Goal: Task Accomplishment & Management: Manage account settings

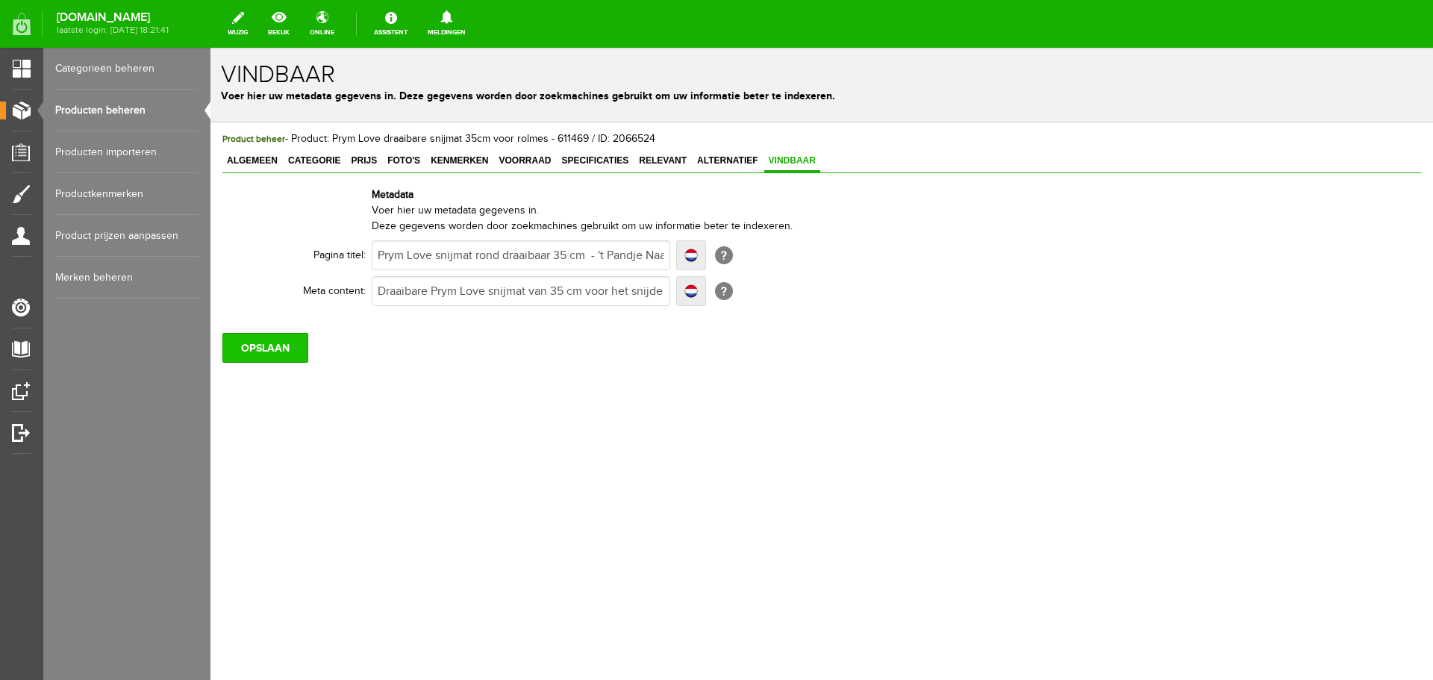
click at [276, 349] on input "OPSLAAN" at bounding box center [265, 348] width 86 height 30
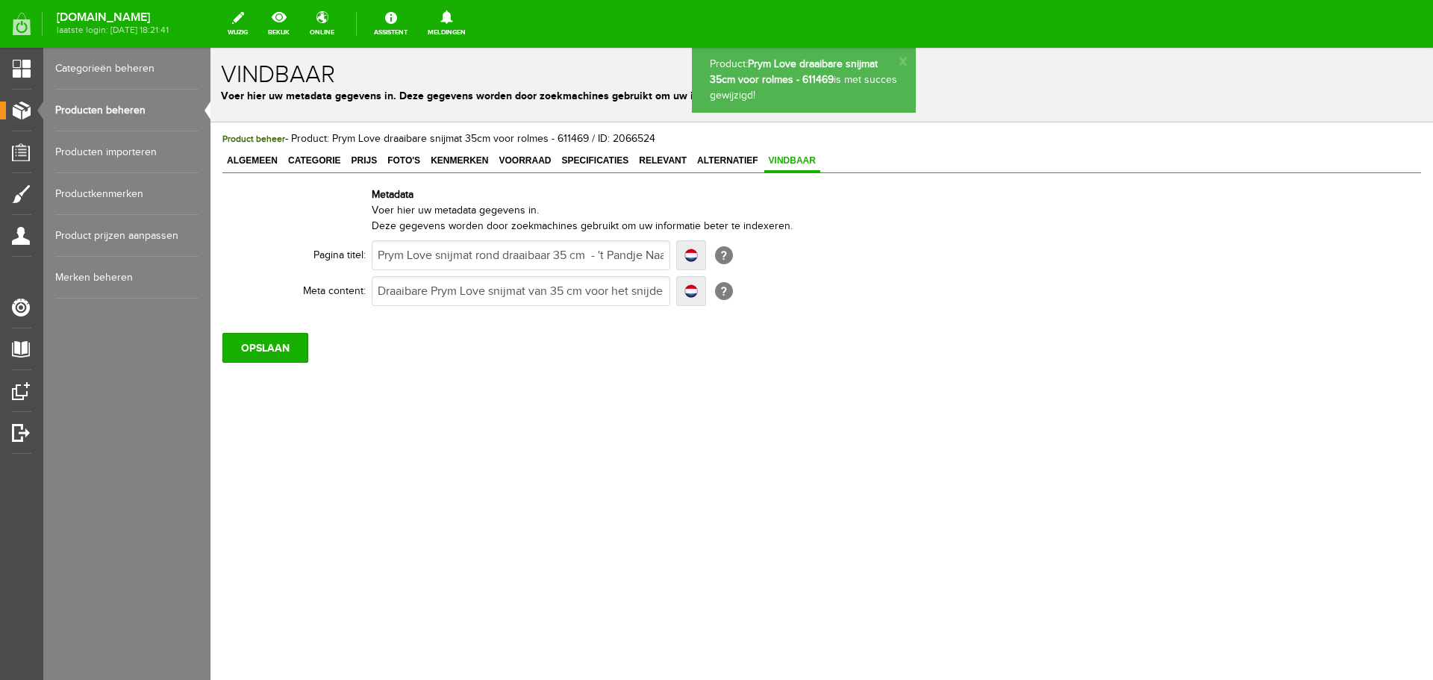
click at [121, 106] on link "Producten beheren" at bounding box center [126, 111] width 143 height 42
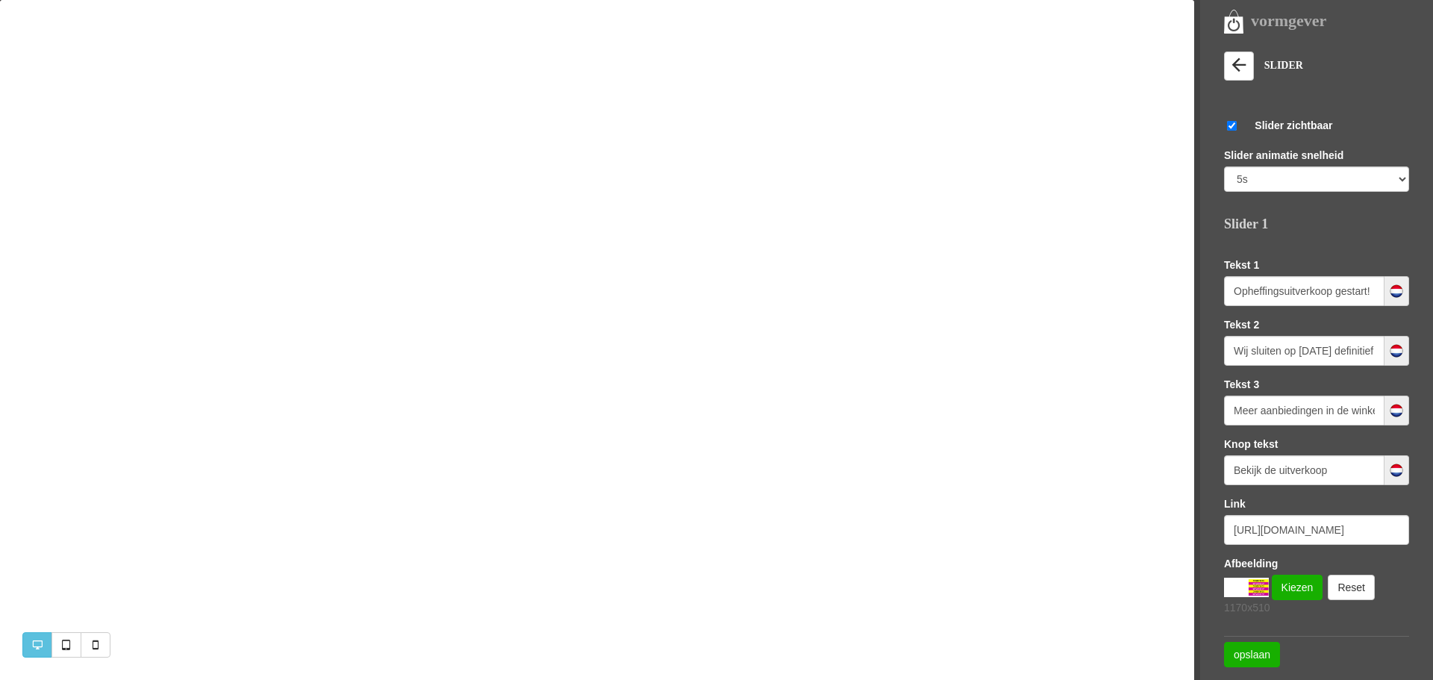
select select "5000"
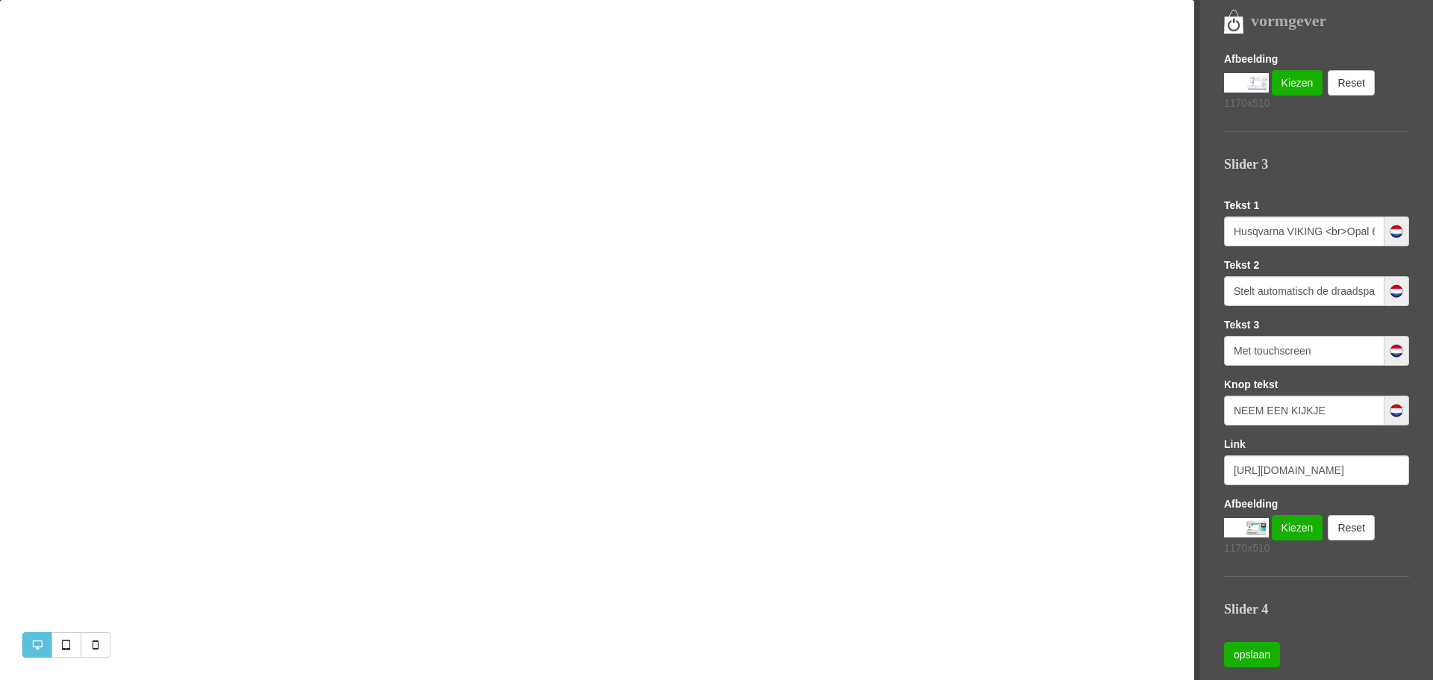
scroll to position [956, 0]
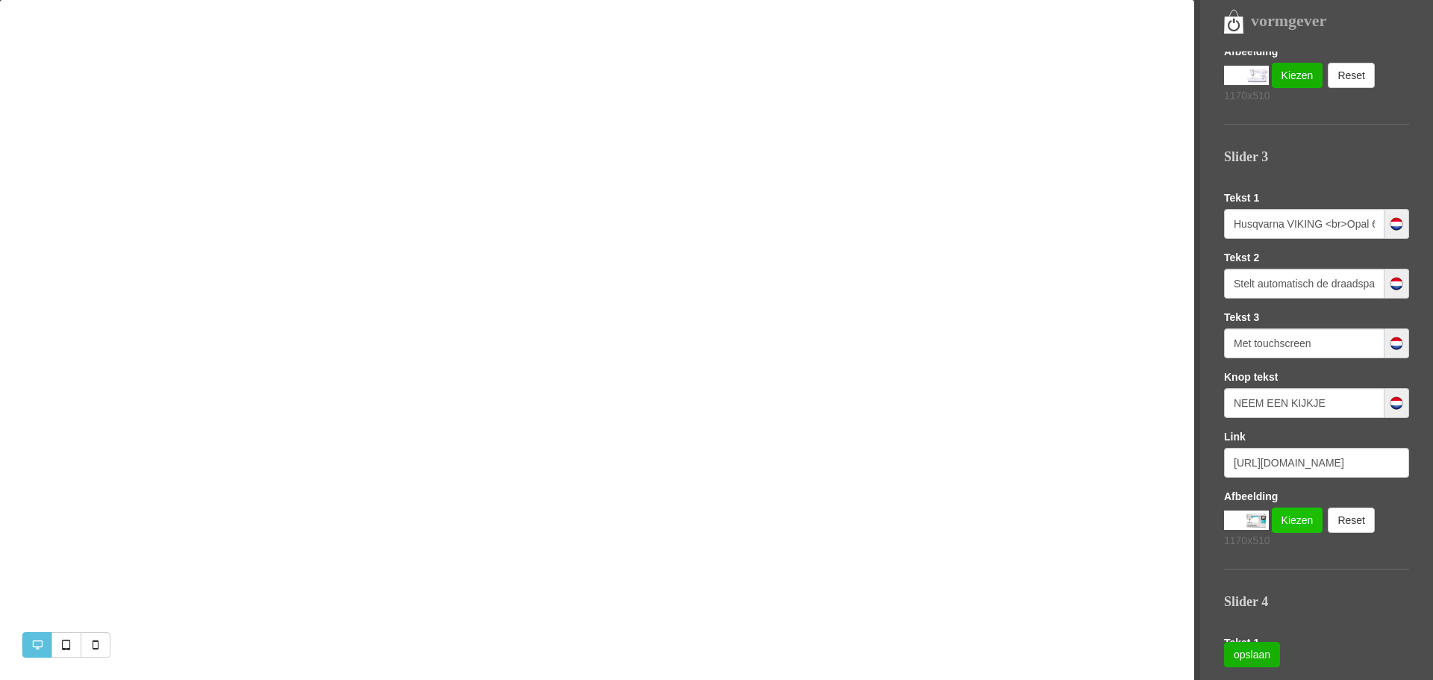
click at [1293, 521] on link "Kiezen" at bounding box center [1296, 519] width 51 height 25
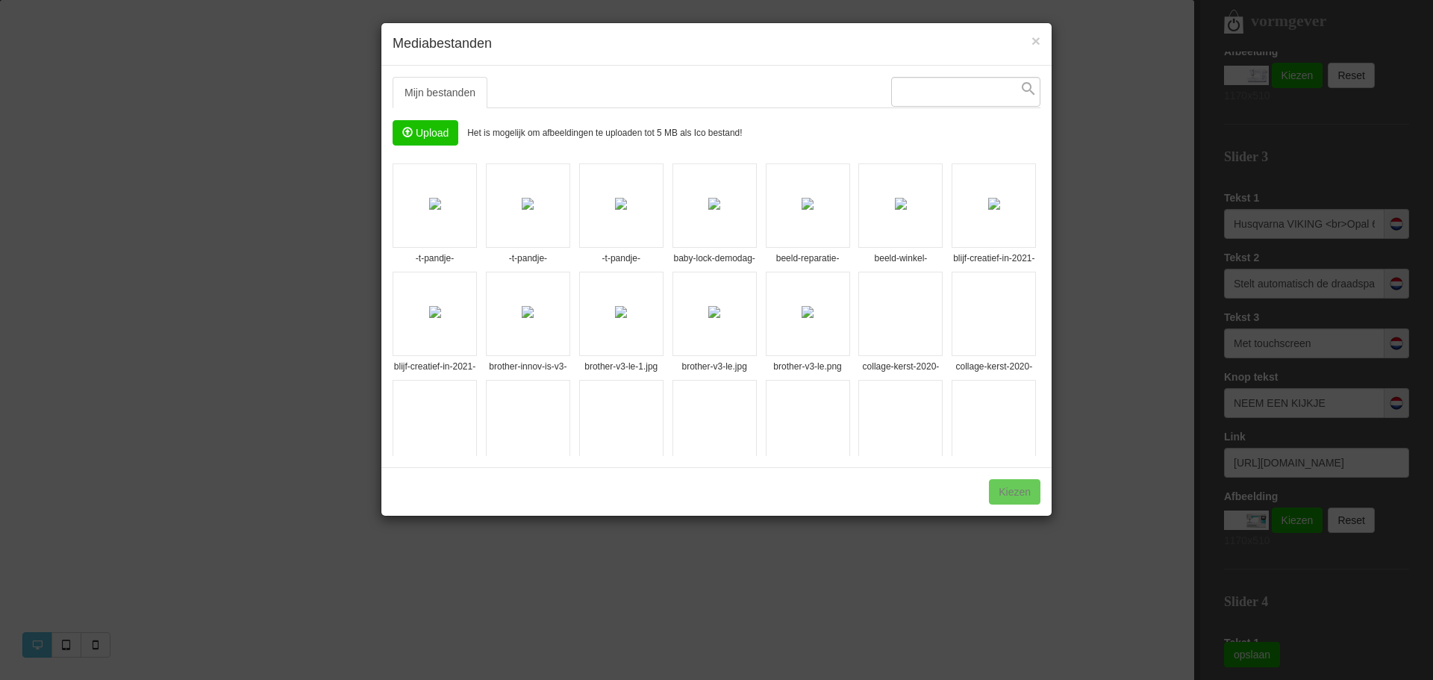
click at [422, 134] on input "file" at bounding box center [425, 133] width 64 height 24
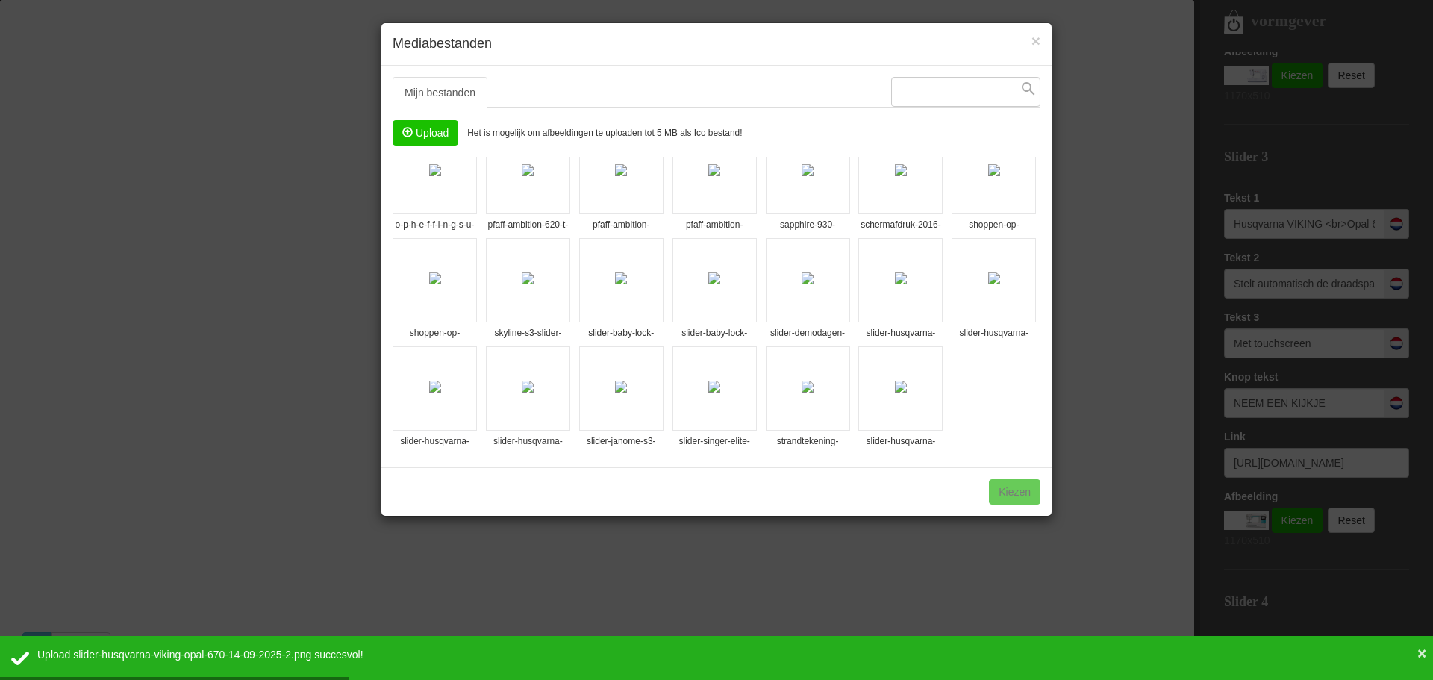
scroll to position [466, 0]
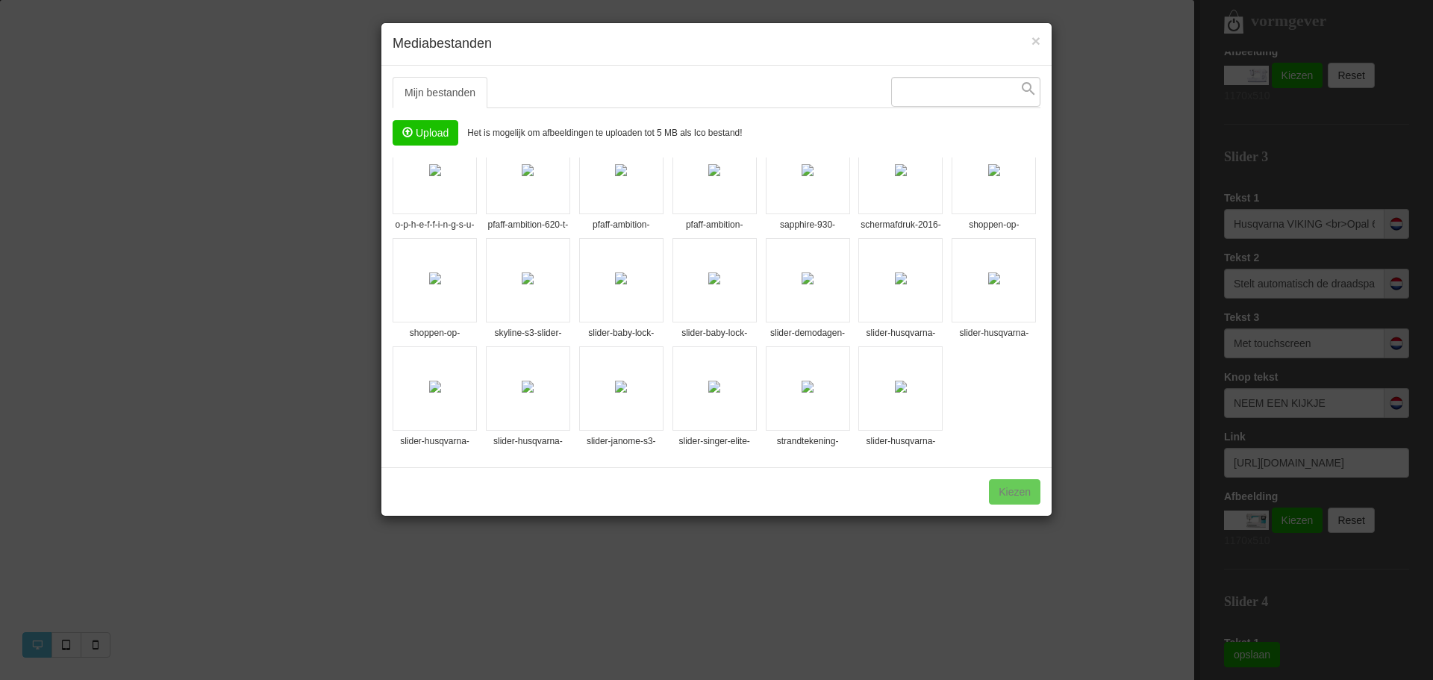
click at [895, 388] on img at bounding box center [901, 387] width 12 height 12
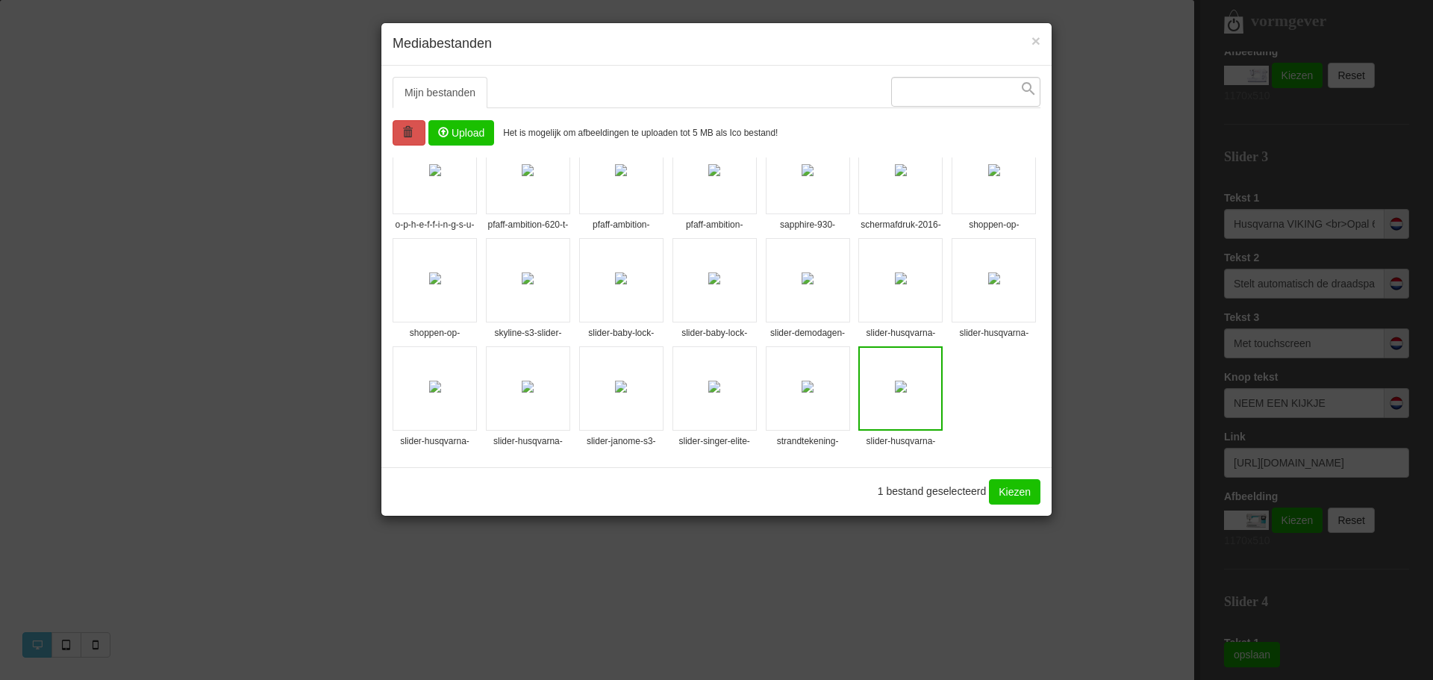
click at [1009, 498] on link "Kiezen" at bounding box center [1014, 491] width 51 height 25
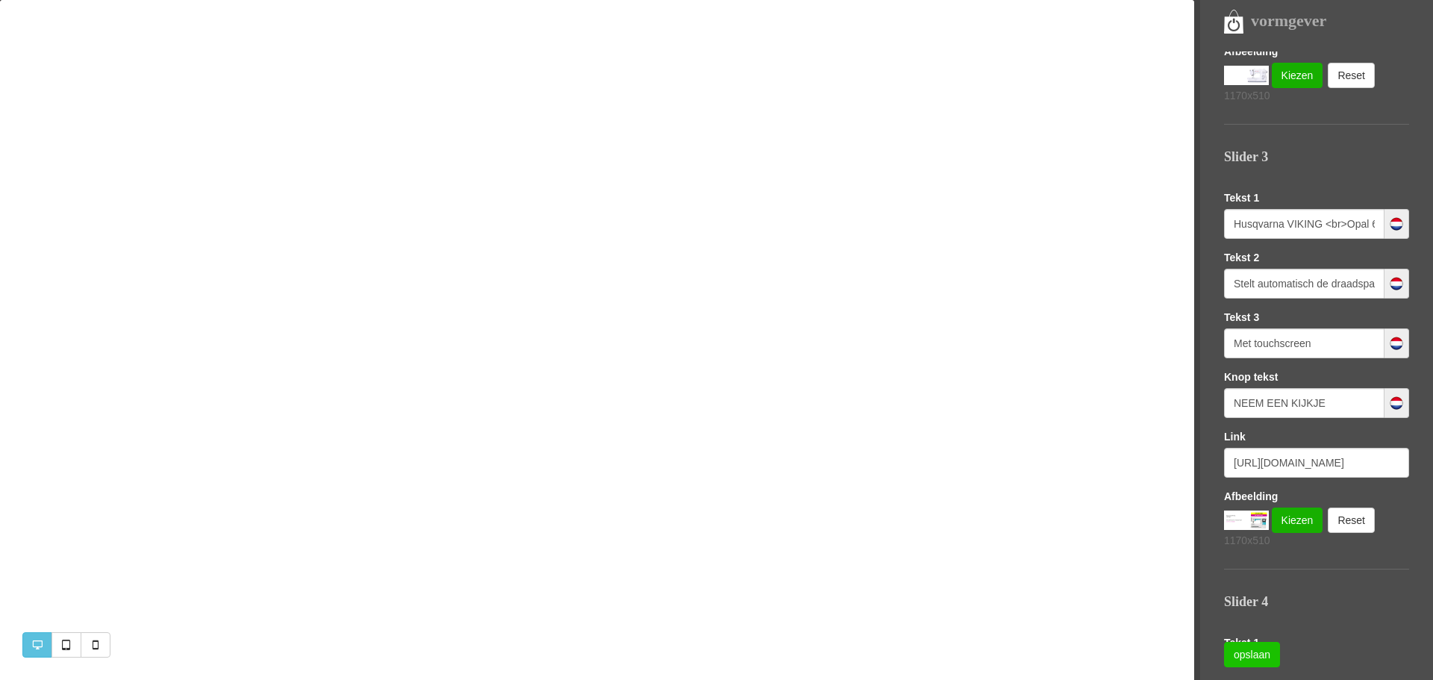
click at [1242, 650] on link "opslaan" at bounding box center [1252, 654] width 56 height 25
drag, startPoint x: 1230, startPoint y: 223, endPoint x: 1377, endPoint y: 214, distance: 147.3
click at [1377, 214] on div "Husqvarna VIKING <br>Opal 670" at bounding box center [1316, 224] width 185 height 30
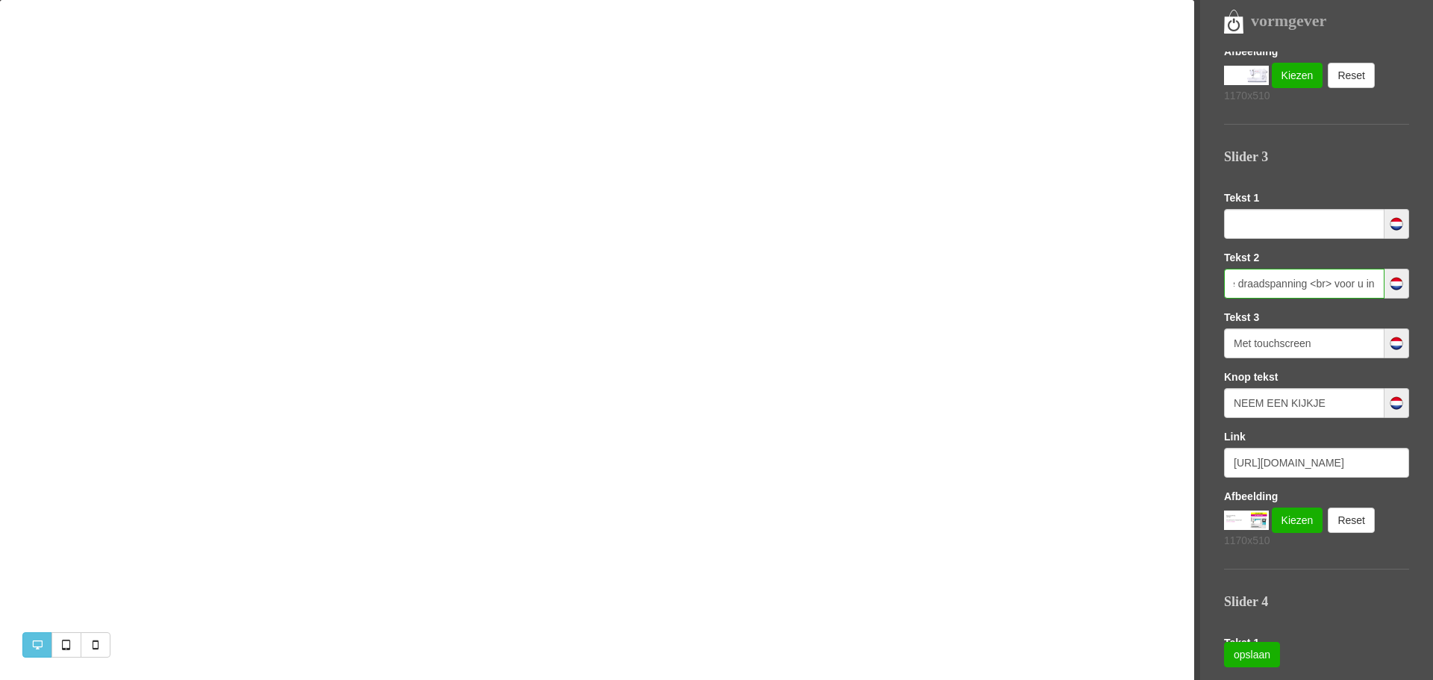
drag, startPoint x: 1228, startPoint y: 285, endPoint x: 1384, endPoint y: 282, distance: 156.0
click at [1384, 282] on div "Stelt automatisch de draadspanning <br> voor u in" at bounding box center [1316, 284] width 185 height 30
drag, startPoint x: 1230, startPoint y: 345, endPoint x: 1325, endPoint y: 343, distance: 95.5
click at [1325, 343] on input "Met touchscreen" at bounding box center [1304, 343] width 160 height 30
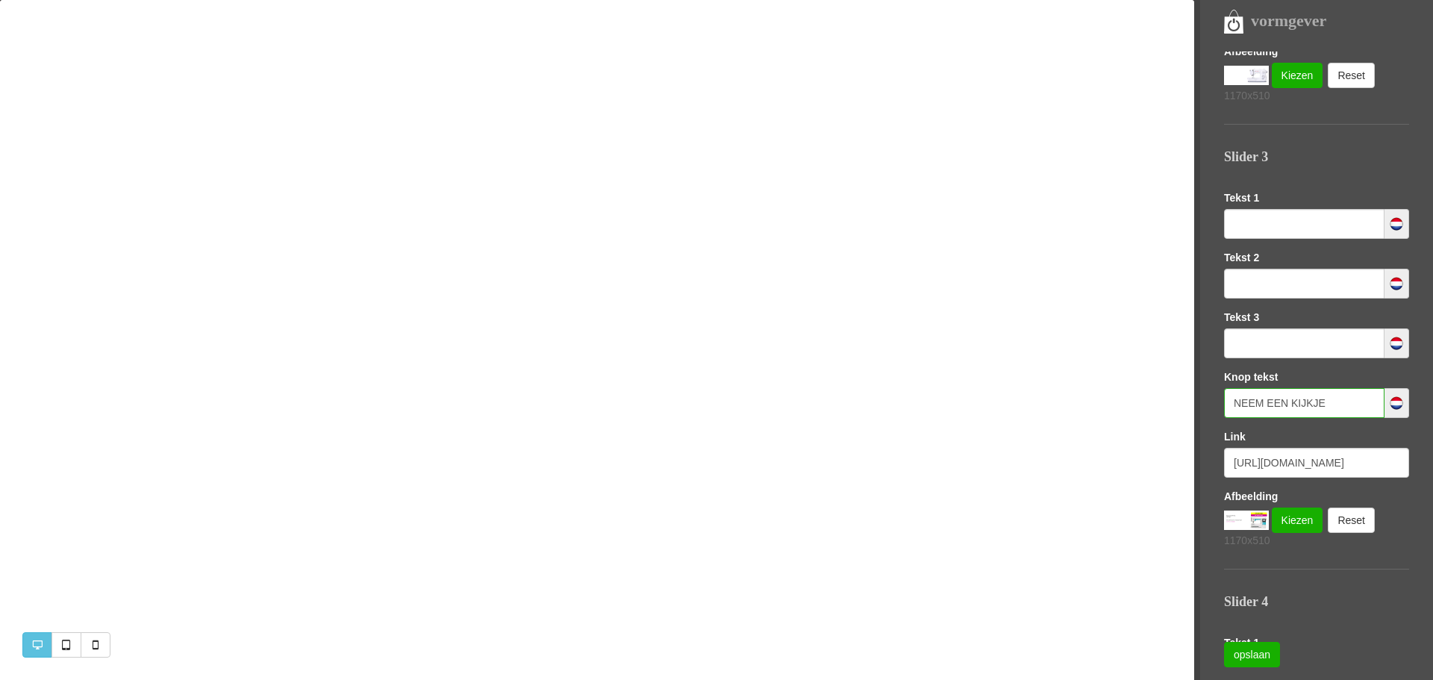
drag, startPoint x: 1336, startPoint y: 398, endPoint x: 1228, endPoint y: 403, distance: 108.3
click at [1228, 403] on input "NEEM EEN KIJKJE" at bounding box center [1304, 403] width 160 height 30
drag, startPoint x: 1226, startPoint y: 464, endPoint x: 1427, endPoint y: 461, distance: 201.5
click at [1427, 461] on div "Templates Sofie LETTERTYPE KLEUREN LOGO EN FAVICON SEO (GOOGLE) Slider Homepagi…" at bounding box center [1328, 346] width 209 height 590
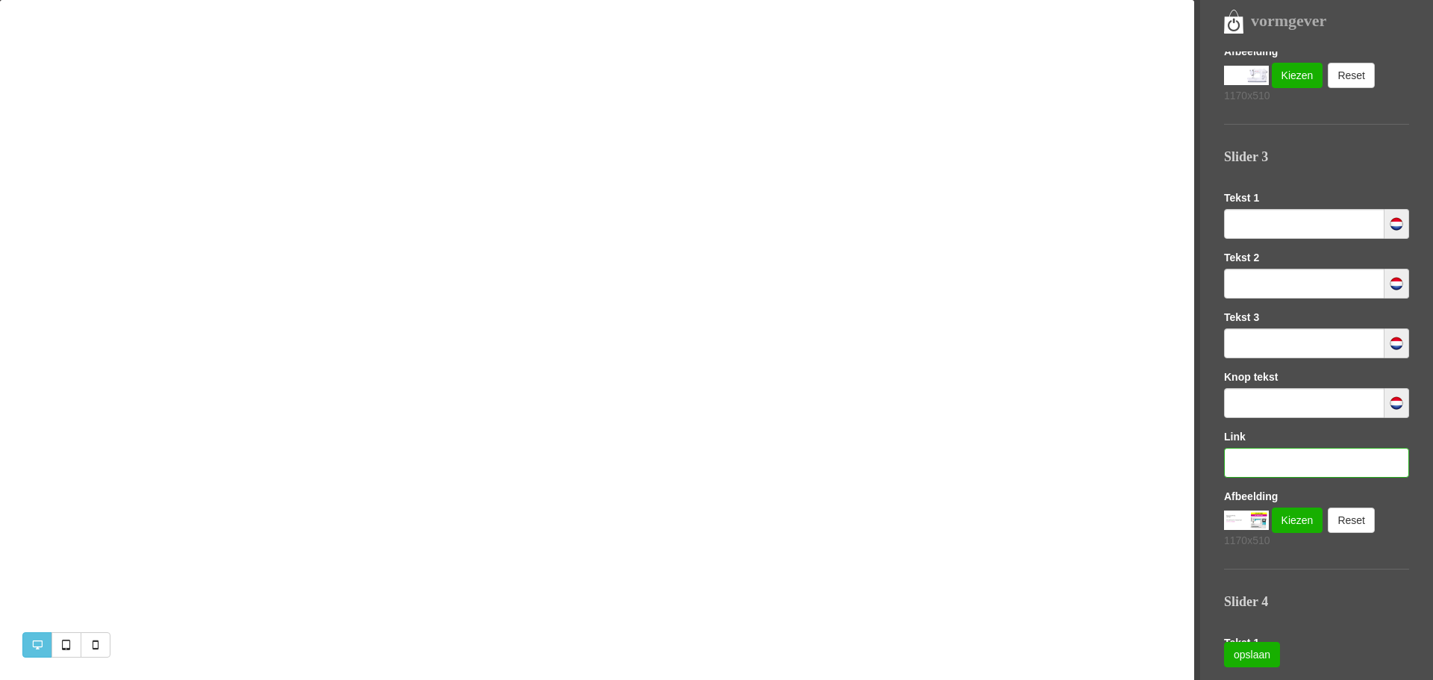
scroll to position [0, 0]
click at [1250, 652] on link "opslaan" at bounding box center [1252, 654] width 56 height 25
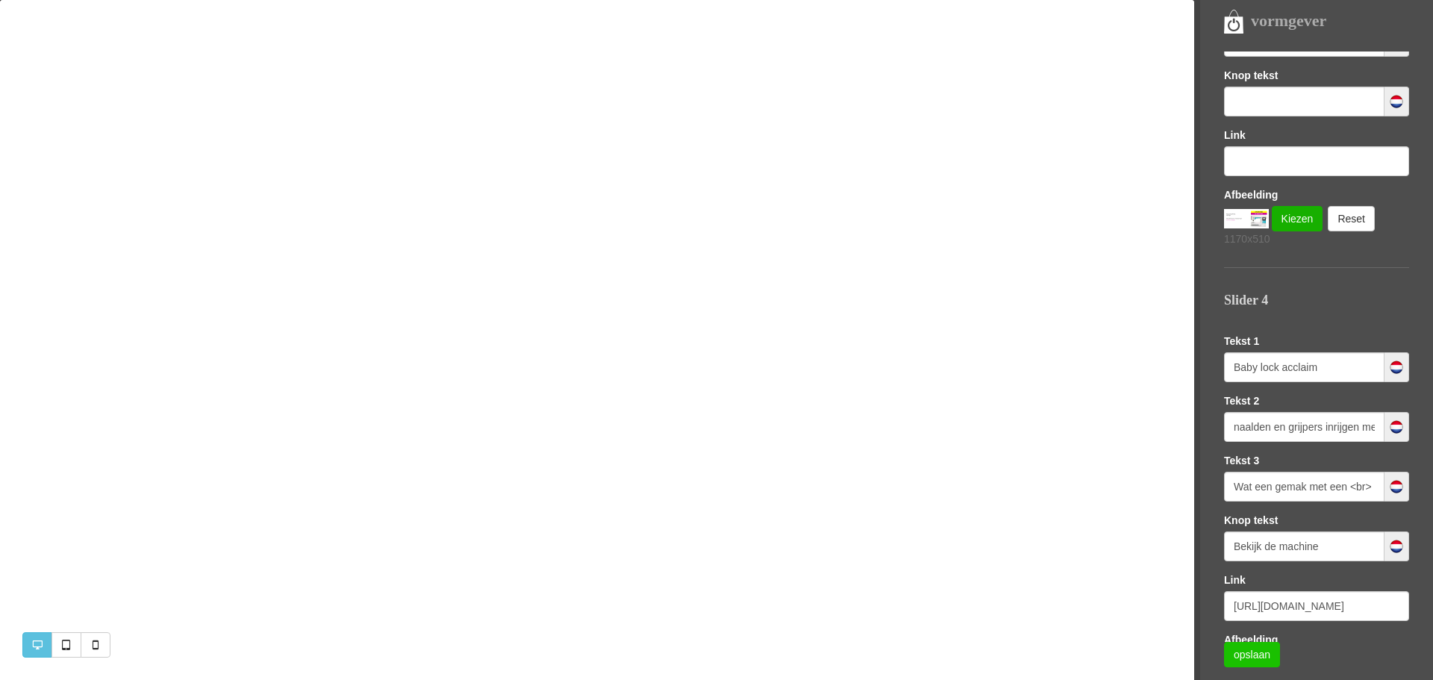
scroll to position [1318, 0]
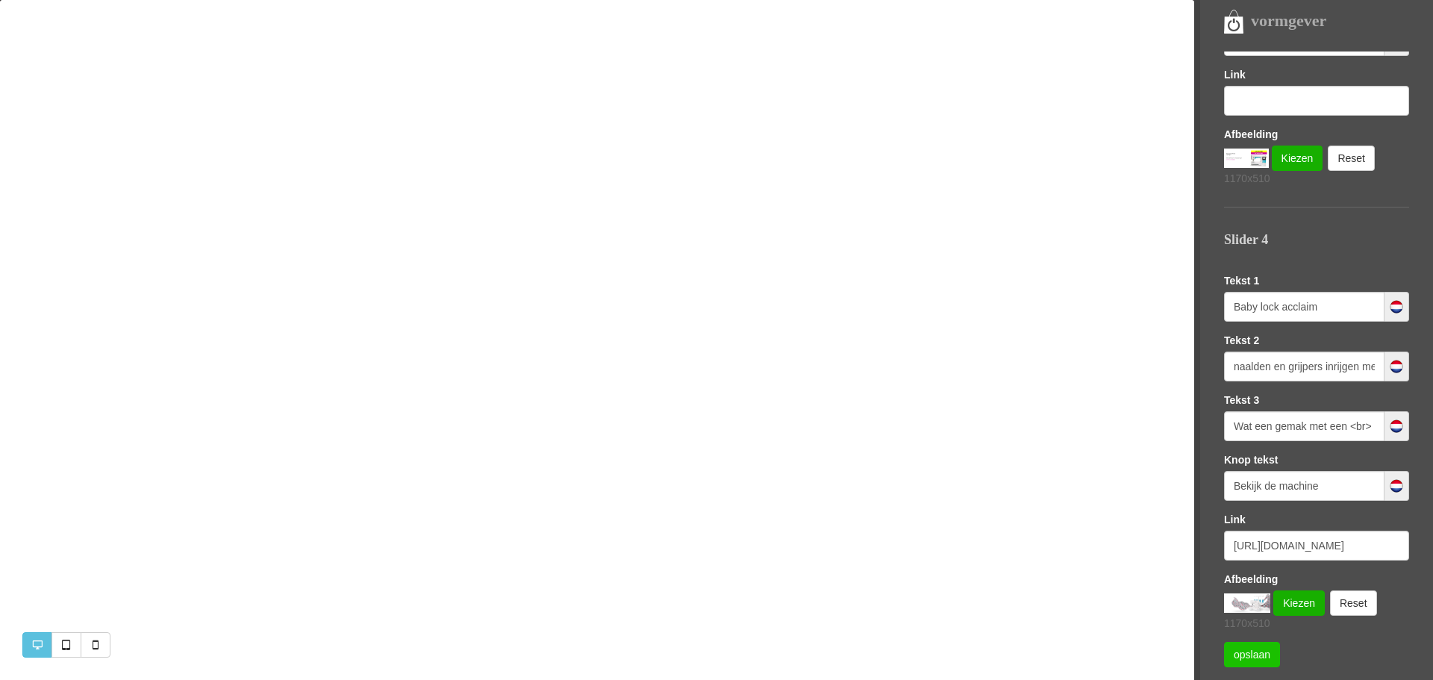
click at [1246, 659] on link "opslaan" at bounding box center [1252, 654] width 56 height 25
click at [1265, 423] on input "Wat een gemak met een <br> prachtig resultaat!" at bounding box center [1304, 426] width 160 height 30
click at [1235, 655] on link "opslaan" at bounding box center [1252, 654] width 56 height 25
click at [1279, 428] on input "Wat een gemak met een <br> prachtig resultaat! <br>" at bounding box center [1304, 426] width 160 height 30
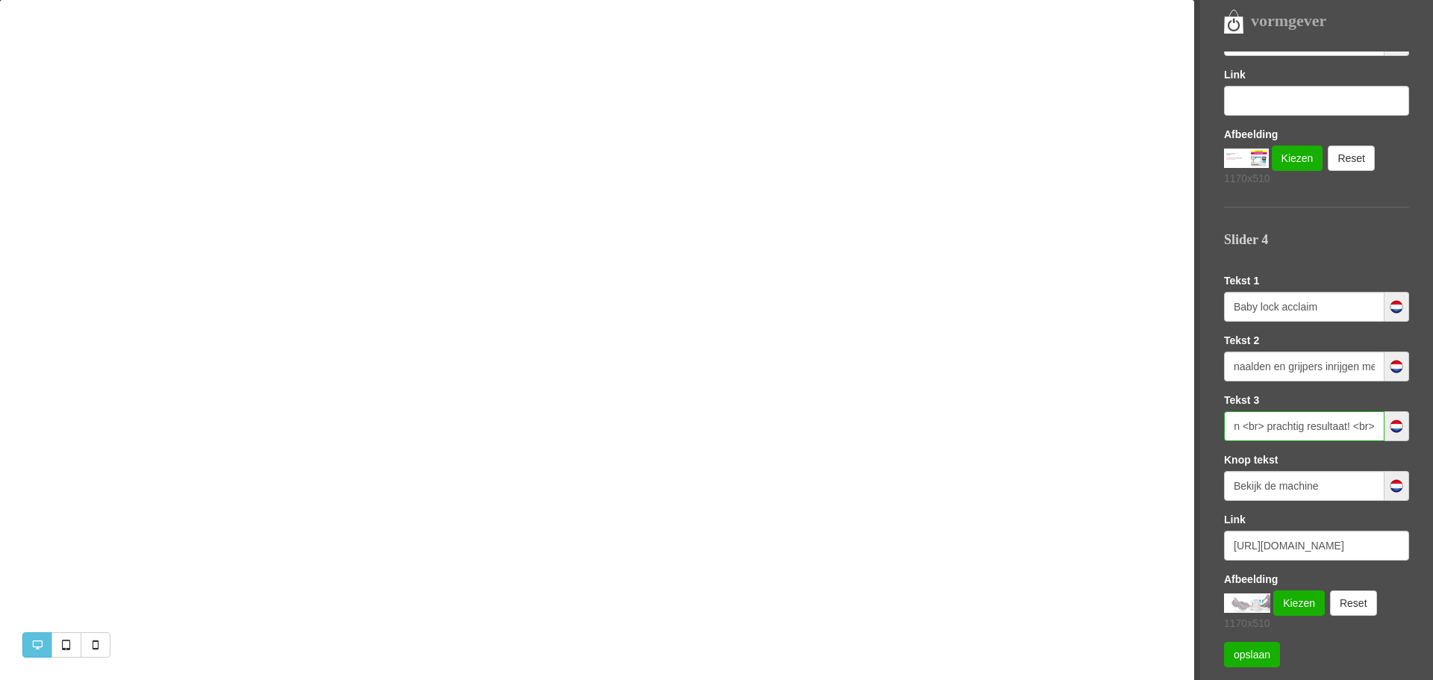
scroll to position [0, 119]
drag, startPoint x: 1366, startPoint y: 426, endPoint x: 1342, endPoint y: 428, distance: 24.7
click at [1342, 428] on input "Wat een gemak met een <br> prachtig resultaat! <br>" at bounding box center [1304, 426] width 160 height 30
paste input "<br>"
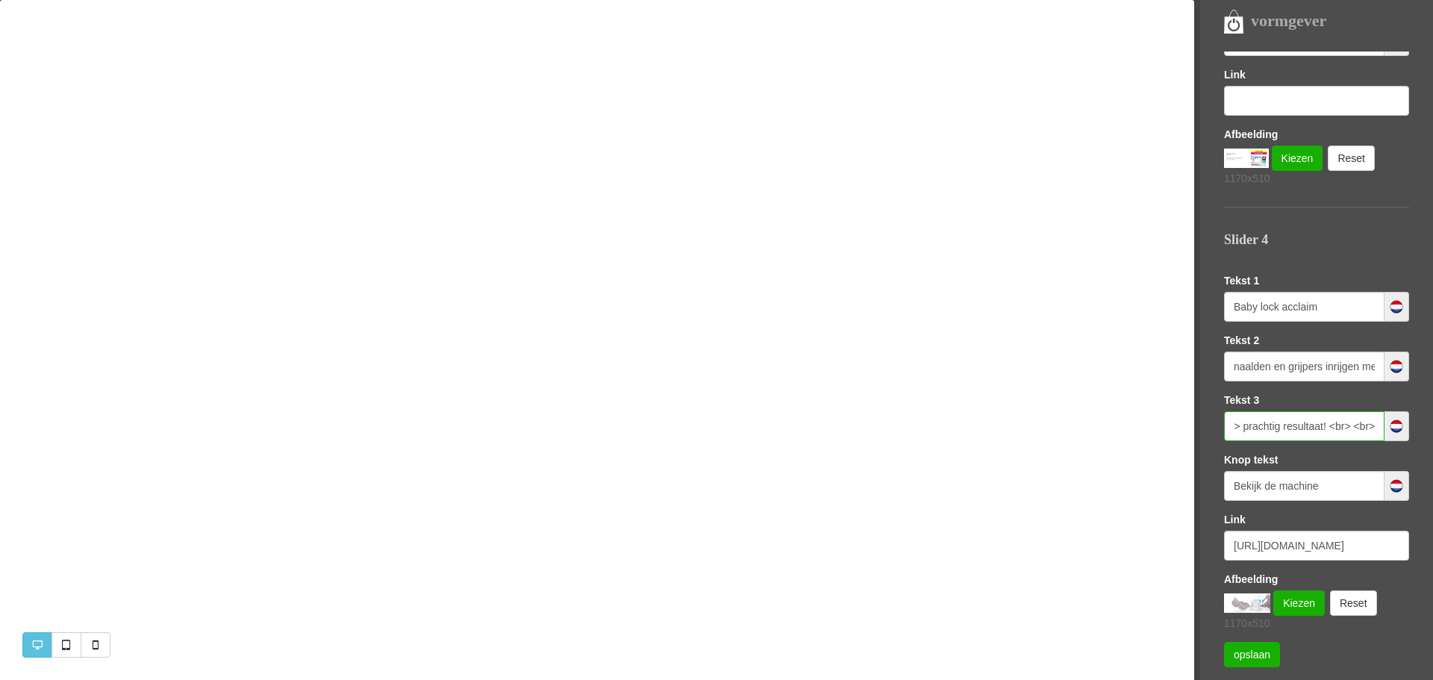
paste input "<br>"
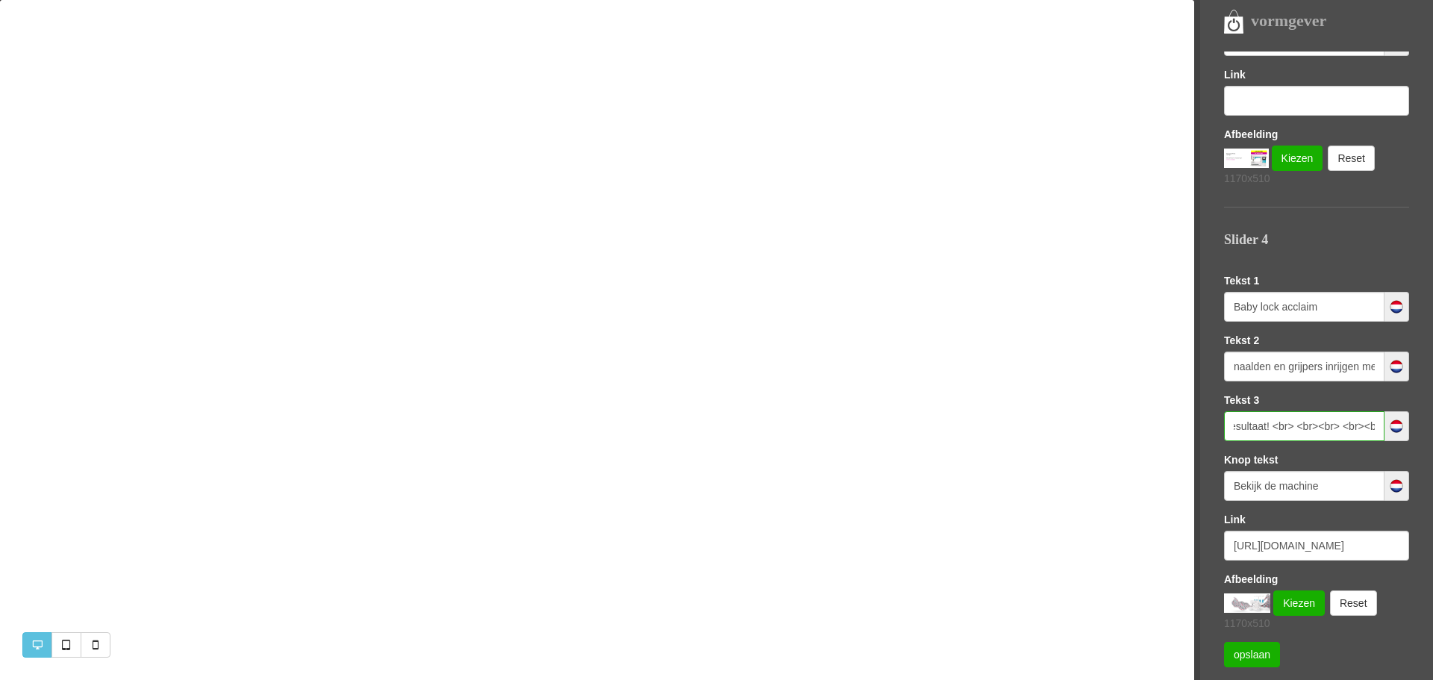
scroll to position [0, 210]
click at [1341, 425] on input "Wat een gemak met een <br> prachtig resultaat! <br> <br><br> <br><br>" at bounding box center [1304, 426] width 160 height 30
type input "Wat een gemak met een <br> prachtig resultaat! <br> <br><br> <br> <br>"
click at [1251, 652] on link "opslaan" at bounding box center [1252, 654] width 56 height 25
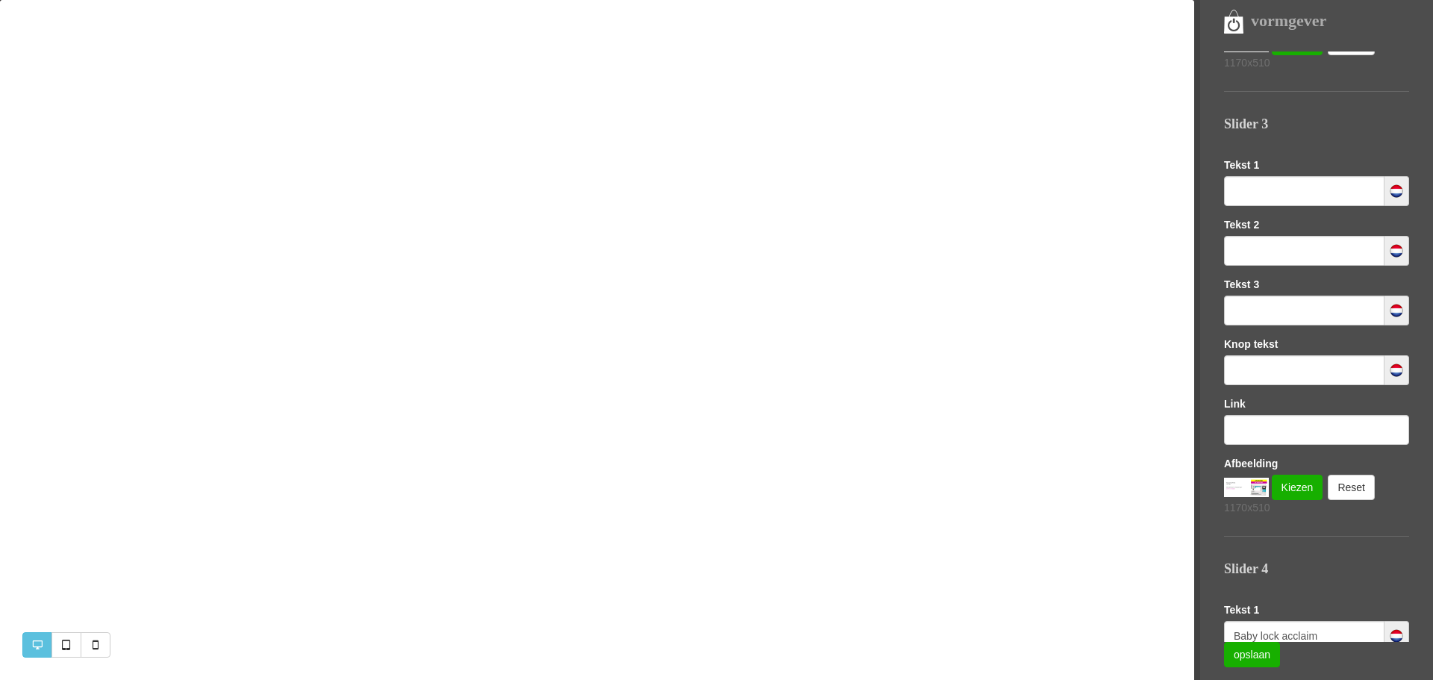
scroll to position [956, 0]
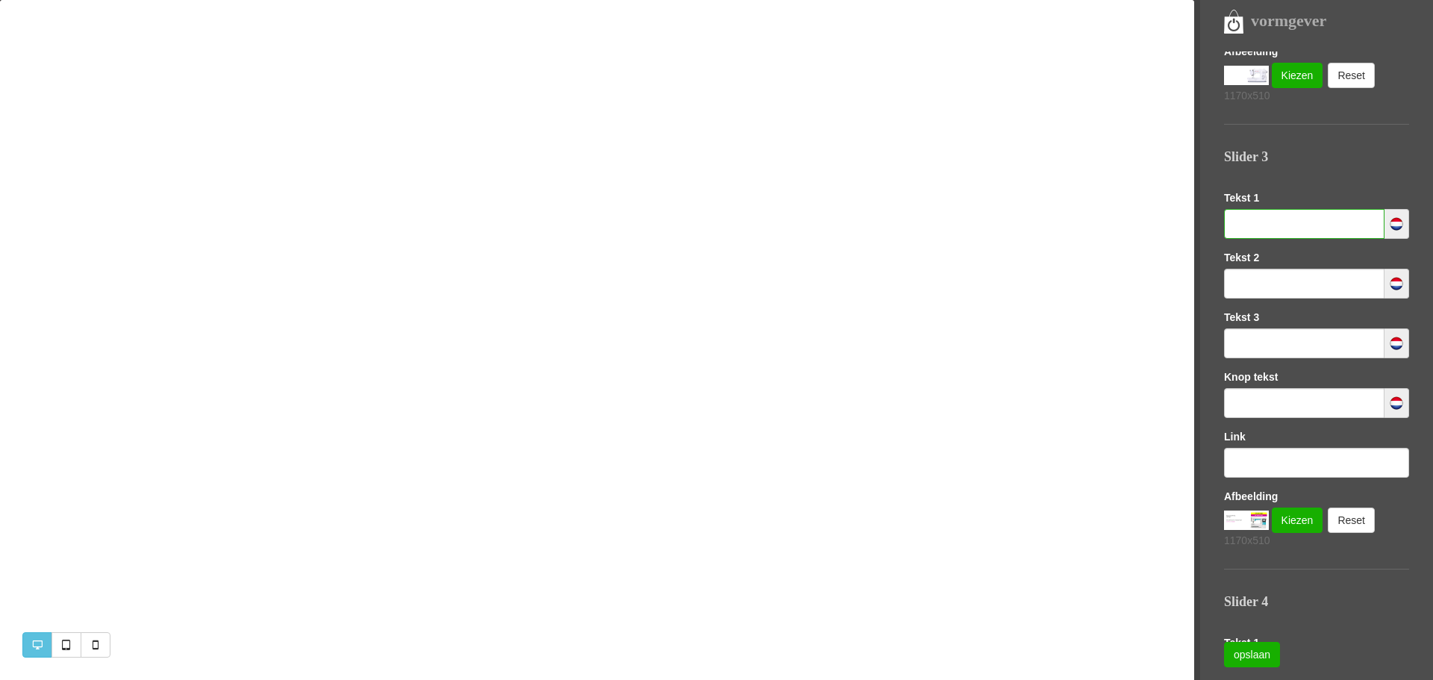
click at [1229, 225] on input "text" at bounding box center [1304, 224] width 160 height 30
paste input "<br>"
type input "<br>"
click at [1245, 277] on input "text" at bounding box center [1304, 284] width 160 height 30
paste input "<br>"
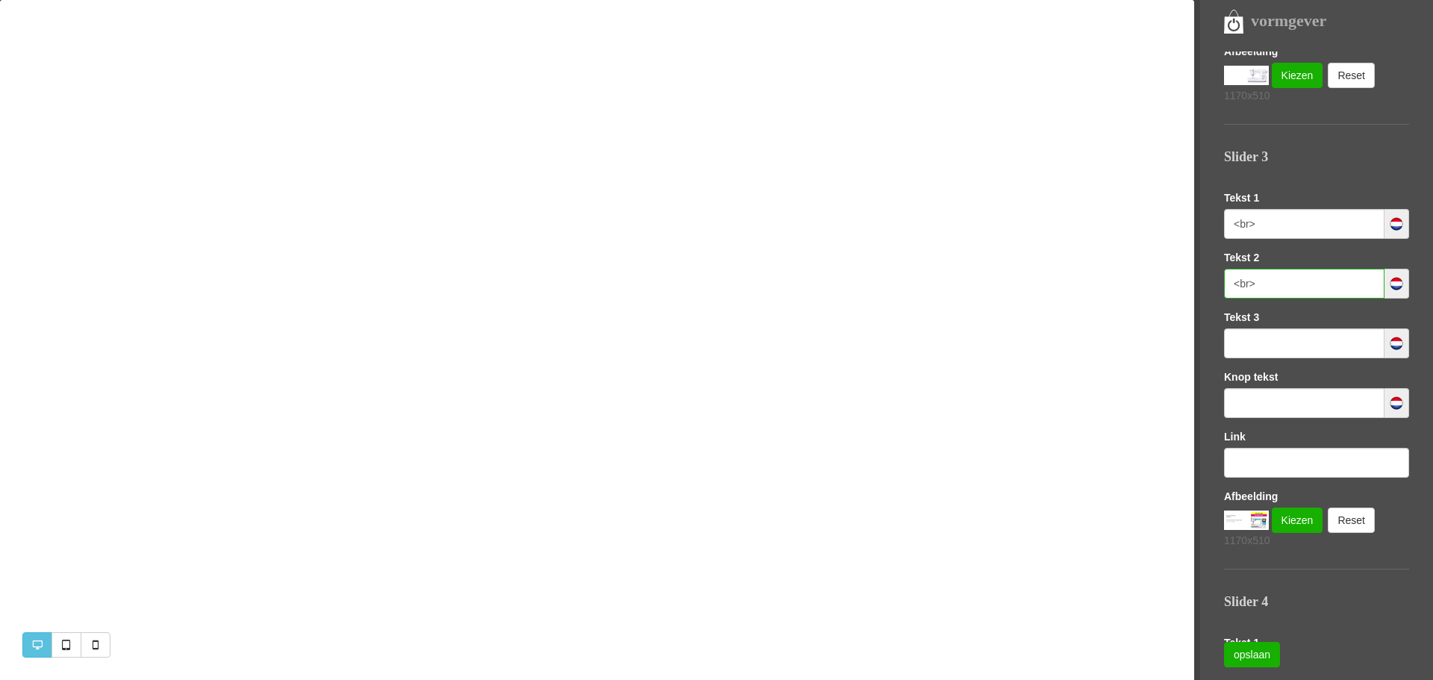
type input "<br>"
click at [1238, 341] on input "text" at bounding box center [1304, 343] width 160 height 30
paste input "<br>"
type input "<br>"
click at [1236, 399] on input "text" at bounding box center [1304, 403] width 160 height 30
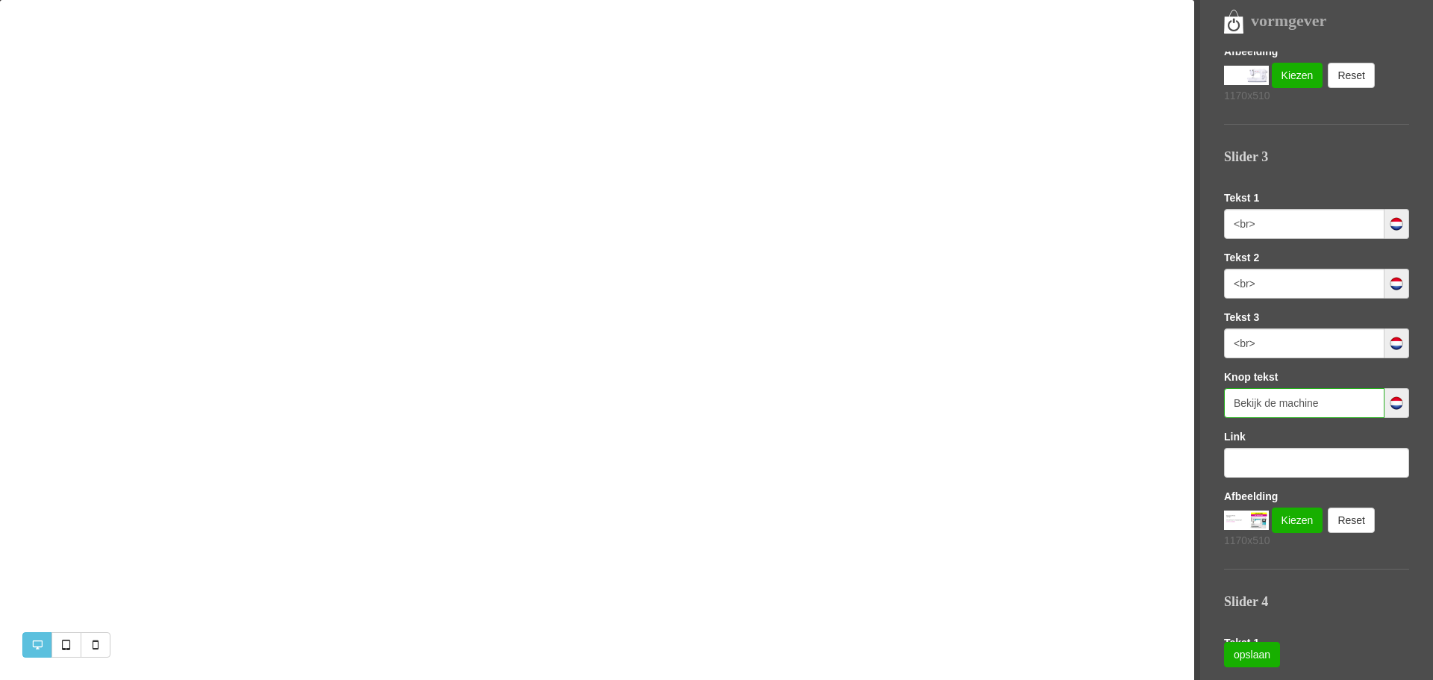
type input "Bekijk de machine"
click at [1237, 460] on input "text" at bounding box center [1316, 463] width 185 height 30
click at [1244, 459] on input "text" at bounding box center [1316, 463] width 185 height 30
paste input "https://www.naaimachines-flevoland.nl/product/368081/husqvarna-viking-opal-670-…"
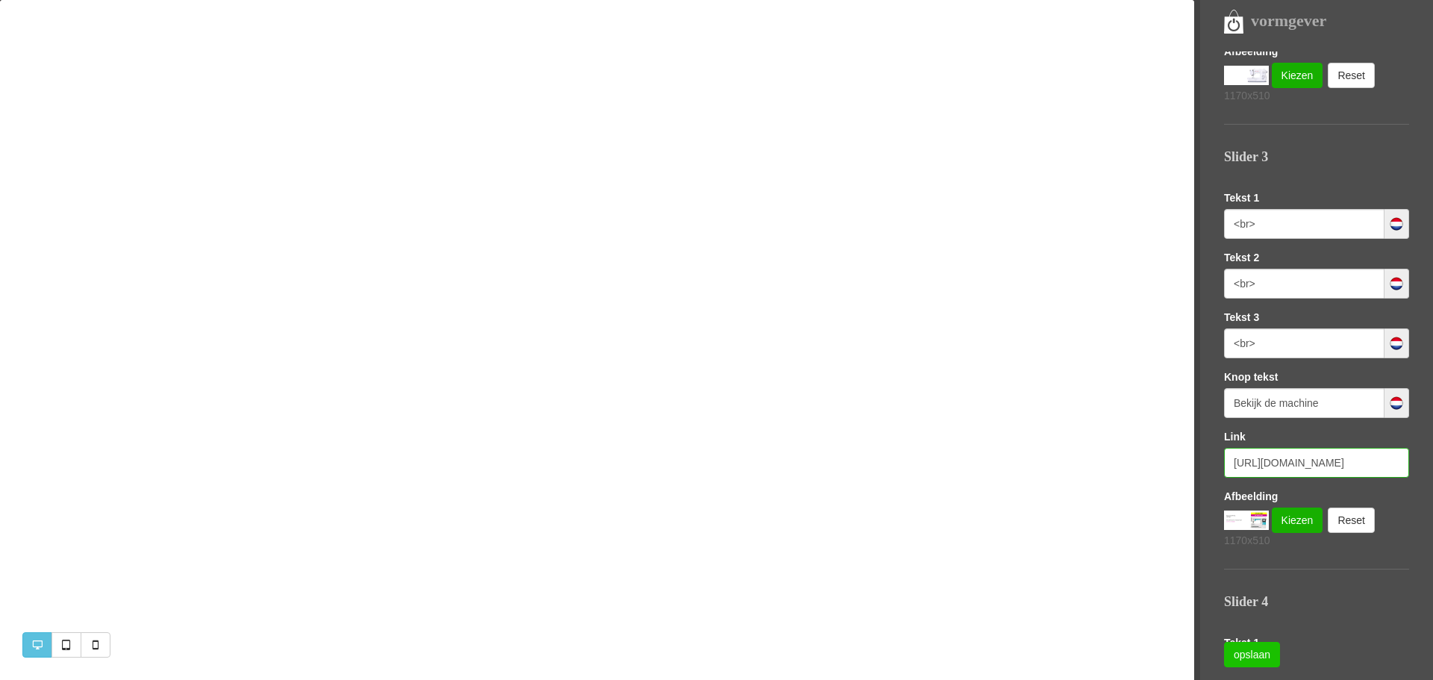
type input "https://www.naaimachines-flevoland.nl/product/368081/husqvarna-viking-opal-670-…"
click at [1254, 651] on link "opslaan" at bounding box center [1252, 654] width 56 height 25
click at [1260, 222] on input "<br>" at bounding box center [1304, 224] width 160 height 30
paste input "https://www.naaimachines-flevoland.nl/product/368081/husqvarna-viking-opal-670-…"
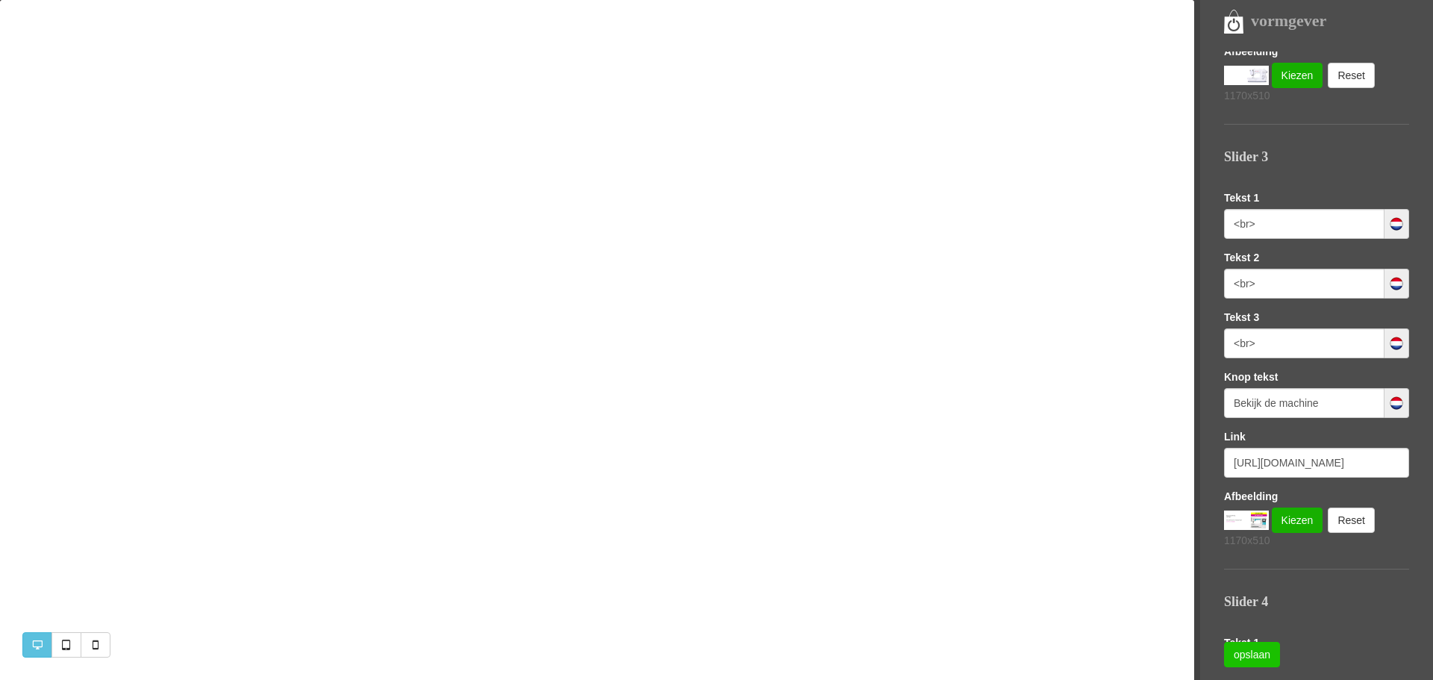
click at [1244, 654] on link "opslaan" at bounding box center [1252, 654] width 56 height 25
drag, startPoint x: 1260, startPoint y: 226, endPoint x: 1224, endPoint y: 226, distance: 35.8
click at [1224, 226] on input "<br>" at bounding box center [1304, 224] width 160 height 30
paste input "Husqvarna VIKING <br>Opal 670"
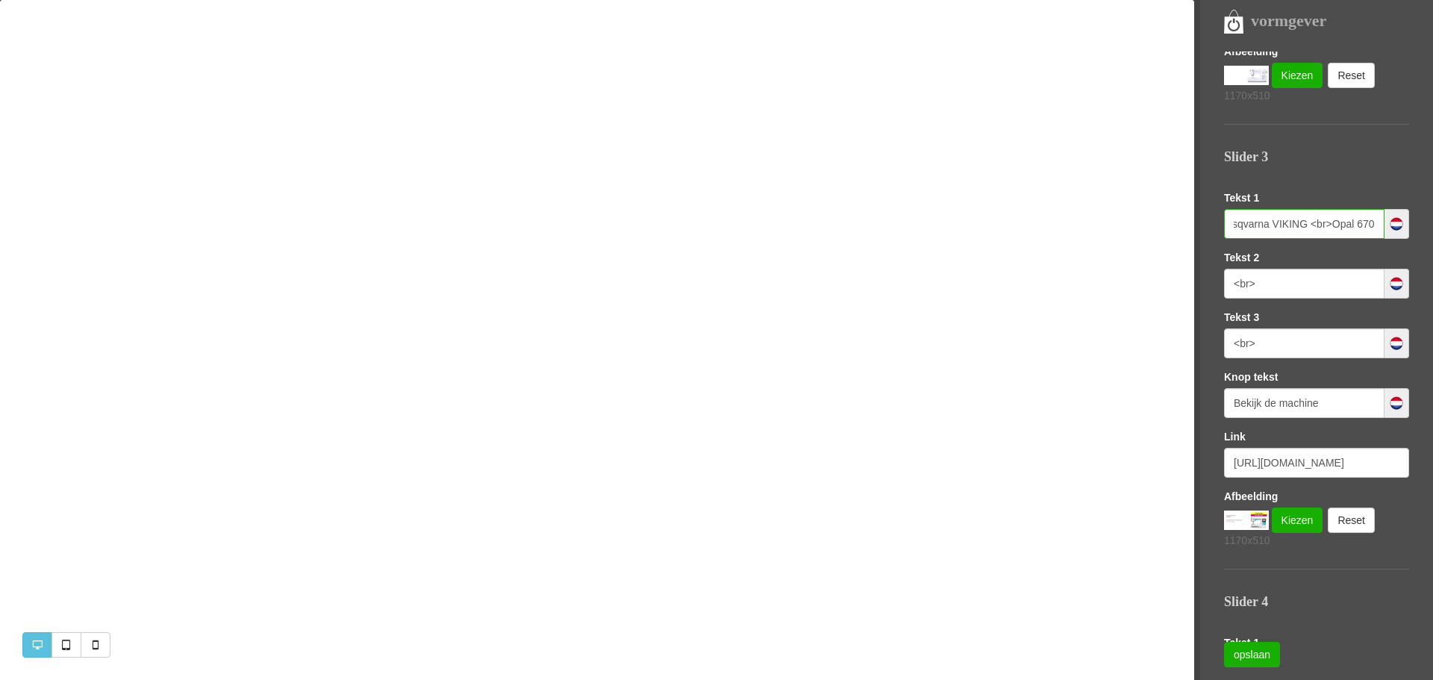
type input "Husqvarna VIKING <br>Opal 670"
click at [1265, 285] on input "<br>" at bounding box center [1304, 284] width 160 height 30
drag, startPoint x: 1285, startPoint y: 281, endPoint x: 1192, endPoint y: 282, distance: 93.3
click at [1192, 0] on div "vormgever Templates Sofie LETTERTYPE KLEUREN LOGO EN FAVICON SEO (GOOGLE) Slide…" at bounding box center [716, 0] width 1433 height 0
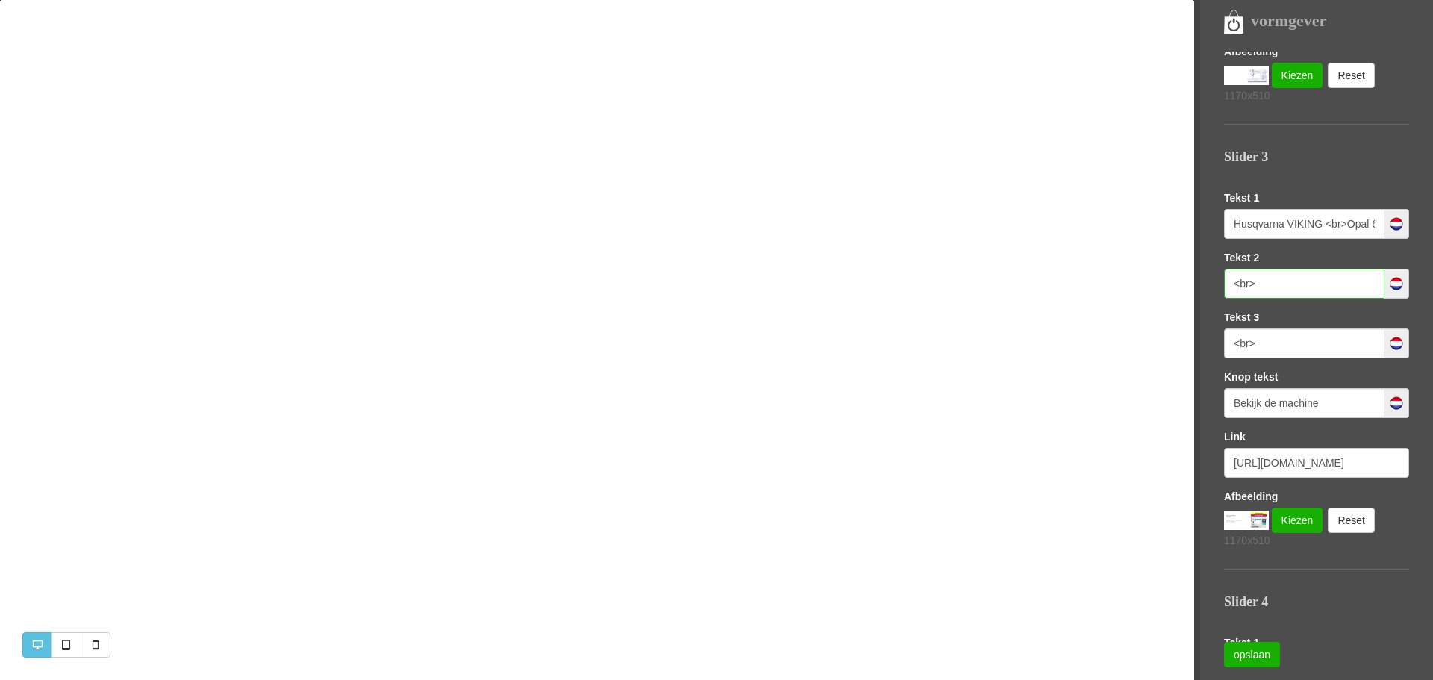
paste input "Stelt automatisch de draadspanning <br> voor u in"
type input "Stelt automatisch de draadspanning <br> voor u in"
drag, startPoint x: 1255, startPoint y: 346, endPoint x: 1211, endPoint y: 345, distance: 44.0
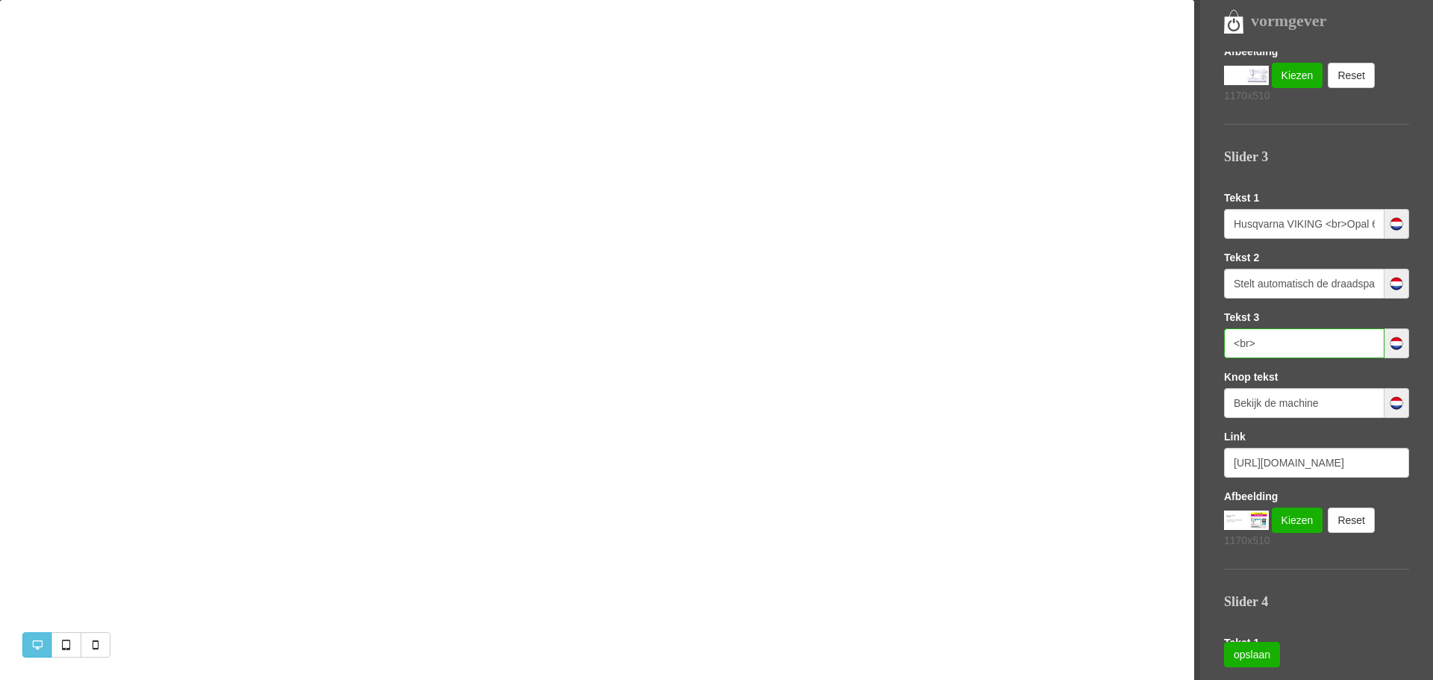
click at [1211, 345] on nav "vormgever Templates Sofie LETTERTYPE KLEUREN LOGO EN FAVICON SEO (GOOGLE) Slide…" at bounding box center [1313, 340] width 239 height 680
paste input "Met touchscreen"
type input "Met touchscreen"
click at [1257, 653] on link "opslaan" at bounding box center [1252, 654] width 56 height 25
click at [1298, 520] on link "Kiezen" at bounding box center [1296, 519] width 51 height 25
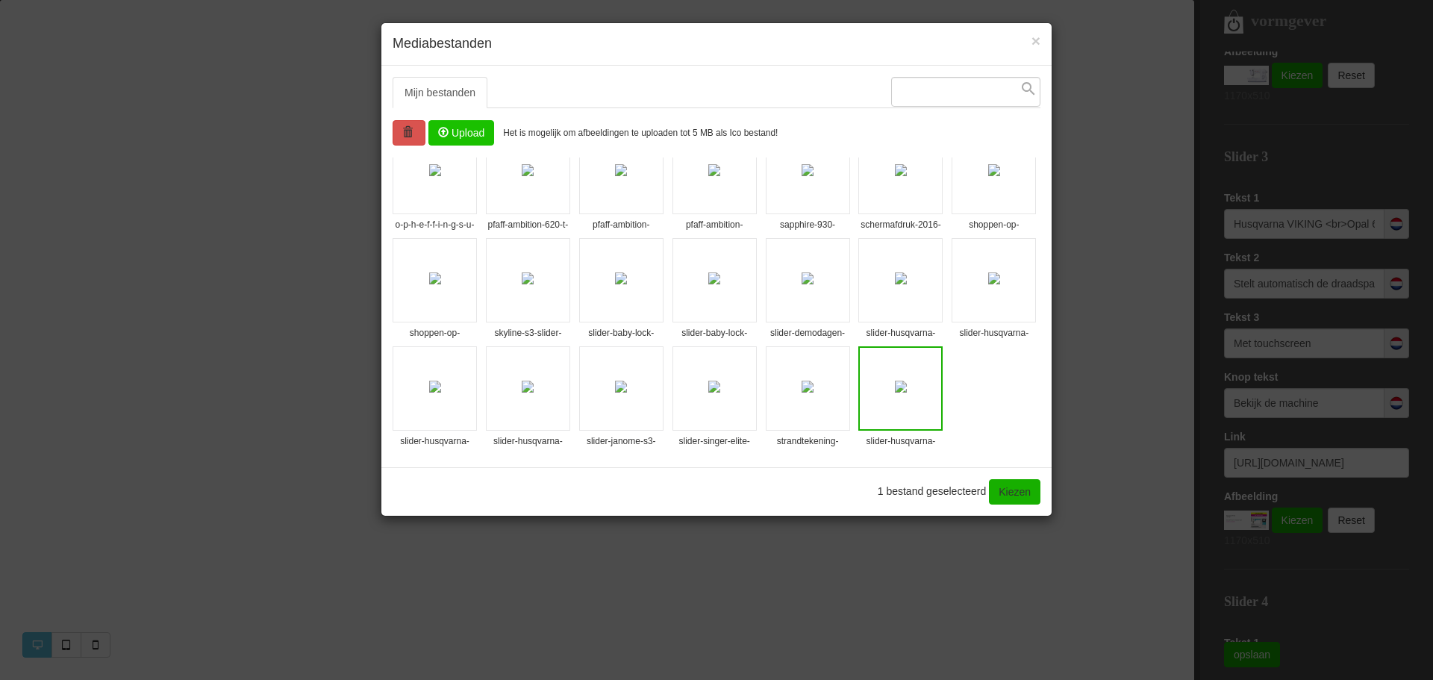
click at [461, 128] on input "file" at bounding box center [461, 133] width 64 height 24
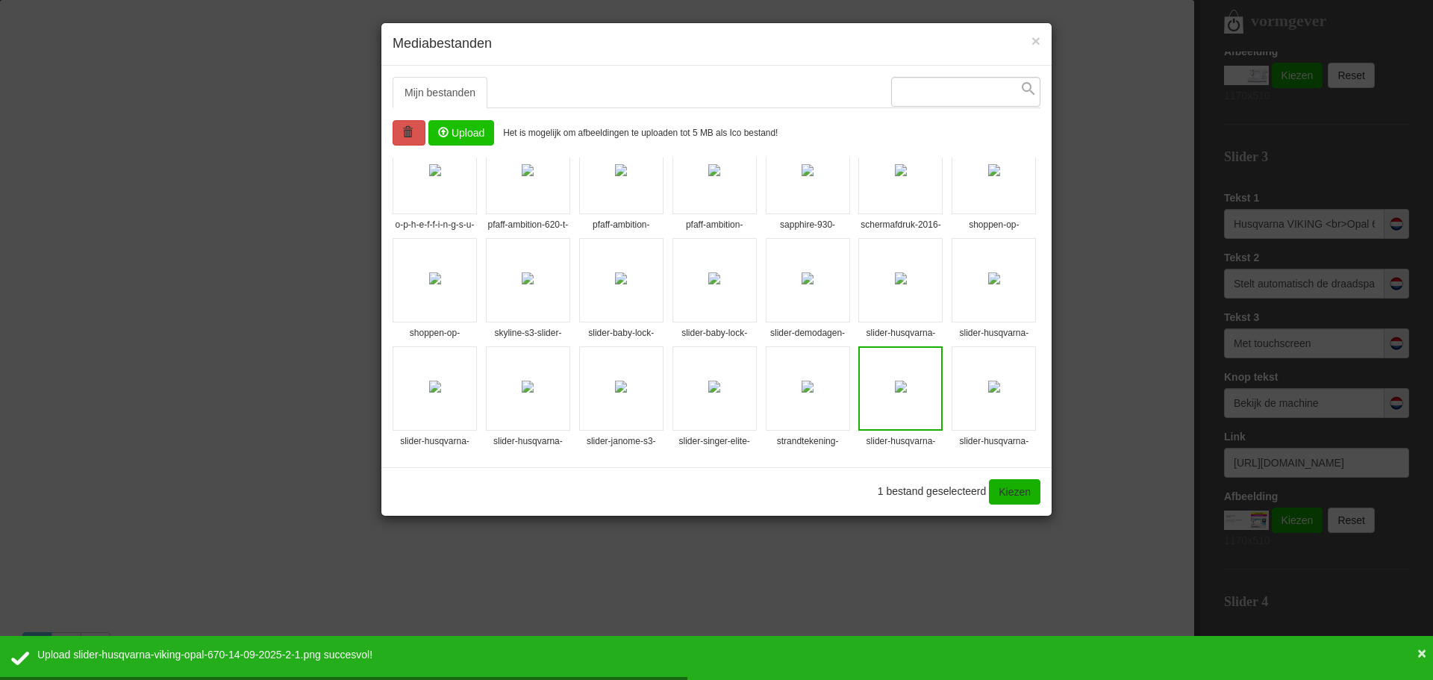
click at [988, 392] on img at bounding box center [994, 387] width 12 height 12
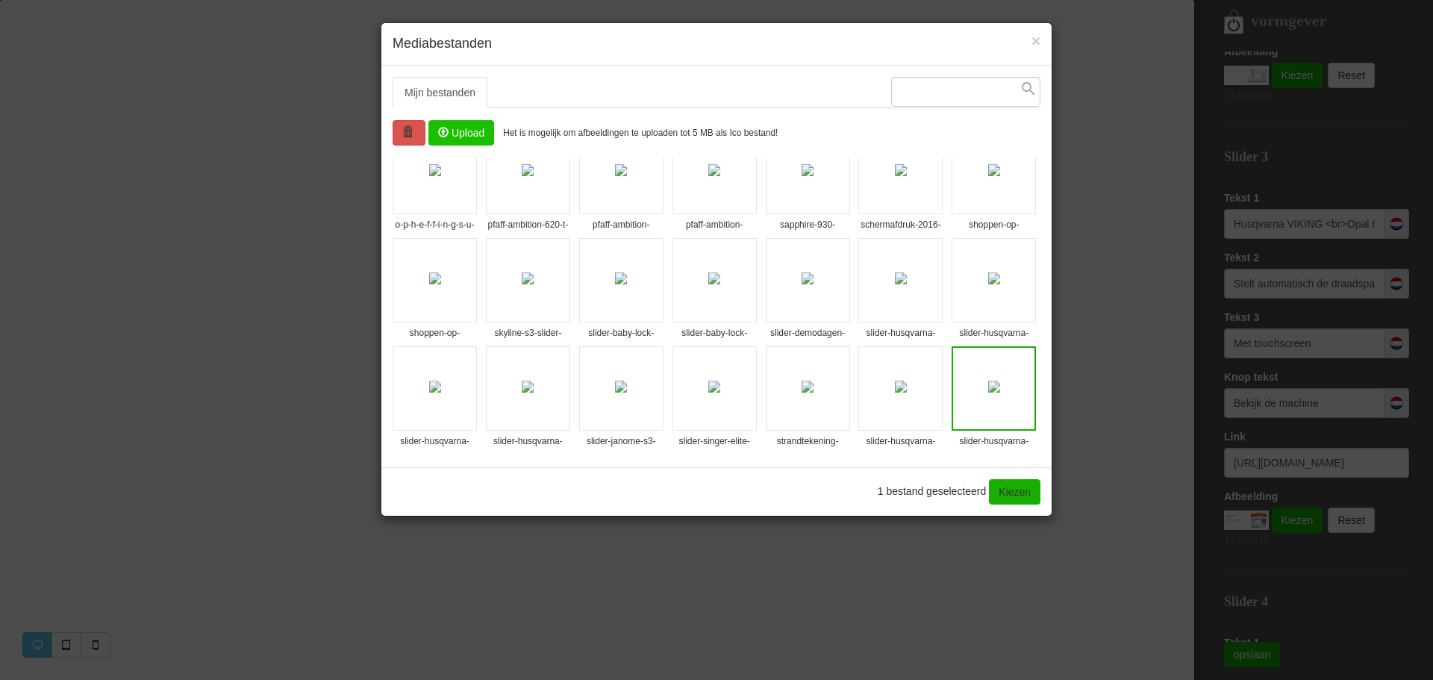
drag, startPoint x: 809, startPoint y: 409, endPoint x: 904, endPoint y: 421, distance: 95.5
click at [951, 421] on li "slider-husqvarna-viking-opal-670-14-09-2025-2-1.png" at bounding box center [993, 388] width 84 height 84
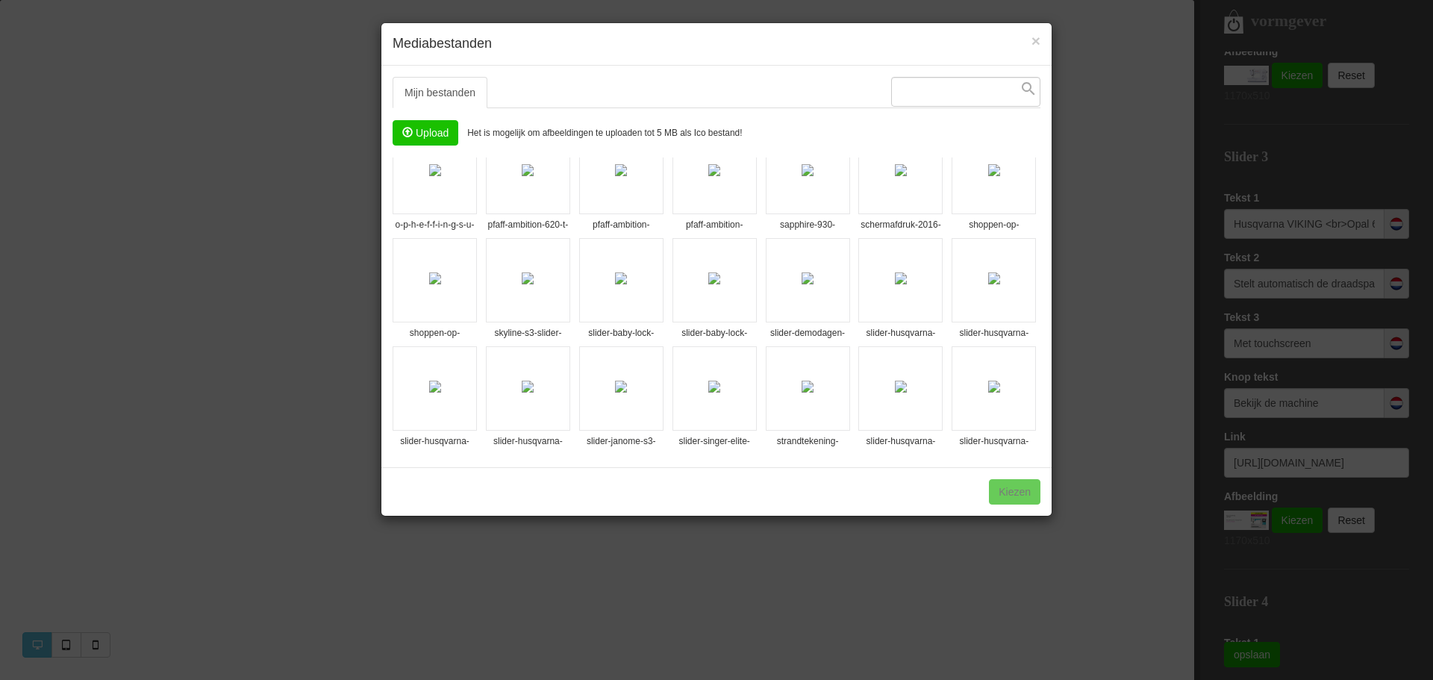
click at [988, 392] on img at bounding box center [994, 387] width 12 height 12
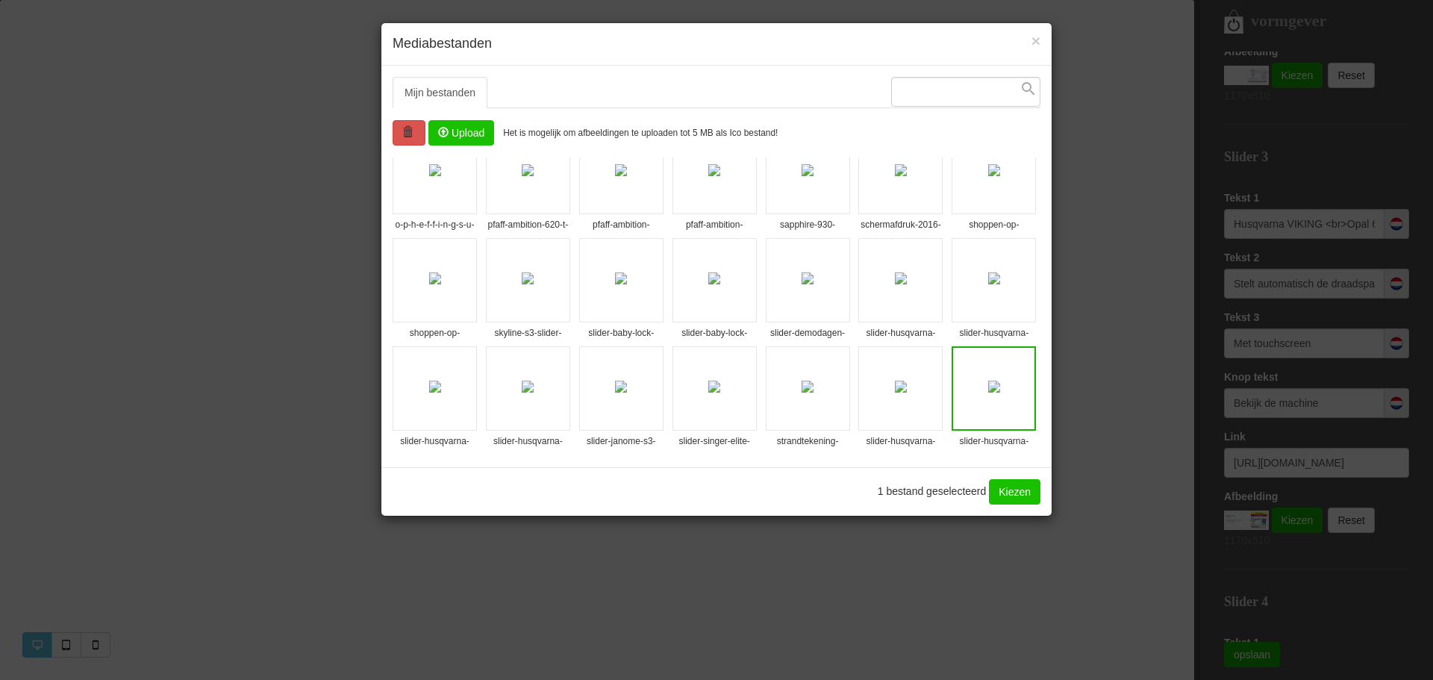
click at [1016, 490] on link "Kiezen" at bounding box center [1014, 491] width 51 height 25
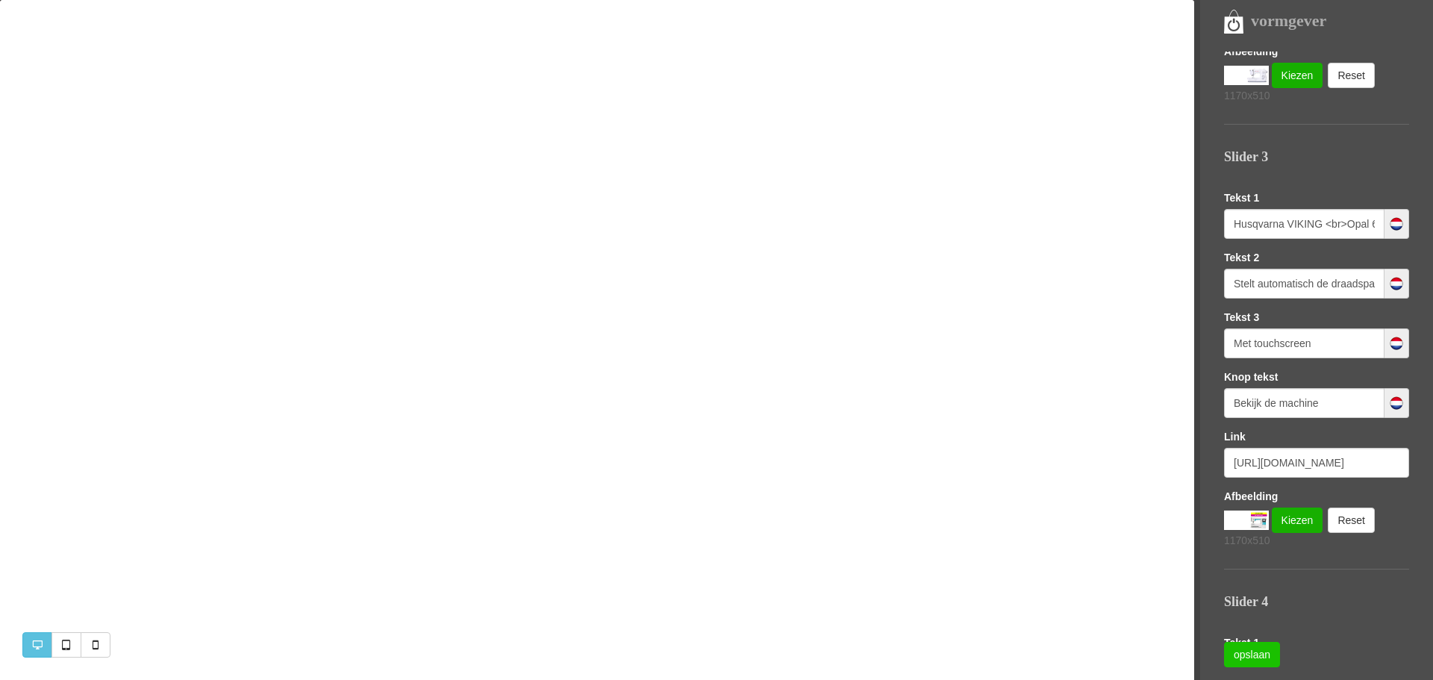
click at [1251, 656] on link "opslaan" at bounding box center [1252, 654] width 56 height 25
click at [1342, 469] on input "https://www.naaimachines-flevoland.nl/product/368081/husqvarna-viking-opal-670-…" at bounding box center [1316, 463] width 185 height 30
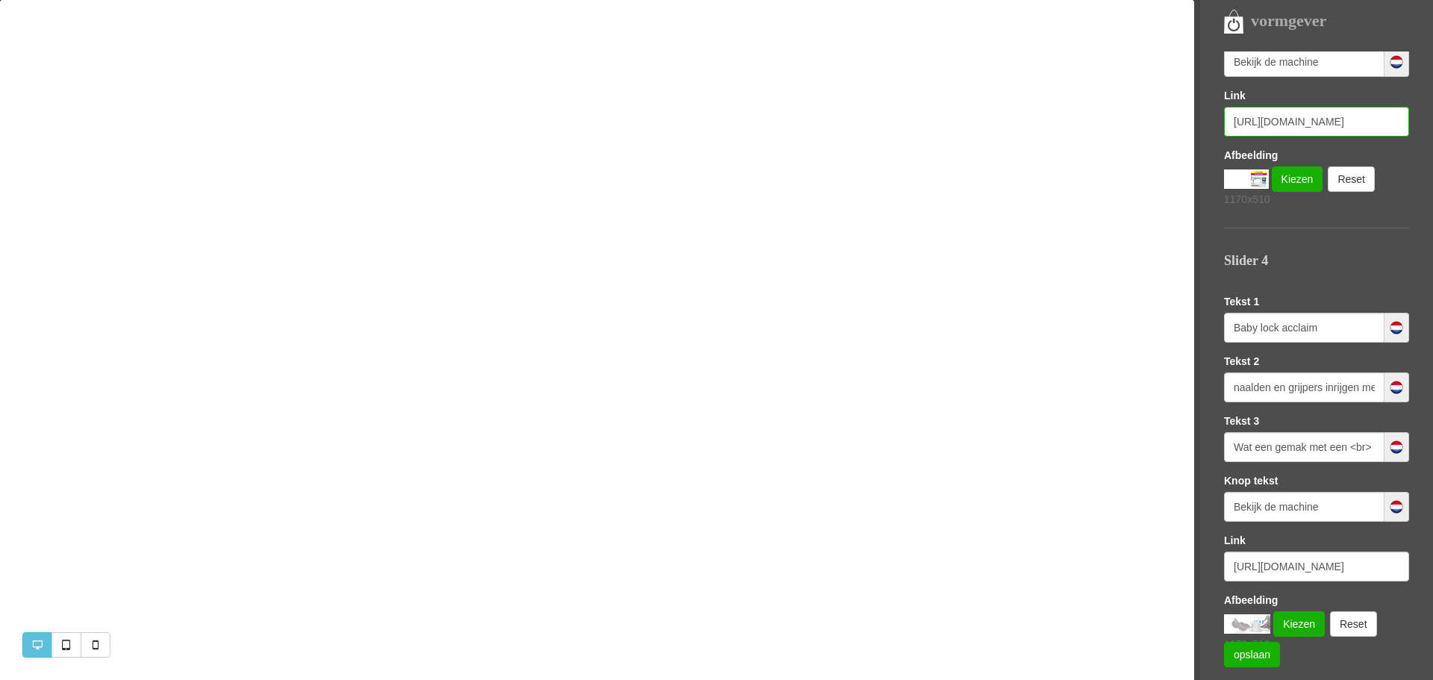
scroll to position [1318, 0]
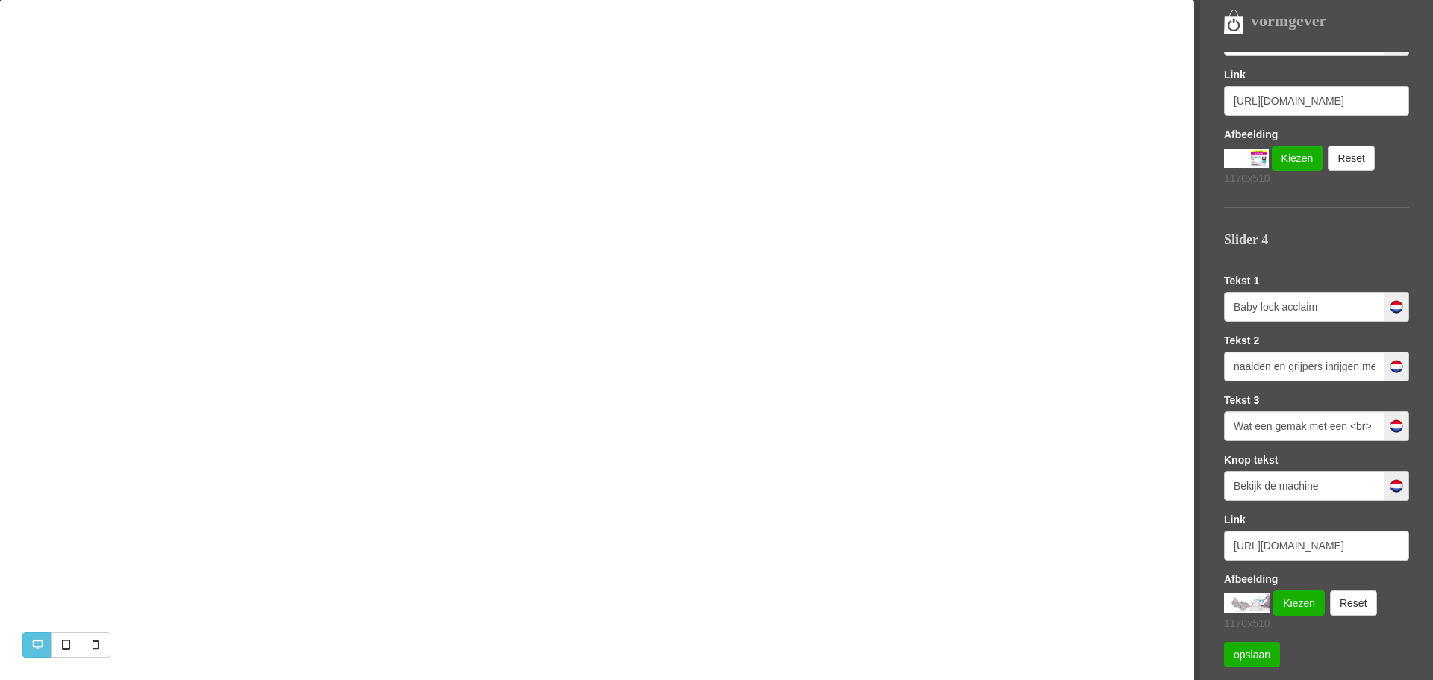
click at [1247, 605] on img at bounding box center [1247, 602] width 46 height 19
click at [1298, 604] on link "Kiezen" at bounding box center [1298, 602] width 51 height 25
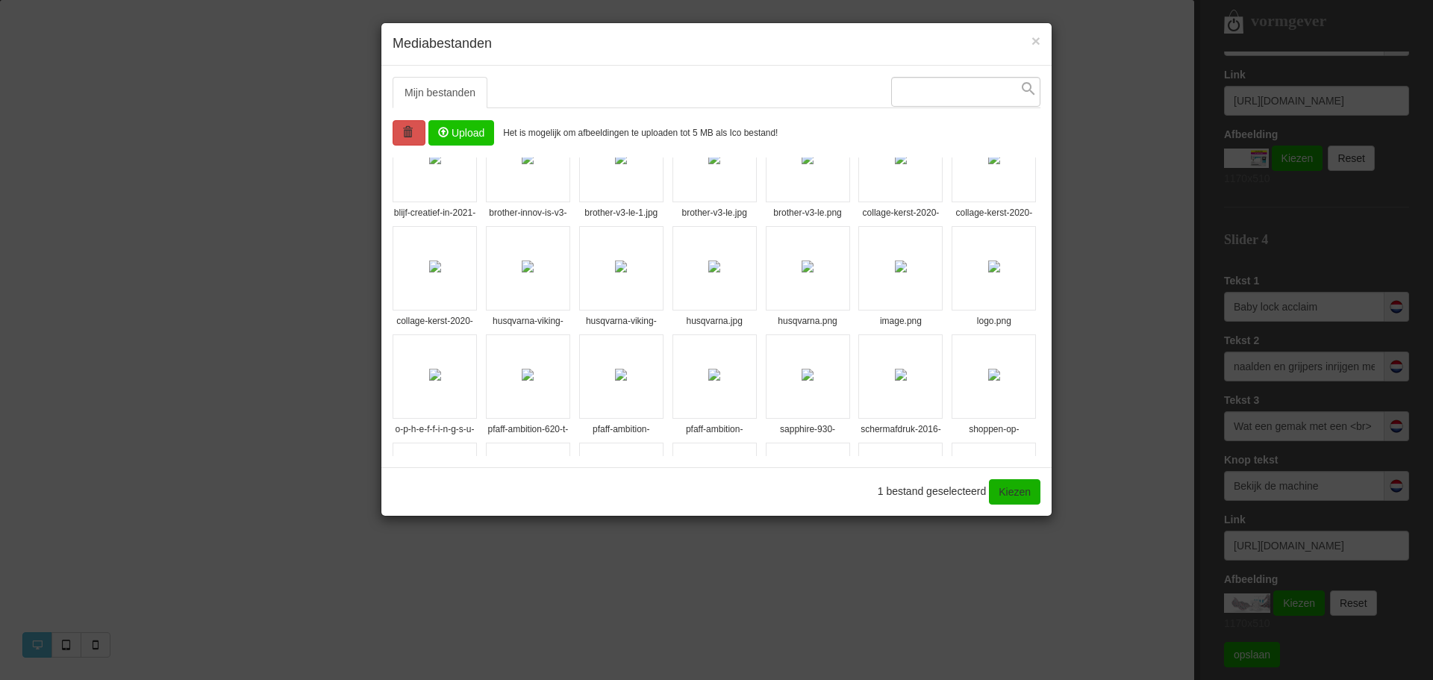
scroll to position [181, 0]
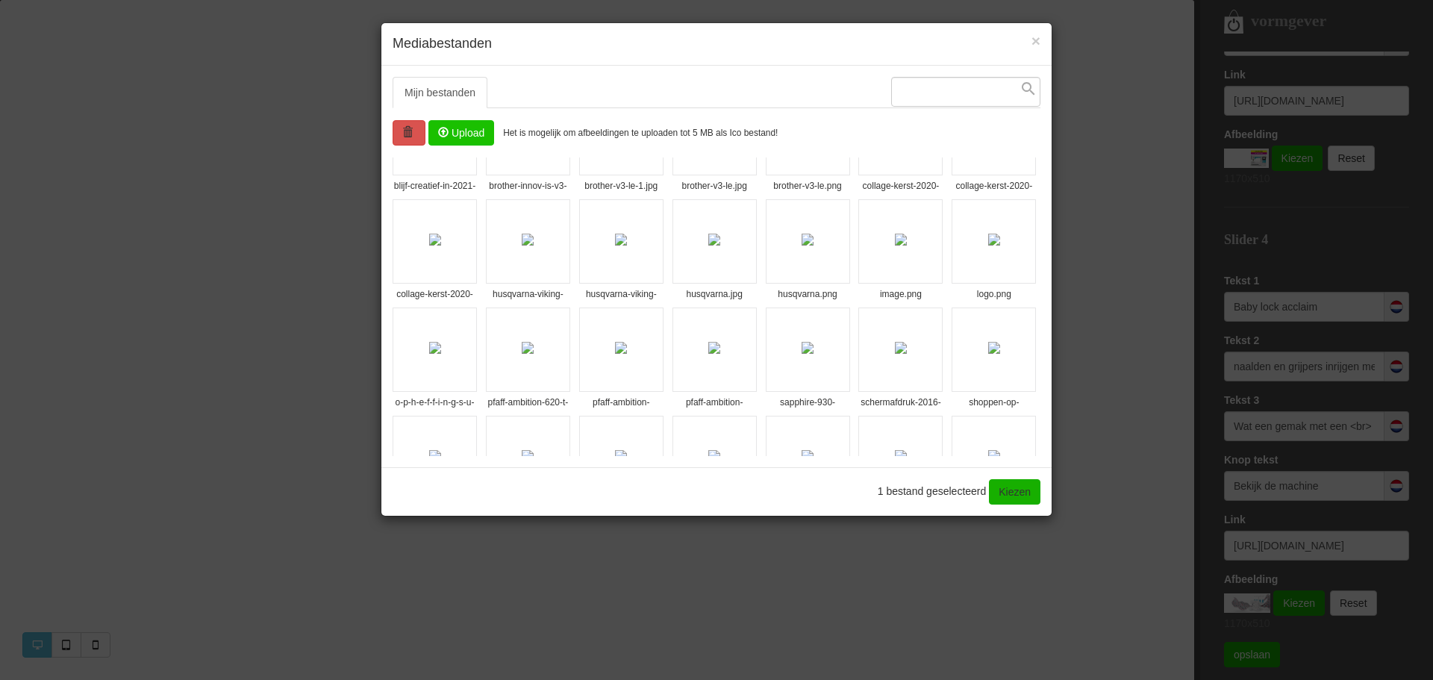
click at [466, 135] on input "file" at bounding box center [461, 133] width 64 height 24
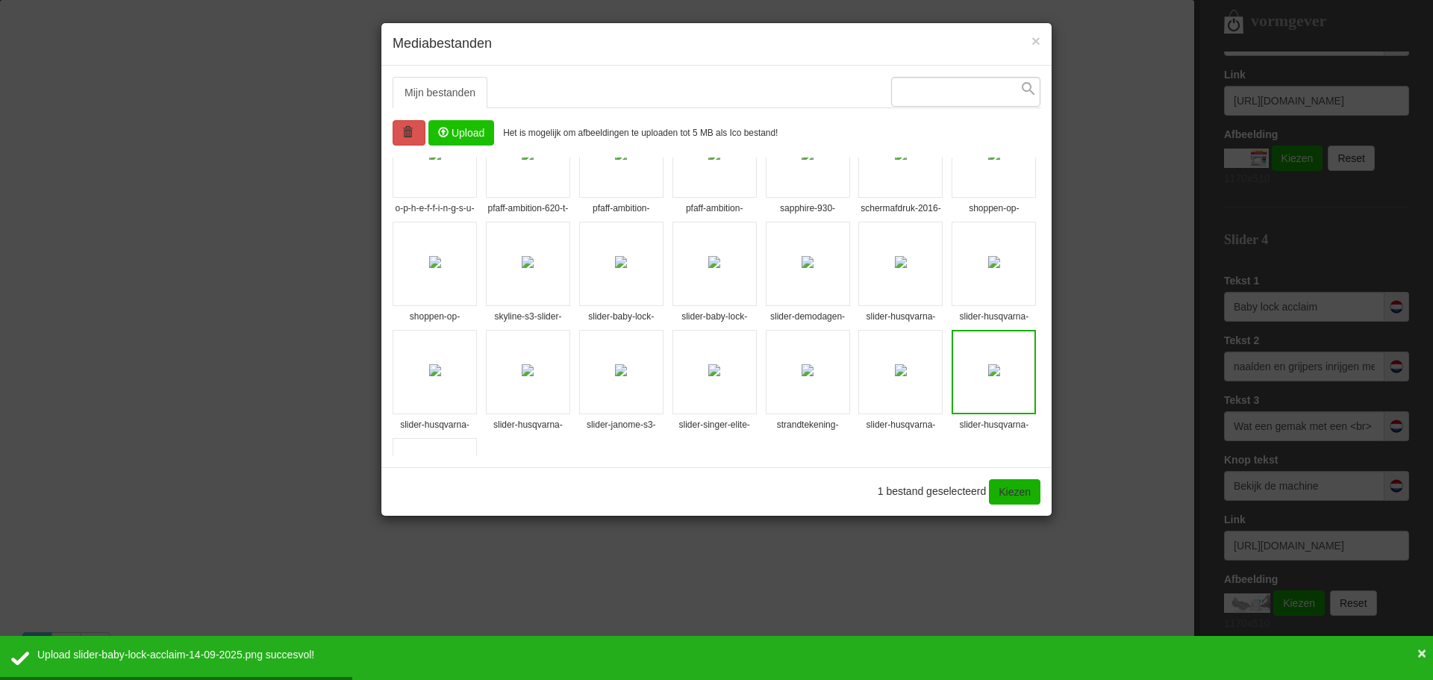
scroll to position [575, 0]
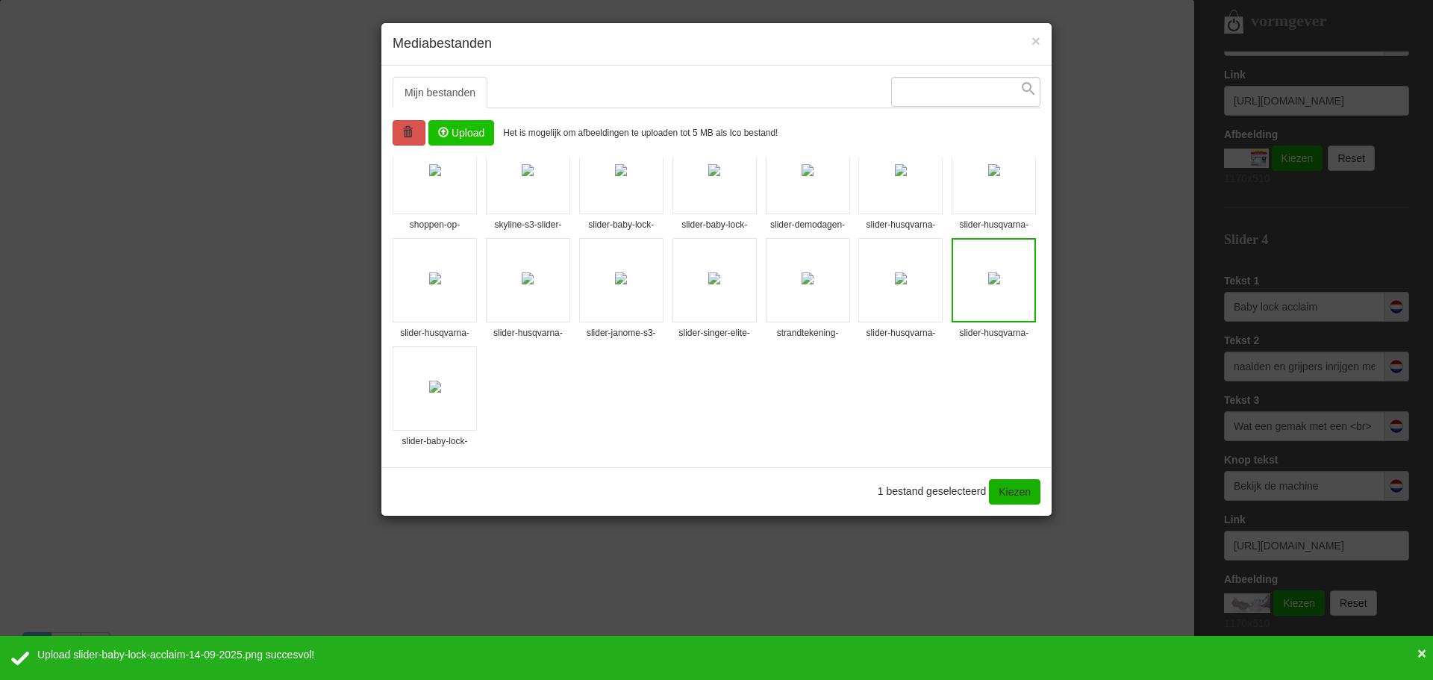
click at [441, 392] on img at bounding box center [435, 387] width 12 height 12
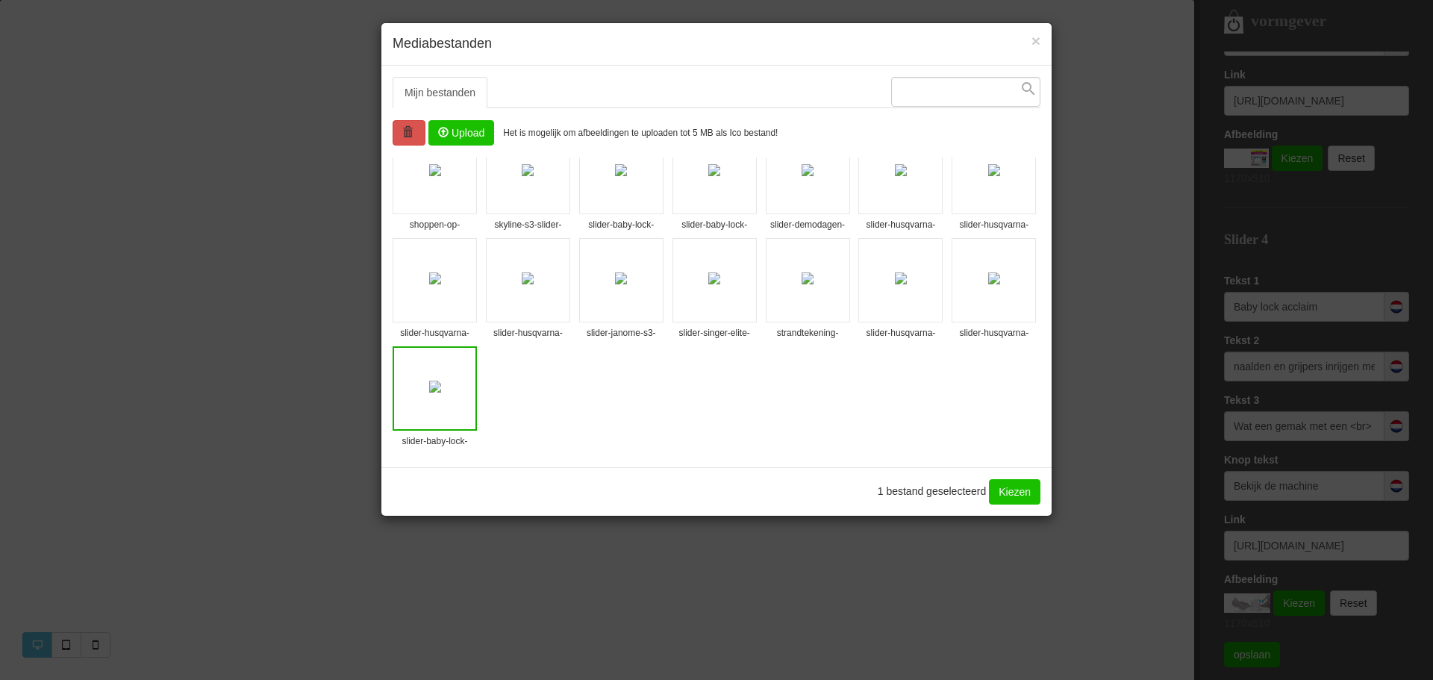
click at [1018, 491] on link "Kiezen" at bounding box center [1014, 491] width 51 height 25
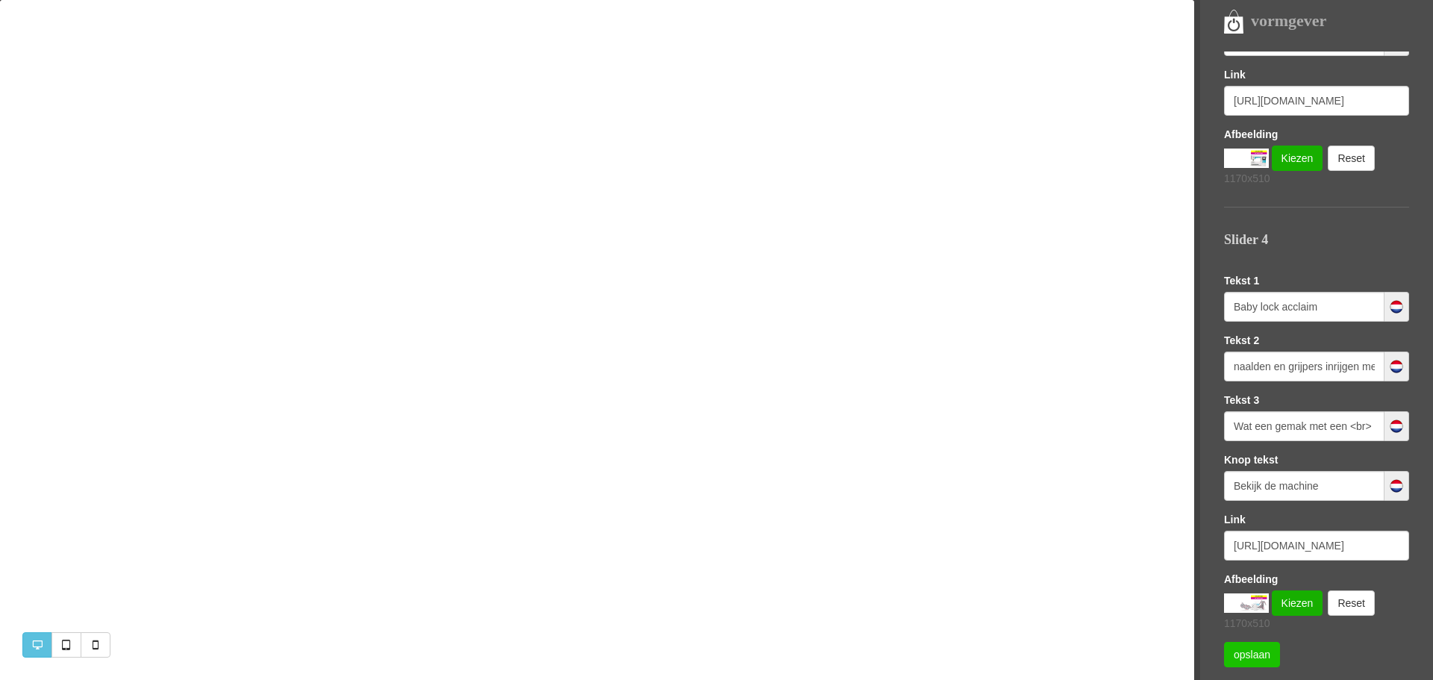
click at [1239, 649] on link "opslaan" at bounding box center [1252, 654] width 56 height 25
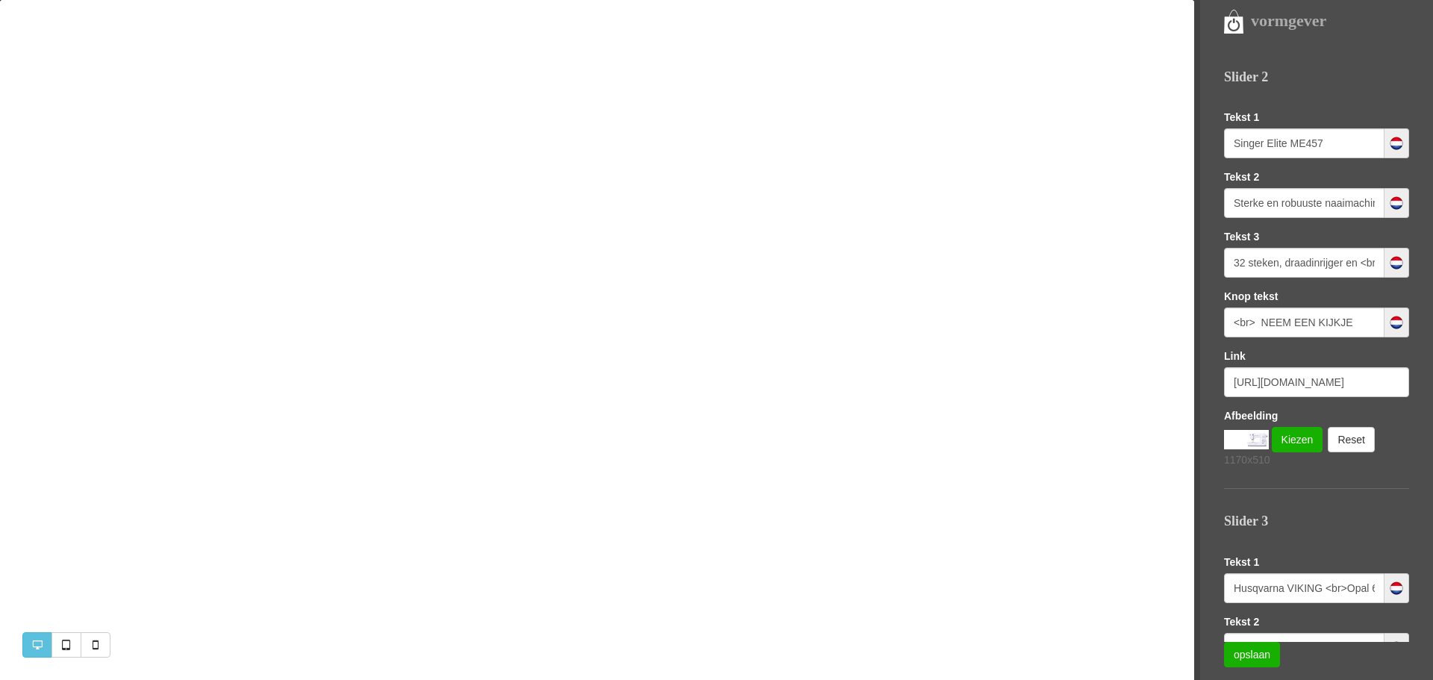
scroll to position [595, 0]
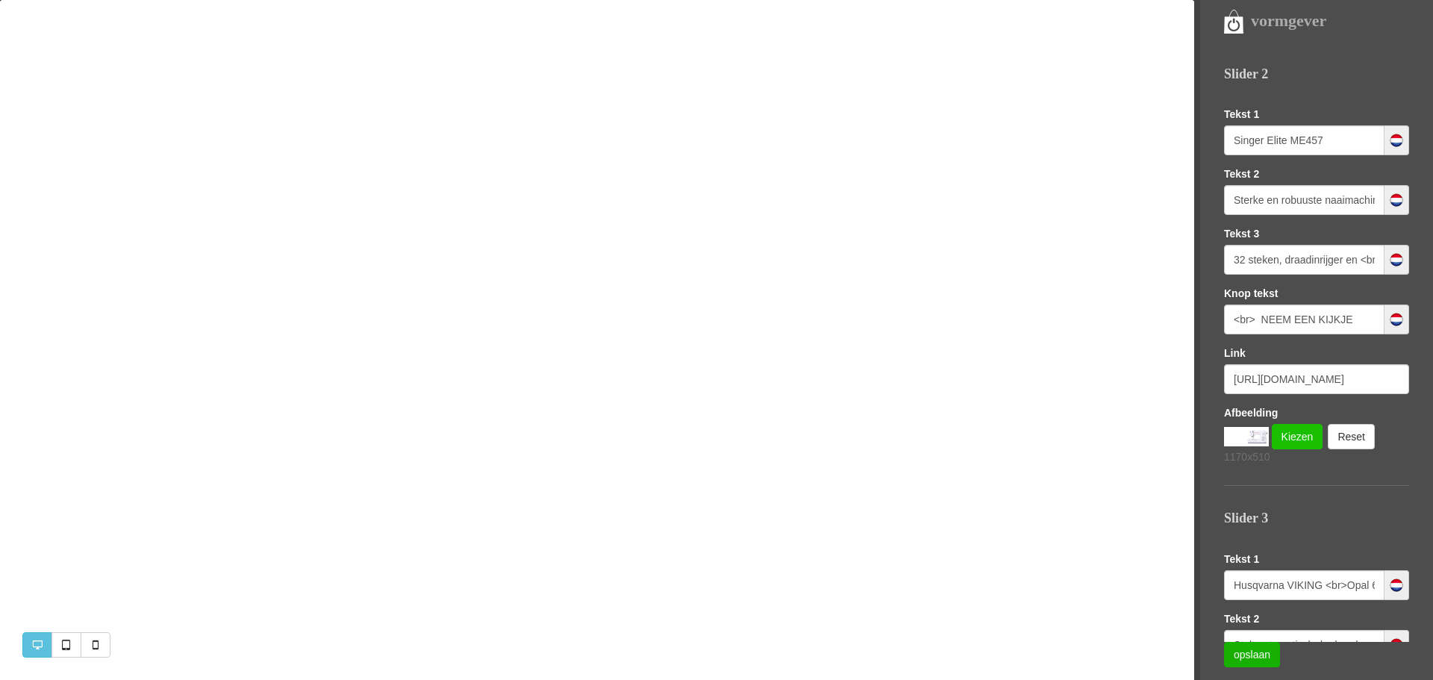
click at [1291, 435] on link "Kiezen" at bounding box center [1296, 436] width 51 height 25
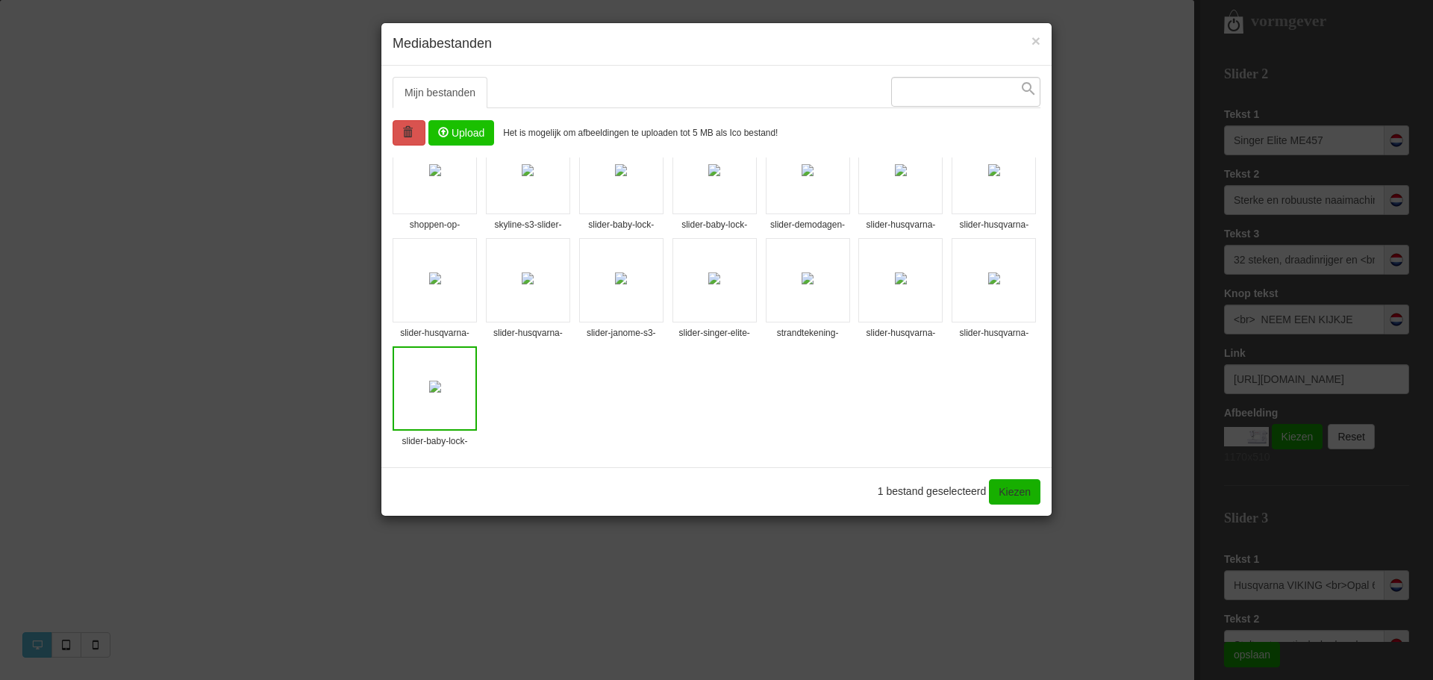
click at [465, 134] on input "file" at bounding box center [461, 133] width 64 height 24
click at [532, 392] on img at bounding box center [528, 387] width 12 height 12
click at [1021, 492] on link "Kiezen" at bounding box center [1014, 491] width 51 height 25
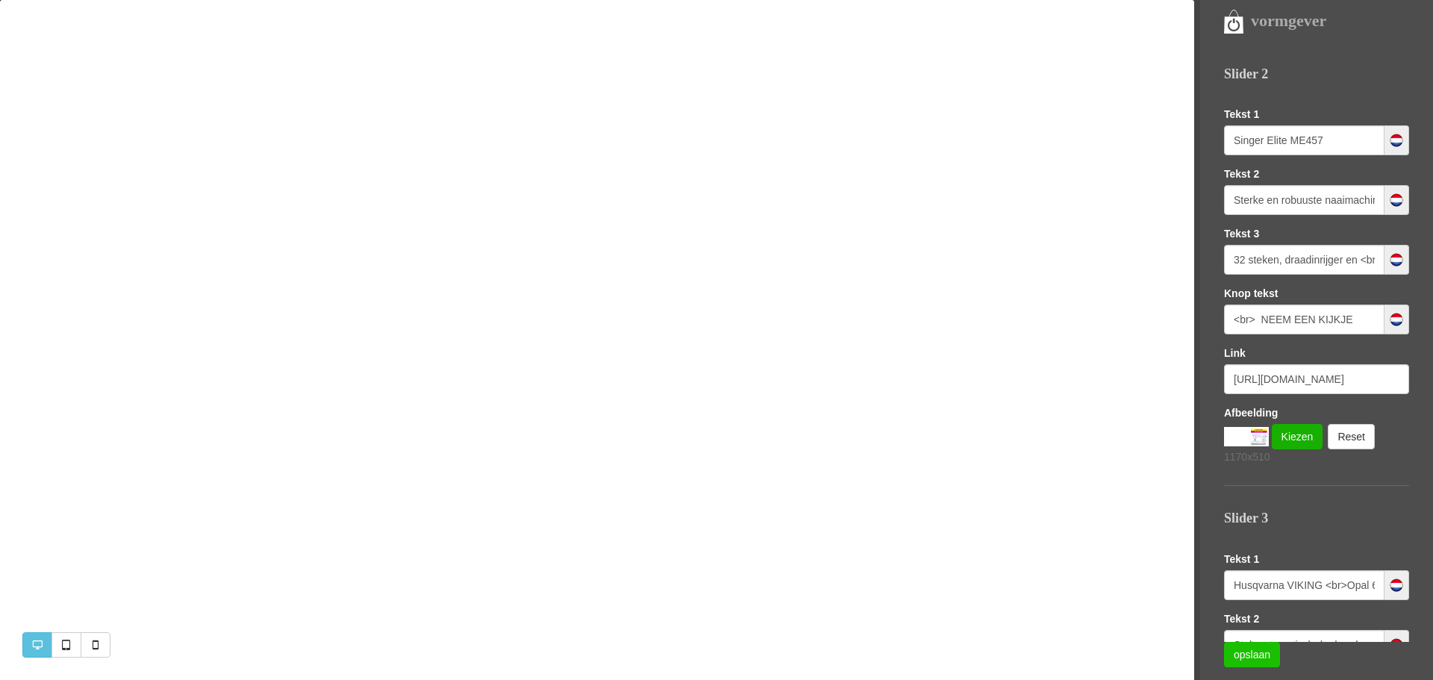
click at [1250, 654] on link "opslaan" at bounding box center [1252, 654] width 56 height 25
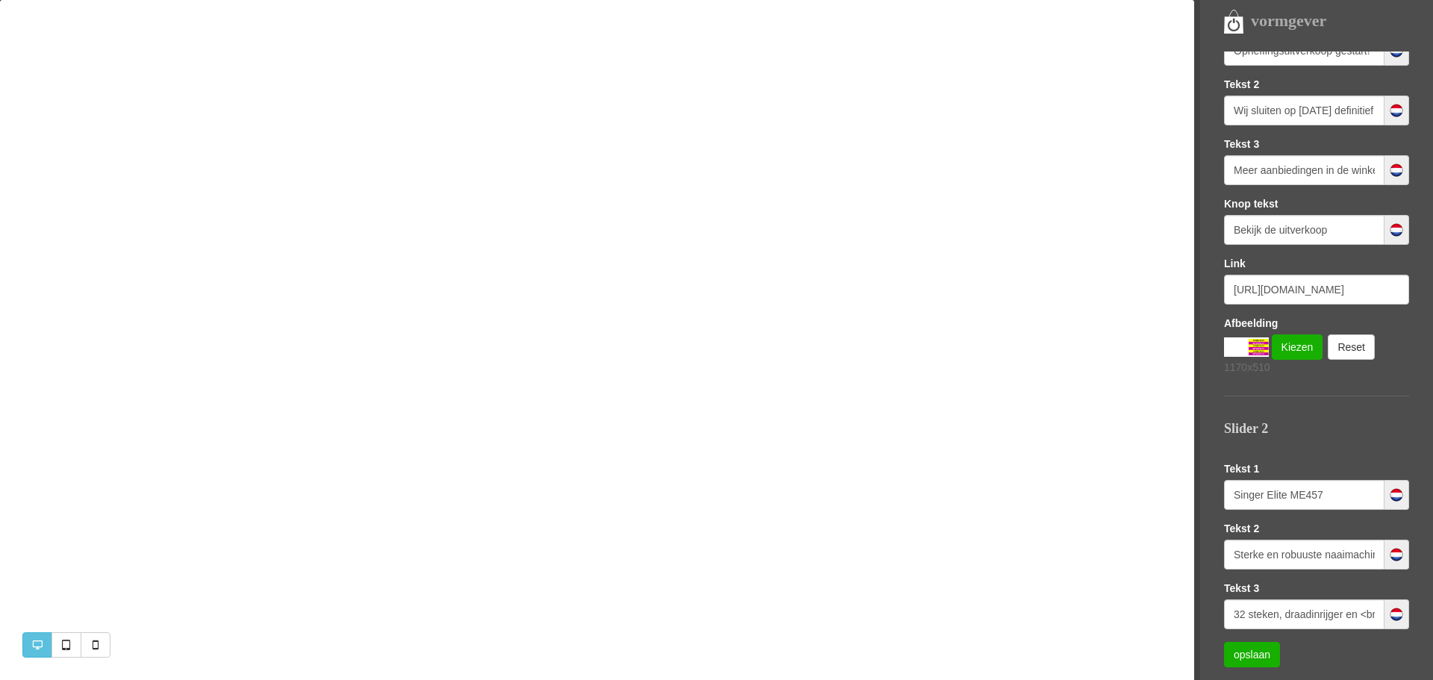
scroll to position [0, 0]
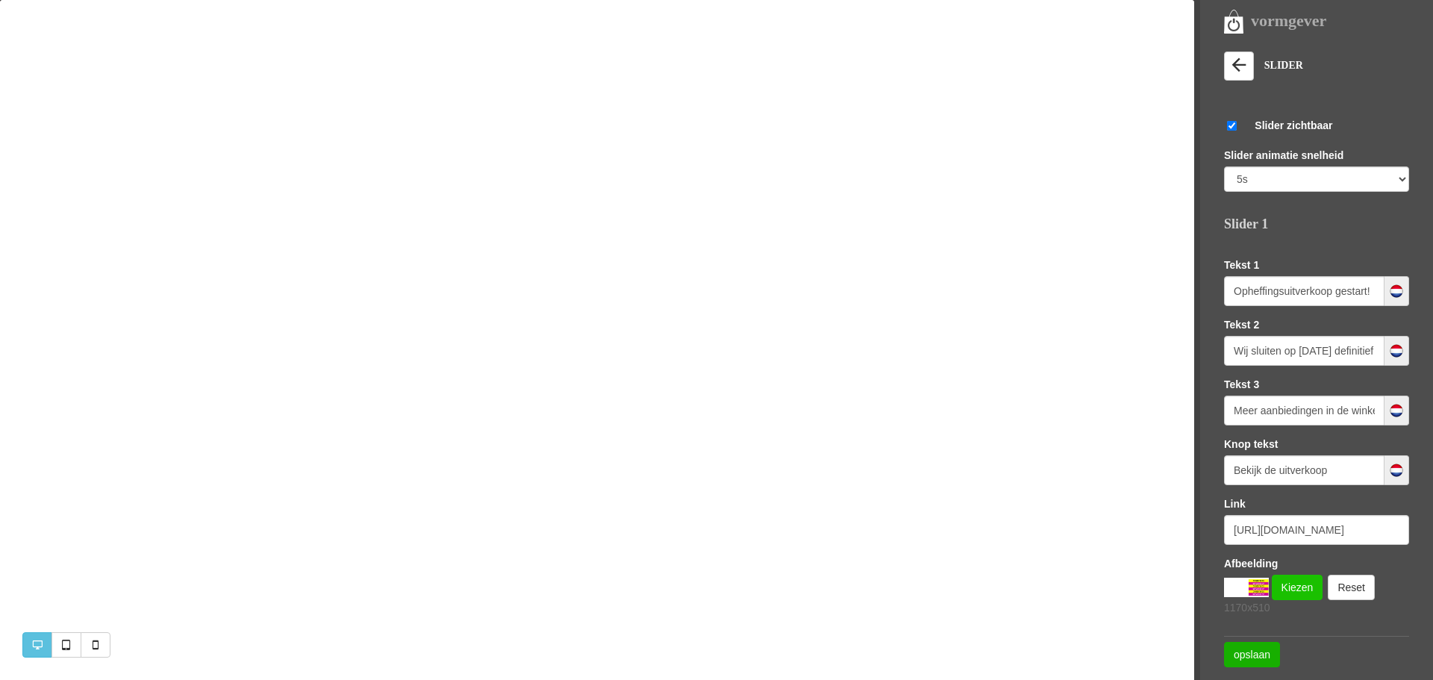
click at [1289, 585] on link "Kiezen" at bounding box center [1296, 587] width 51 height 25
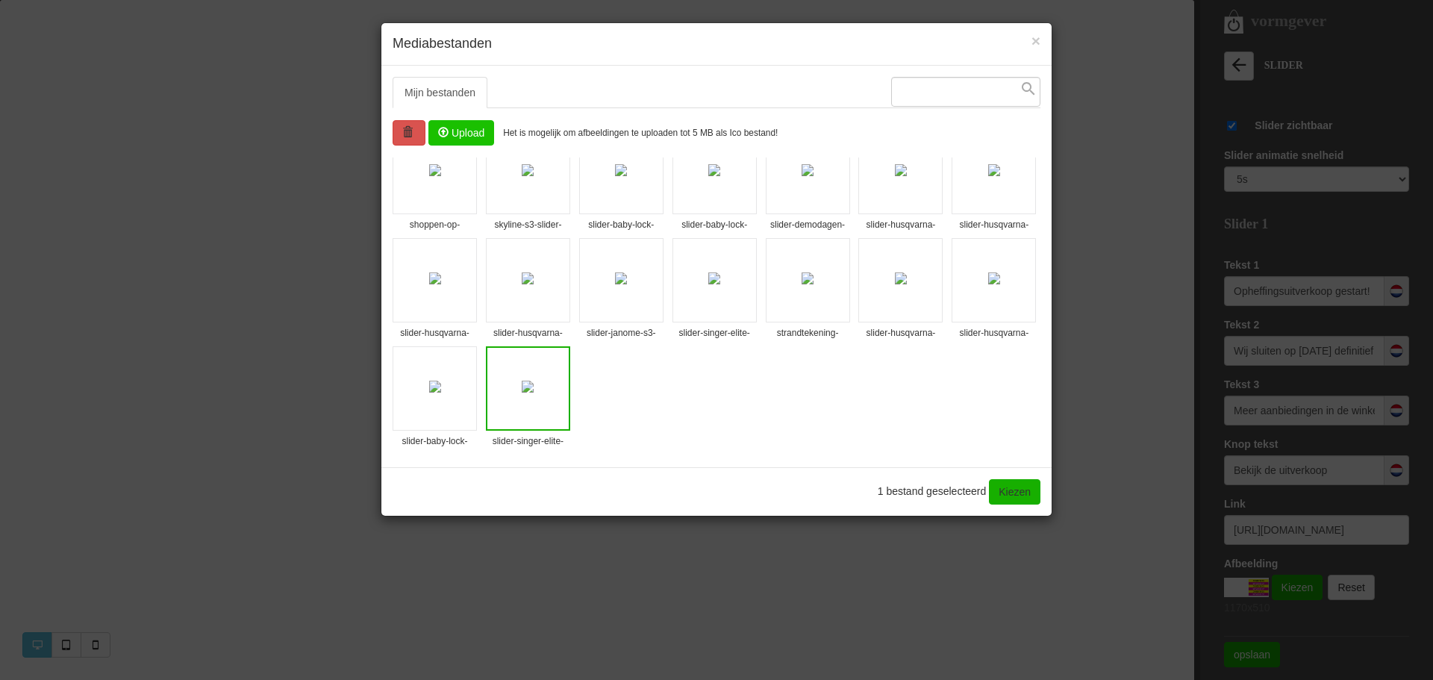
click at [454, 128] on input "file" at bounding box center [461, 133] width 64 height 24
click at [627, 392] on img at bounding box center [621, 387] width 12 height 12
click at [459, 132] on input "file" at bounding box center [461, 133] width 64 height 24
click at [996, 492] on link "Kiezen" at bounding box center [1014, 491] width 51 height 25
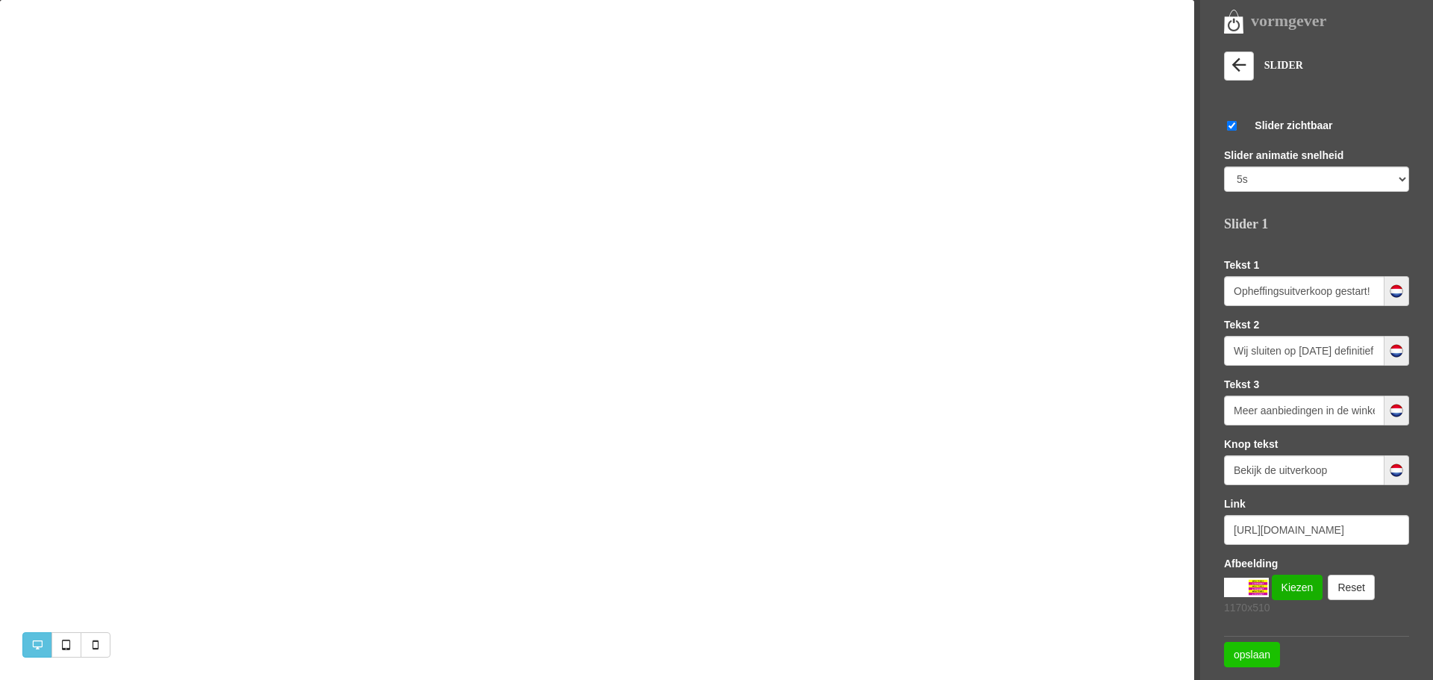
click at [1245, 647] on link "opslaan" at bounding box center [1252, 654] width 56 height 25
click at [1245, 654] on link "opslaan" at bounding box center [1252, 654] width 56 height 25
click at [1349, 583] on link "Reset" at bounding box center [1350, 587] width 47 height 25
click at [1297, 586] on link "Kiezen" at bounding box center [1296, 587] width 51 height 25
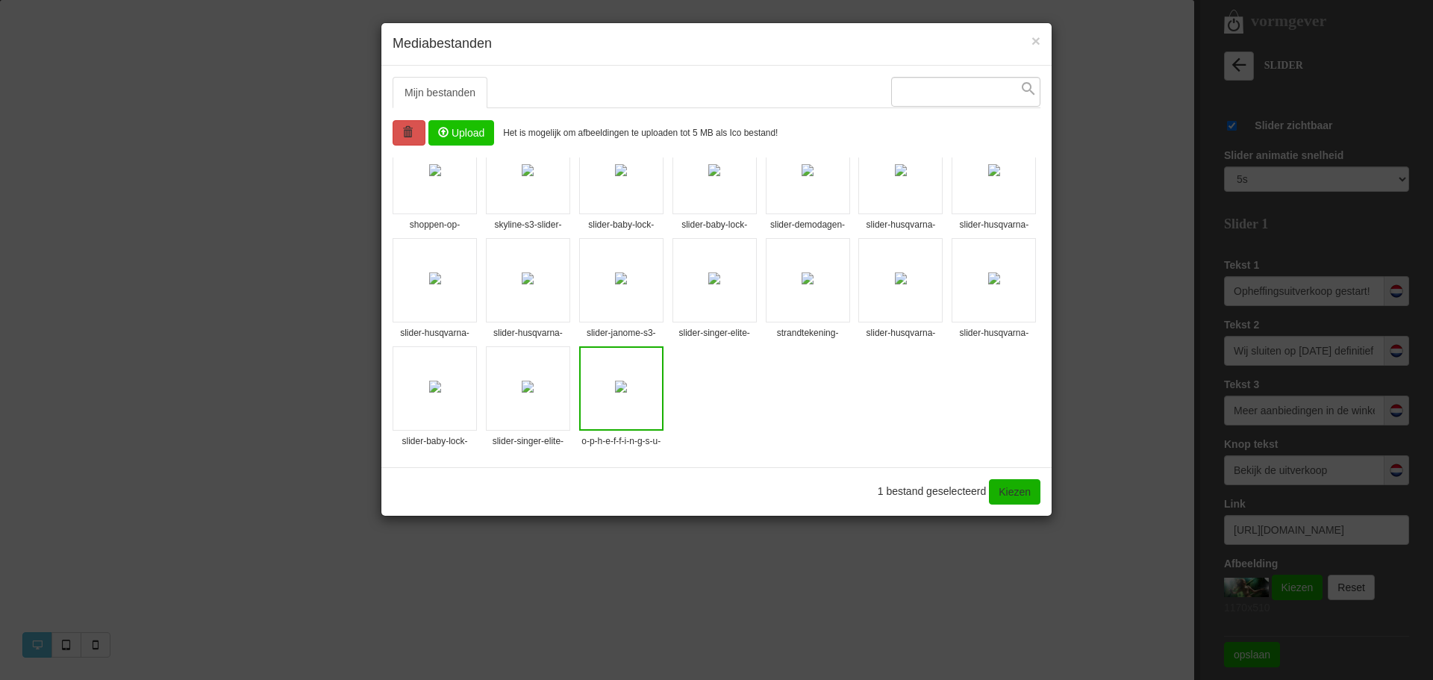
click at [627, 392] on img at bounding box center [621, 387] width 12 height 12
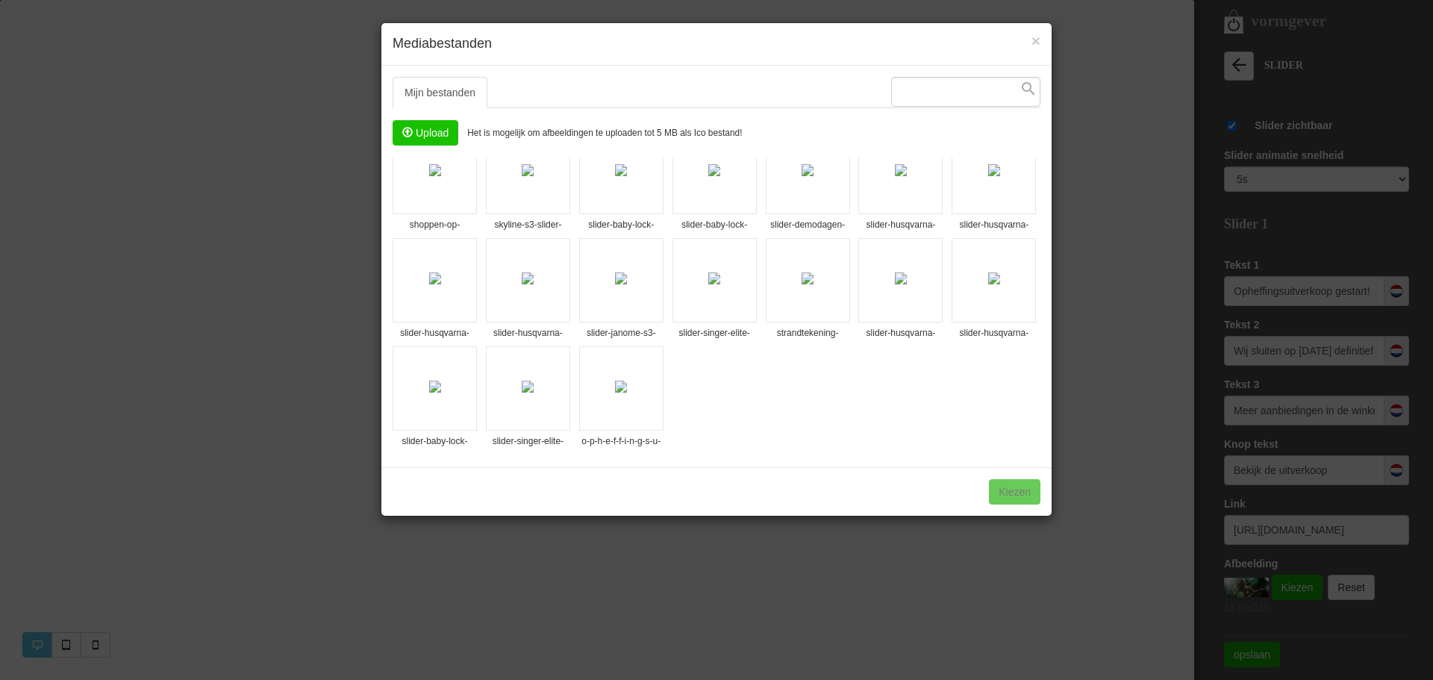
click at [1015, 492] on div "1 bestand geselecteerd Kiezen" at bounding box center [716, 491] width 670 height 49
click at [1013, 489] on div "1 bestand geselecteerd Kiezen" at bounding box center [716, 491] width 670 height 49
click at [1249, 586] on div "× Mediabestanden Mijn bestanden Systeembestanden Upload Het is mogelijk om afbe…" at bounding box center [716, 340] width 1433 height 680
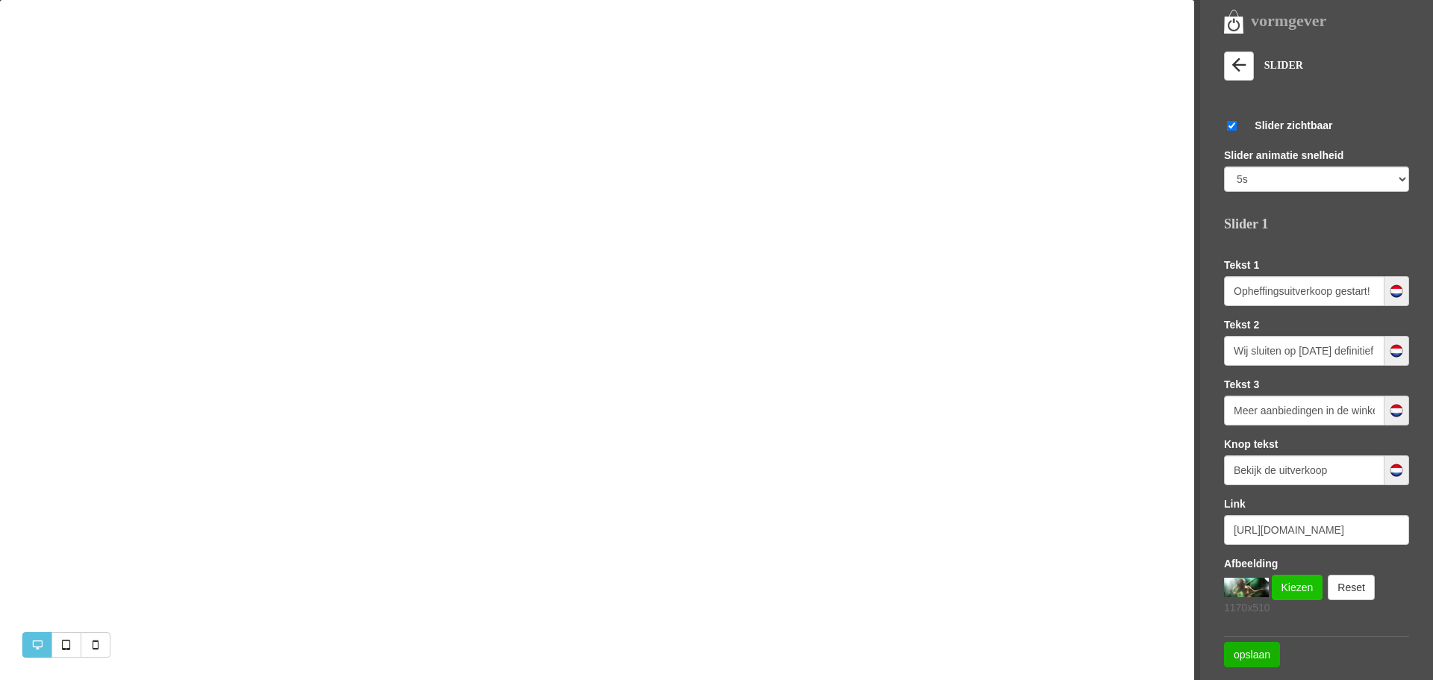
click at [1295, 586] on link "Kiezen" at bounding box center [1296, 587] width 51 height 25
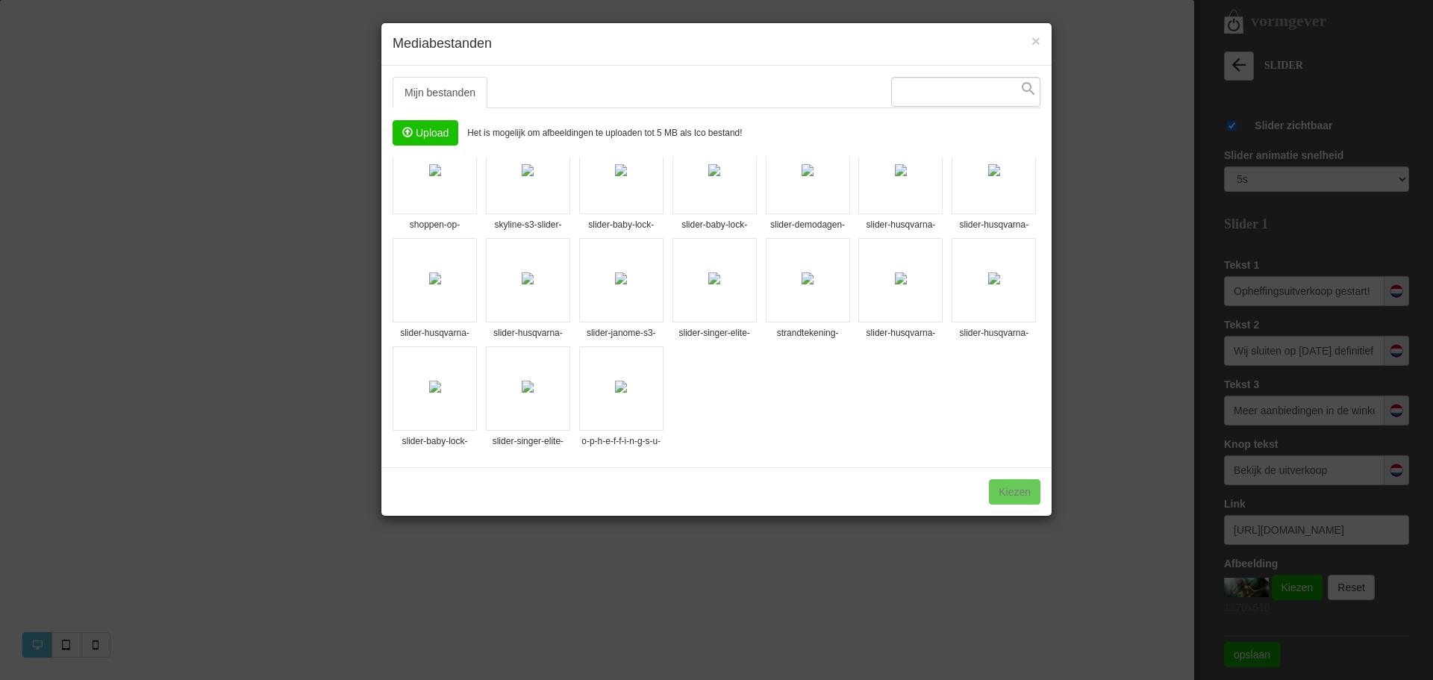
click at [625, 392] on img at bounding box center [621, 387] width 12 height 12
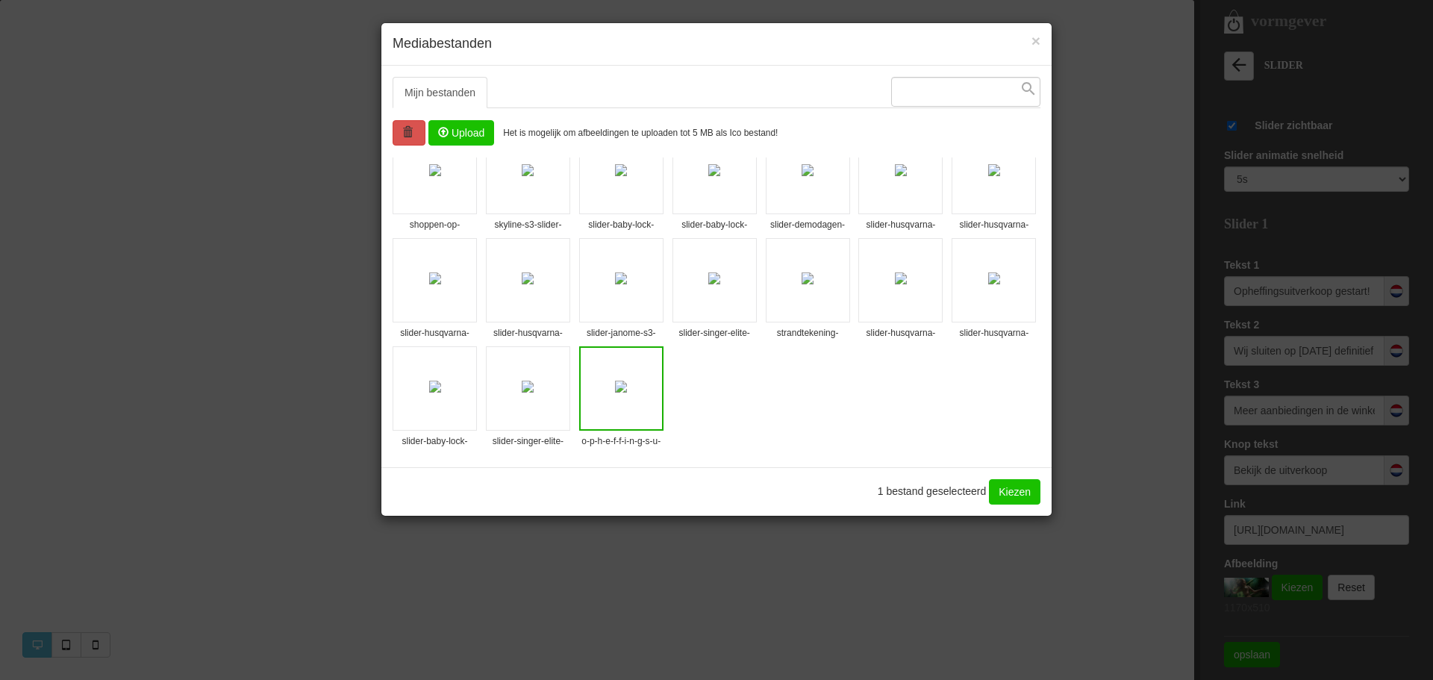
click at [1009, 491] on link "Kiezen" at bounding box center [1014, 491] width 51 height 25
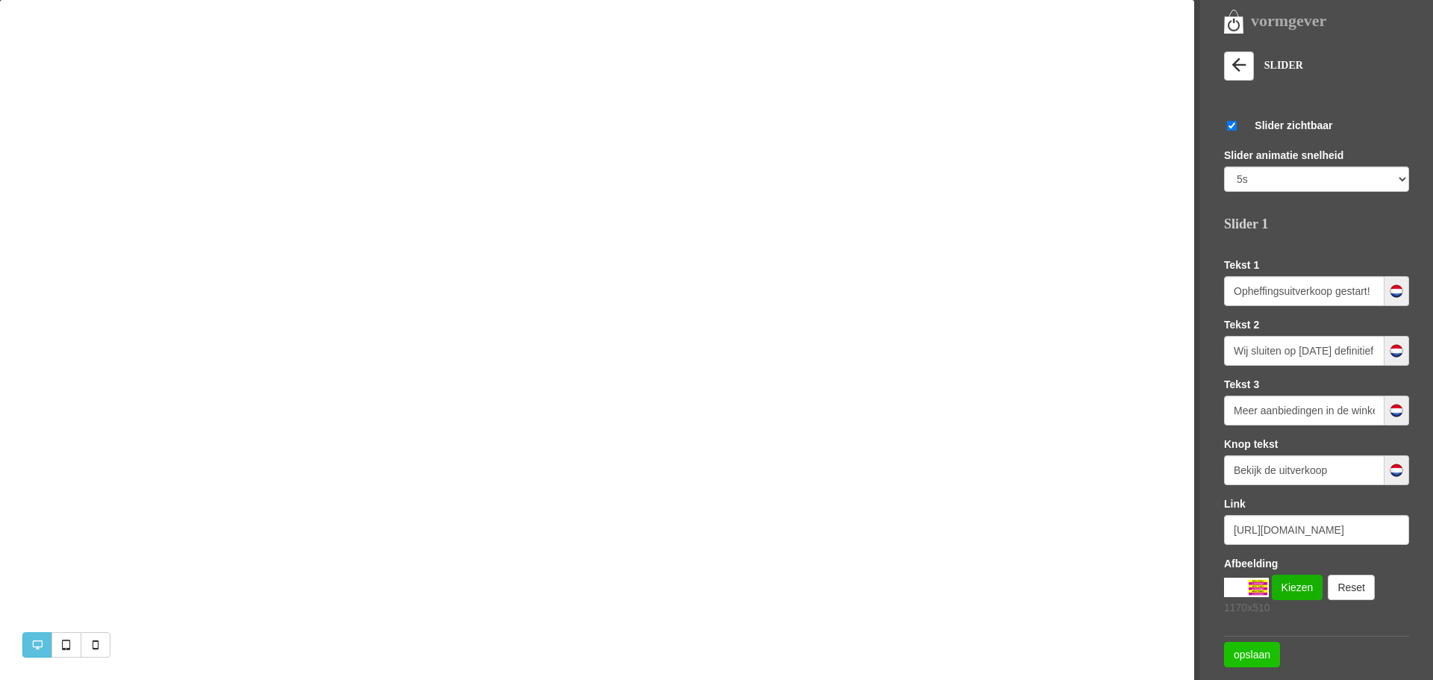
click at [1242, 660] on link "opslaan" at bounding box center [1252, 654] width 56 height 25
click at [1243, 652] on link "opslaan" at bounding box center [1252, 654] width 56 height 25
click at [1243, 654] on link "opslaan" at bounding box center [1252, 654] width 56 height 25
click at [1245, 657] on link "opslaan" at bounding box center [1252, 654] width 56 height 25
click at [1249, 656] on link "opslaan" at bounding box center [1252, 654] width 56 height 25
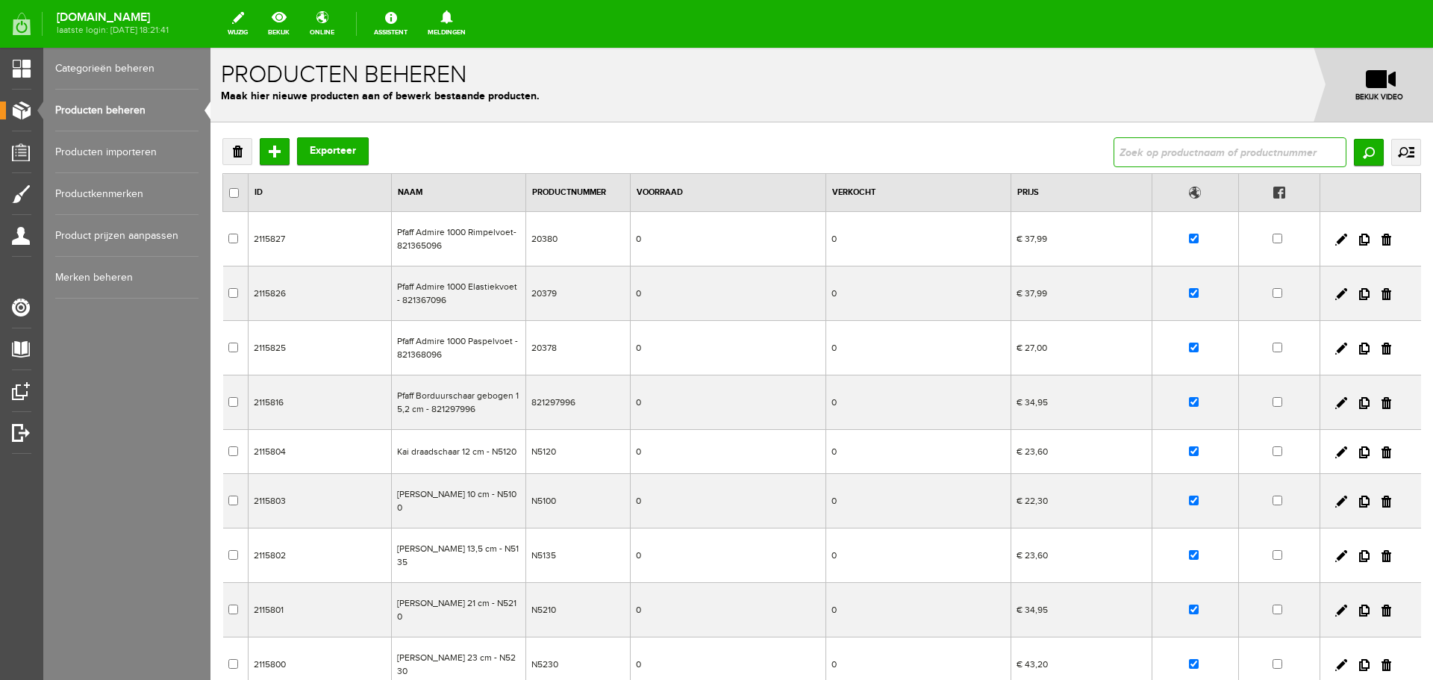
click at [1133, 151] on input "text" at bounding box center [1229, 152] width 233 height 30
click at [1145, 151] on input "text" at bounding box center [1229, 152] width 233 height 30
type input "d"
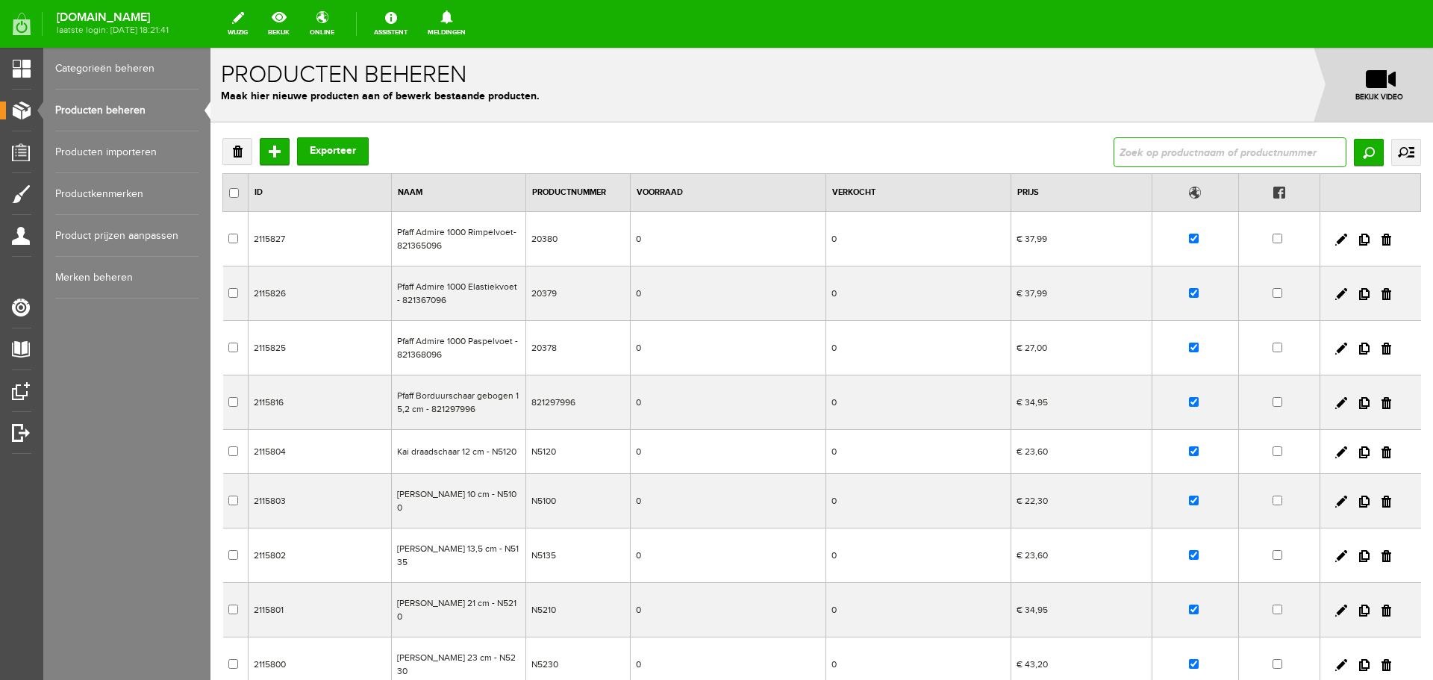
click at [1130, 153] on input "text" at bounding box center [1229, 152] width 233 height 30
paste input "Pfaff creative 2.0 incl. borduureenheid"
drag, startPoint x: 1225, startPoint y: 152, endPoint x: 1351, endPoint y: 146, distance: 125.5
click at [1351, 146] on div "Pfaff creative 2.0 incl. borduureenheid - afhalen in de winkel Zoeken uitgebrei…" at bounding box center [1266, 152] width 307 height 30
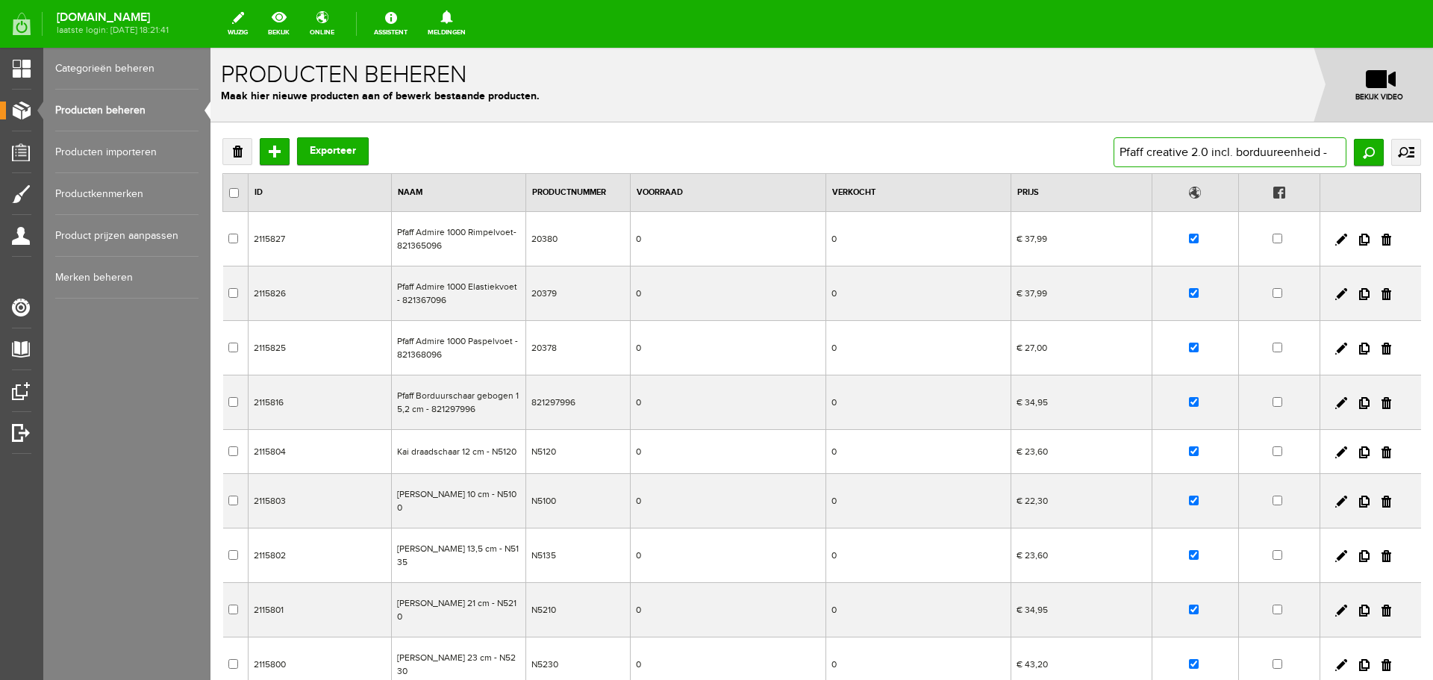
scroll to position [0, 0]
type input "Pfaff creative 2.0 incl. borduureenheid"
click at [1354, 150] on input "Zoeken" at bounding box center [1369, 152] width 30 height 27
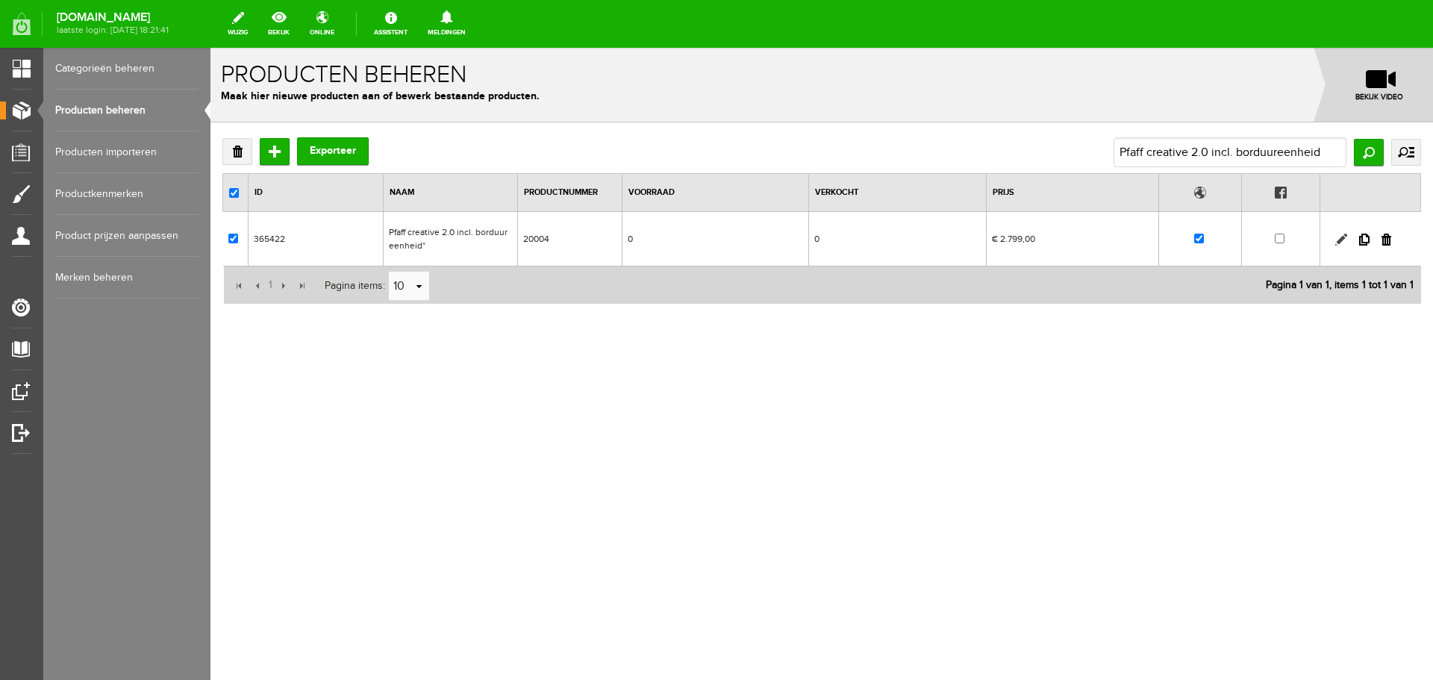
click at [1341, 237] on link at bounding box center [1341, 240] width 12 height 12
checkbox input "true"
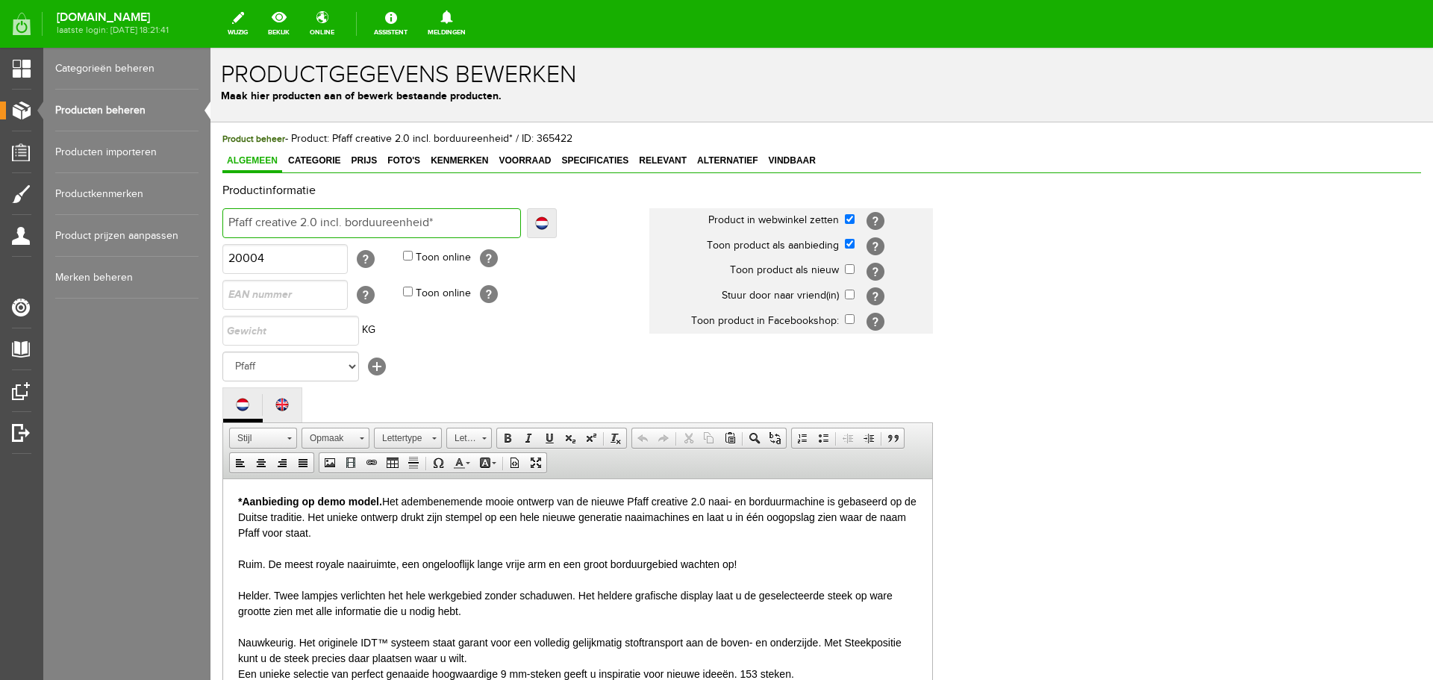
click at [445, 222] on input "Pfaff creative 2.0 incl. borduureenheid*" at bounding box center [371, 223] width 298 height 30
type input "Pfaff creative 2.0 incl. borduureenheid*"
type input "Pfaff creative 2.0 incl. borduureenheid* -"
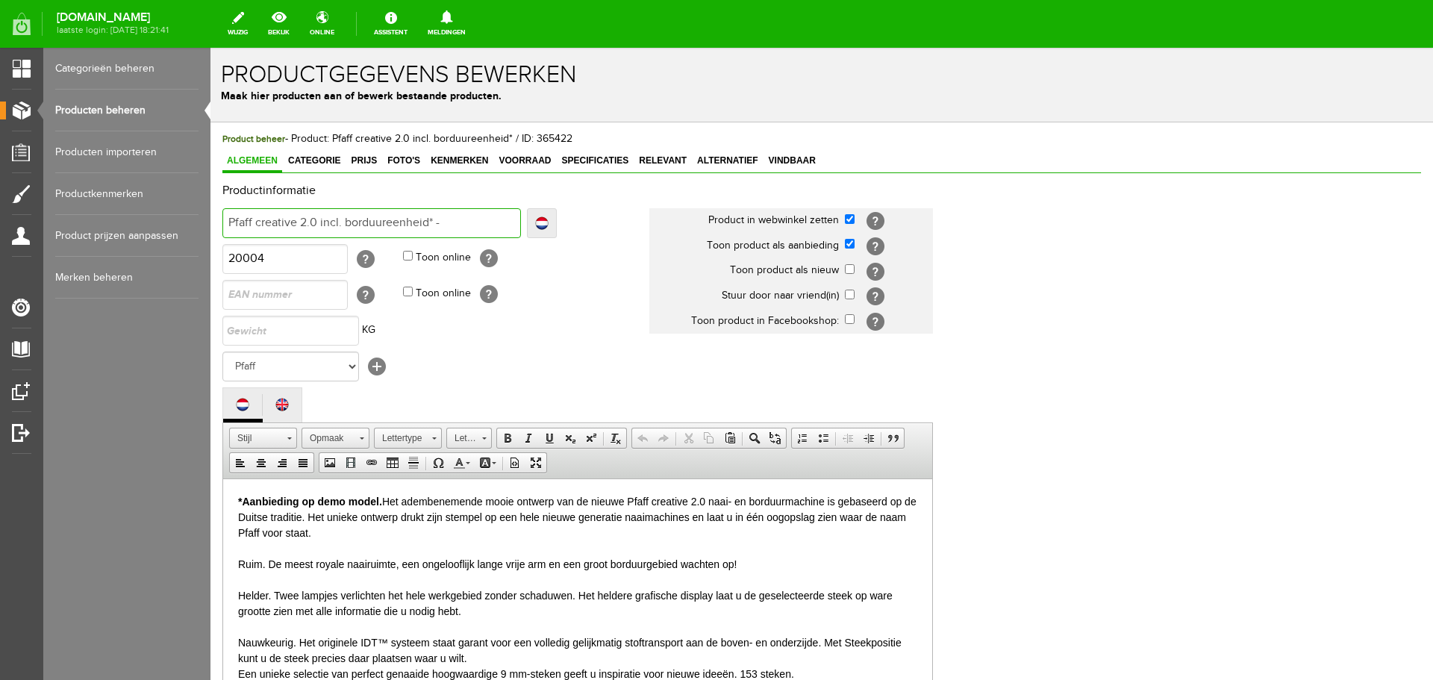
type input "Pfaff creative 2.0 incl. borduureenheid* -"
type input "Pfaff creative 2.0 incl. borduureenheid* - a"
type input "Pfaff creative 2.0 incl. borduureenheid* - af"
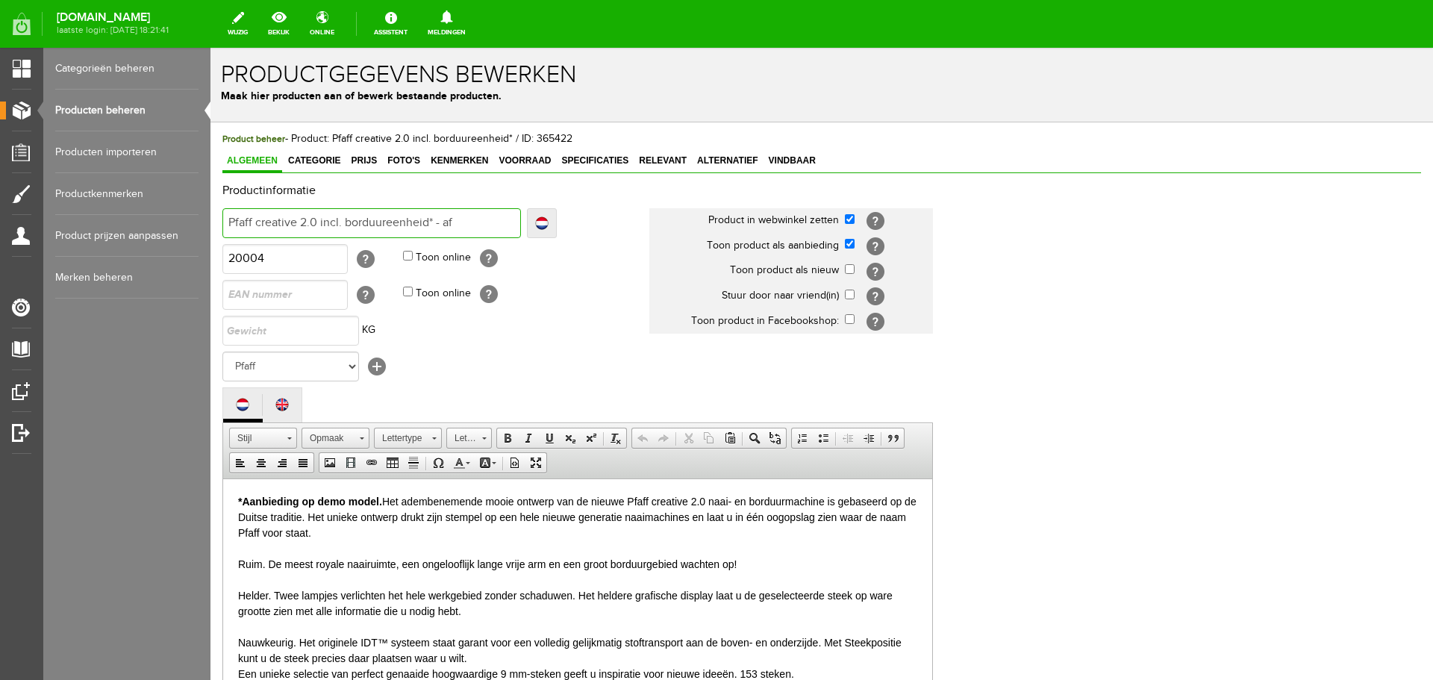
type input "Pfaff creative 2.0 incl. borduureenheid* - af"
type input "Pfaff creative 2.0 incl. borduureenheid* - afh"
type input "Pfaff creative 2.0 incl. borduureenheid* - afhal"
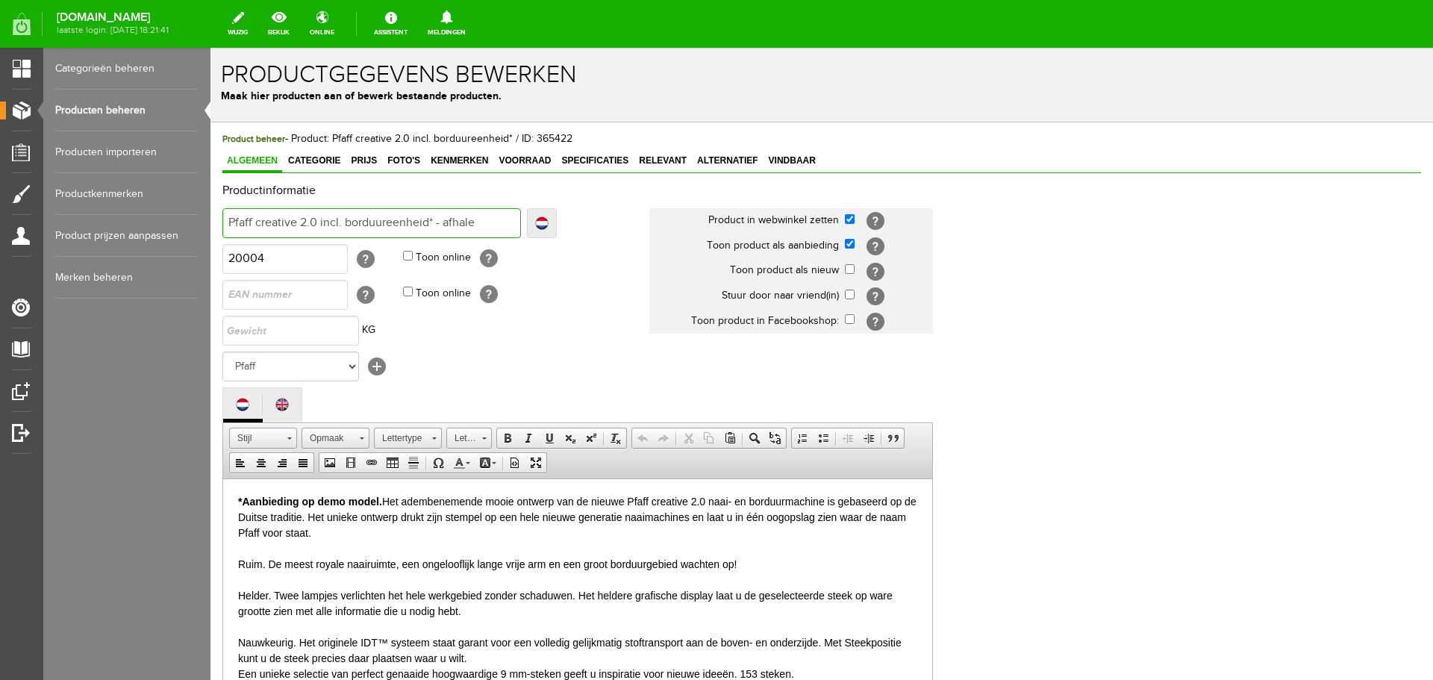
type input "Pfaff creative 2.0 incl. borduureenheid* - afhalen"
type input "Pfaff creative 2.0 incl. borduureenheid* - afhalen i"
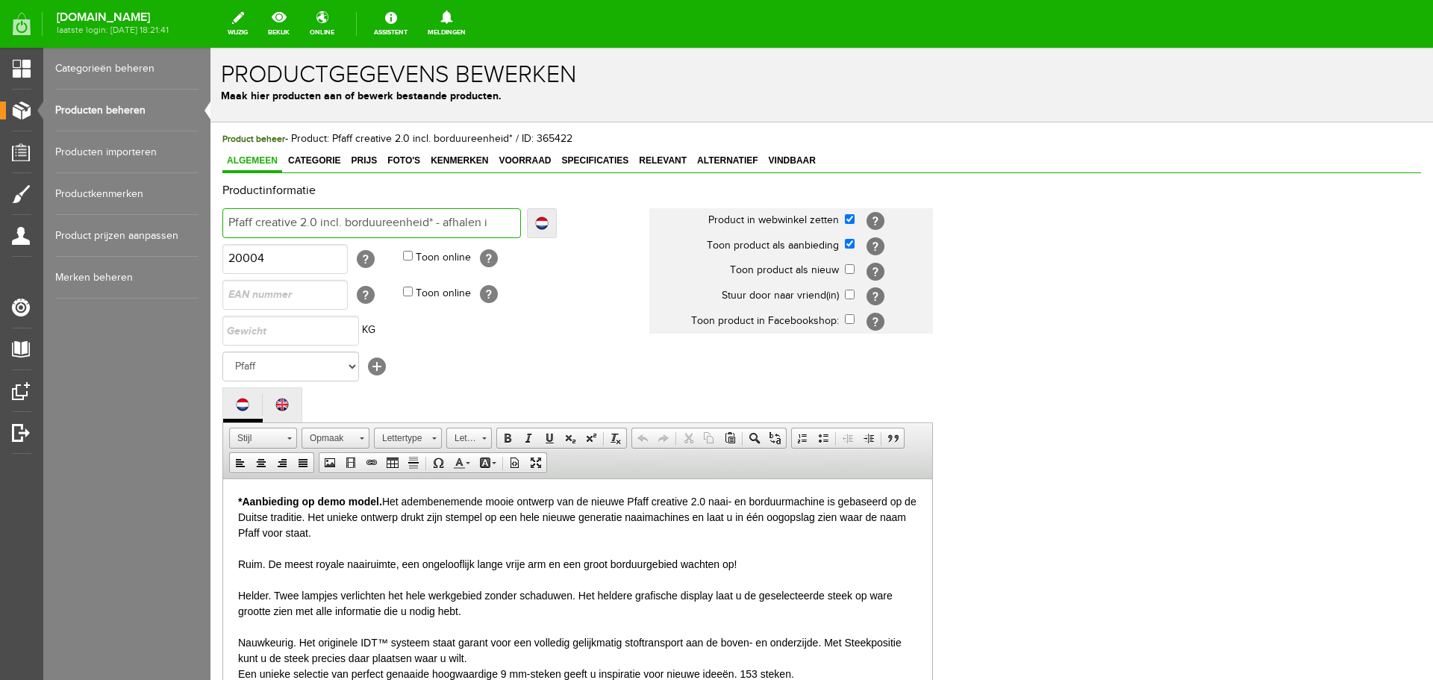
type input "Pfaff creative 2.0 incl. borduureenheid* - afhalen i"
type input "Pfaff creative 2.0 incl. borduureenheid* - afhalen in"
type input "Pfaff creative 2.0 incl. borduureenheid* - afhalen in d"
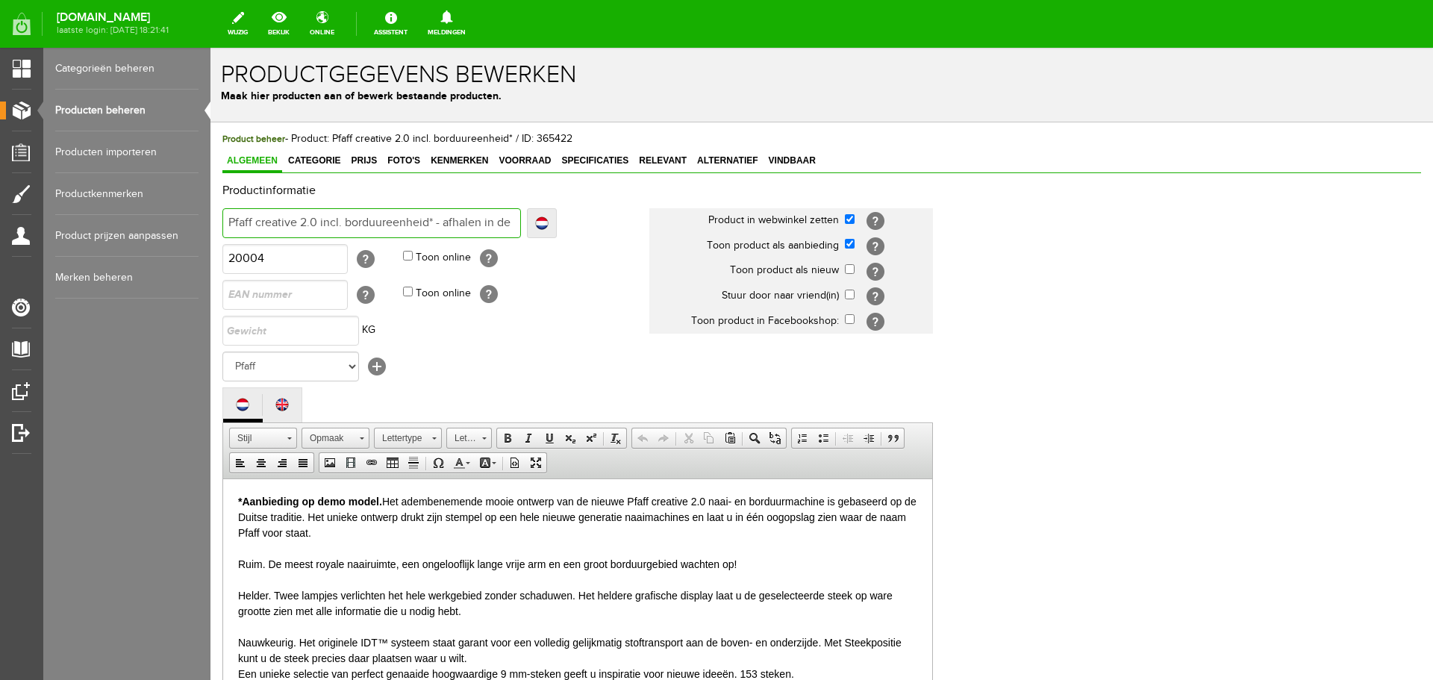
type input "Pfaff creative 2.0 incl. borduureenheid* - afhalen in de"
type input "Pfaff creative 2.0 incl. borduureenheid* - afhalen in de wi"
type input "Pfaff creative 2.0 incl. borduureenheid* - afhalen in de win"
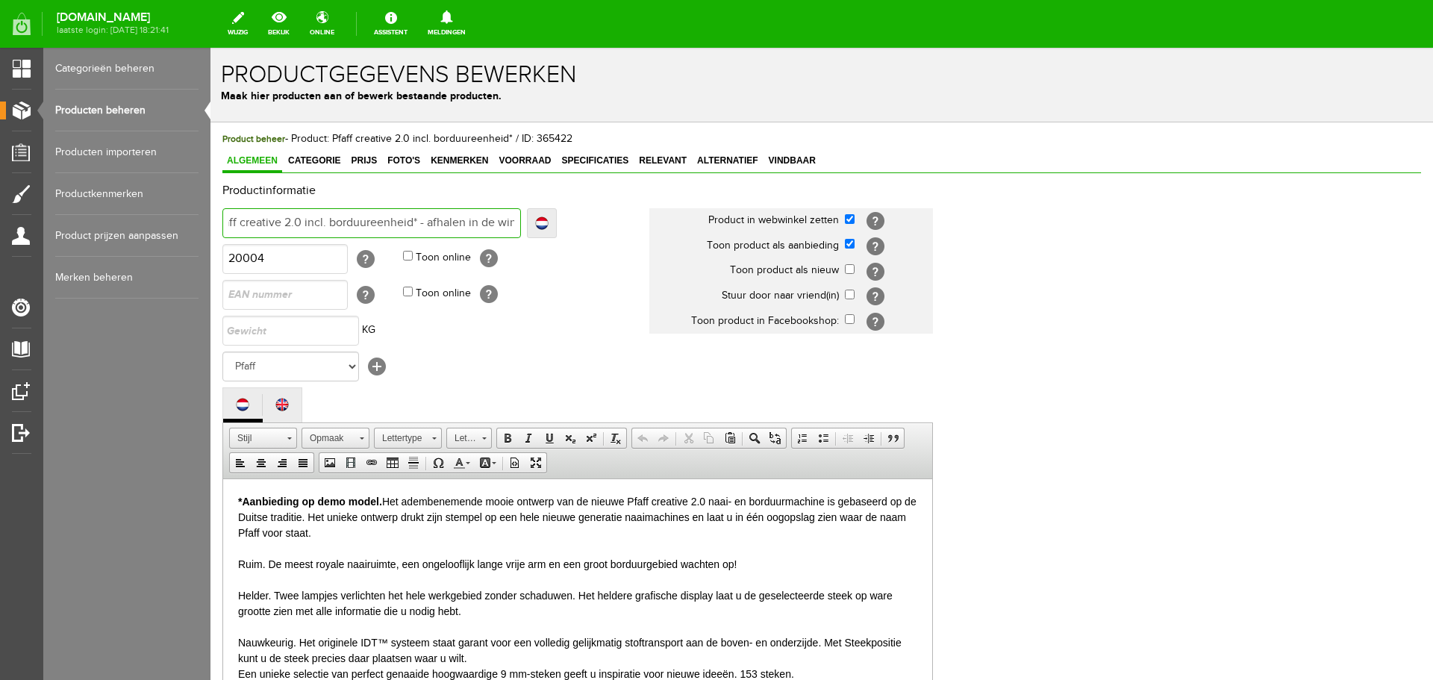
type input "Pfaff creative 2.0 incl. borduureenheid* - afhalen in de win"
type input "Pfaff creative 2.0 incl. borduureenheid* - afhalen in de wink"
type input "Pfaff creative 2.0 incl. borduureenheid* - afhalen in de winkel"
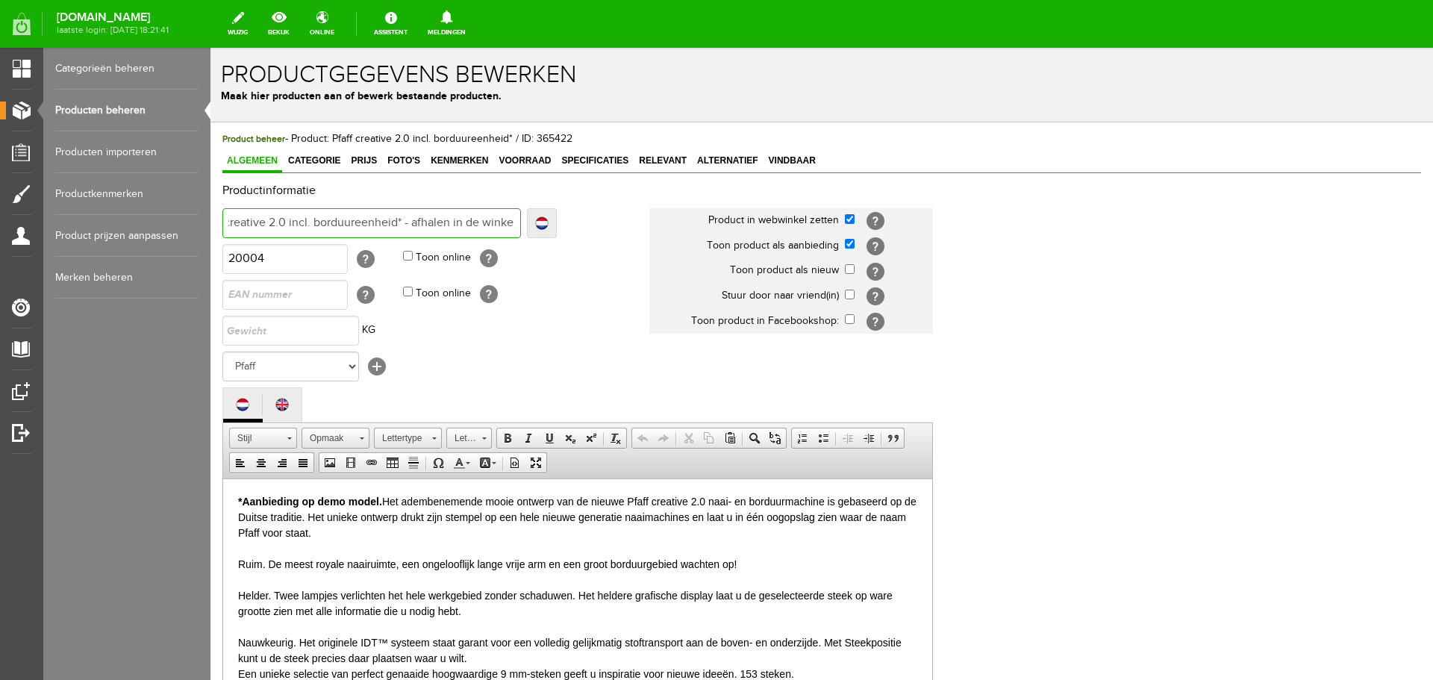
type input "Pfaff creative 2.0 incl. borduureenheid* - afhalen in de winkel"
drag, startPoint x: 410, startPoint y: 219, endPoint x: 445, endPoint y: 234, distance: 37.4
click at [412, 220] on input "Pfaff creative 2.0 incl. borduureenheid* - afhalen in de winkel" at bounding box center [371, 223] width 298 height 30
type input "Pfaff creative 2.0 incl. borduureenheid* - aafhalen in de winkel"
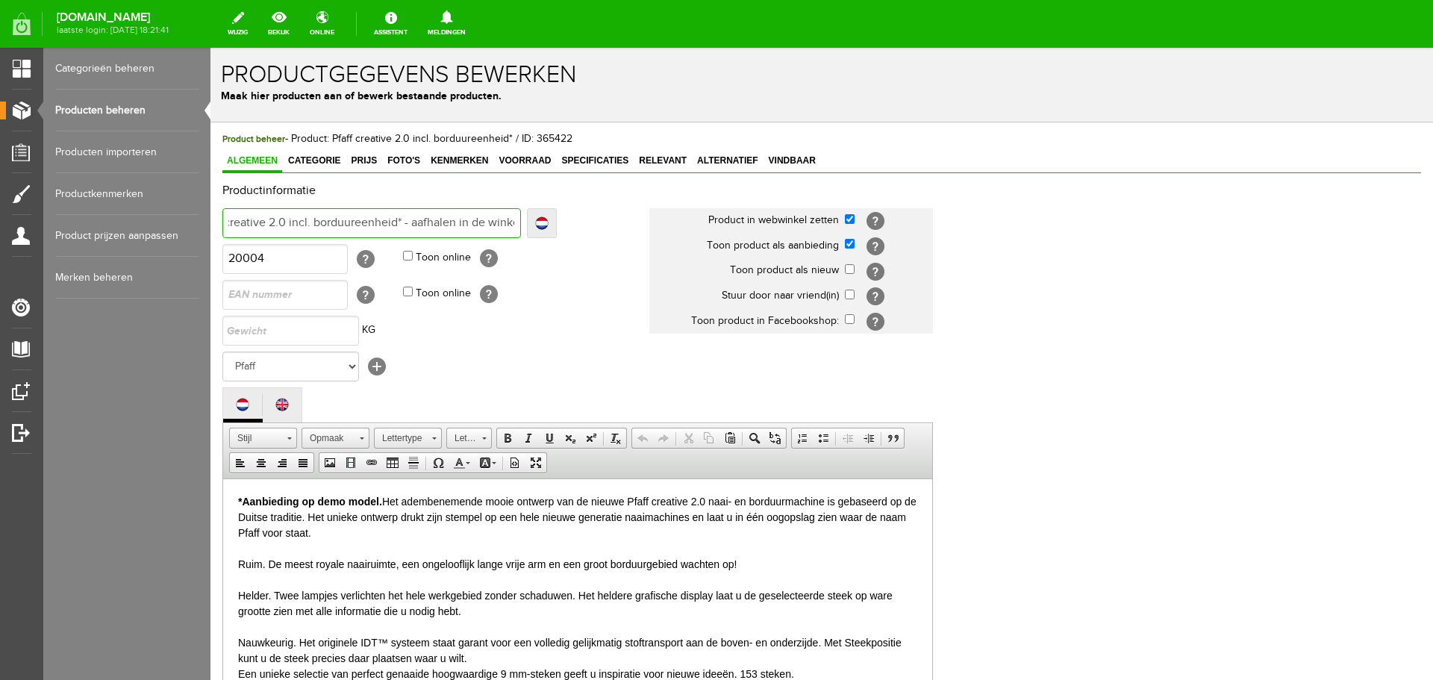
type input "Pfaff creative 2.0 incl. borduureenheid* - alafhalen in de winkel"
type input "Pfaff creative 2.0 incl. borduureenheid* - allafhalen in de winkel"
type input "Pfaff creative 2.0 incl. borduureenheid* - alleafhalen in de winkel"
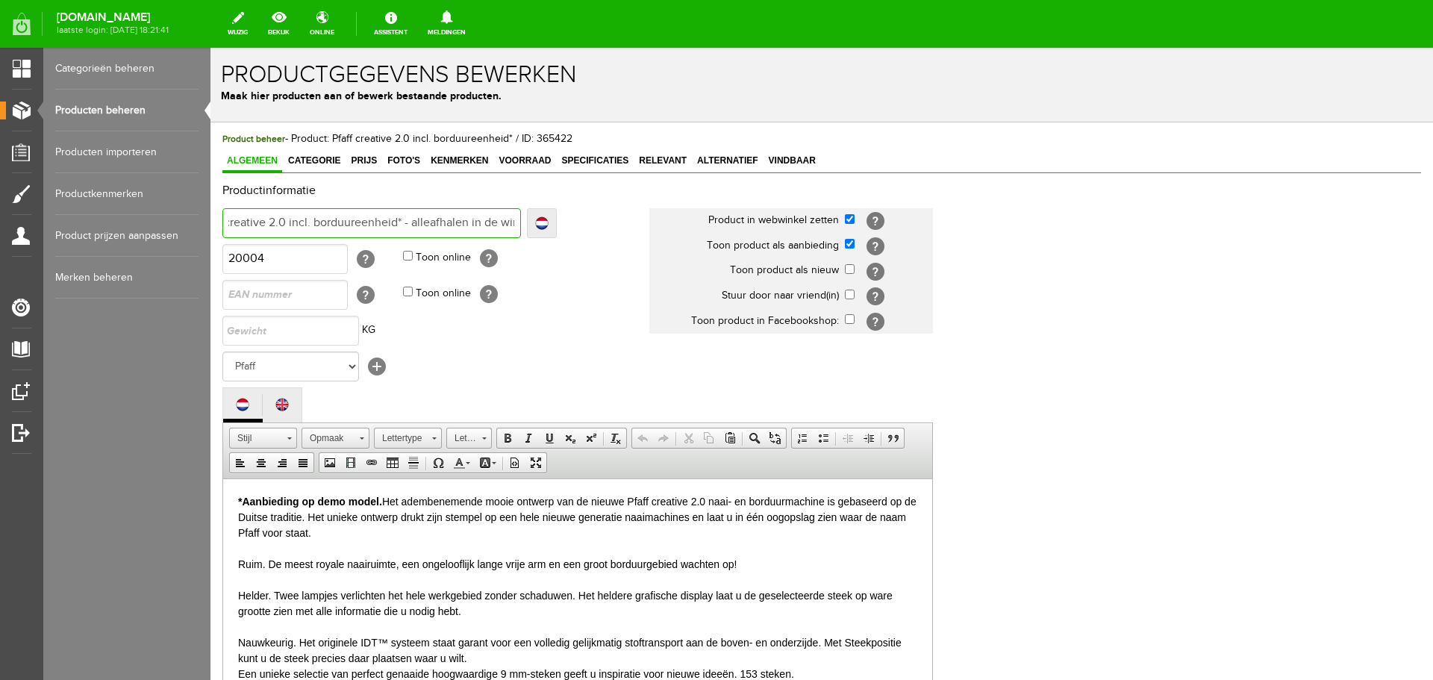
type input "Pfaff creative 2.0 incl. borduureenheid* - alleafhalen in de winkel"
type input "Pfaff creative 2.0 incl. borduureenheid* - alleenafhalen in de winkel"
type input "Pfaff creative 2.0 incl. borduureenheid* - alleen afhalen in de winkel"
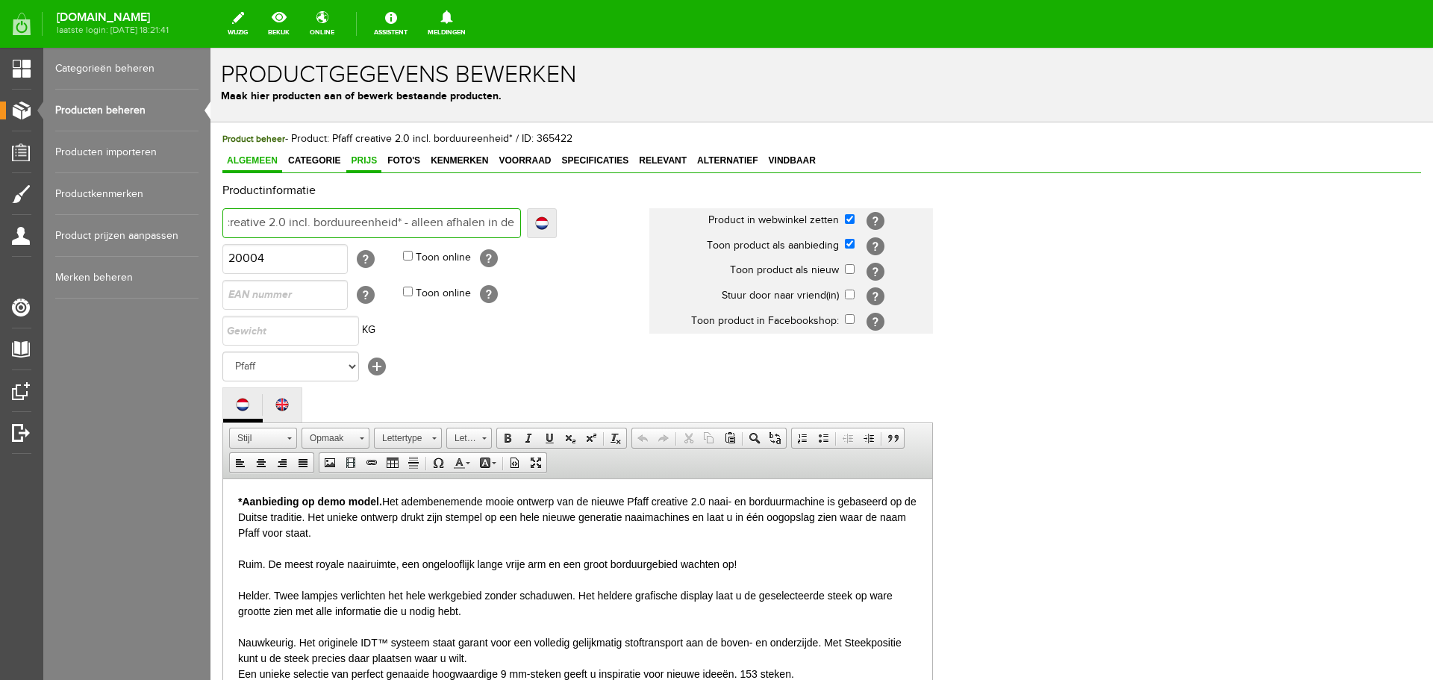
type input "Pfaff creative 2.0 incl. borduureenheid* - alleen afhalen in de winkel"
click at [361, 158] on span "Prijs" at bounding box center [363, 160] width 35 height 10
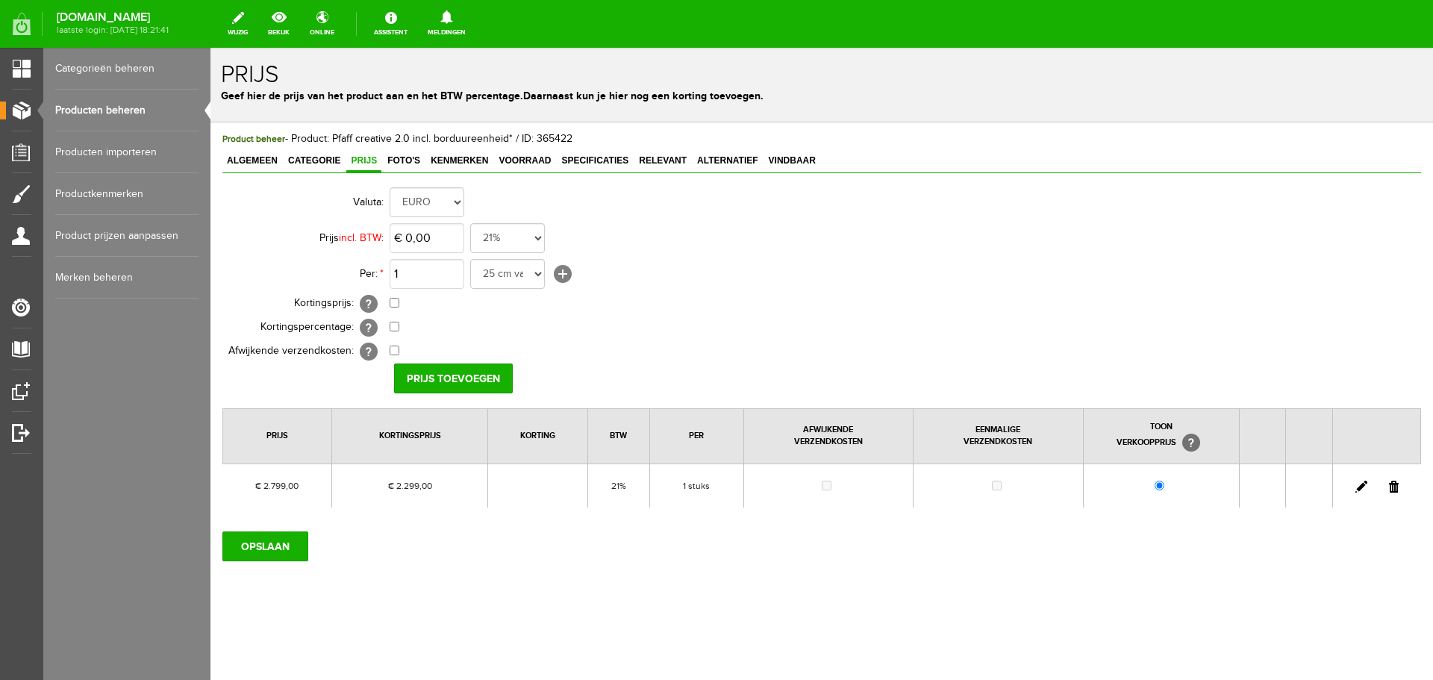
click at [1357, 487] on link at bounding box center [1361, 487] width 12 height 12
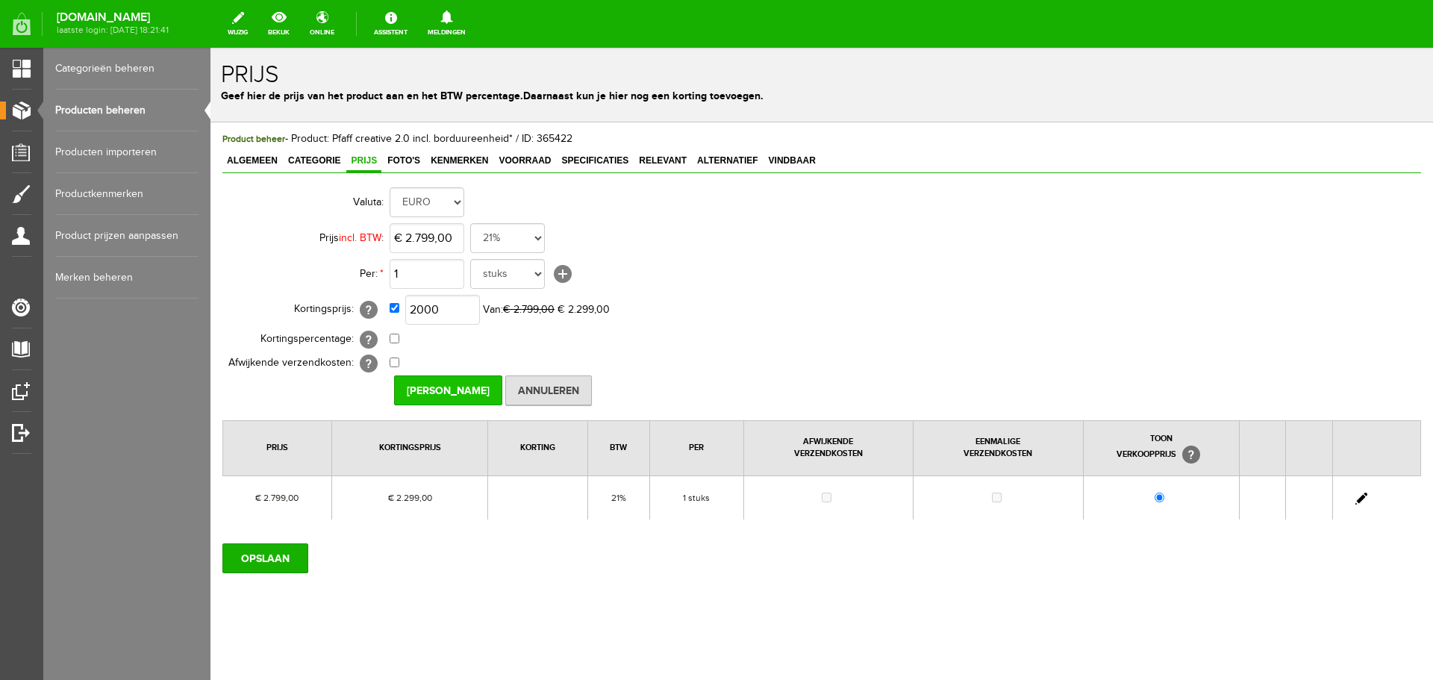
type input "€ 2.000,00"
click at [446, 389] on input "[PERSON_NAME]" at bounding box center [448, 390] width 108 height 30
click at [260, 557] on input "OPSLAAN" at bounding box center [265, 558] width 86 height 30
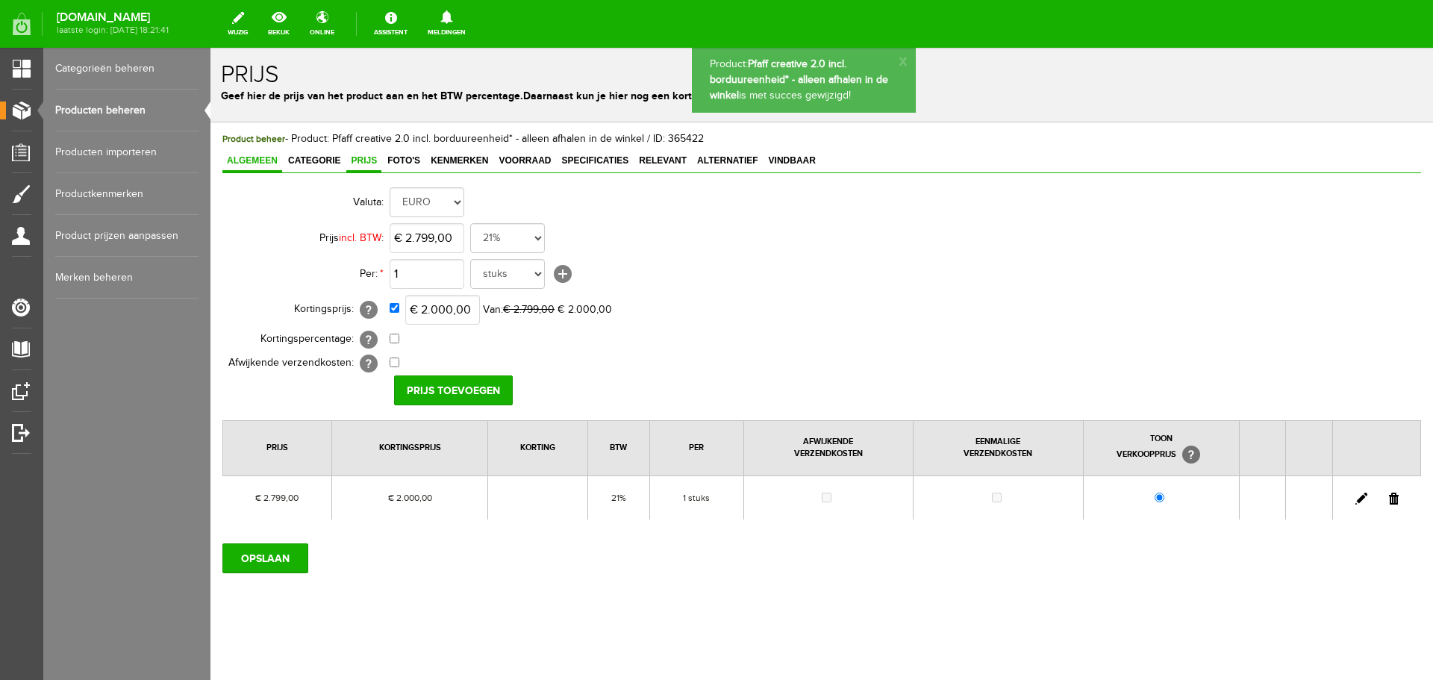
click at [245, 158] on span "Algemeen" at bounding box center [252, 160] width 60 height 10
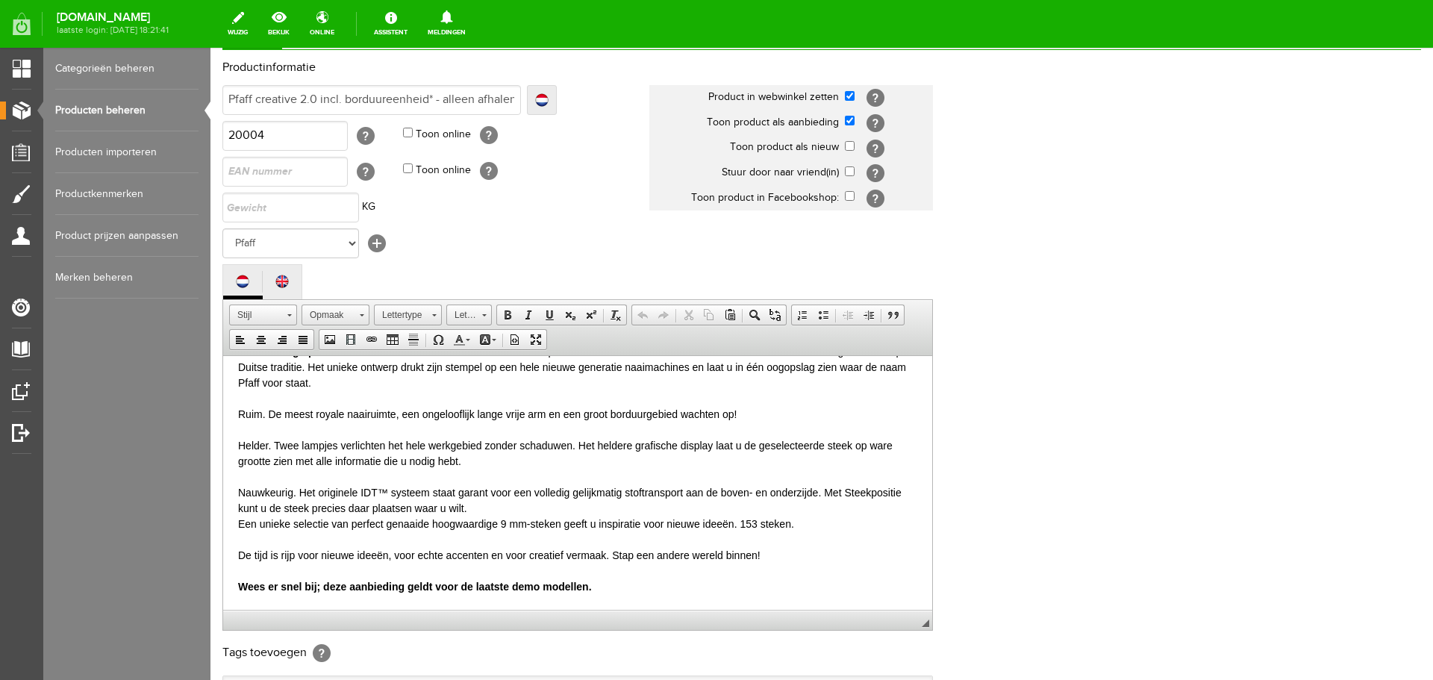
scroll to position [329, 0]
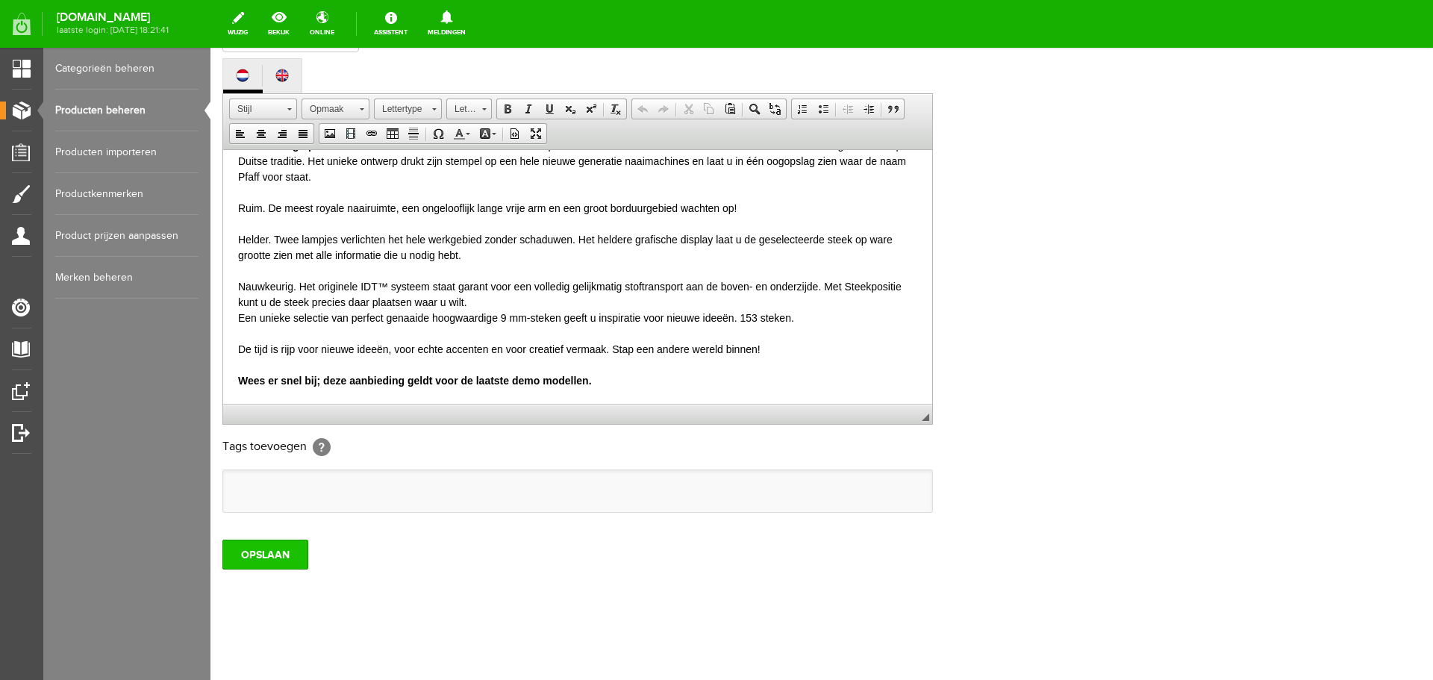
click at [276, 555] on input "OPSLAAN" at bounding box center [265, 554] width 86 height 30
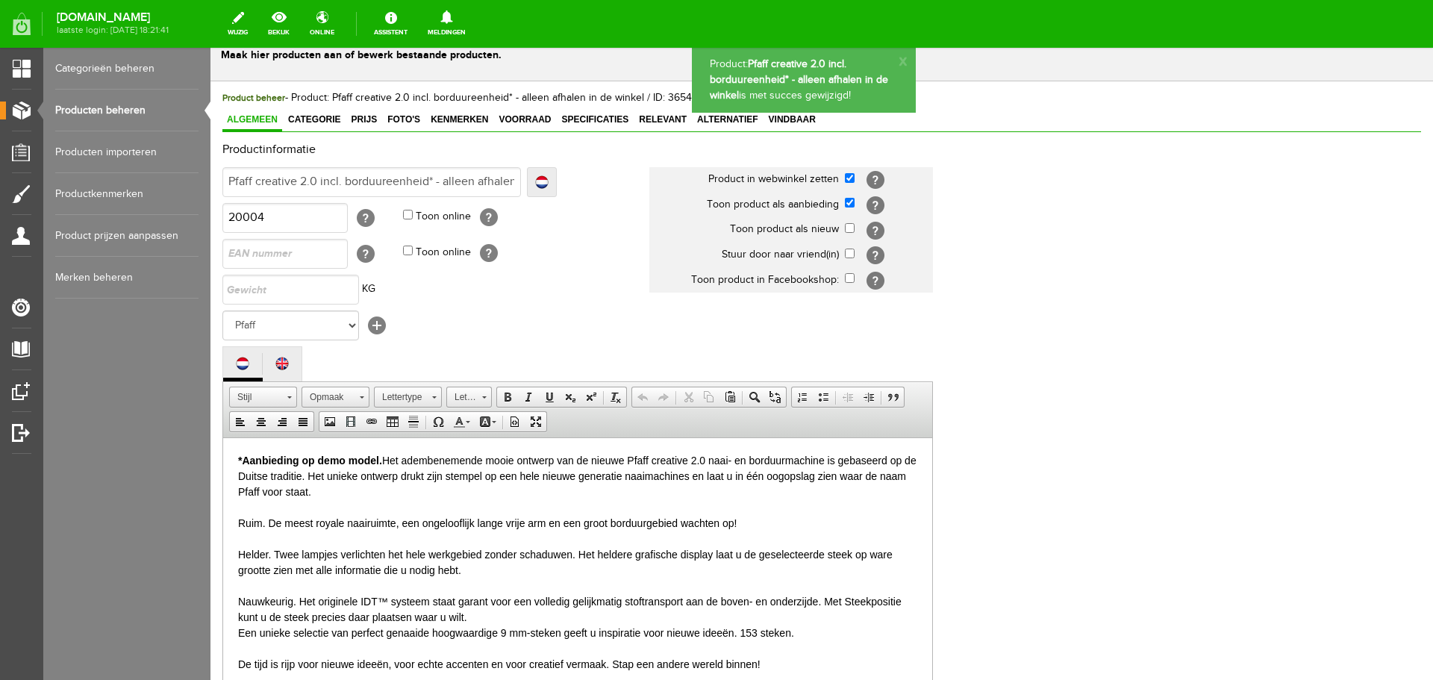
scroll to position [31, 0]
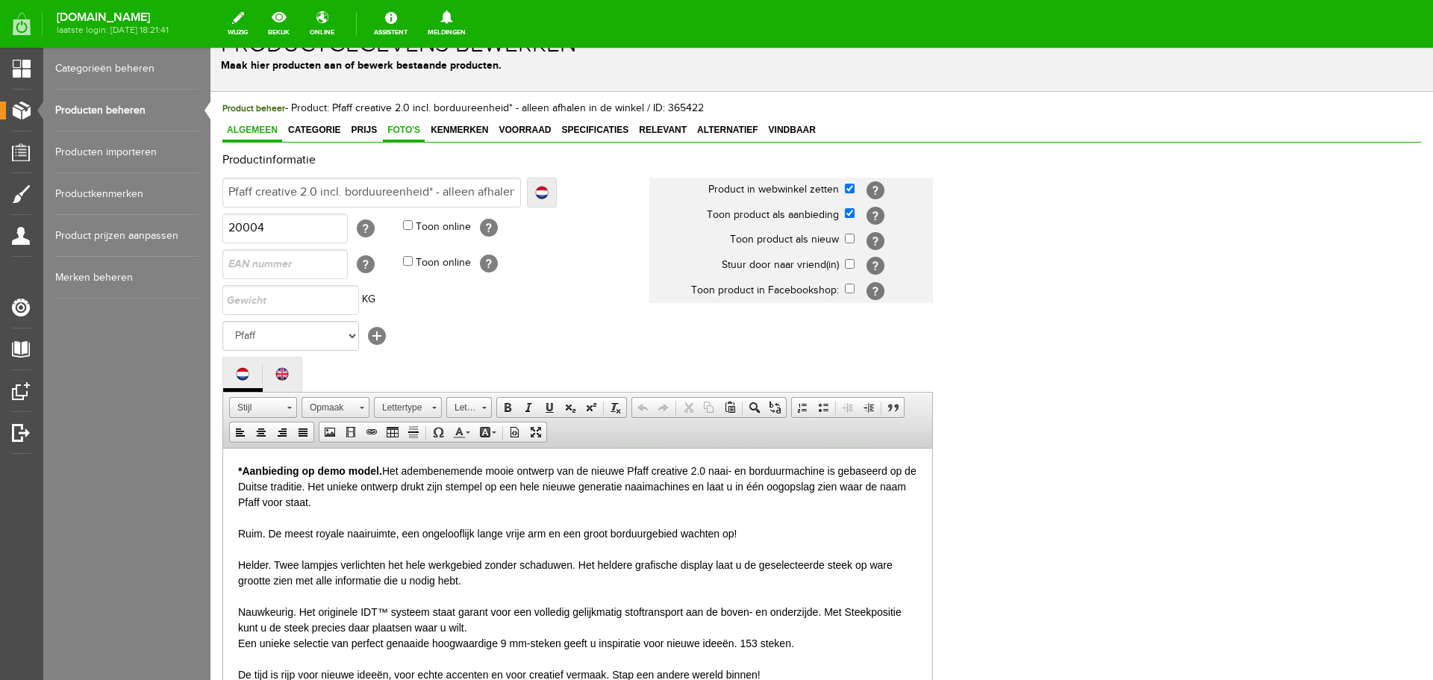
click at [401, 126] on span "Foto's" at bounding box center [404, 130] width 42 height 10
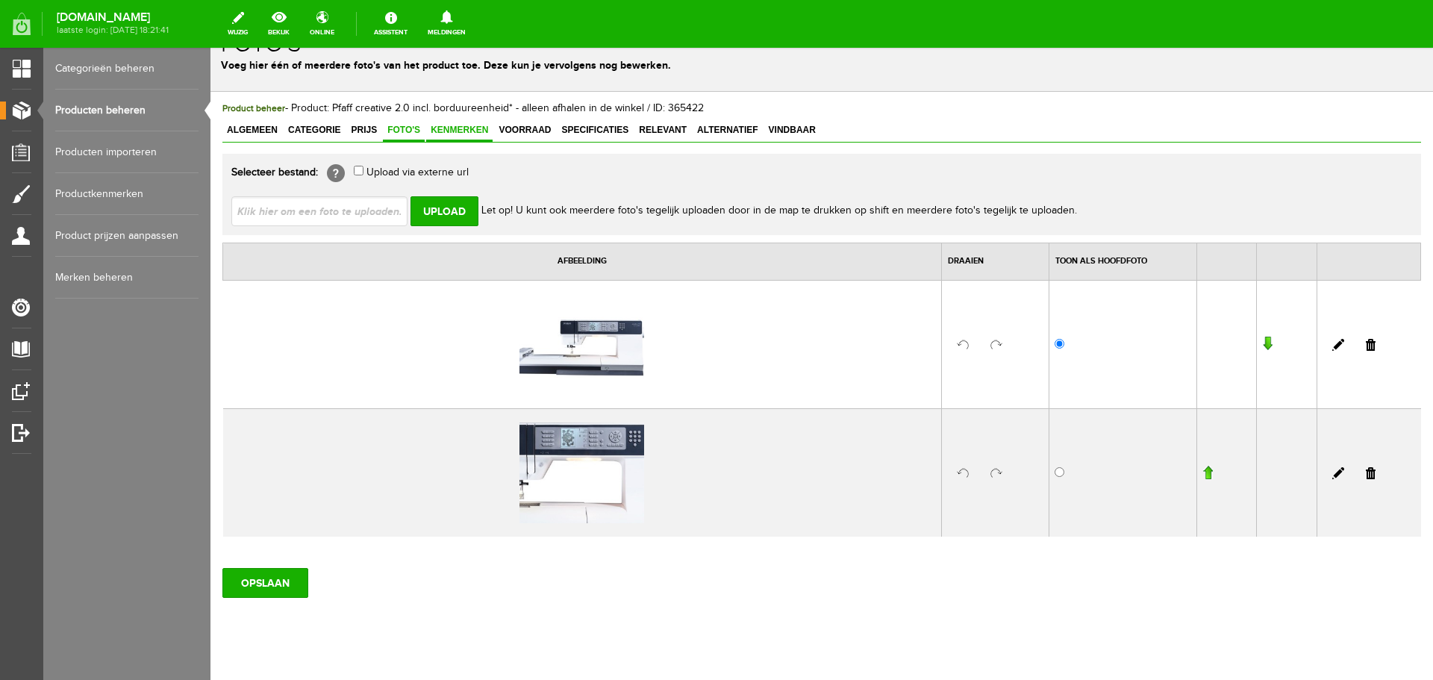
click at [464, 129] on span "Kenmerken" at bounding box center [459, 130] width 66 height 10
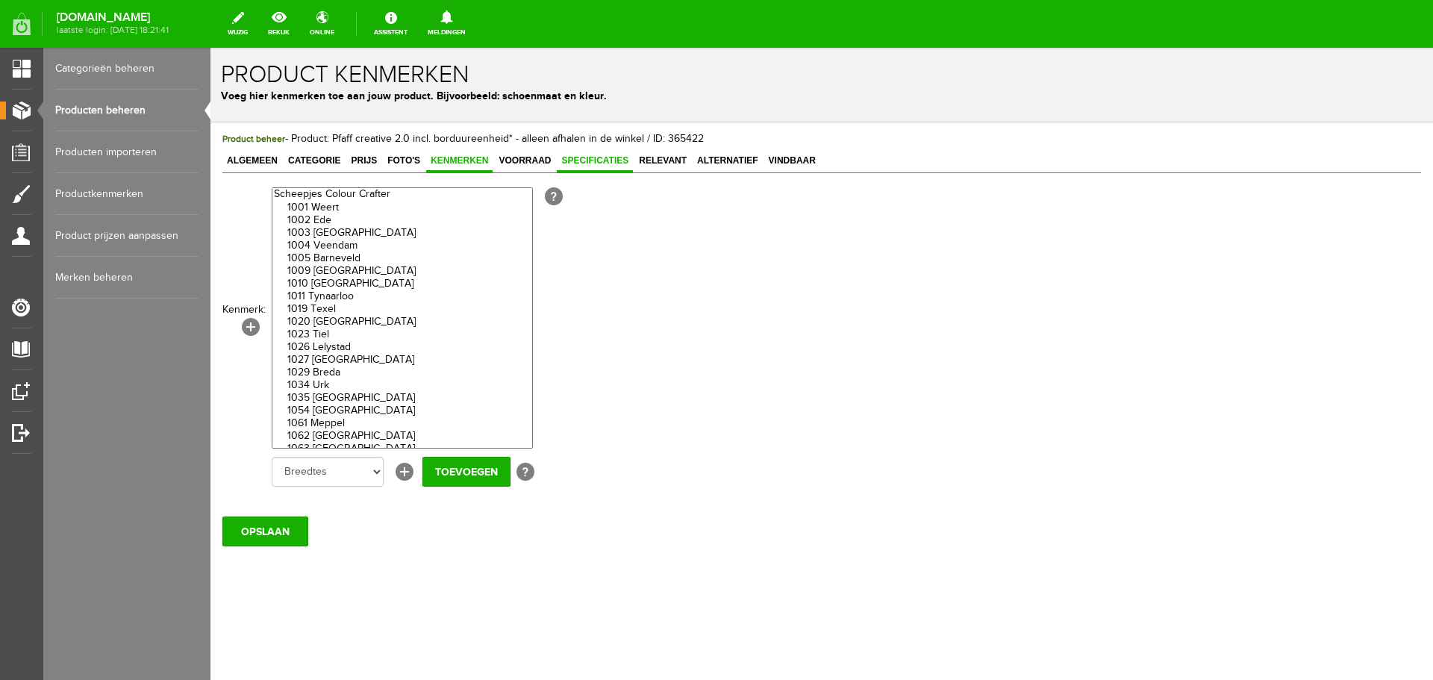
click at [598, 162] on span "Specificaties" at bounding box center [595, 160] width 76 height 10
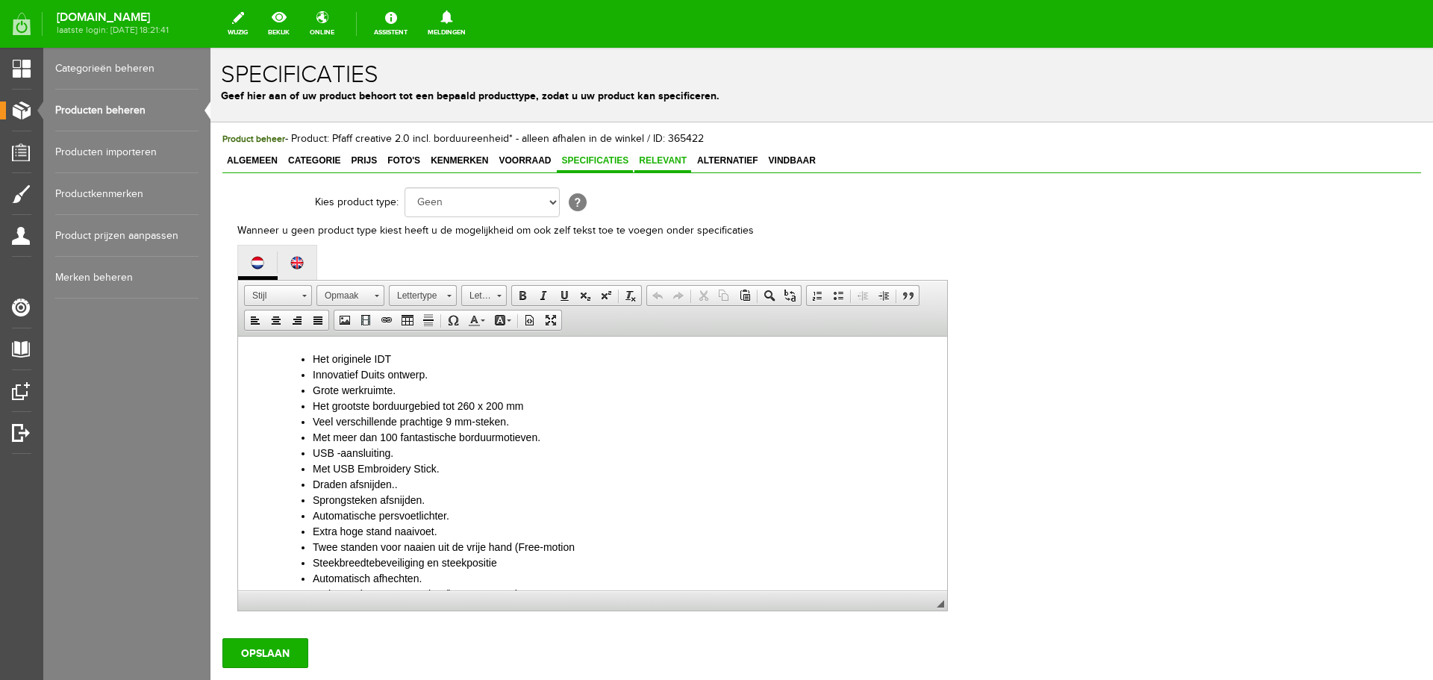
click at [663, 159] on span "Relevant" at bounding box center [662, 160] width 57 height 10
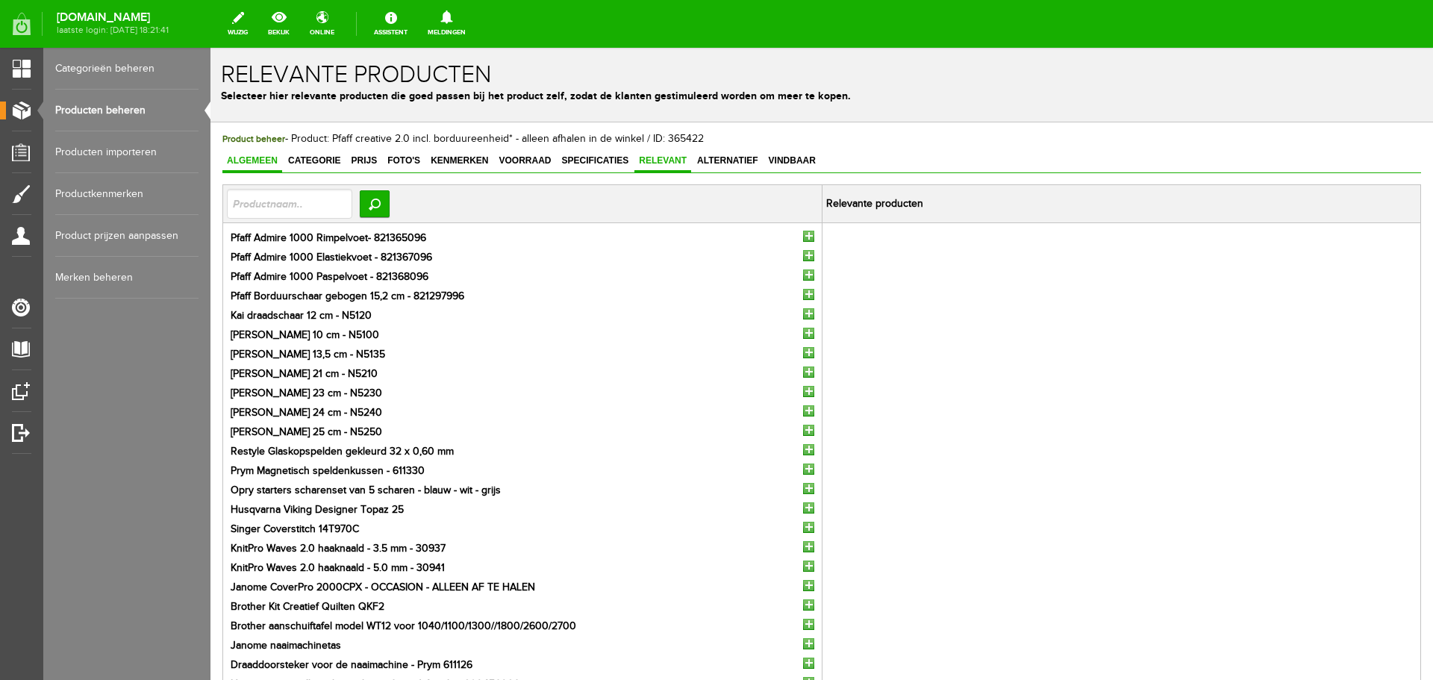
click at [254, 158] on span "Algemeen" at bounding box center [252, 160] width 60 height 10
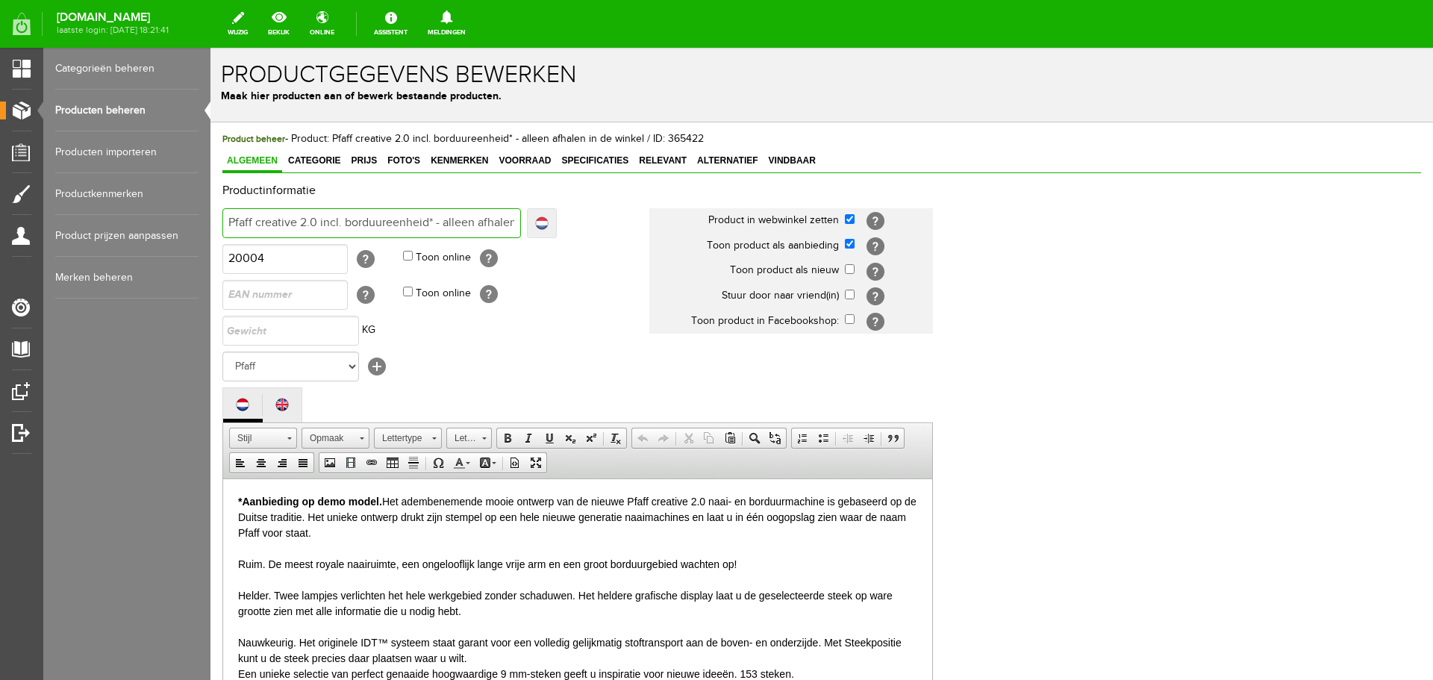
scroll to position [0, 66]
drag, startPoint x: 442, startPoint y: 222, endPoint x: 548, endPoint y: 228, distance: 106.1
click at [548, 228] on div "Pfaff creative 2.0 incl. borduureenheid* - alleen afhalen in de winkel Localize…" at bounding box center [389, 223] width 334 height 30
drag, startPoint x: 319, startPoint y: 499, endPoint x: 342, endPoint y: 498, distance: 23.9
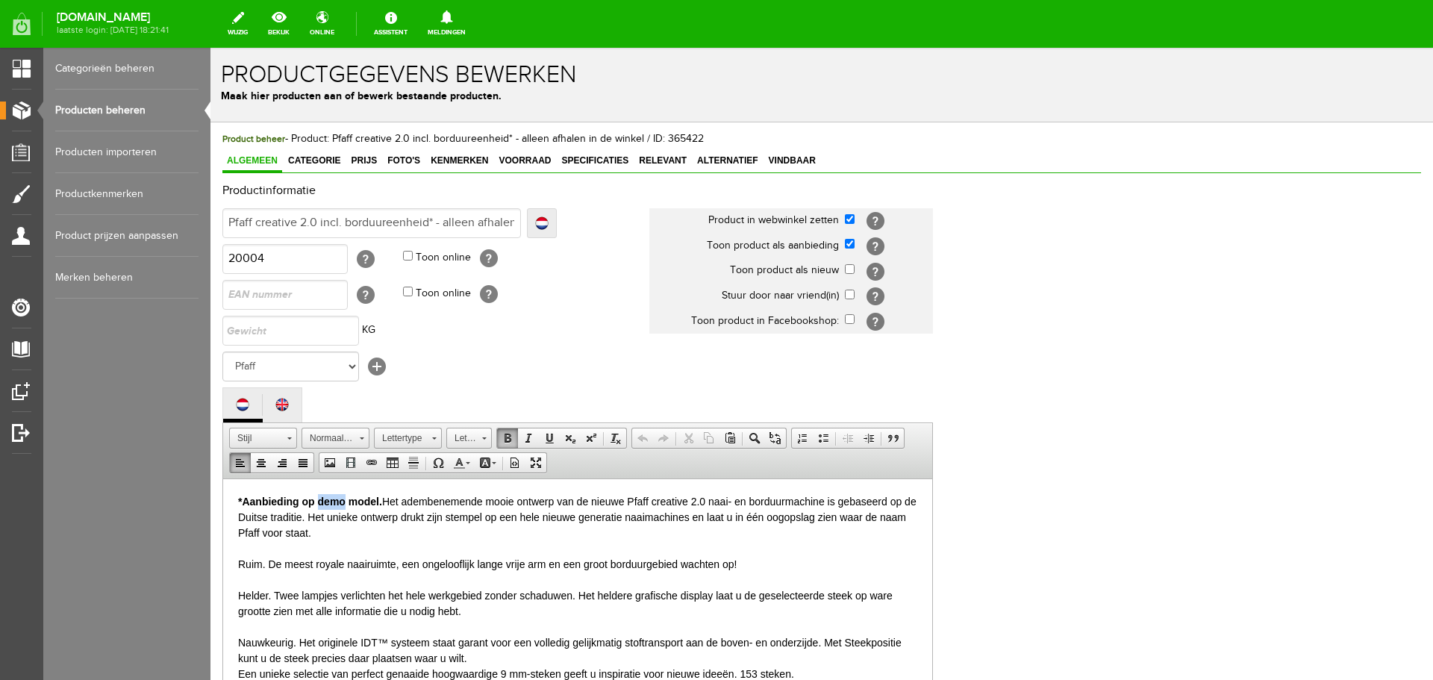
click at [342, 498] on b "*Aanbieding op demo model." at bounding box center [310, 501] width 144 height 12
click at [423, 502] on div "*Aanbieding op omruil model. Het adembenemende mooie ontwerp van de nieuwe Pfaf…" at bounding box center [577, 516] width 679 height 47
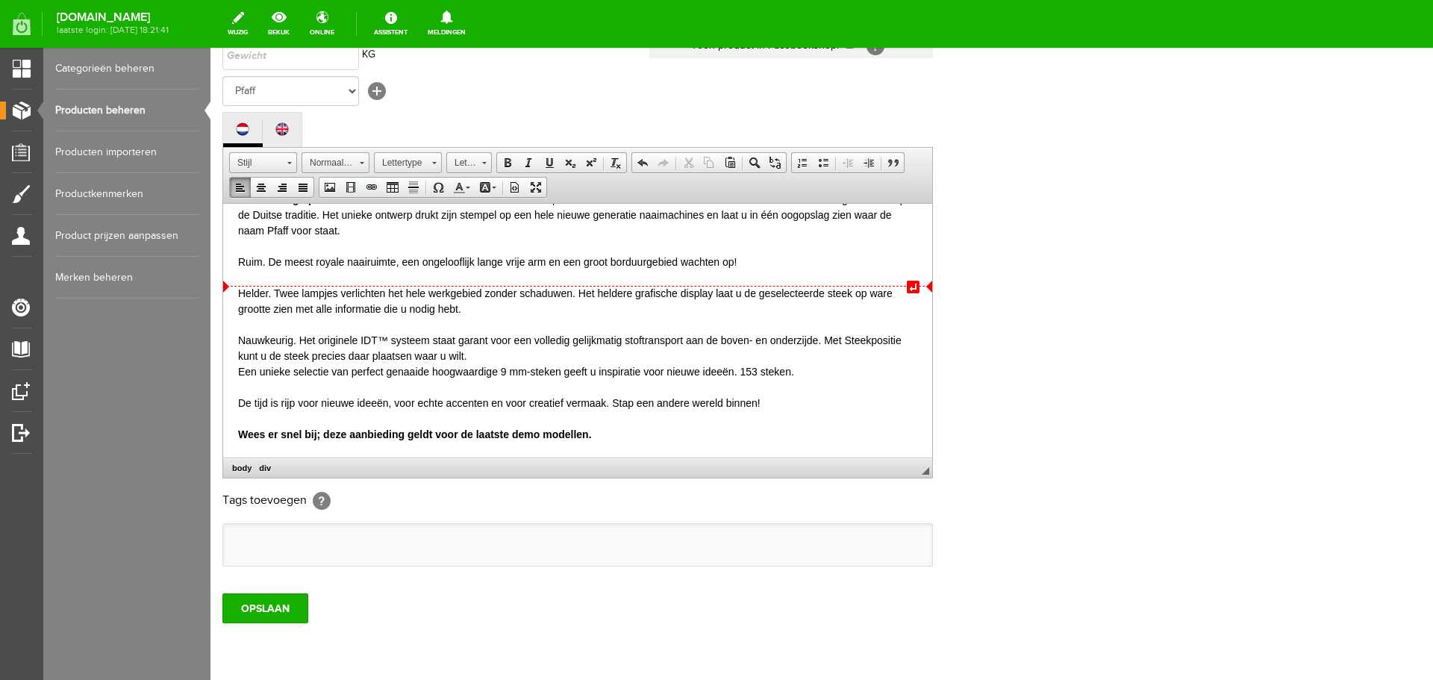
scroll to position [329, 0]
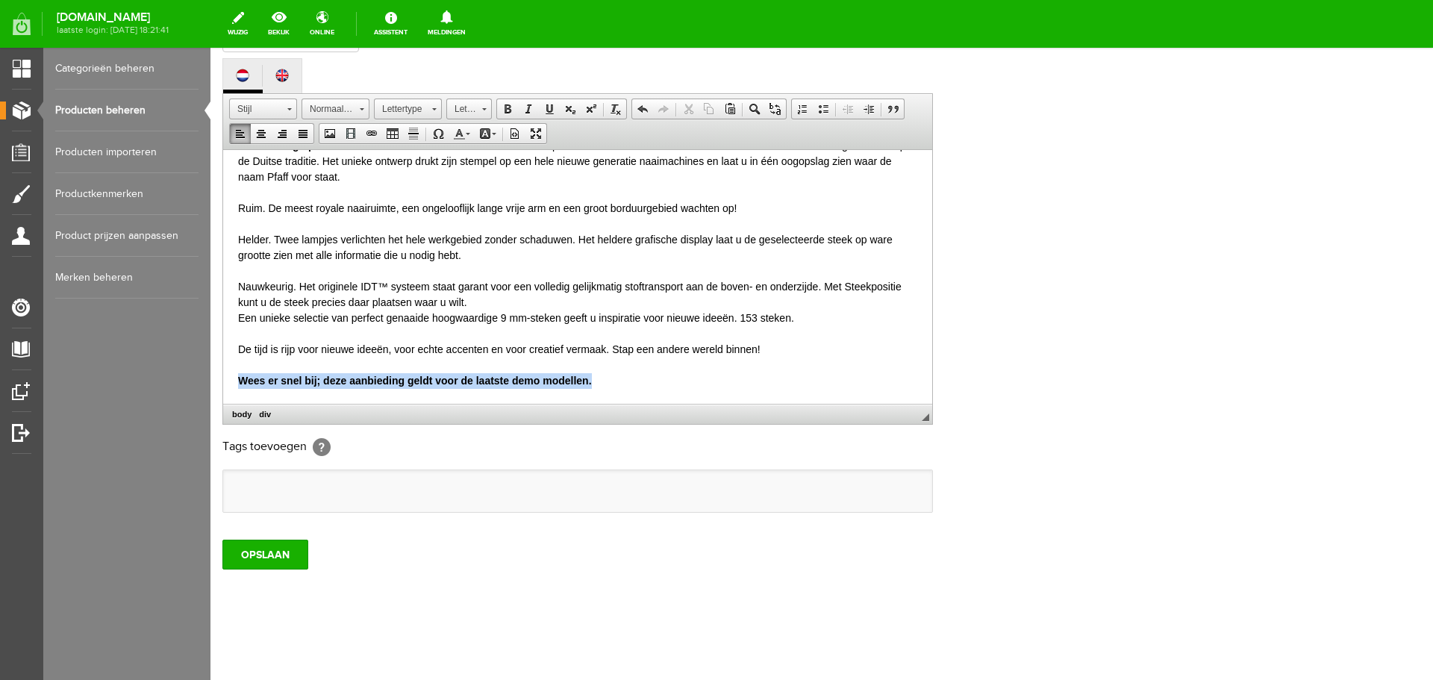
drag, startPoint x: 239, startPoint y: 380, endPoint x: 598, endPoint y: 379, distance: 358.9
click at [598, 379] on div "Wees er snel bij; deze aanbieding geldt voor de laatste demo modellen." at bounding box center [577, 380] width 679 height 16
drag, startPoint x: 442, startPoint y: 382, endPoint x: 458, endPoint y: 382, distance: 15.7
click at [443, 382] on b "Wees er snel bij; deze aanbieding geldt voor de laatste demo modellen." at bounding box center [415, 380] width 354 height 12
click at [595, 375] on div "Wees er snel bij; deze aanbieding geldt voor de laatste demo modellen." at bounding box center [577, 380] width 679 height 16
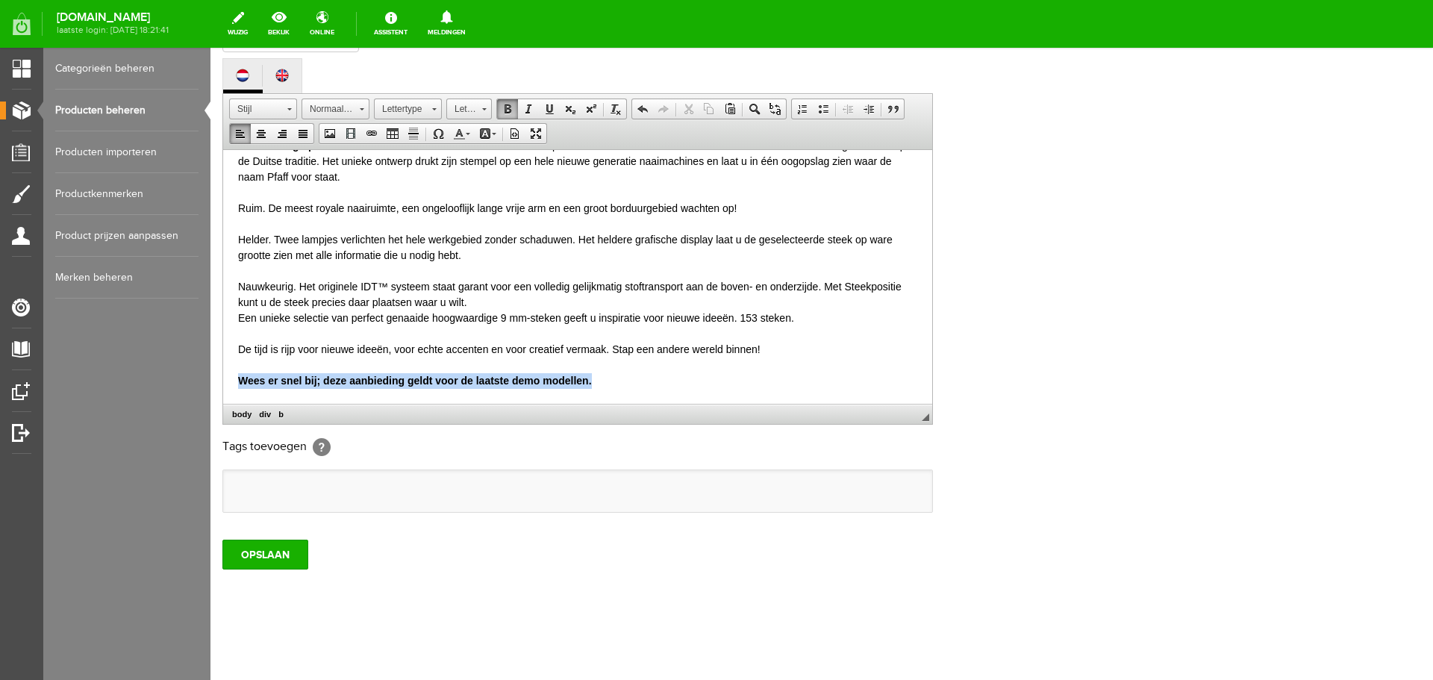
drag, startPoint x: 590, startPoint y: 383, endPoint x: 233, endPoint y: 385, distance: 357.4
click at [233, 385] on html "*Aanbieding op omruil model. Het adembenemende mooie ontwerp van de nieuwe Pfaf…" at bounding box center [577, 262] width 709 height 281
click at [254, 548] on input "OPSLAAN" at bounding box center [265, 554] width 86 height 30
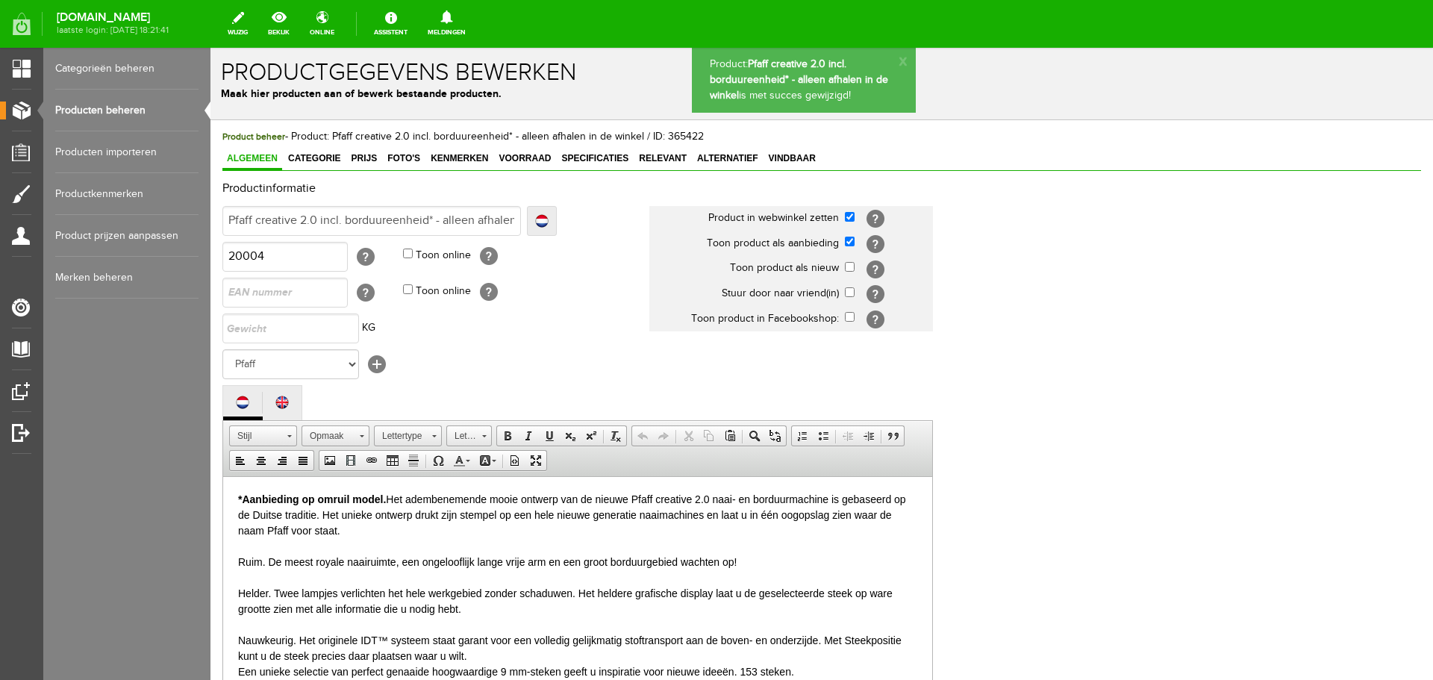
scroll to position [0, 0]
click at [799, 160] on span "Vindbaar" at bounding box center [792, 160] width 56 height 10
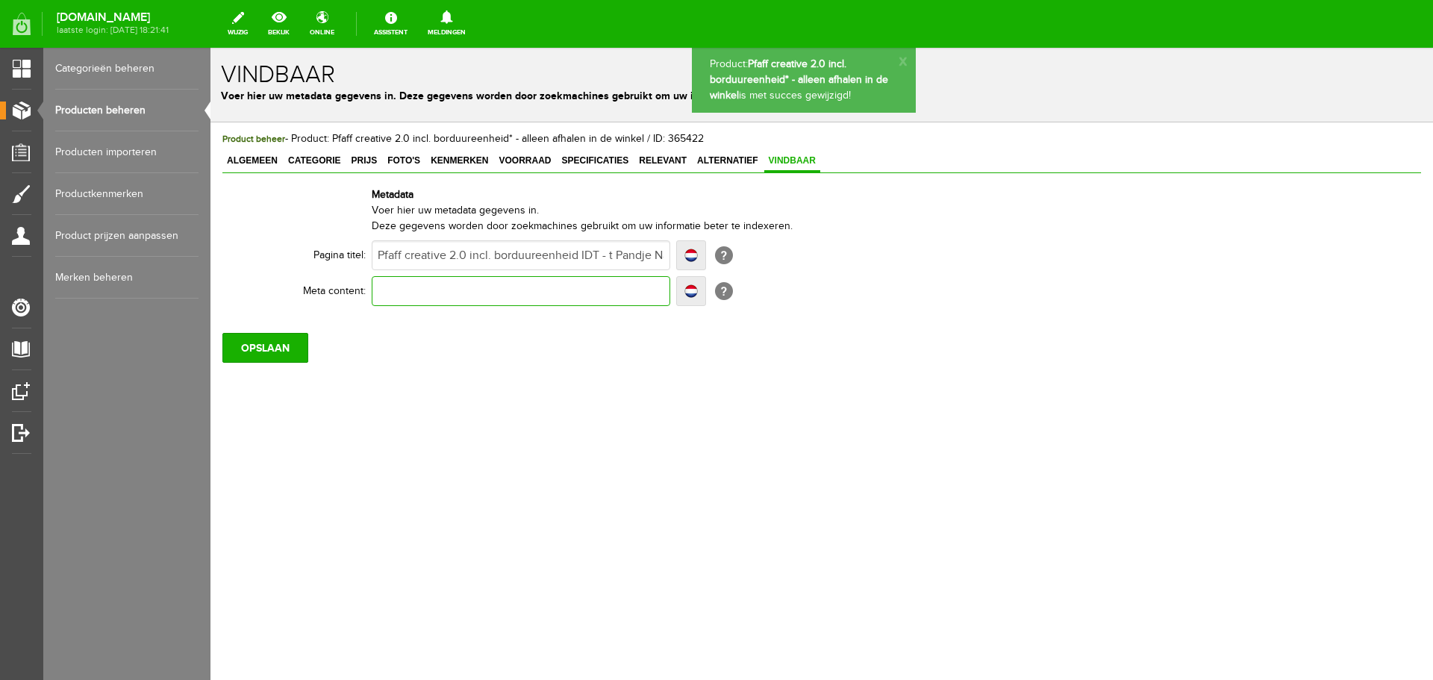
click at [404, 292] on input "text" at bounding box center [521, 291] width 298 height 30
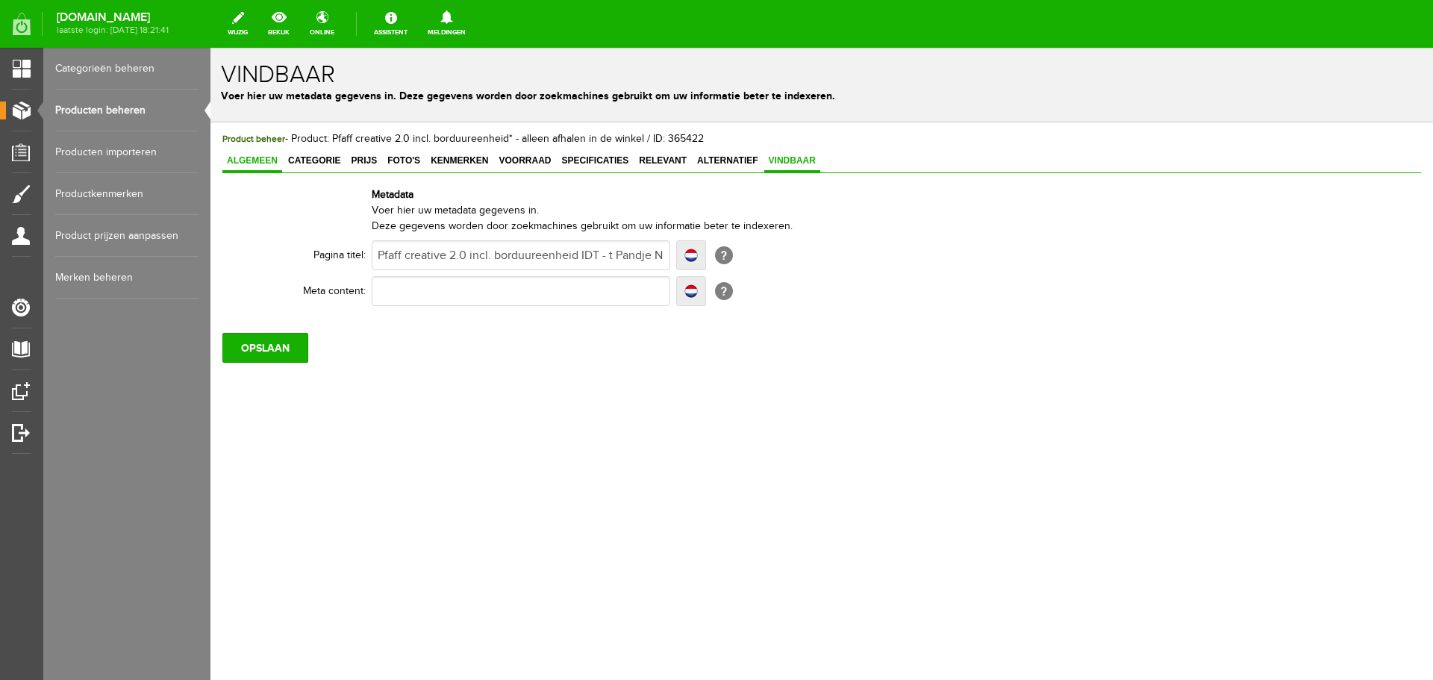
click at [252, 161] on span "Algemeen" at bounding box center [252, 160] width 60 height 10
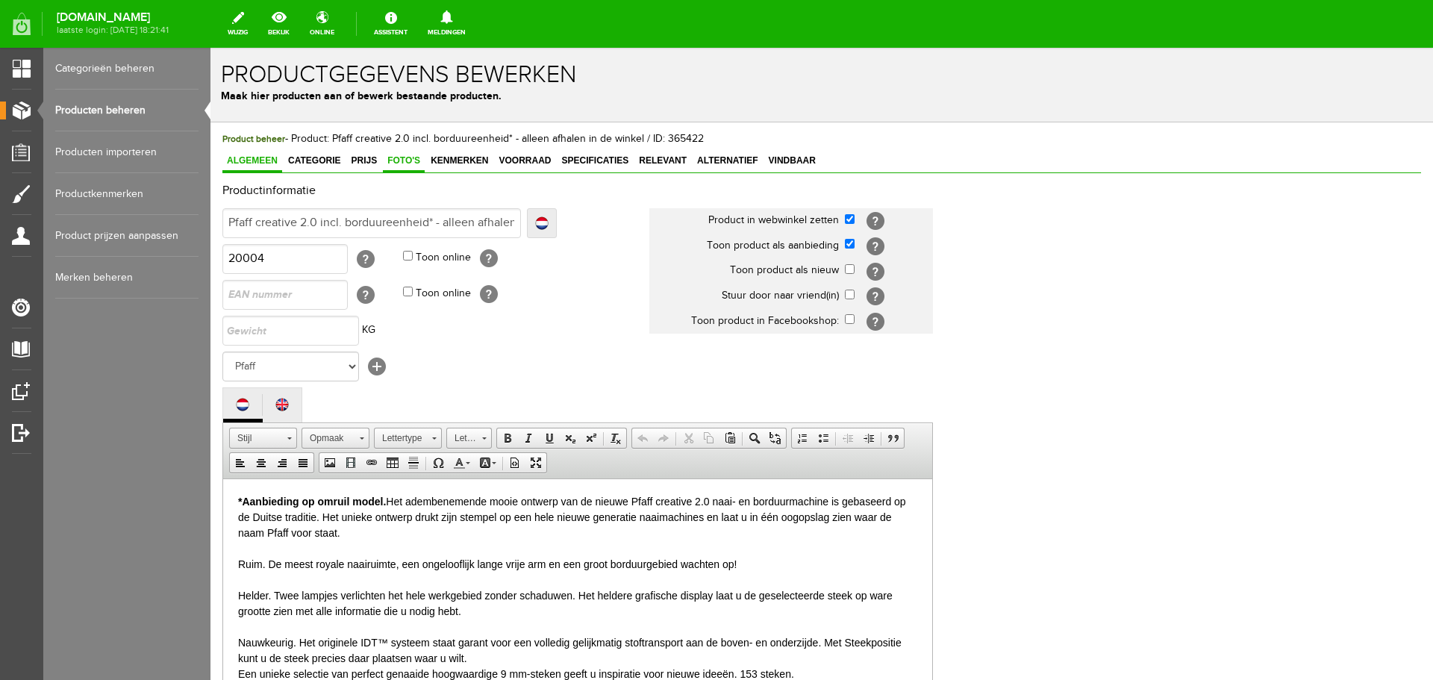
click at [404, 158] on span "Foto's" at bounding box center [404, 160] width 42 height 10
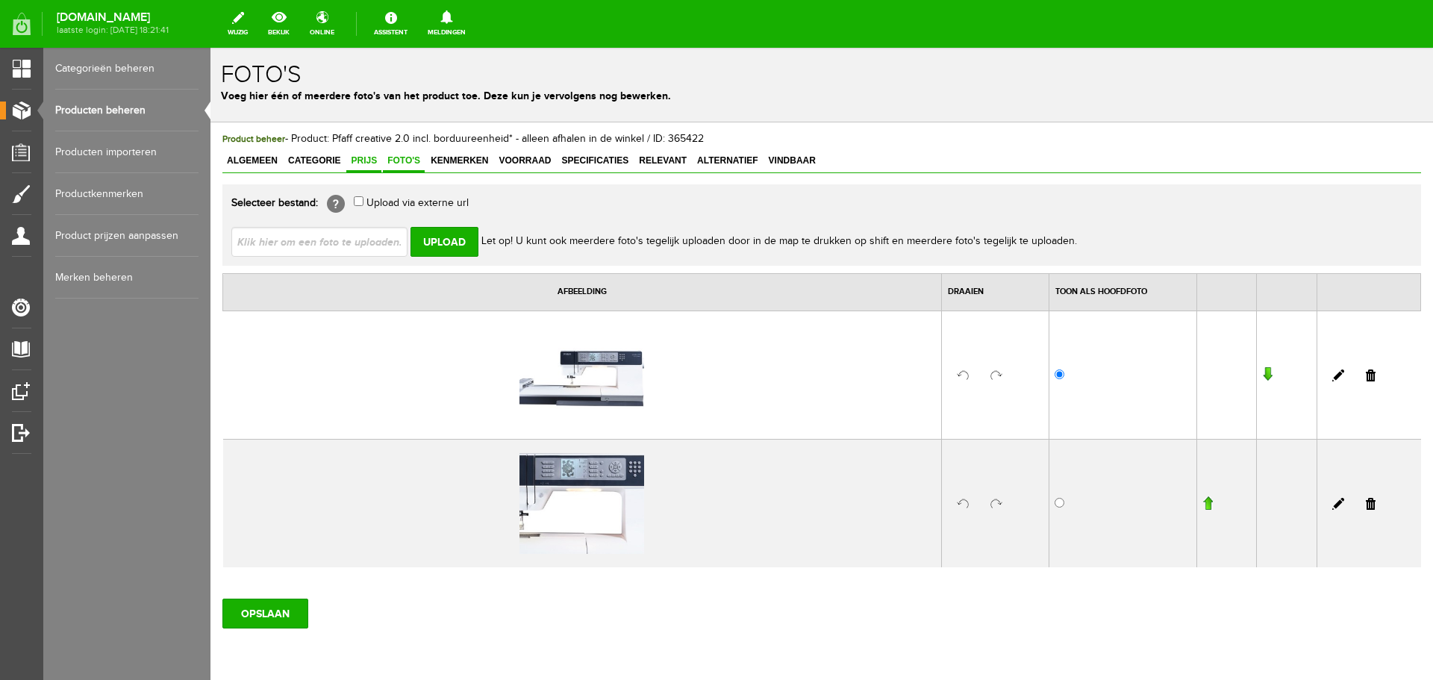
click at [359, 157] on span "Prijs" at bounding box center [363, 160] width 35 height 10
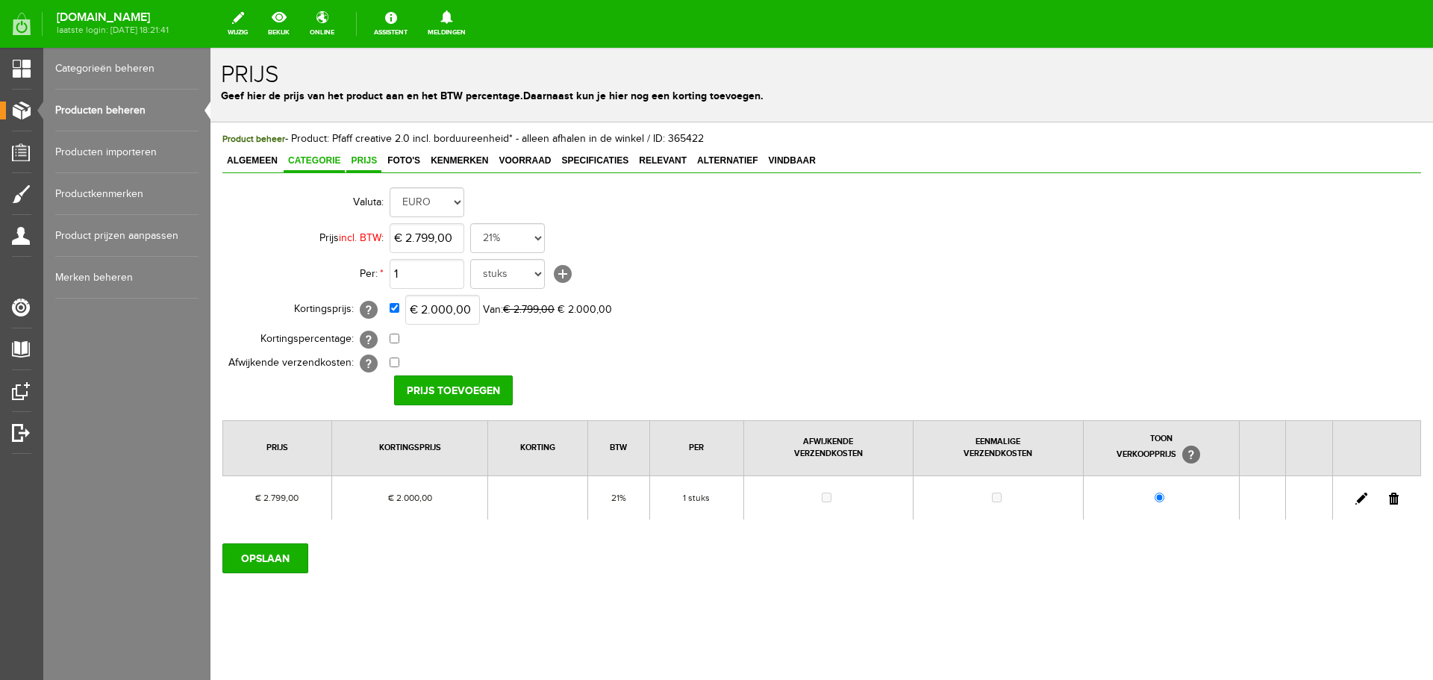
click at [313, 157] on span "Categorie" at bounding box center [314, 160] width 61 height 10
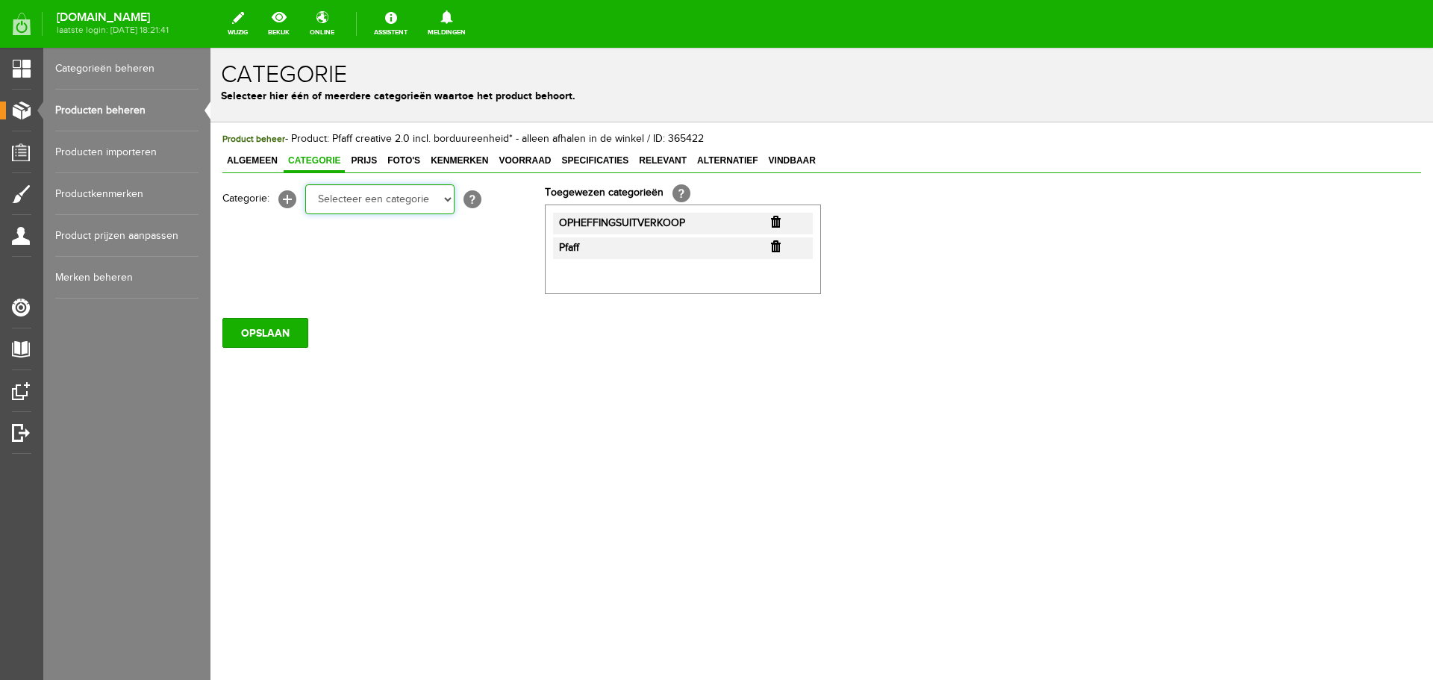
click at [449, 199] on select "Selecteer een categorie Cadeaubon [DATE][DATE] AANBIEDINGEN! Naai Tips en video…" at bounding box center [379, 199] width 149 height 30
select select "34784"
click at [305, 184] on select "Selecteer een categorie Cadeaubon [DATE][DATE] AANBIEDINGEN! Naai Tips en video…" at bounding box center [379, 199] width 149 height 30
click at [446, 198] on select "Selecteer een categorie Cadeaubon [DATE][DATE] AANBIEDINGEN! Naai Tips en video…" at bounding box center [379, 199] width 149 height 30
select select "51997"
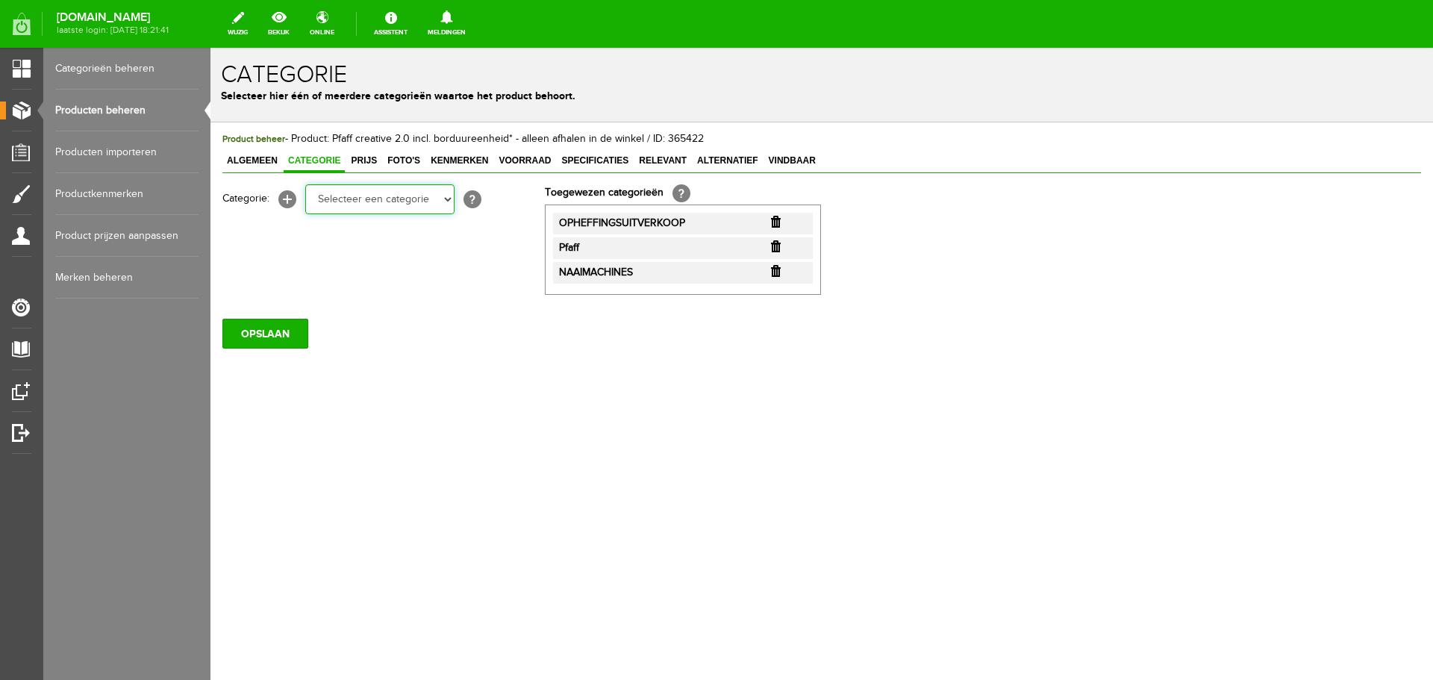
click at [305, 184] on select "Selecteer een categorie Cadeaubon [DATE][DATE] AANBIEDINGEN! Naai Tips en video…" at bounding box center [379, 199] width 149 height 30
click at [448, 200] on select "Selecteer een categorie Cadeaubon [DATE][DATE] AANBIEDINGEN! Naai Tips en video…" at bounding box center [379, 199] width 149 height 30
select select "34786"
click at [305, 184] on select "Selecteer een categorie Cadeaubon [DATE][DATE] AANBIEDINGEN! Naai Tips en video…" at bounding box center [379, 199] width 149 height 30
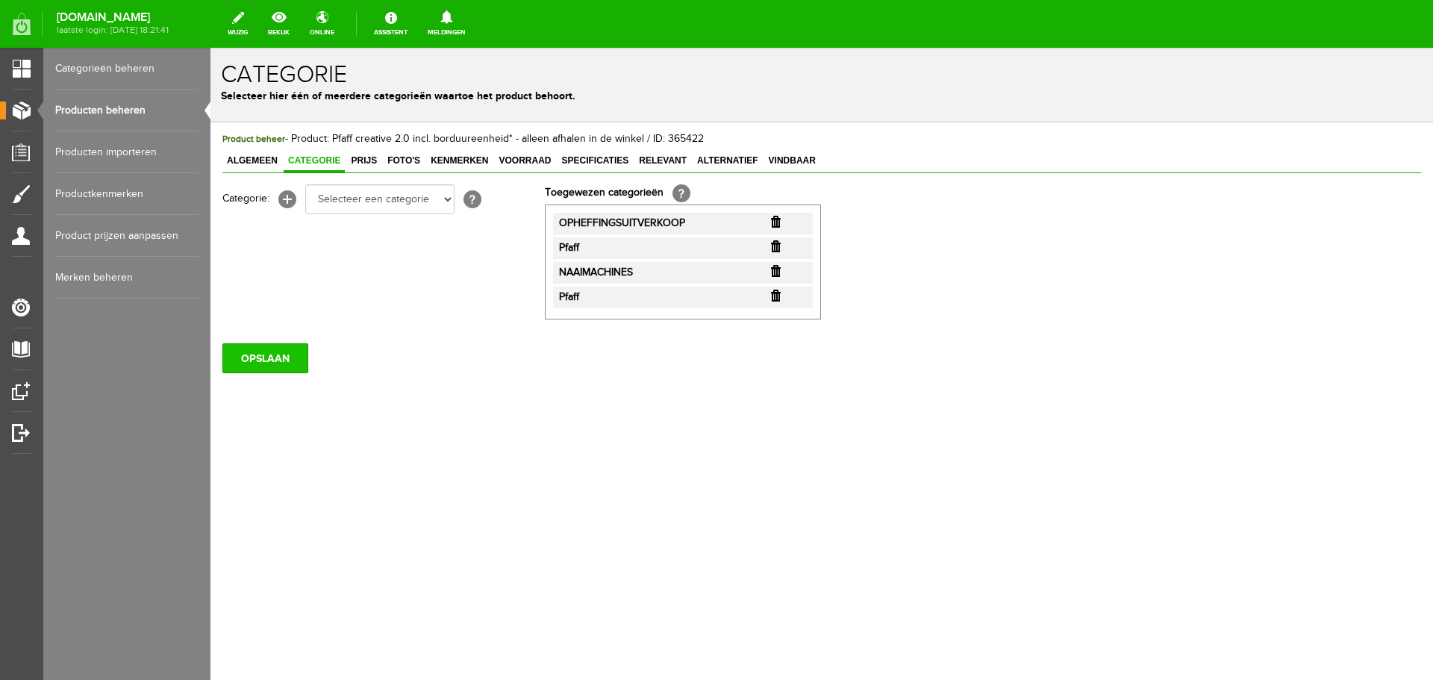
click at [278, 361] on input "OPSLAAN" at bounding box center [265, 358] width 86 height 30
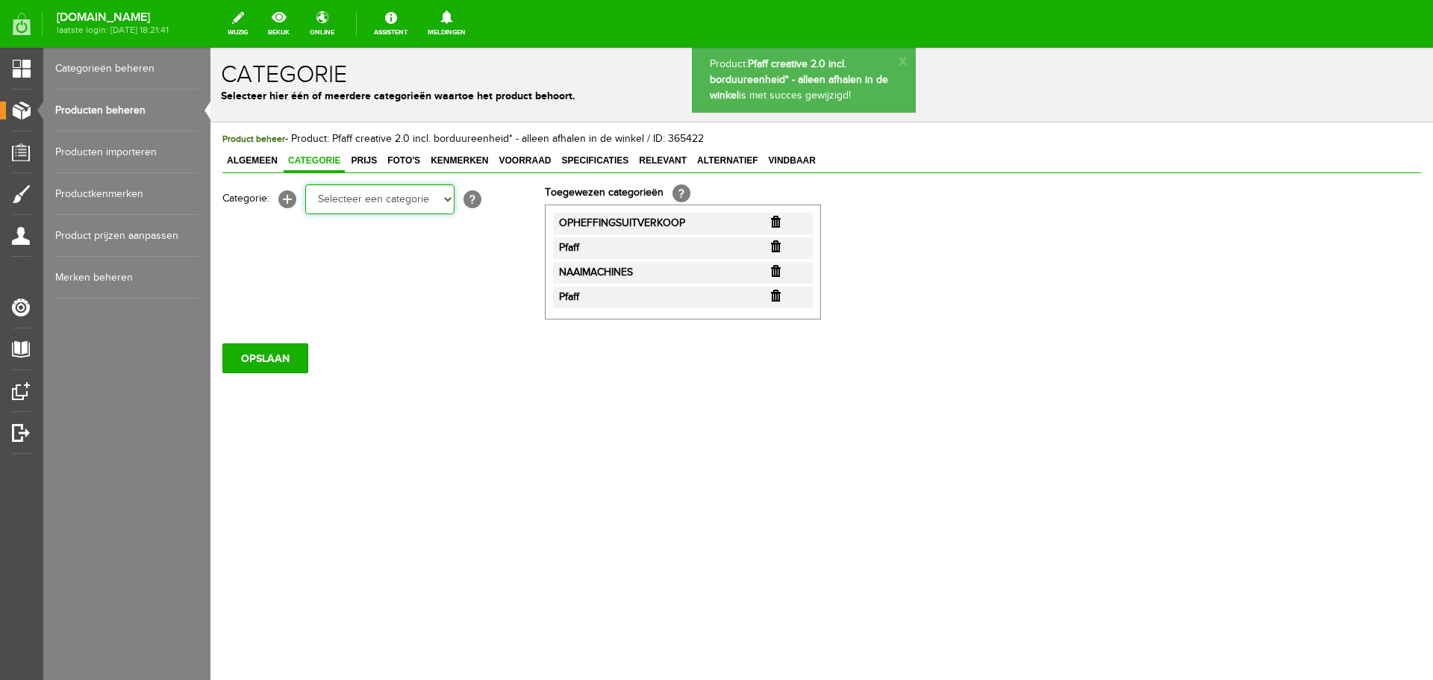
click at [449, 198] on select "Selecteer een categorie Cadeaubon [DATE][DATE] AANBIEDINGEN! Naai Tips en video…" at bounding box center [379, 199] width 149 height 30
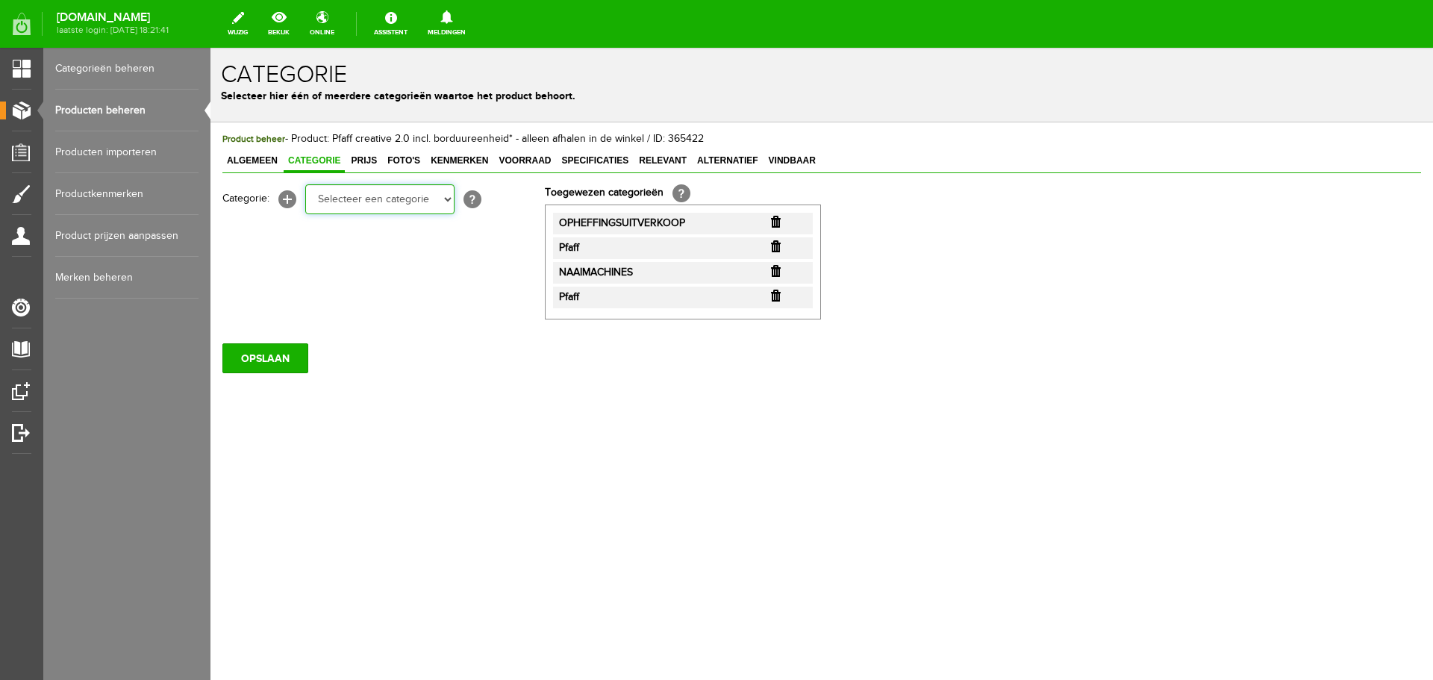
select select "35697"
click at [305, 184] on select "Selecteer een categorie Cadeaubon [DATE][DATE] AANBIEDINGEN! Naai Tips en video…" at bounding box center [379, 199] width 149 height 30
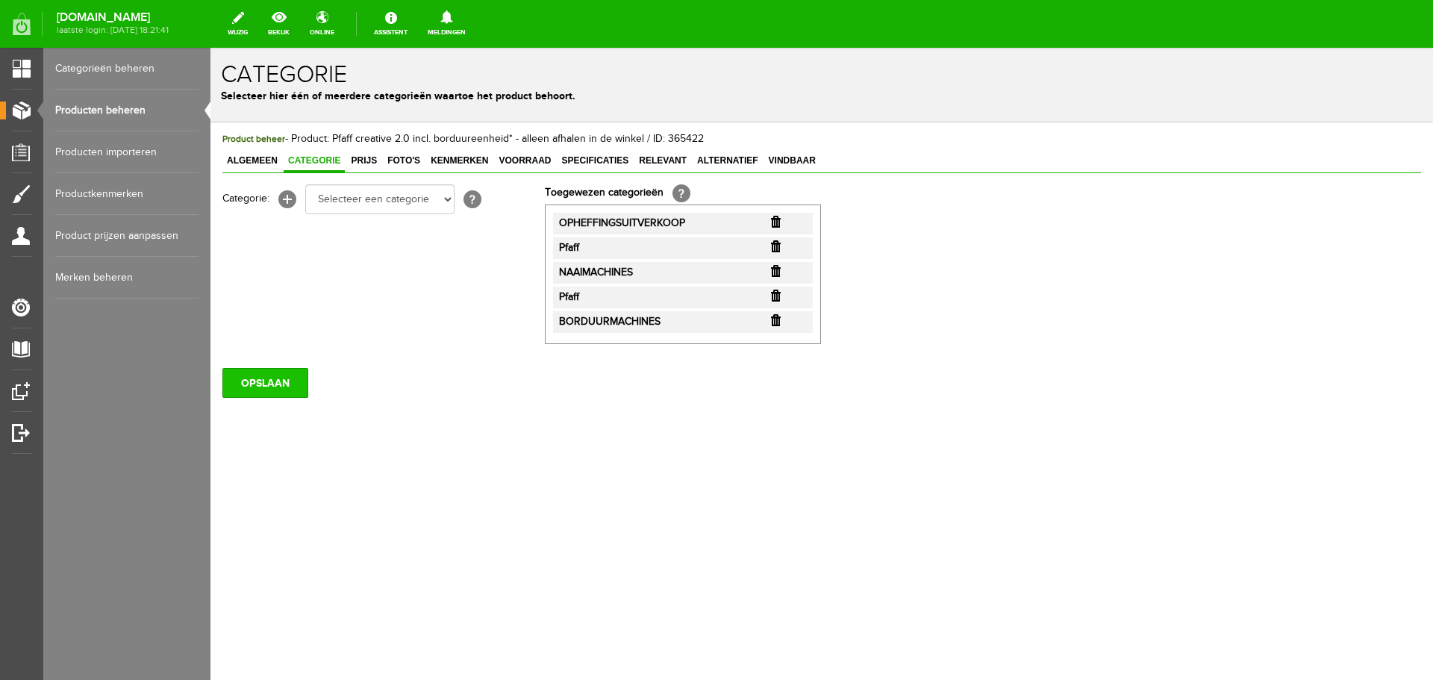
click at [283, 389] on input "OPSLAAN" at bounding box center [265, 383] width 86 height 30
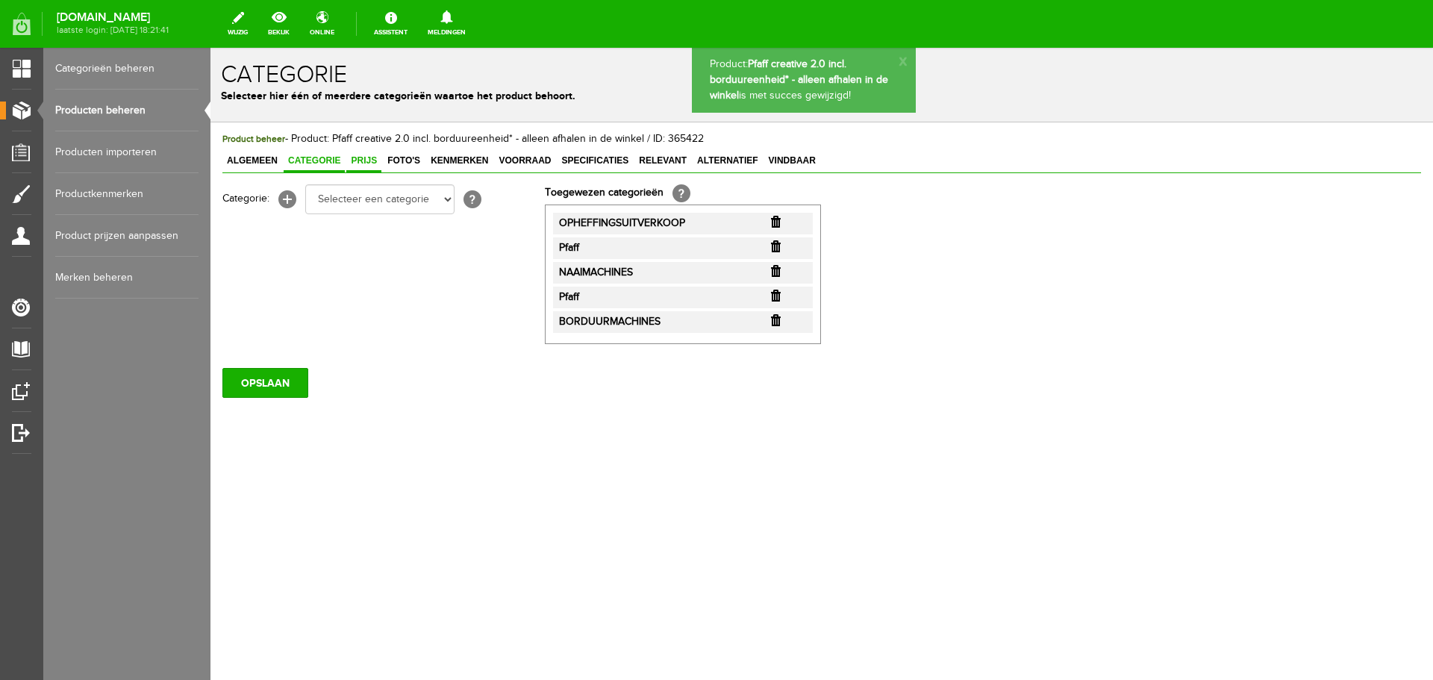
click at [357, 163] on span "Prijs" at bounding box center [363, 160] width 35 height 10
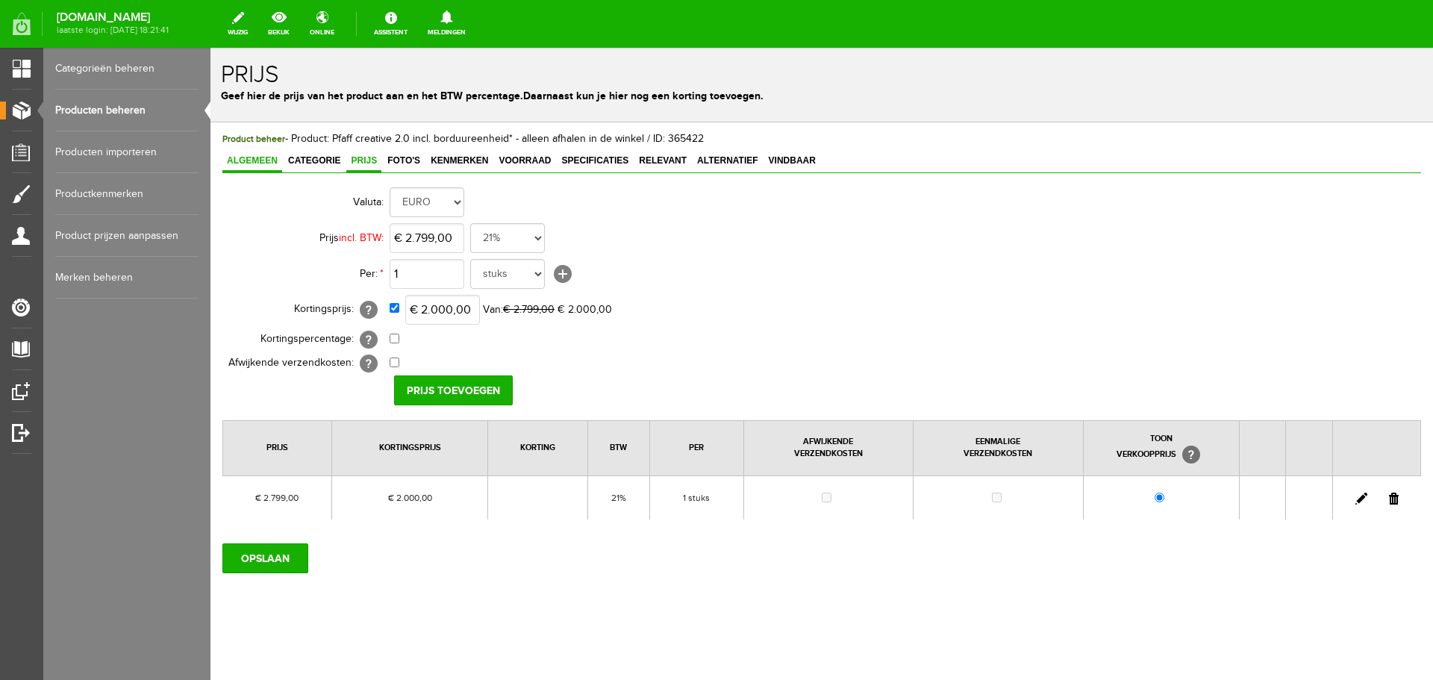
click at [265, 160] on span "Algemeen" at bounding box center [252, 160] width 60 height 10
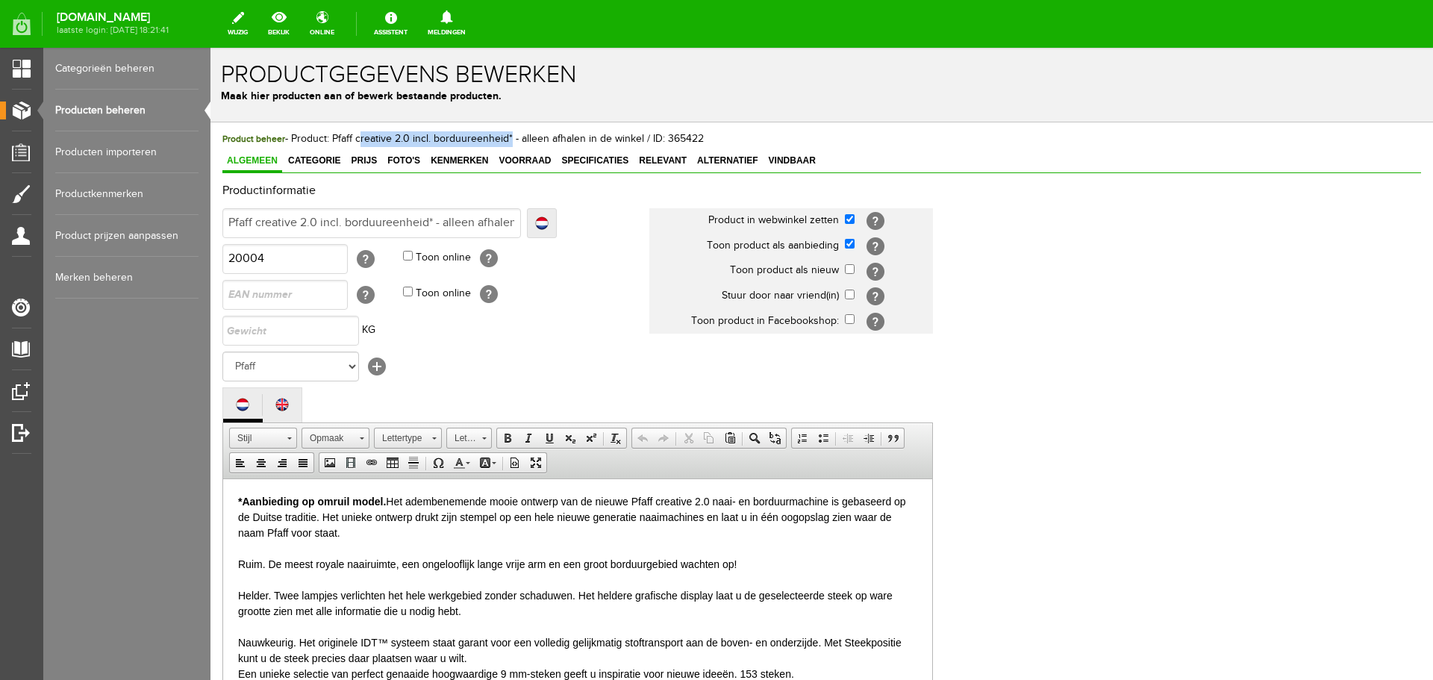
drag, startPoint x: 357, startPoint y: 138, endPoint x: 504, endPoint y: 142, distance: 147.8
click at [504, 142] on span "Product beheer - Product: Pfaff creative 2.0 incl. borduureenheid* - alleen afh…" at bounding box center [462, 139] width 481 height 12
copy span "creative 2.0 incl. borduureenheid"
click at [333, 159] on span "Categorie" at bounding box center [314, 160] width 61 height 10
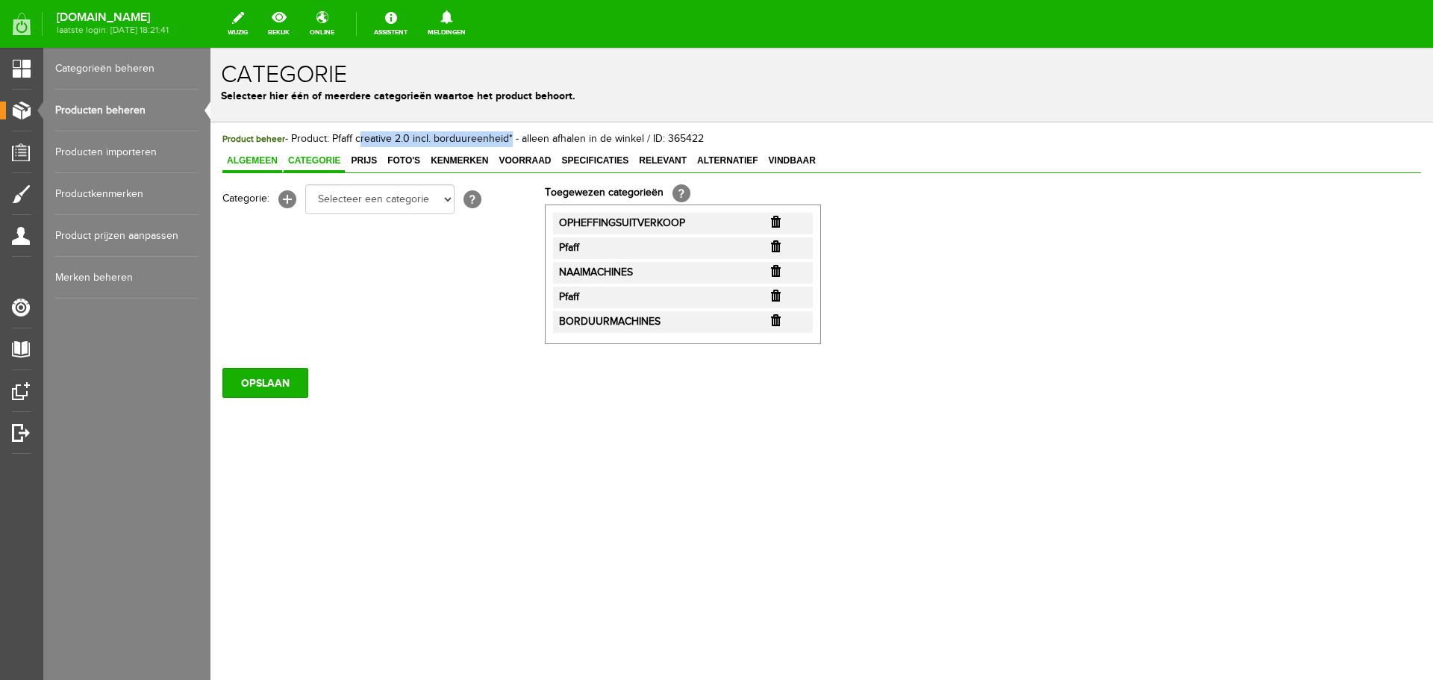
click at [259, 156] on span "Algemeen" at bounding box center [252, 160] width 60 height 10
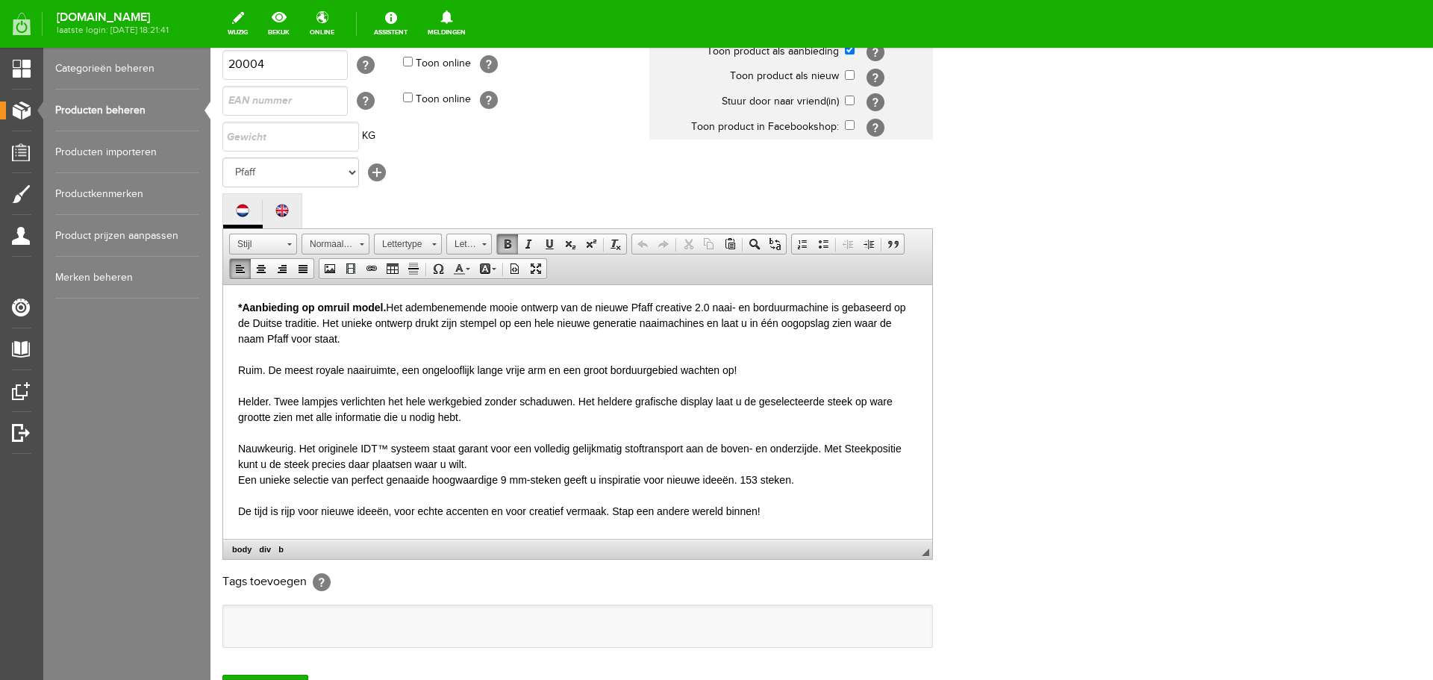
scroll to position [31, 0]
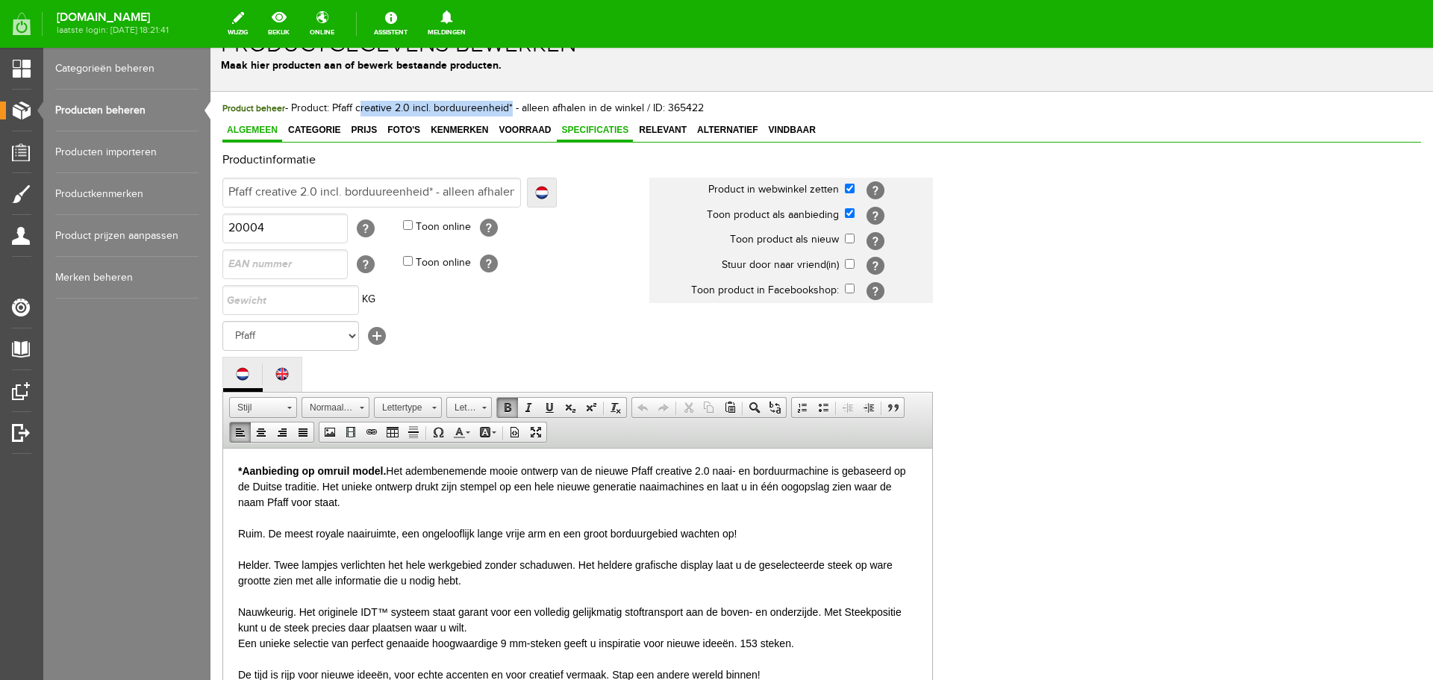
click at [586, 131] on span "Specificaties" at bounding box center [595, 130] width 76 height 10
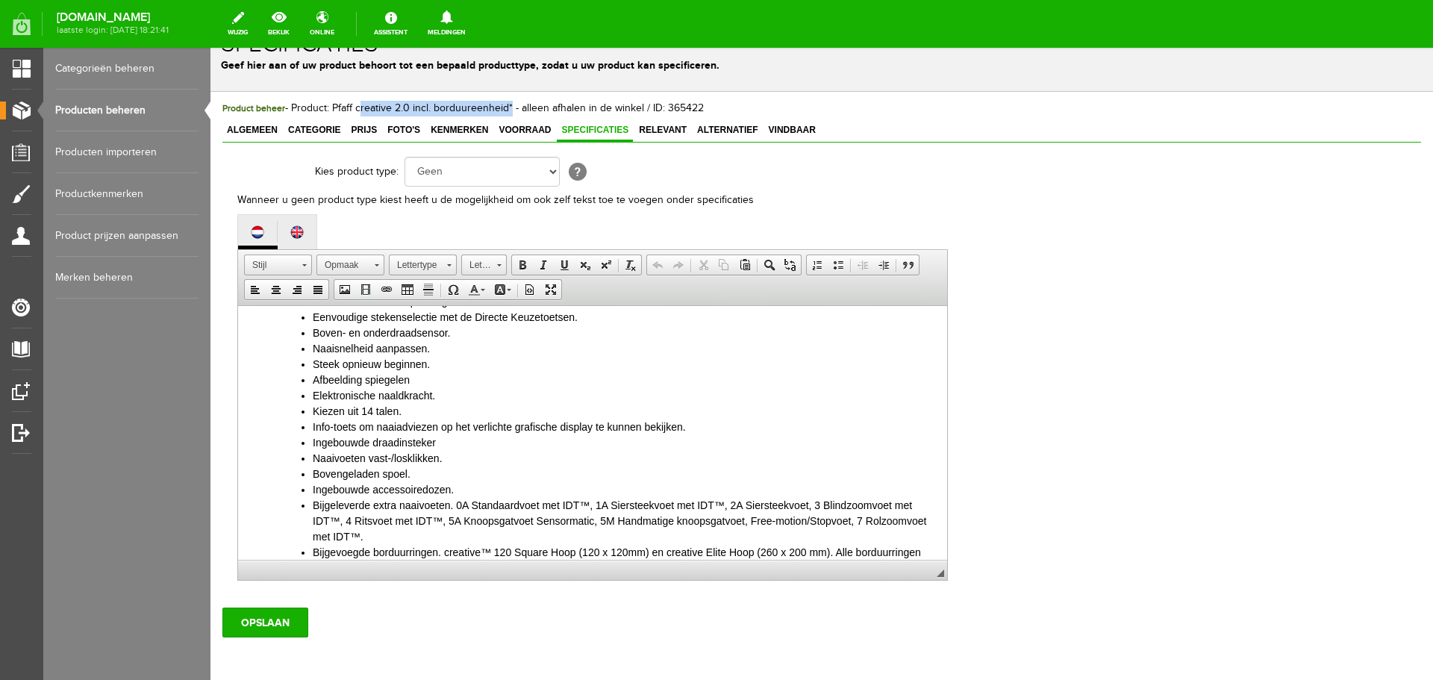
scroll to position [742, 0]
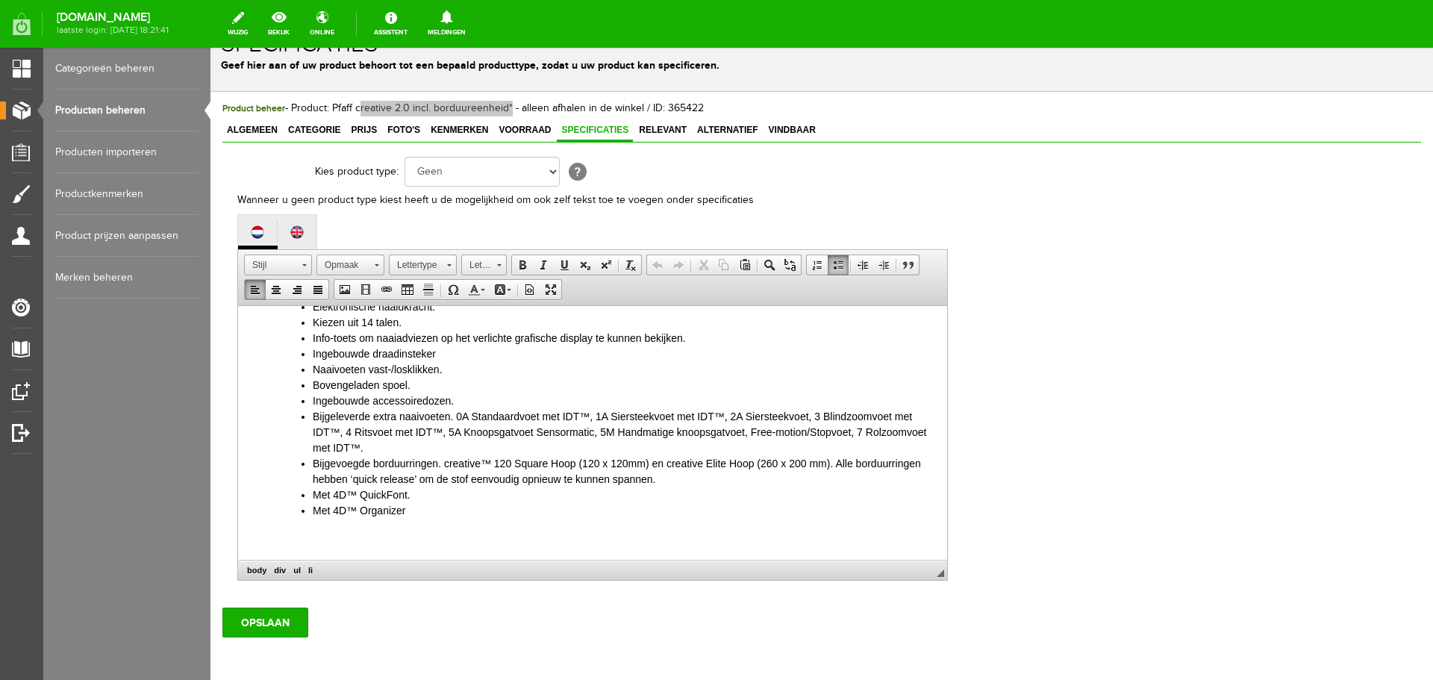
click at [418, 495] on li "Met 4D™ QuickFont." at bounding box center [622, 495] width 619 height 16
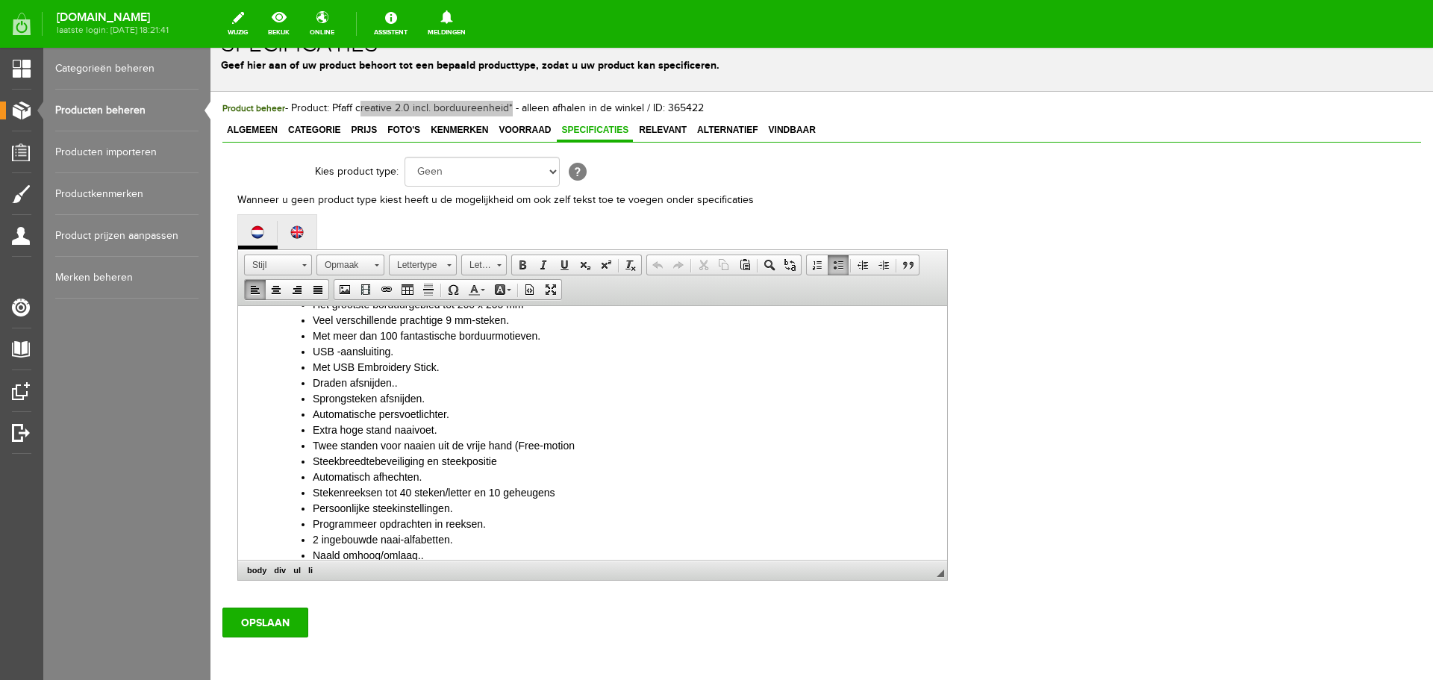
scroll to position [0, 0]
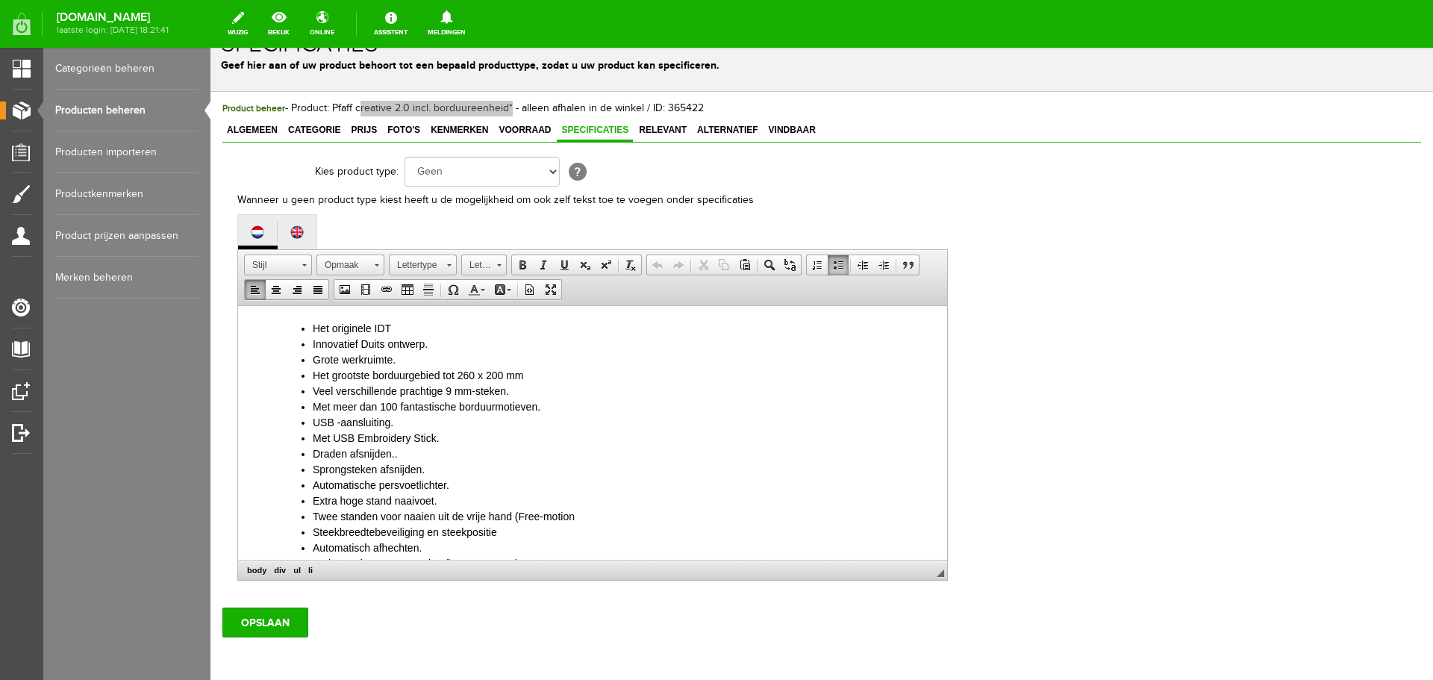
click at [406, 455] on li "Draden afsnijden.." at bounding box center [622, 454] width 619 height 16
click at [626, 454] on li "Draden afsnijden." at bounding box center [622, 454] width 619 height 16
click at [585, 514] on li "Twee standen voor naaien uit de vrije hand (Free-motion" at bounding box center [622, 517] width 619 height 16
click at [712, 487] on li "Automatische persvoetlichter." at bounding box center [622, 486] width 619 height 16
click at [261, 629] on input "OPSLAAN" at bounding box center [265, 622] width 86 height 30
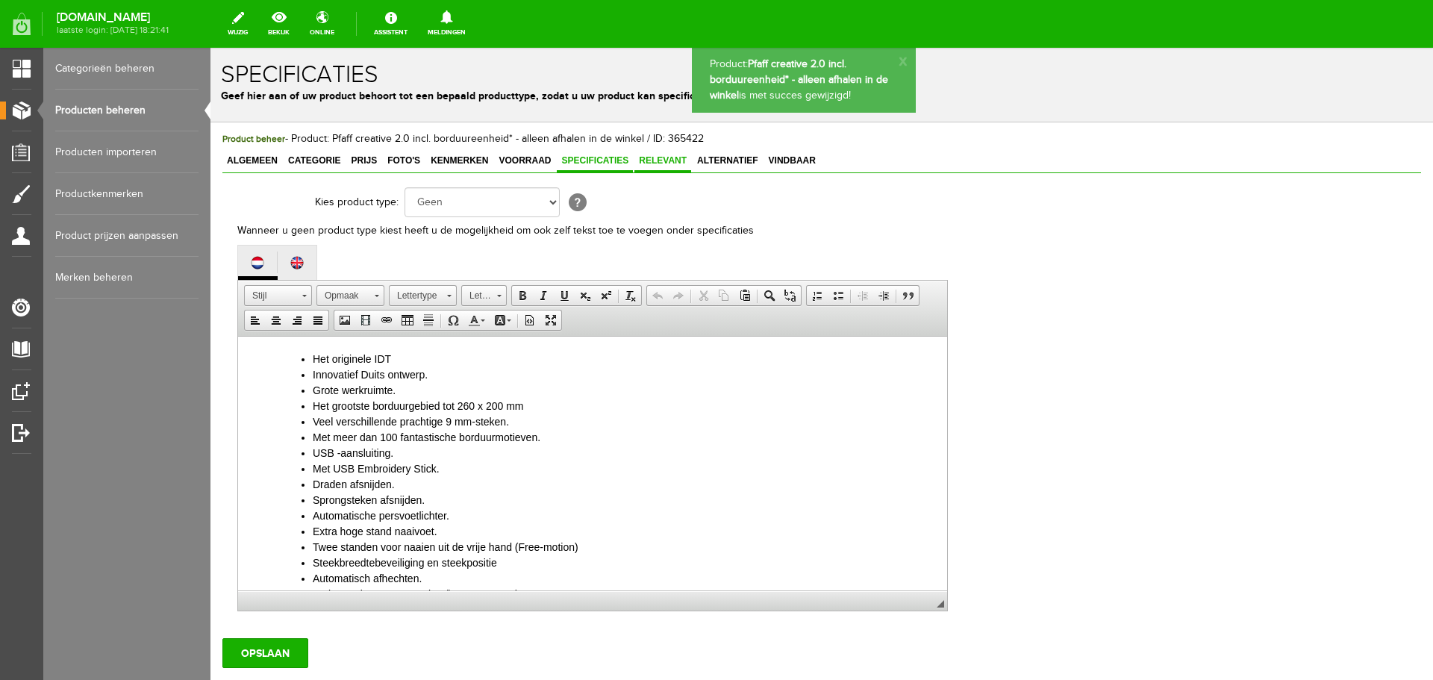
drag, startPoint x: 654, startPoint y: 157, endPoint x: 662, endPoint y: 157, distance: 7.5
click at [654, 157] on span "Relevant" at bounding box center [662, 160] width 57 height 10
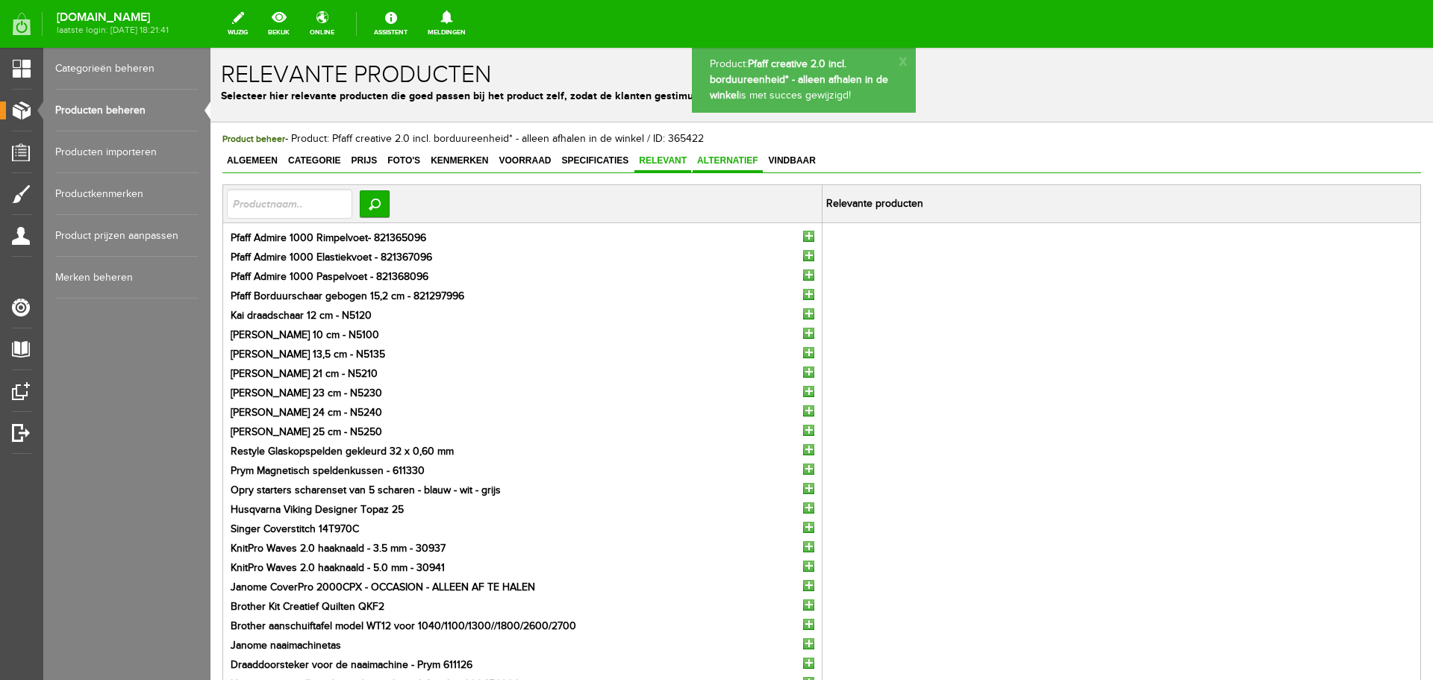
click at [719, 157] on span "Alternatief" at bounding box center [727, 160] width 70 height 10
click at [780, 156] on span "Vindbaar" at bounding box center [792, 160] width 56 height 10
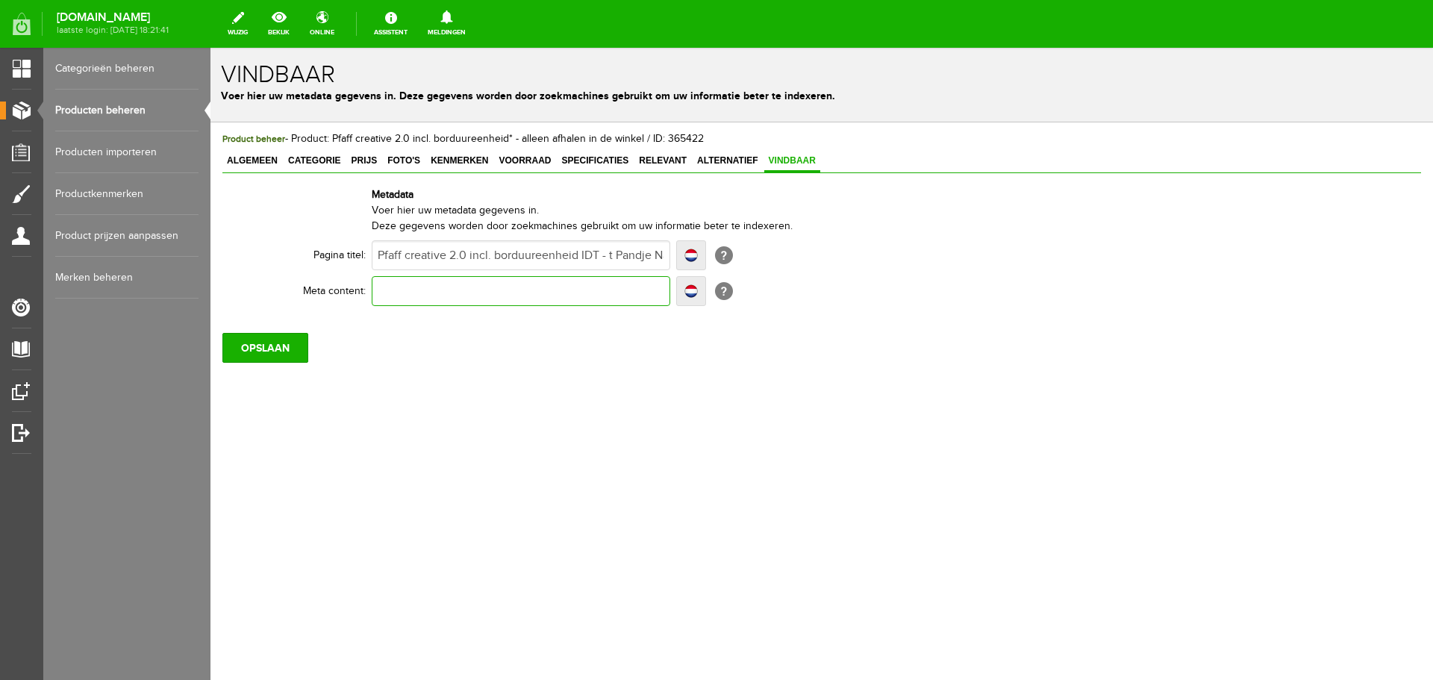
click at [391, 292] on input "text" at bounding box center [521, 291] width 298 height 30
type input "P"
type input "Pr"
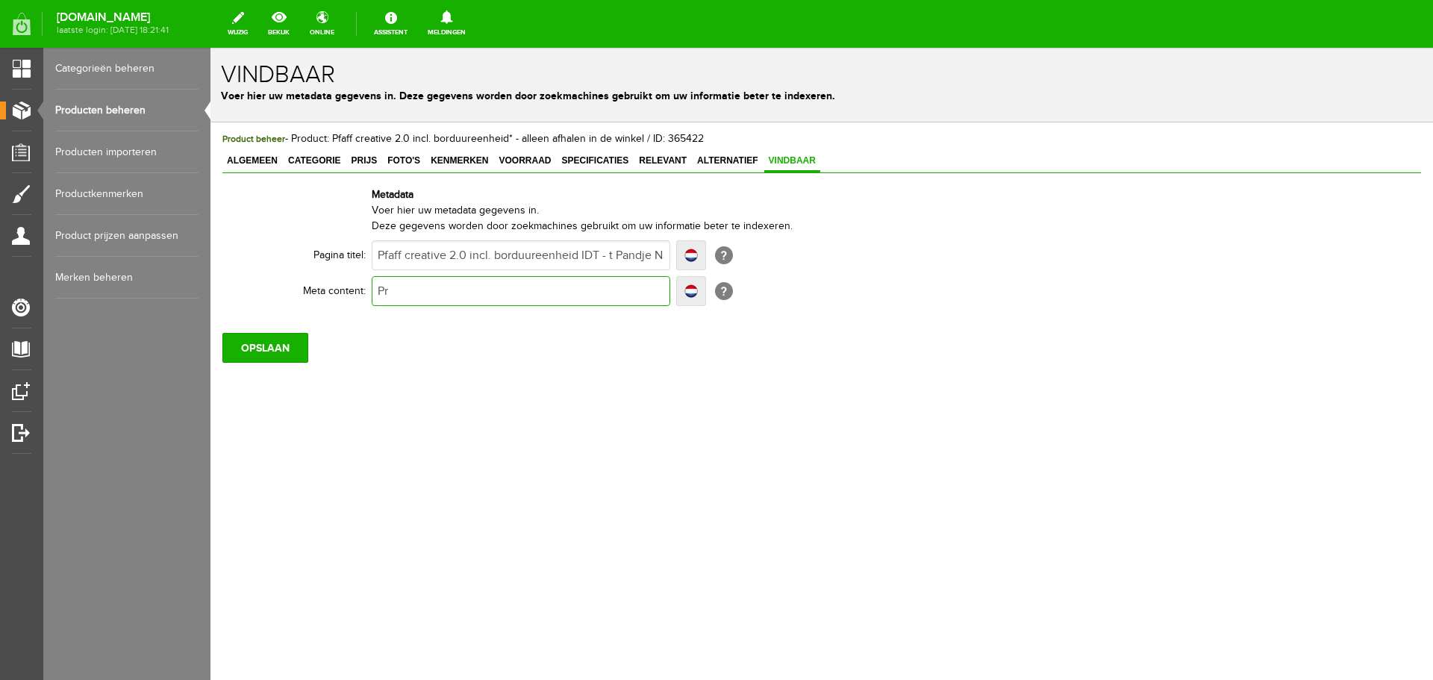
type input "Pra"
type input "Prach"
type input "Prachti"
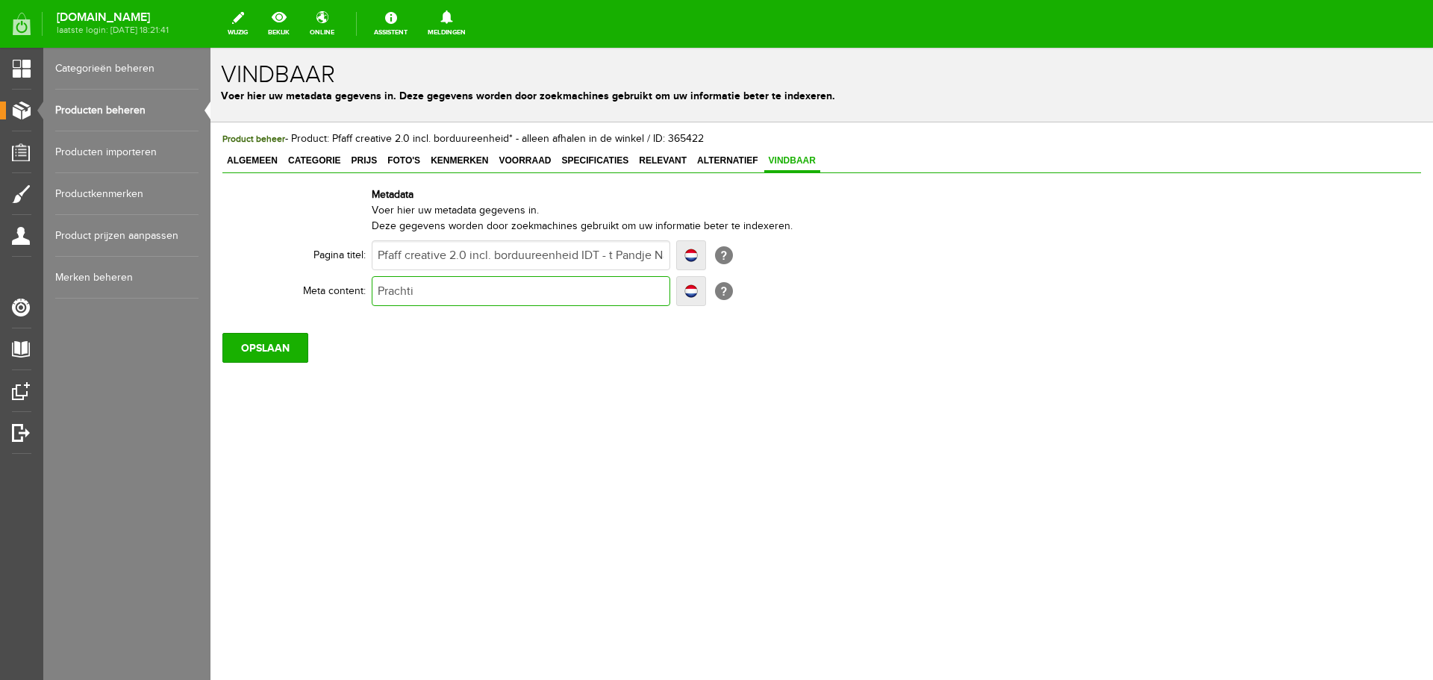
type input "Prachti"
type input "Prachtige"
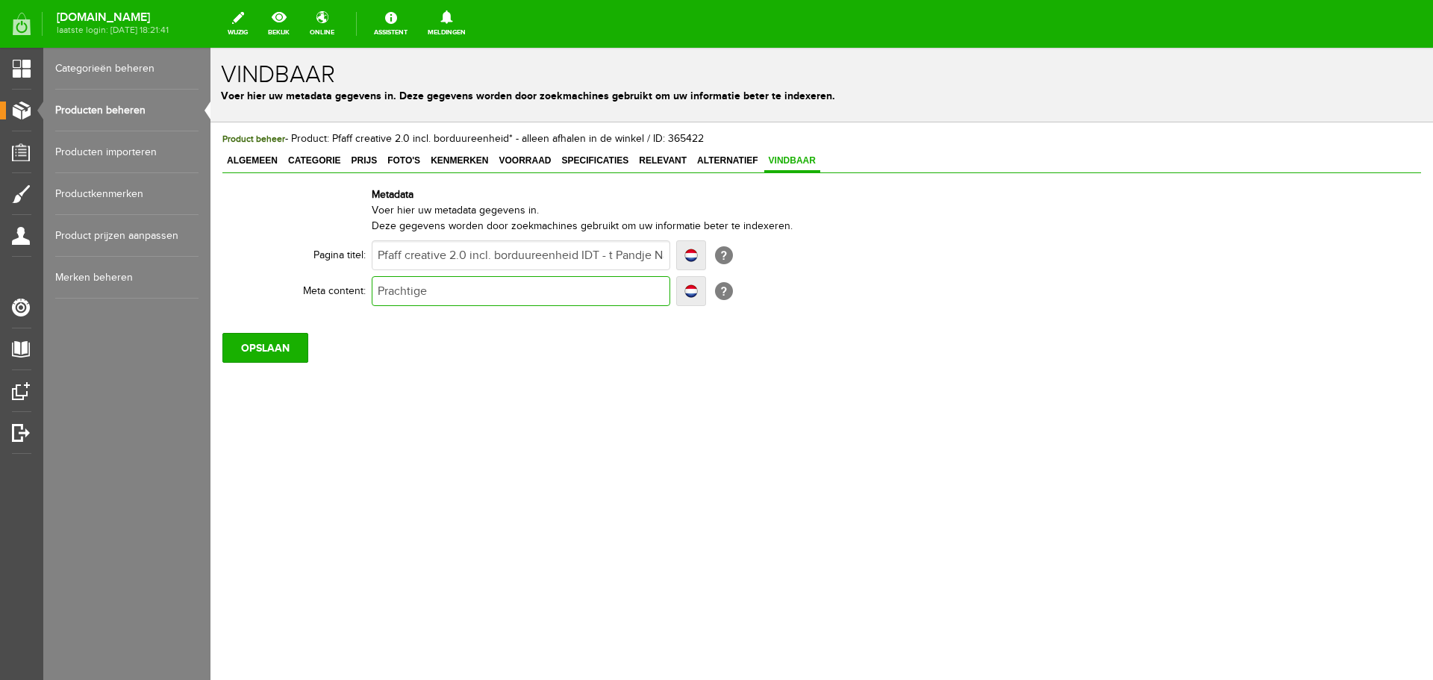
type input "Prachtige n"
type input "Prachtige na"
type input "Prachtige naa"
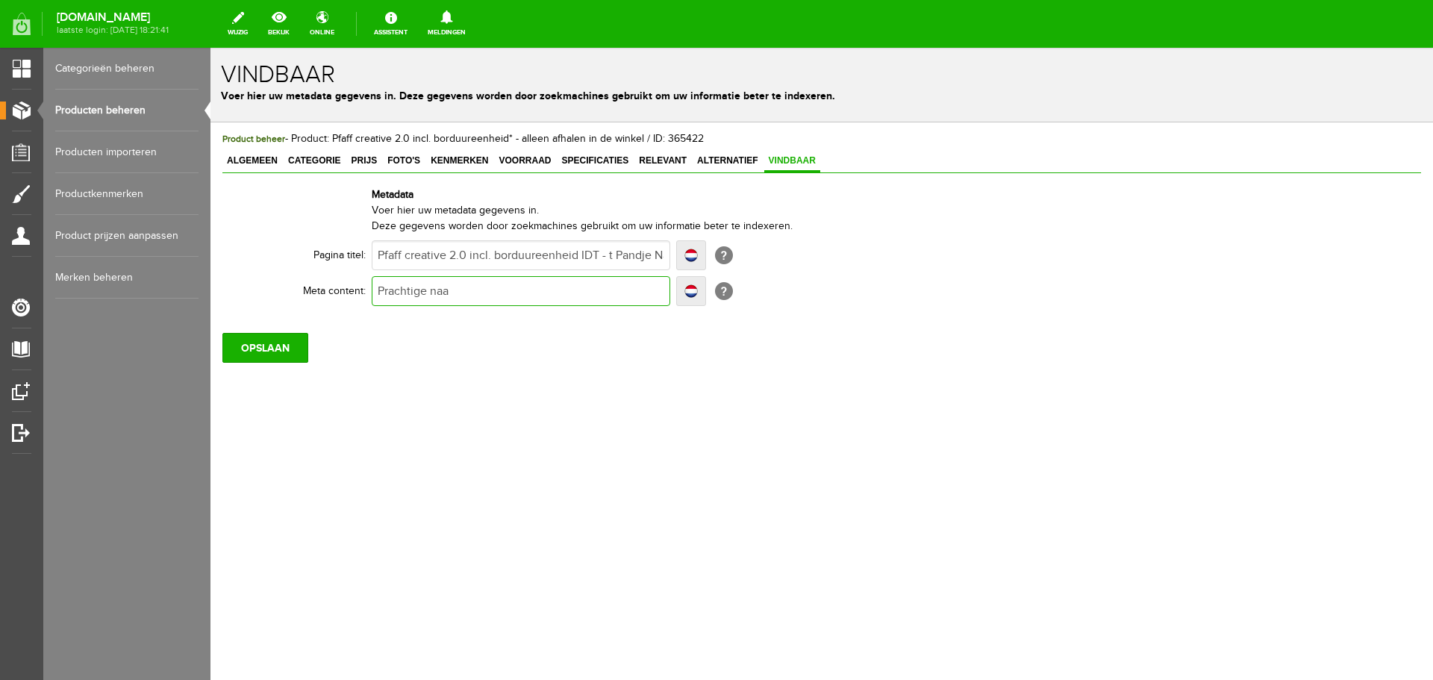
type input "Prachtige naa"
type input "Prachtige naai"
type input "Prachtige naai-"
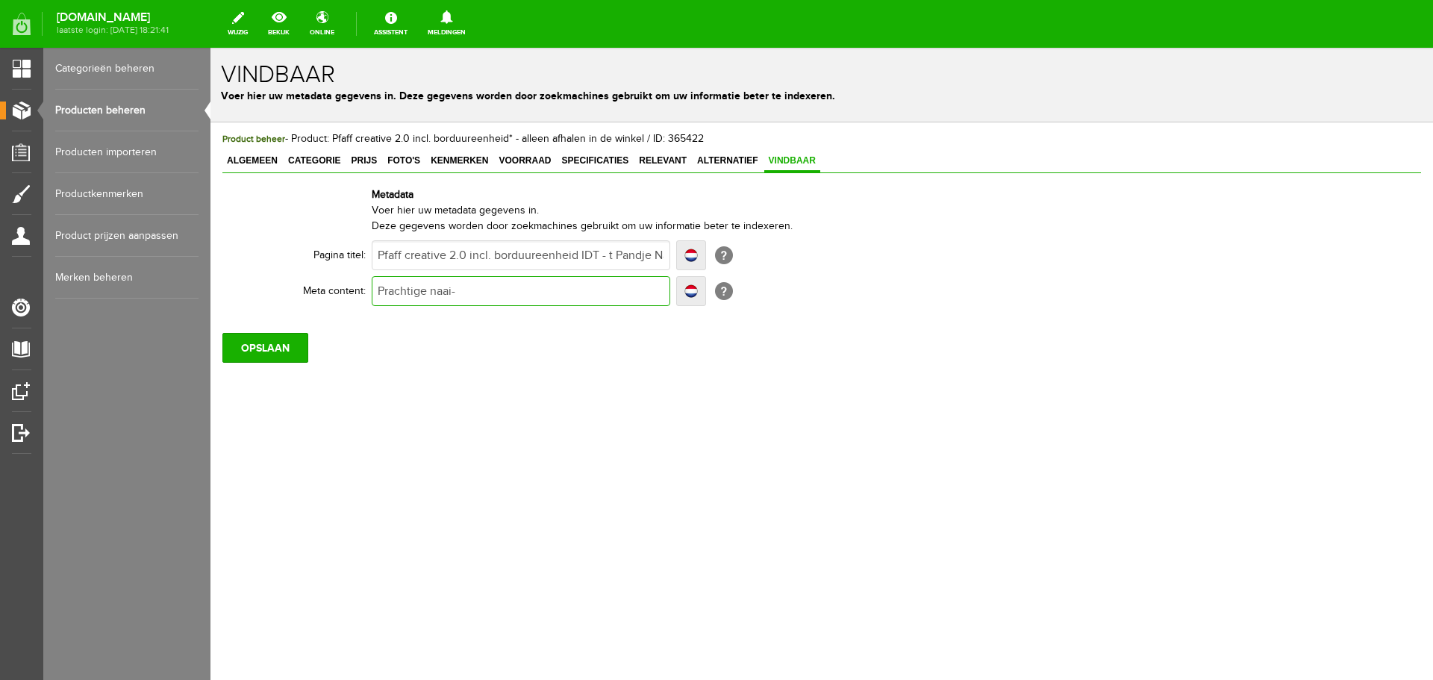
type input "Prachtige naai-"
type input "Prachtige naai- en"
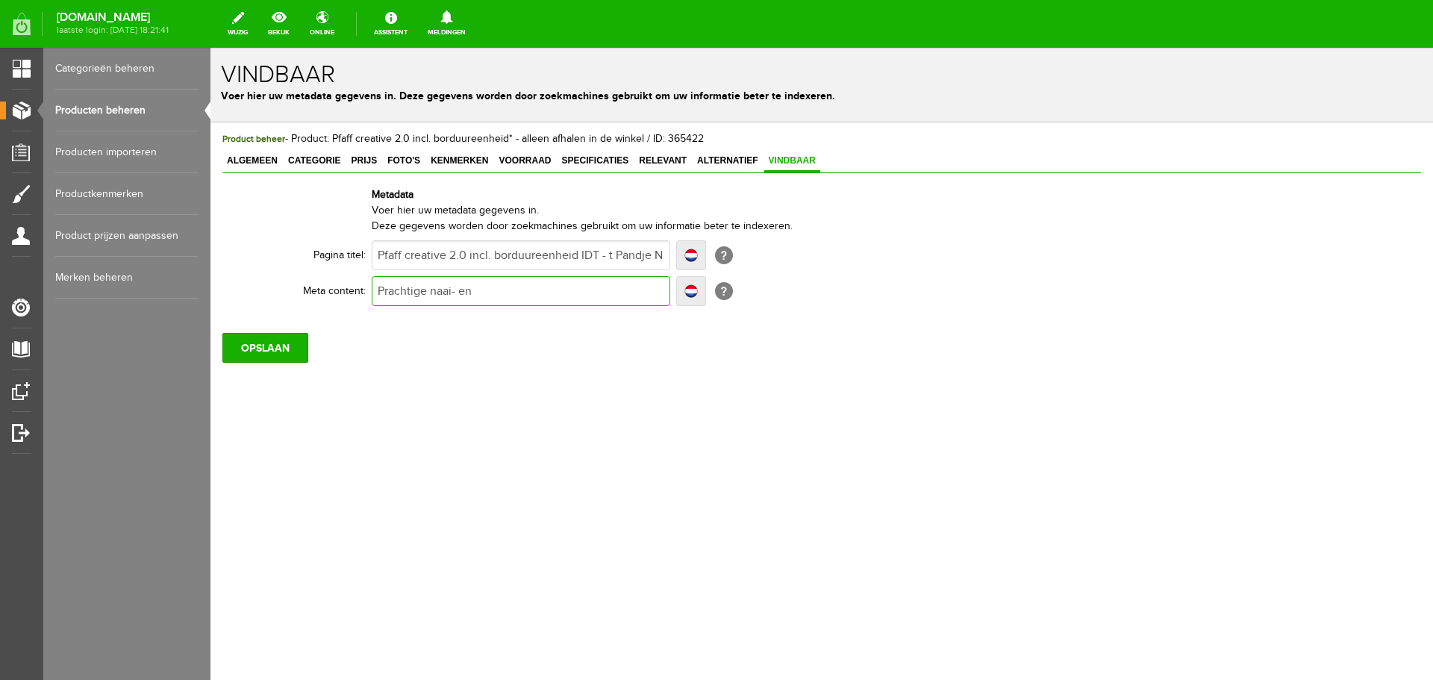
type input "Prachtige naai- en"
type input "Prachtige naai- en b"
type input "Prachtige naai- en bor"
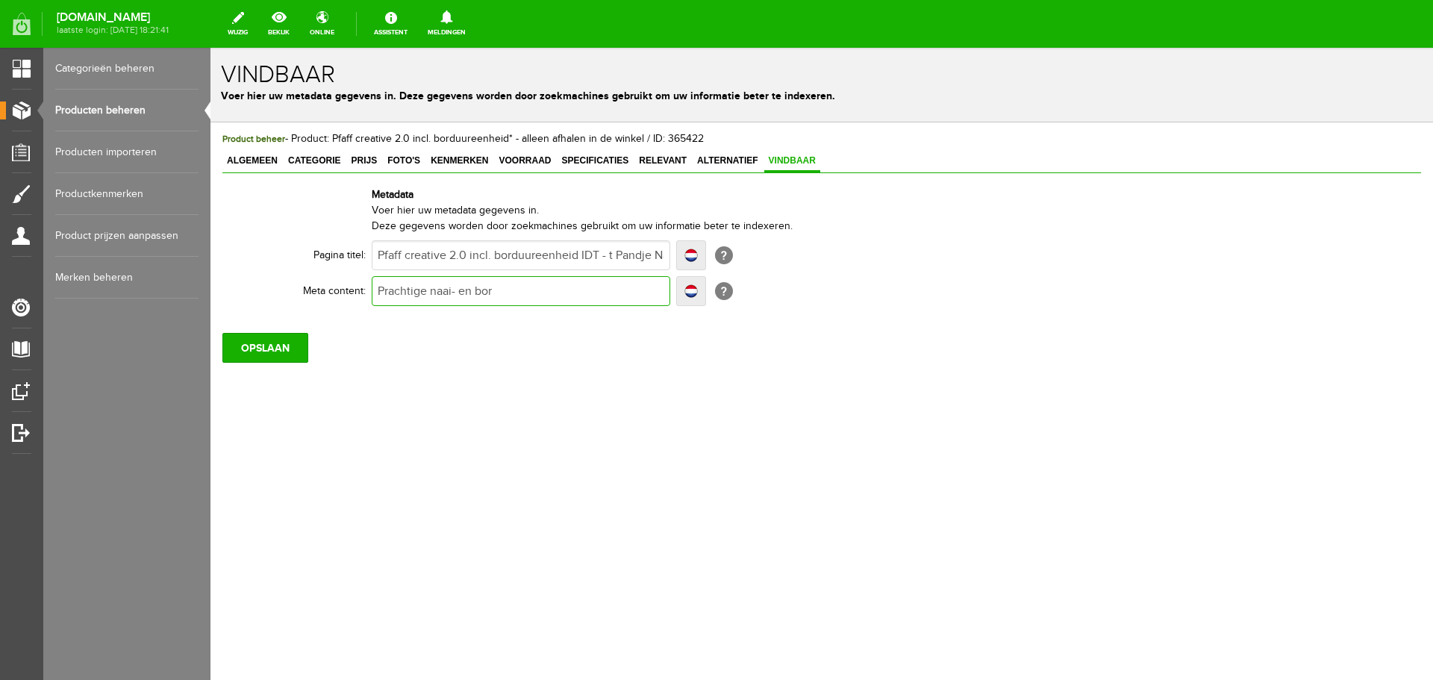
type input "Prachtige naai- en bord"
type input "Prachtige naai- en bordu"
type input "Prachtige naai- en borduur"
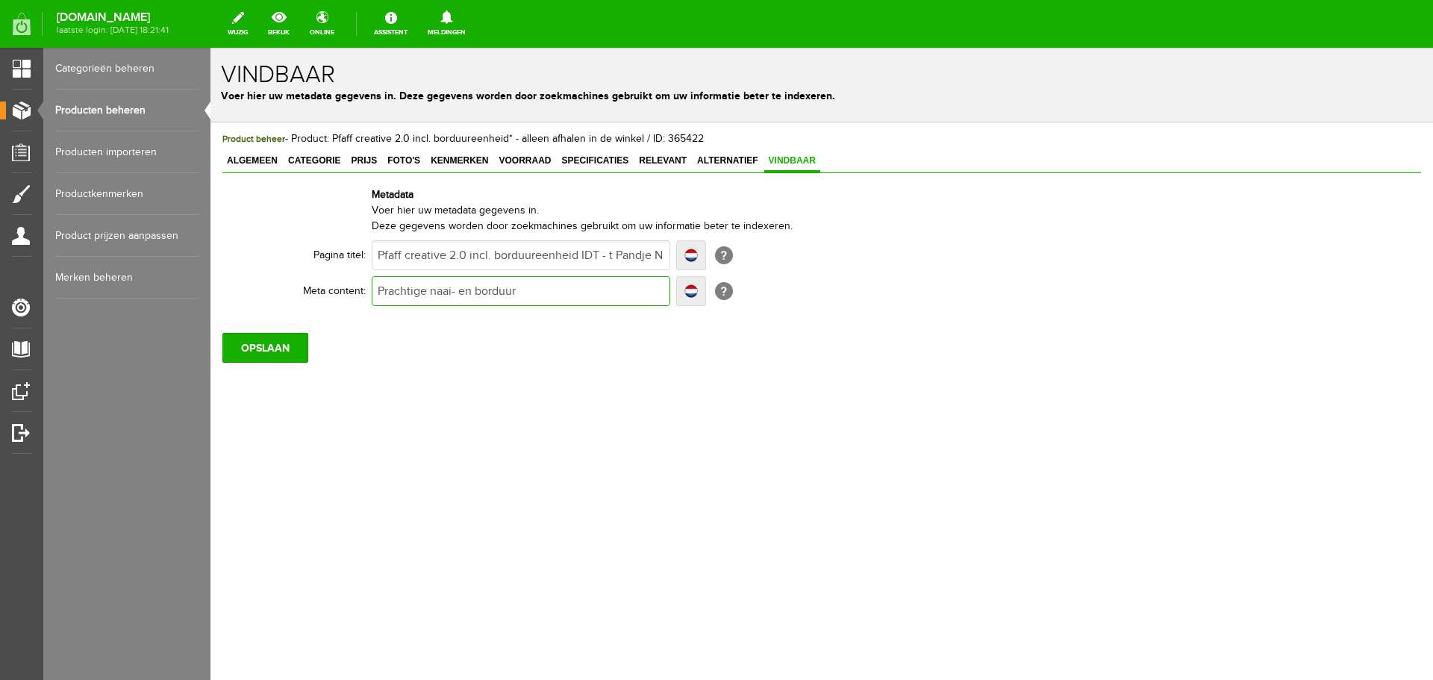
type input "Prachtige naai- en borduur"
type input "Prachtige naai- en borduurm"
type input "Prachtige naai- en borduurma"
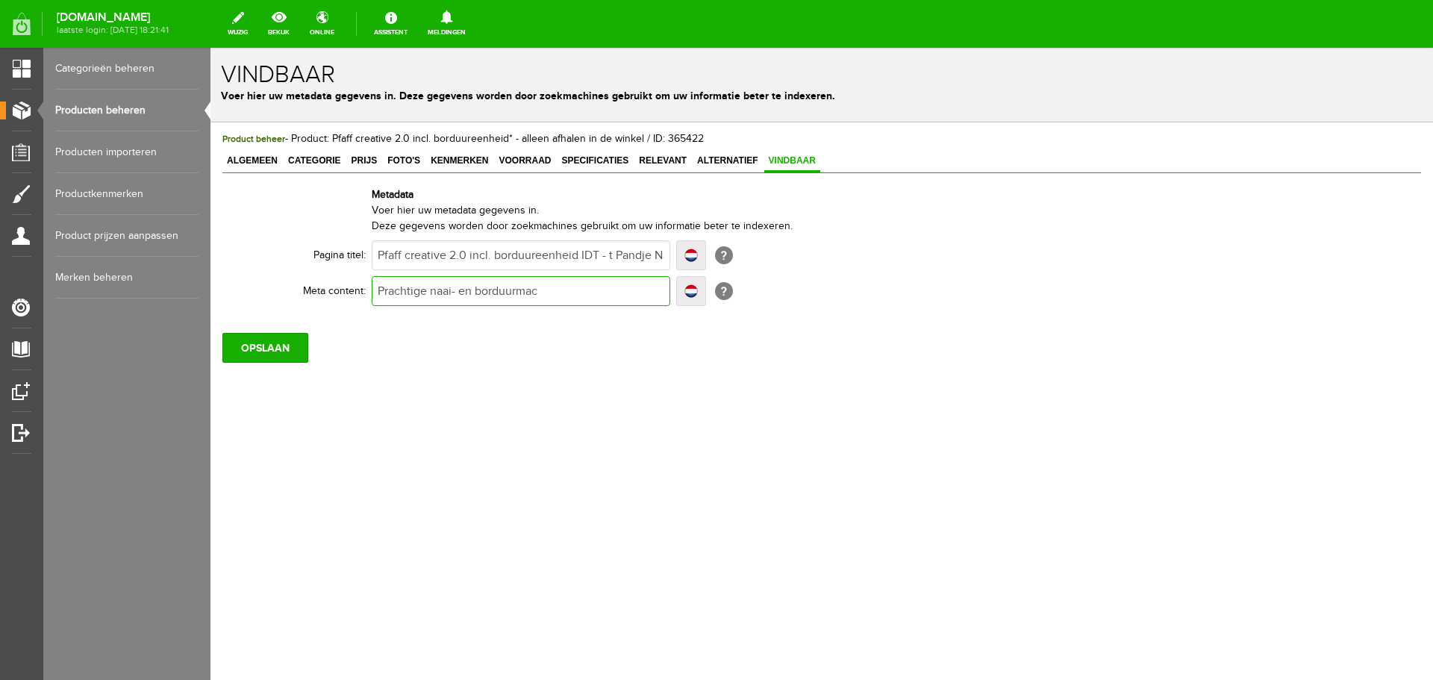
type input "Prachtige naai- en borduurmach"
type input "Prachtige naai- en borduurmachi"
type input "Prachtige naai- en borduurmachine"
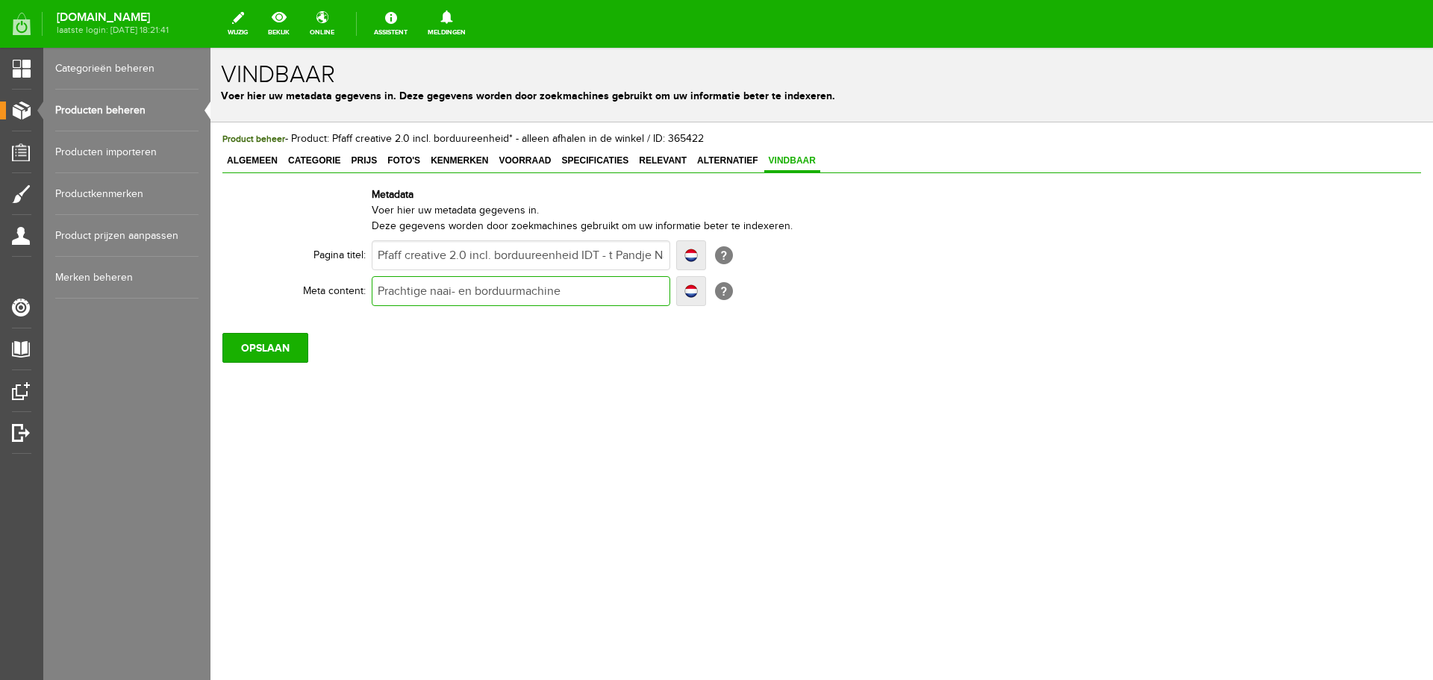
type input "Prachtige naai- en borduurmachine"
type input "Prachtige naai- en borduurmachine v"
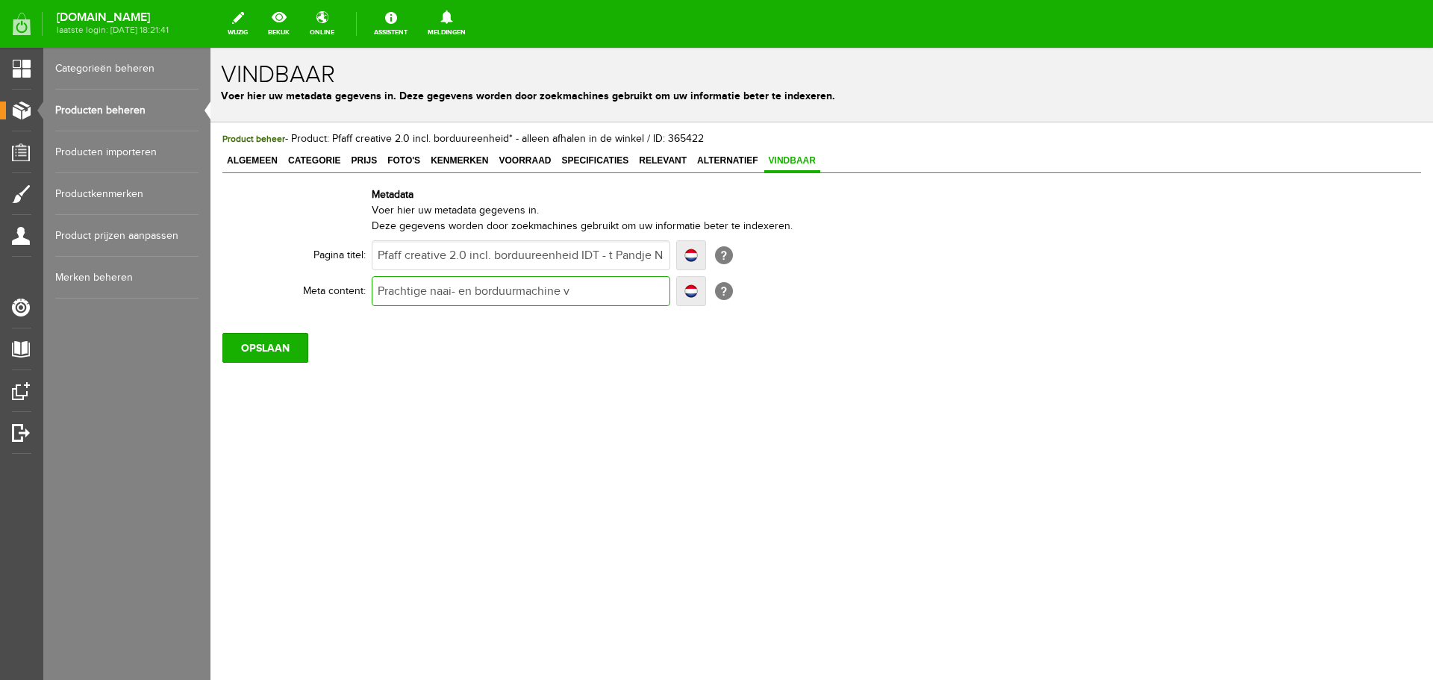
type input "Prachtige naai- en borduurmachine vo"
type input "Prachtige naai- en borduurmachine voo"
type input "Prachtige naai- en borduurmachine voor"
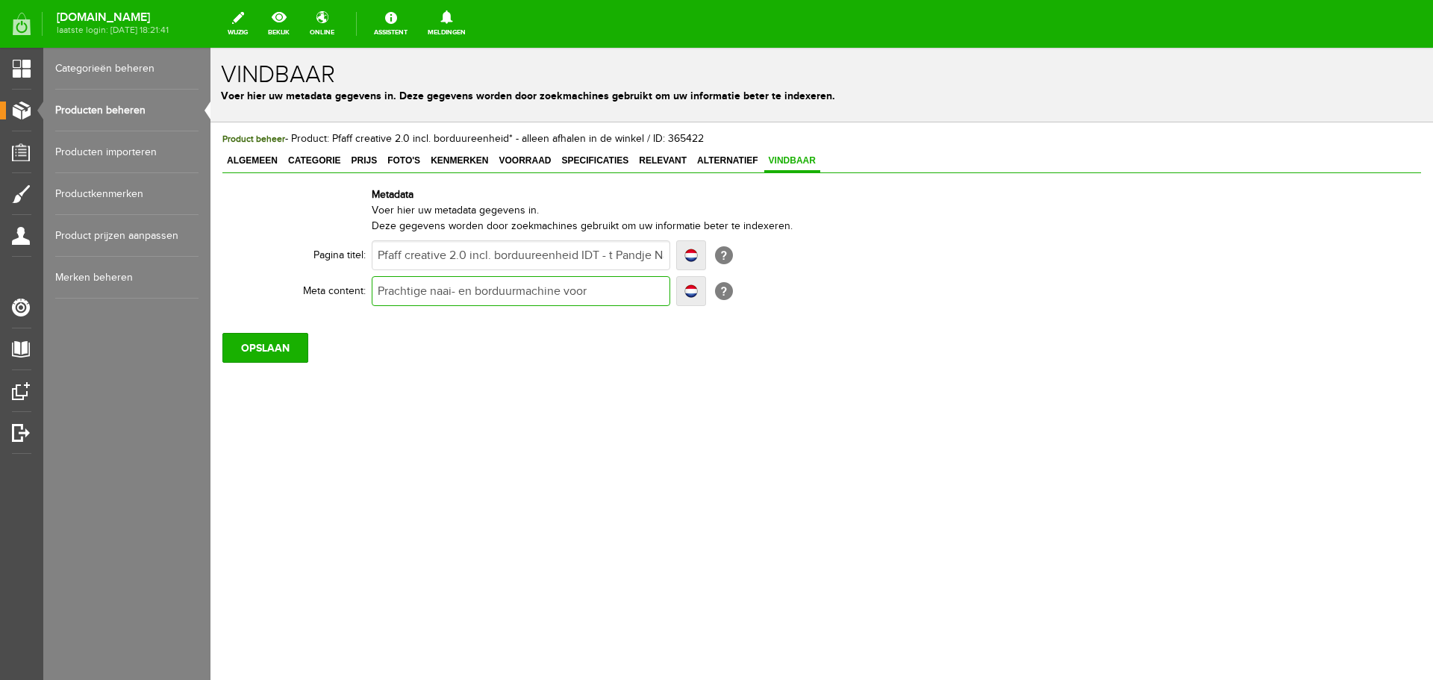
type input "Prachtige naai- en borduurmachine voor"
type input "Prachtige naai- en borduurmachine voor e"
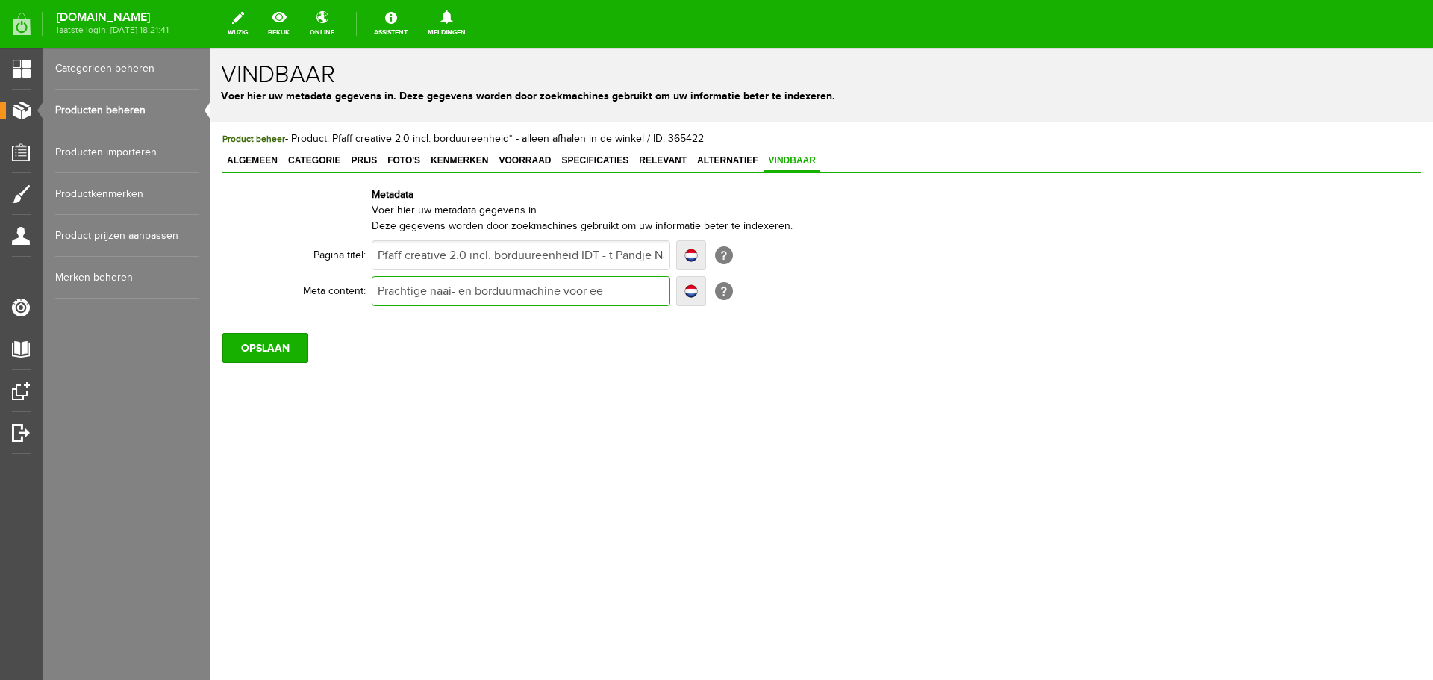
type input "Prachtige naai- en borduurmachine voor een"
type input "Prachtige naai- en borduurmachine voor een vo"
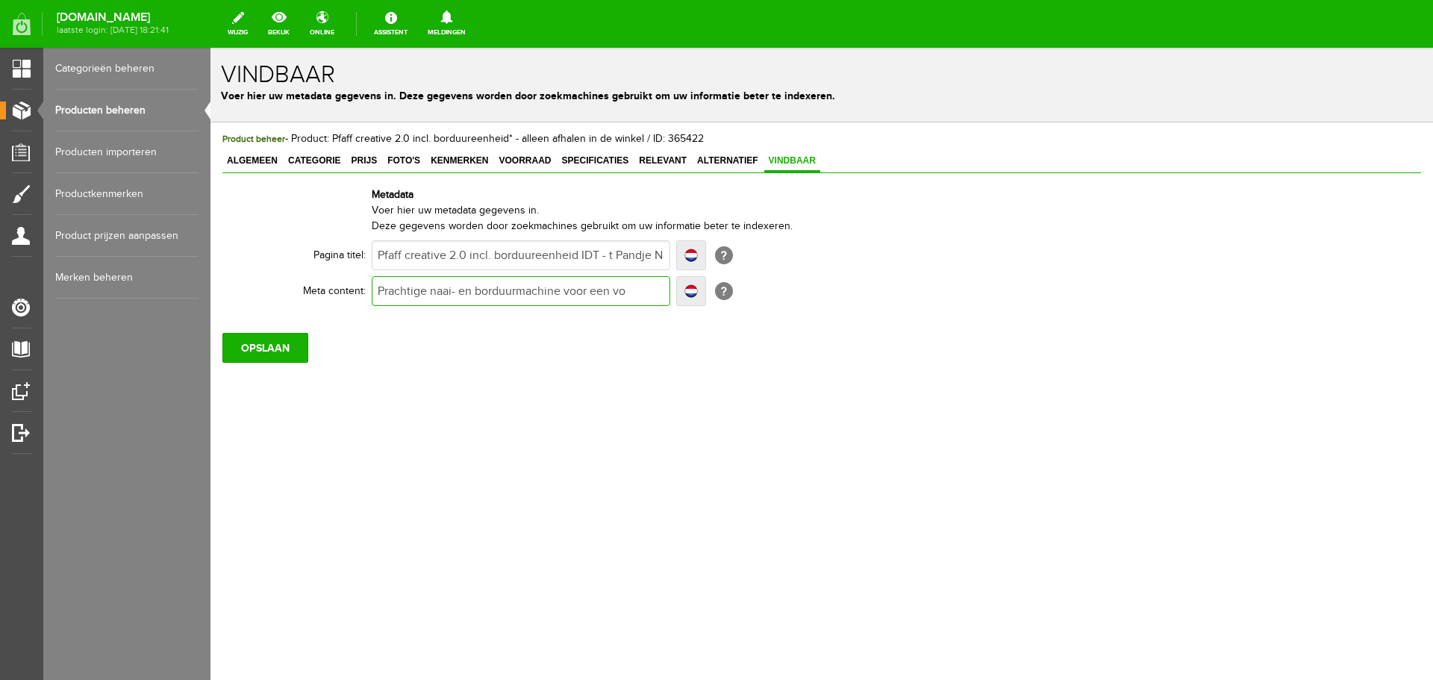
type input "Prachtige naai- en borduurmachine voor een vo"
type input "Prachtige naai- en borduurmachine voor een voor"
type input "Prachtige naai- en borduurmachine voor een voord"
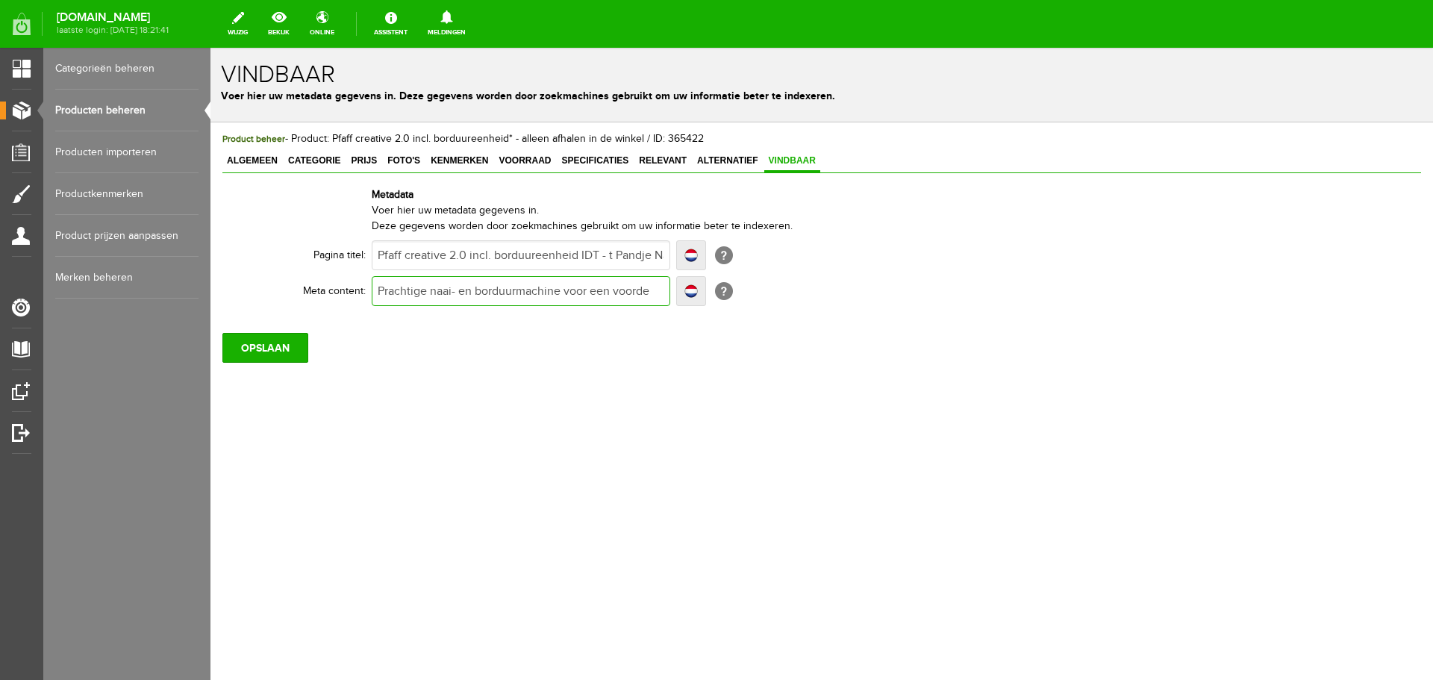
type input "Prachtige naai- en borduurmachine voor een voordel"
type input "Prachtige naai- en borduurmachine voor een voordeli"
type input "Prachtige naai- en borduurmachine voor een voordelige"
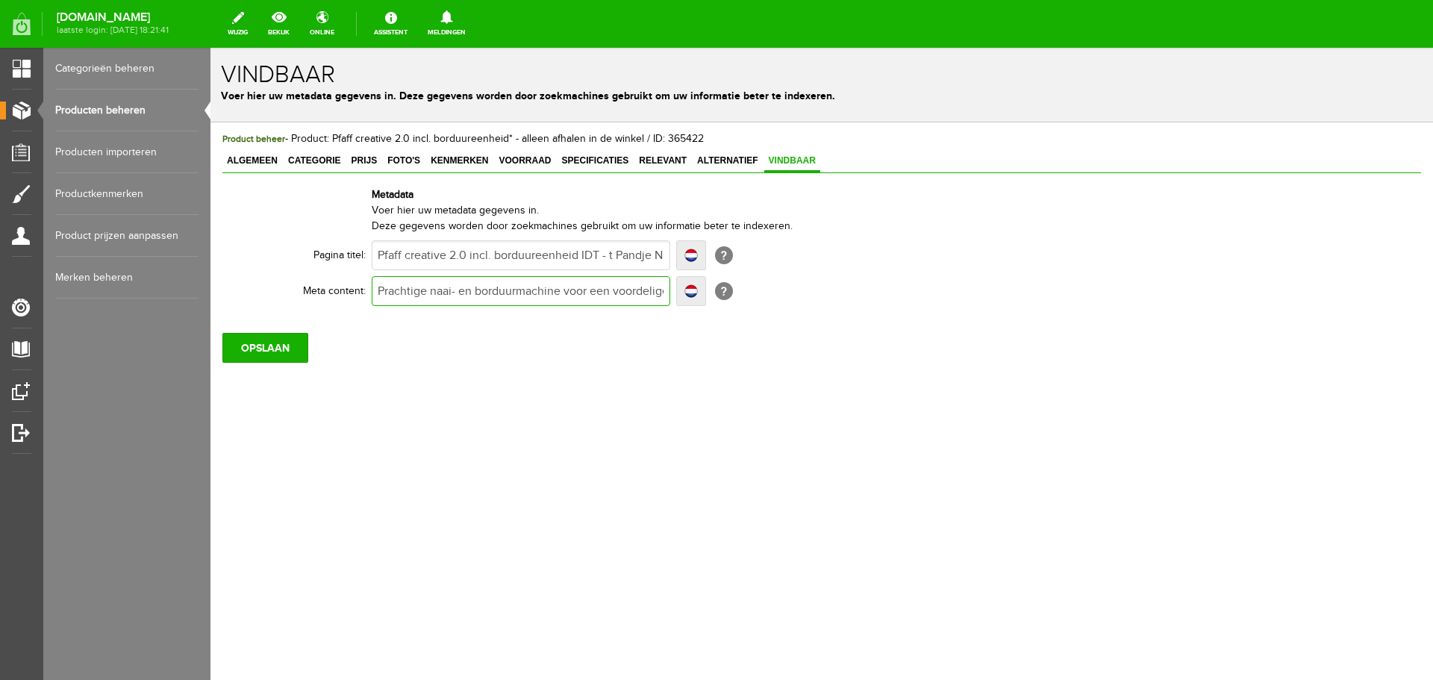
type input "Prachtige naai- en borduurmachine voor een voordelige"
type input "Prachtige naai- en borduurmachine voor een voordelige p"
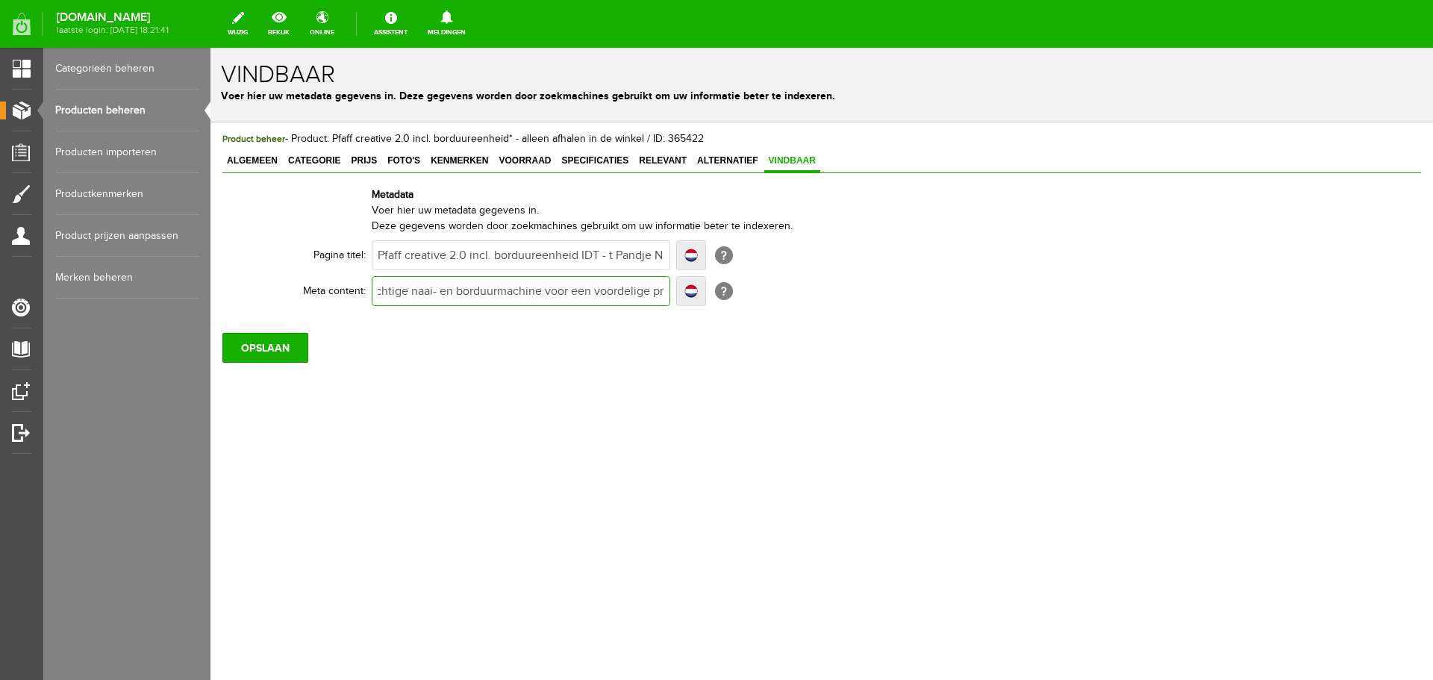
type input "Prachtige naai- en borduurmachine voor een voordelige pri"
type input "Prachtige naai- en borduurmachine voor een voordelige prij"
type input "Prachtige naai- en borduurmachine voor een voordelige prijs"
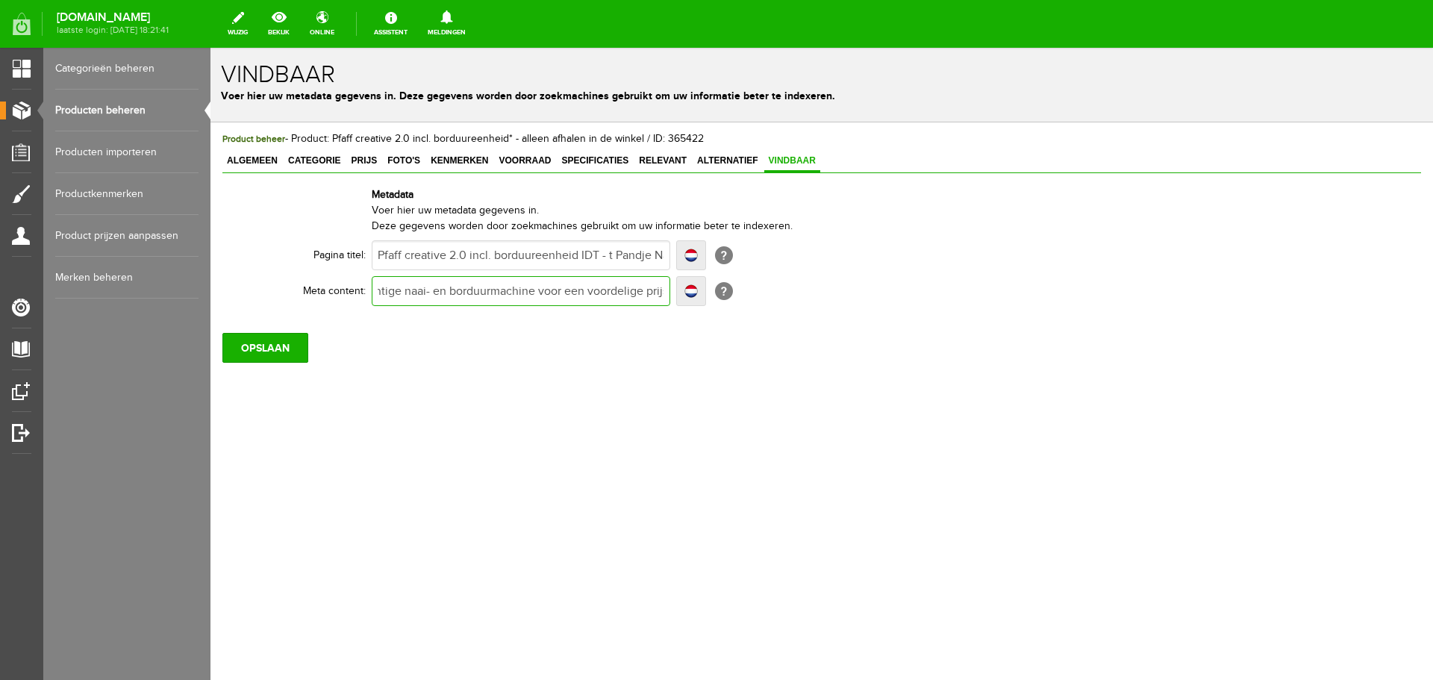
scroll to position [0, 31]
type input "Prachtige naai- en borduurmachine voor een voordelige prijs"
type input "Prachtige naai- en borduurmachine voor een voordelige prijs!"
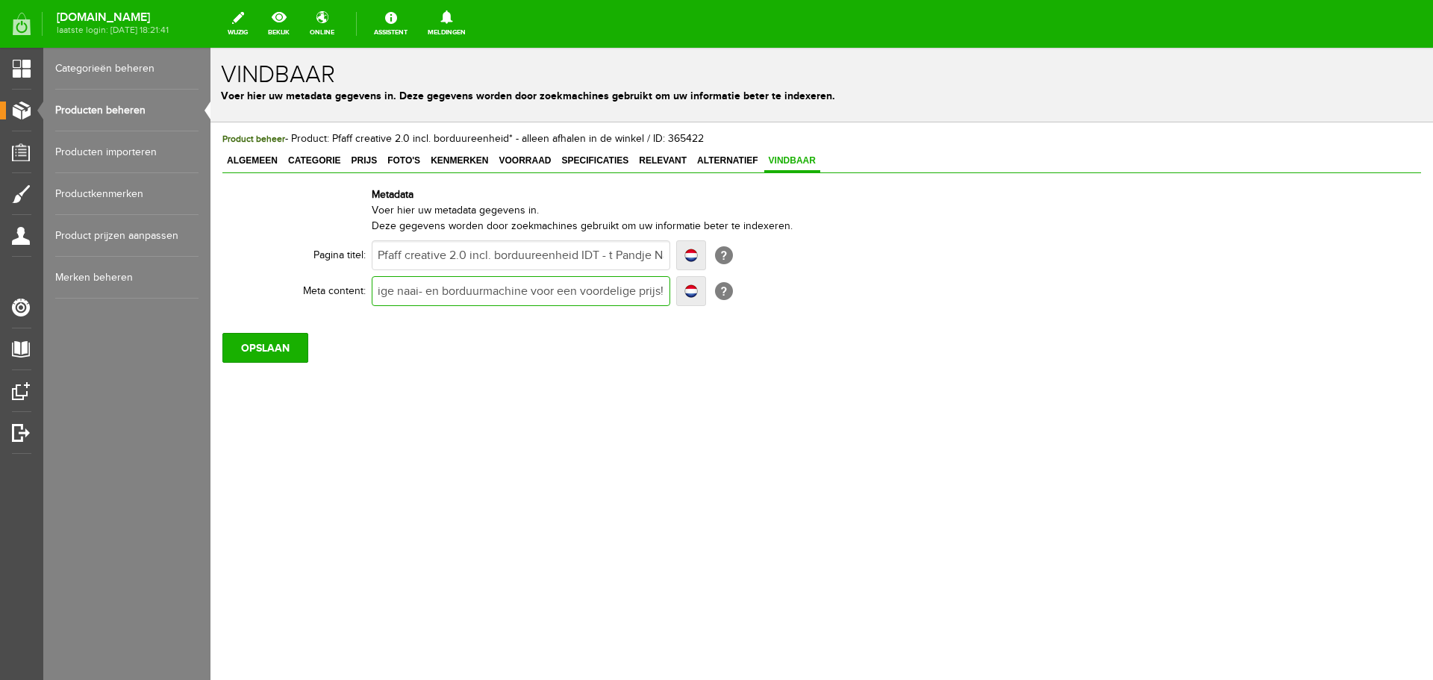
type input "Prachtige naai- en borduurmachine voor een voordelige prijs!"
type input "Prachtige naai- en borduurmachine voor een voordelige prijs! Af"
type input "Prachtige naai- en borduurmachine voor een voordelige prijs! Afh"
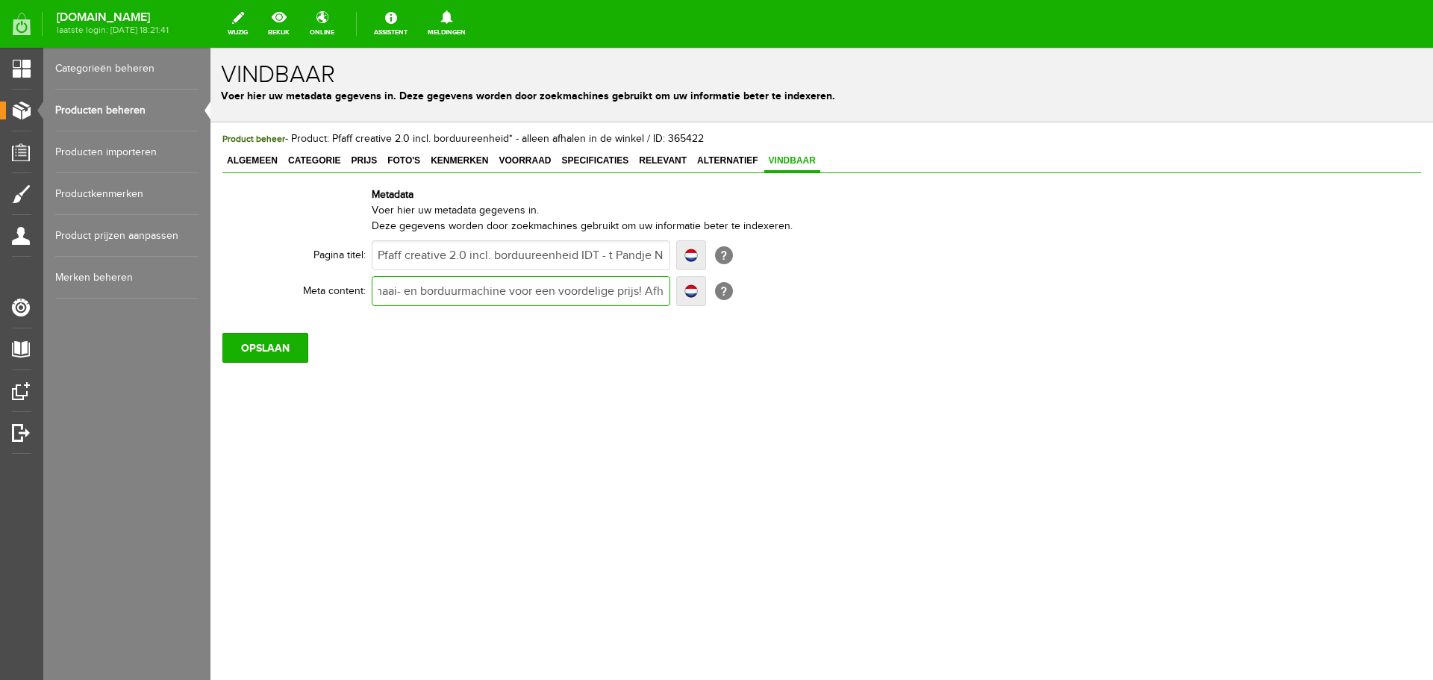
type input "Prachtige naai- en borduurmachine voor een voordelige prijs! Afh"
type input "Prachtige naai- en borduurmachine voor een voordelige prijs! [GEOGRAPHIC_DATA]"
type input "Prachtige naai- en borduurmachine voor een voordelige prijs! Afhale"
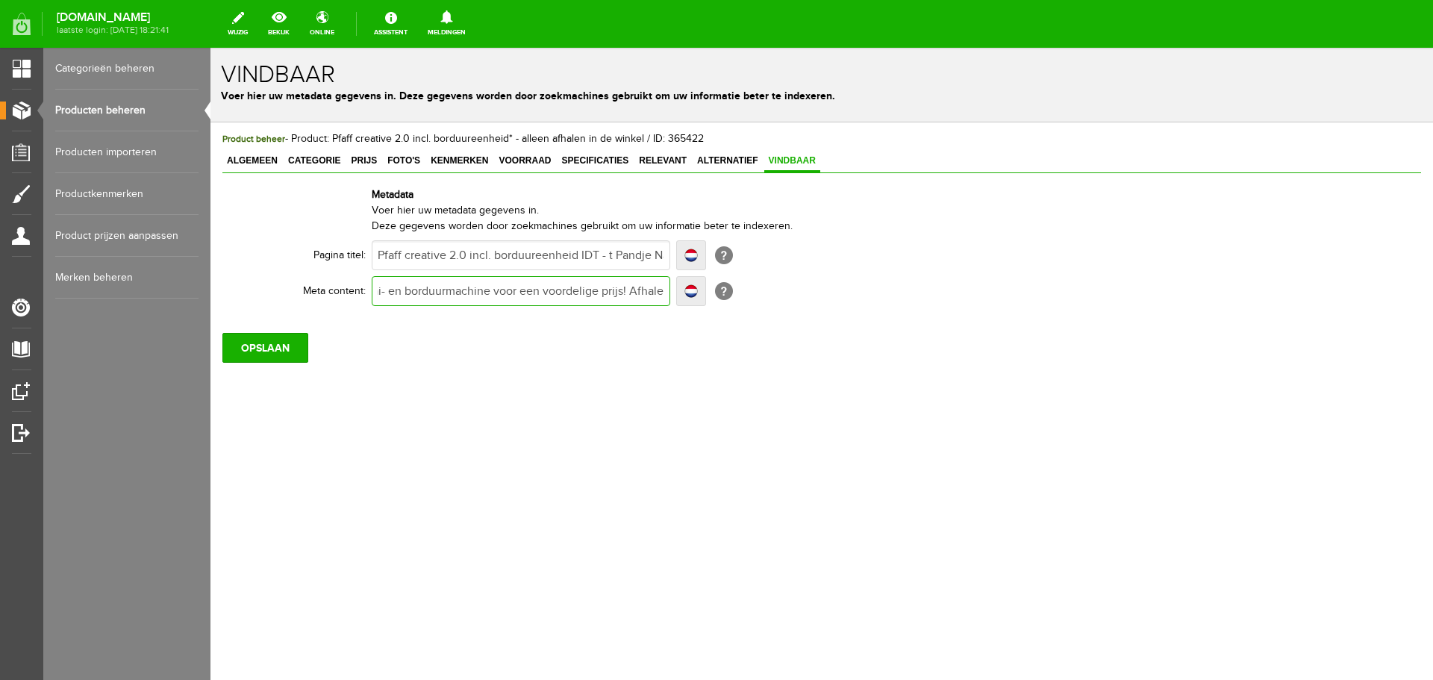
type input "Prachtige naai- en borduurmachine voor een voordelige prijs! Afhalen"
type input "Prachtige naai- en borduurmachine voor een voordelige prijs! Afhalen i"
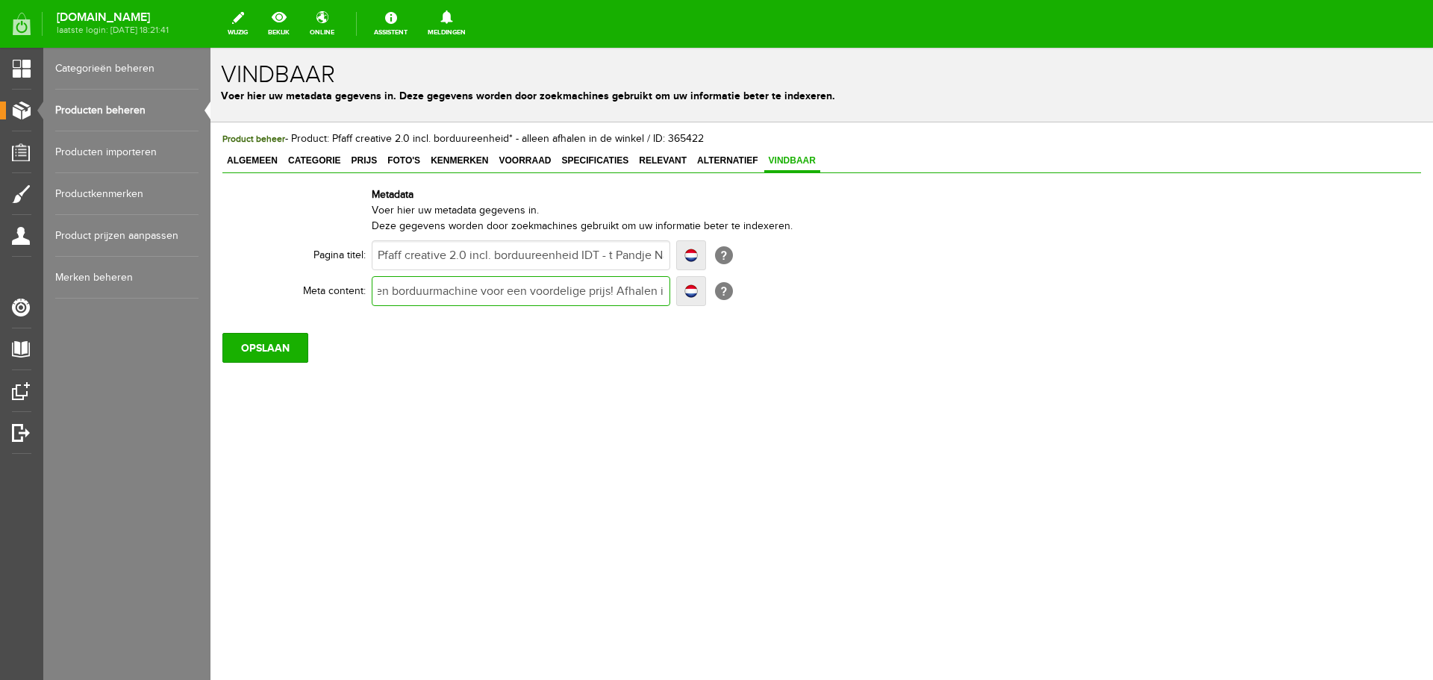
type input "Prachtige naai- en borduurmachine voor een voordelige prijs! Afhalen i"
type input "Prachtige naai- en borduurmachine voor een voordelige prijs! Afhalen in"
type input "Prachtige naai- en borduurmachine voor een voordelige prijs! Afhalen in d"
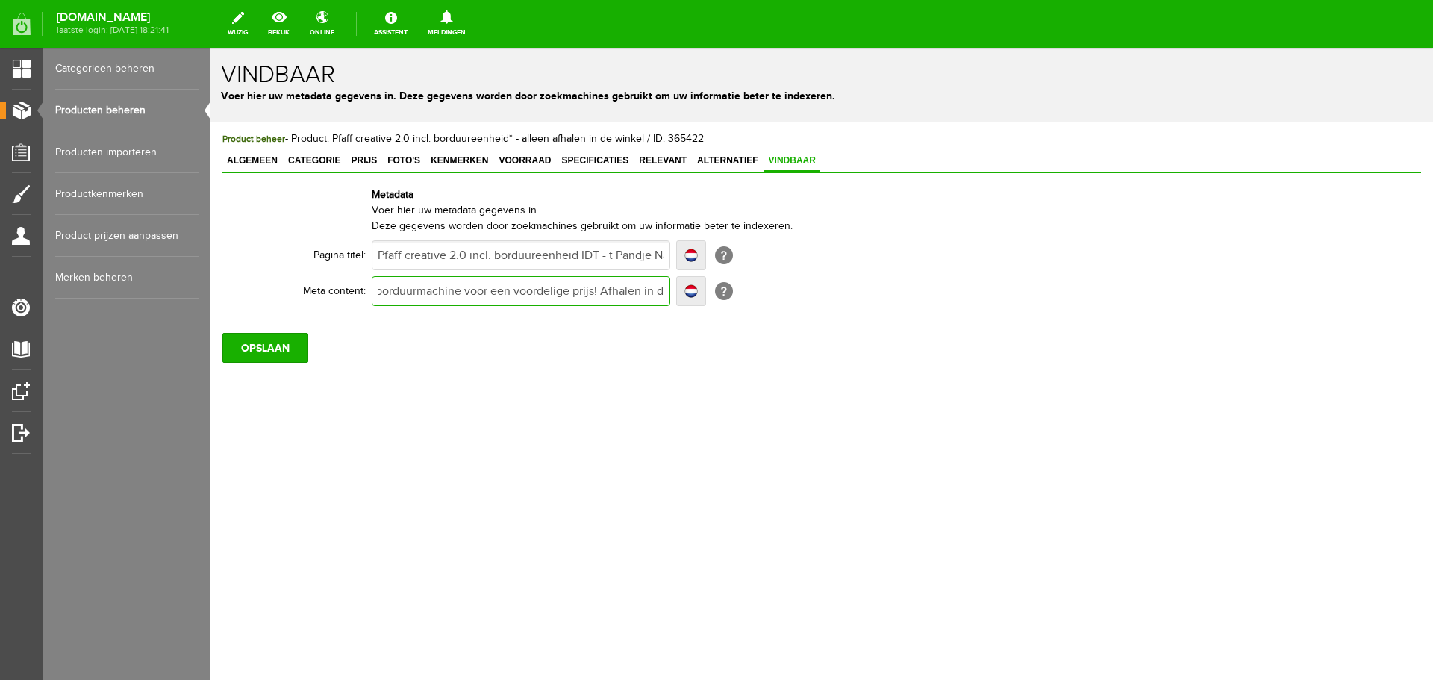
type input "Prachtige naai- en borduurmachine voor een voordelige prijs! Afhalen in de"
type input "Prachtige naai- en borduurmachine voor een voordelige prijs! Afhalen in de wi"
type input "Prachtige naai- en borduurmachine voor een voordelige prijs! Afhalen in de wink"
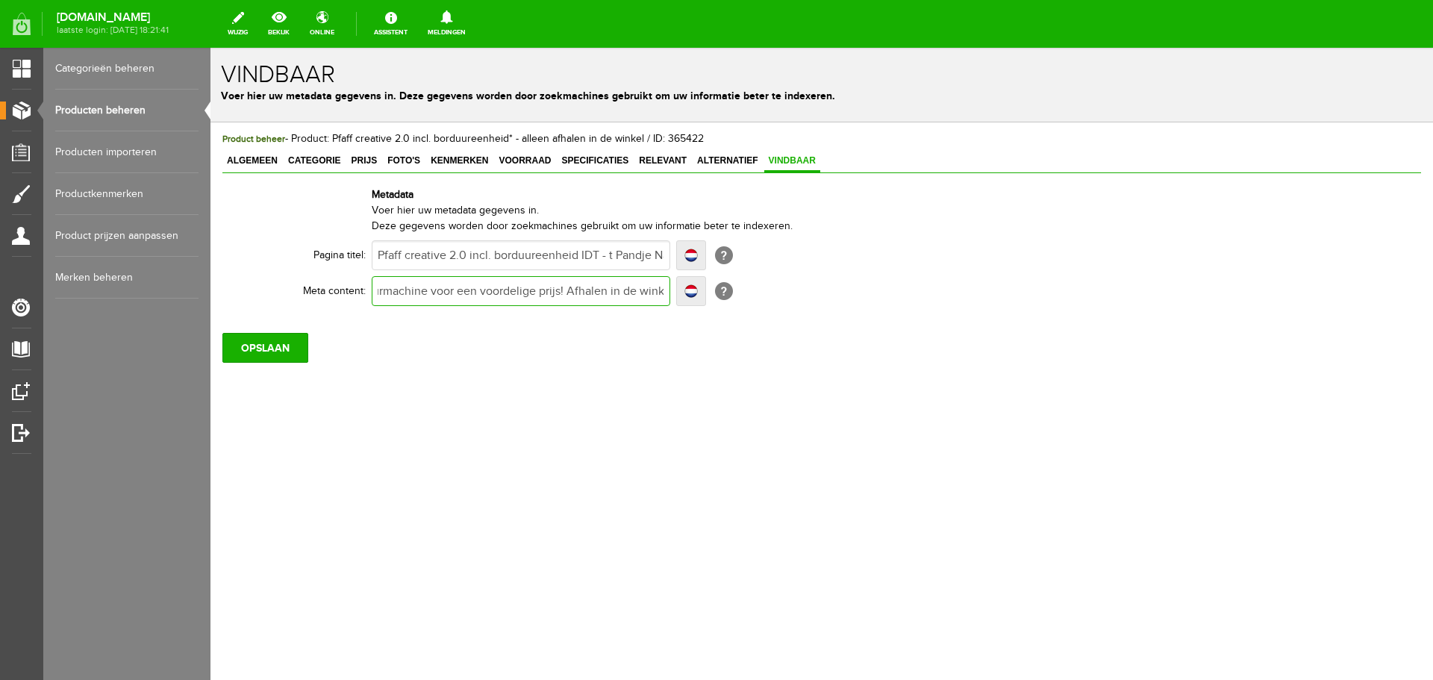
type input "Prachtige naai- en borduurmachine voor een voordelige prijs! Afhalen in de wink"
type input "Prachtige naai- en borduurmachine voor een voordelige prijs! Afhalen in de wink…"
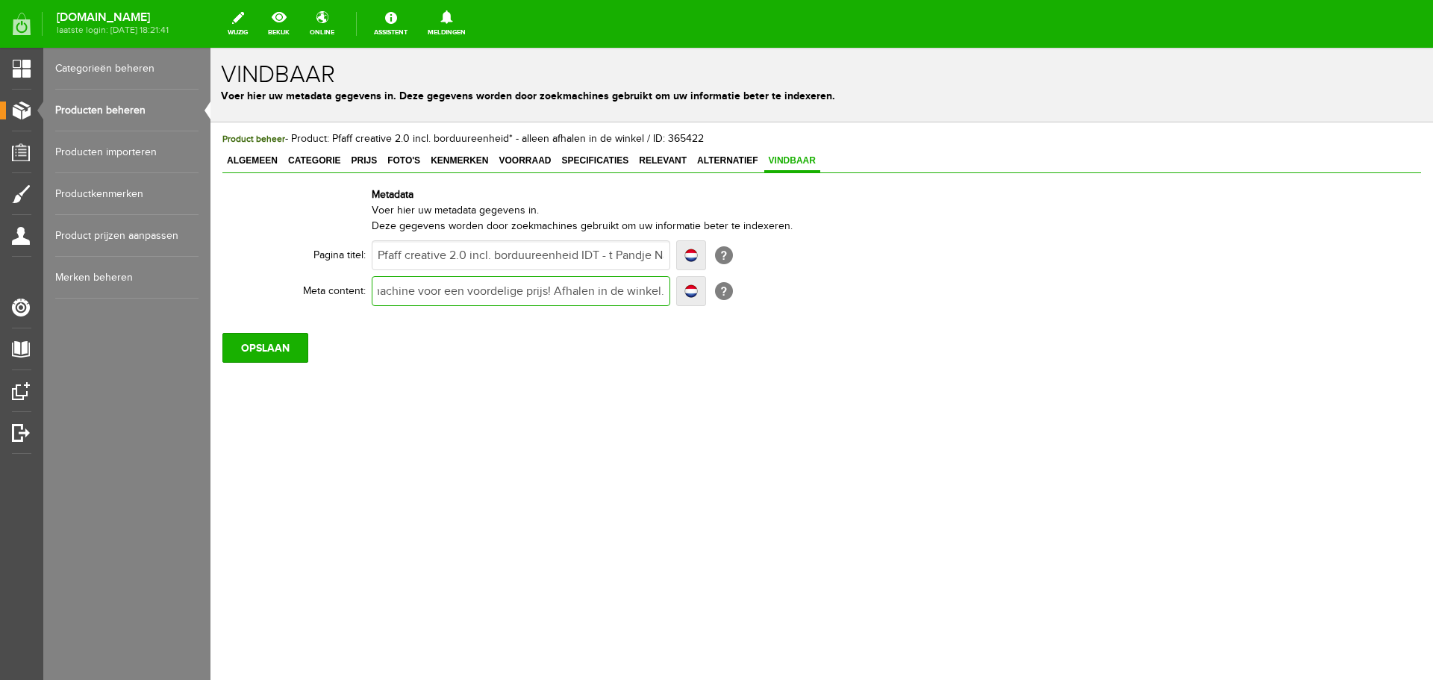
type input "Prachtige naai- en borduurmachine voor een voordelige prijs! Afhalen in de wink…"
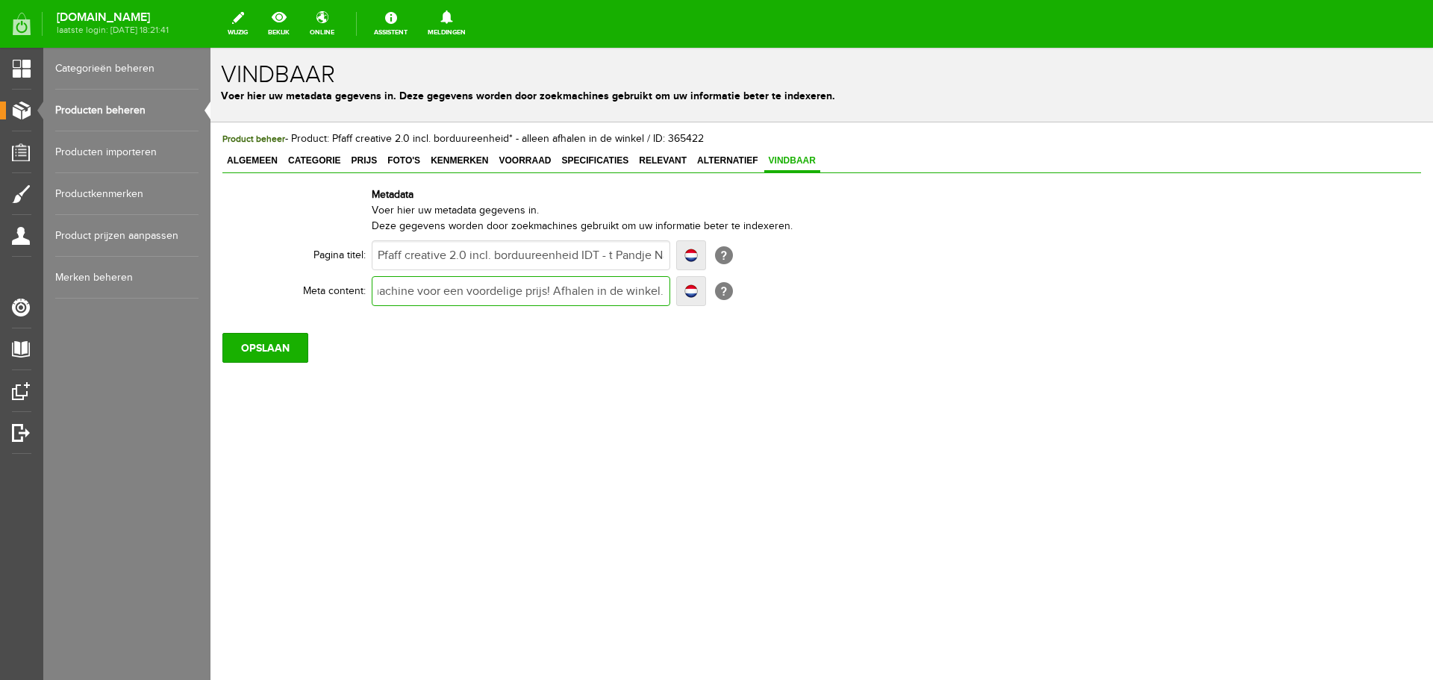
scroll to position [0, 146]
type input "Prachtige naai- en borduurmachine voor een voordelige prijs! Afhalen in de wink…"
click at [281, 345] on input "OPSLAAN" at bounding box center [265, 348] width 86 height 30
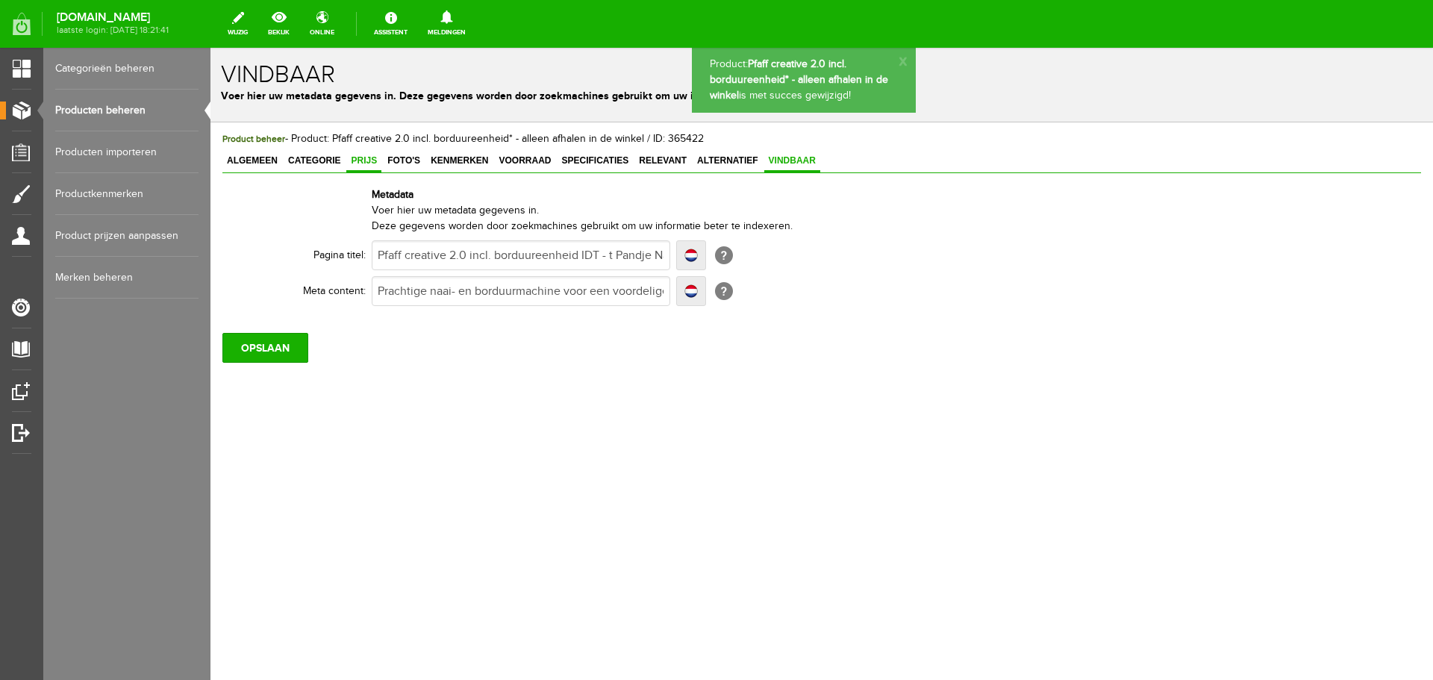
scroll to position [0, 0]
click at [368, 160] on span "Prijs" at bounding box center [363, 160] width 35 height 10
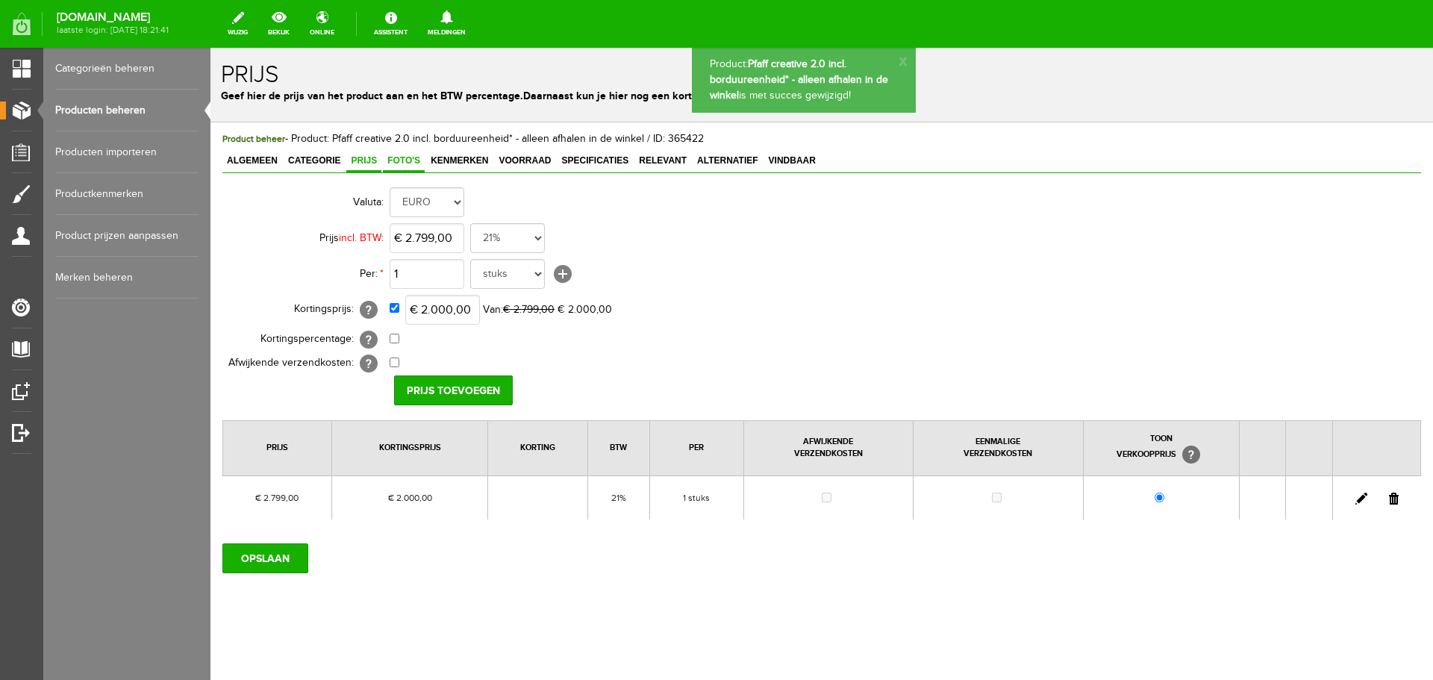
click at [407, 160] on span "Foto's" at bounding box center [404, 160] width 42 height 10
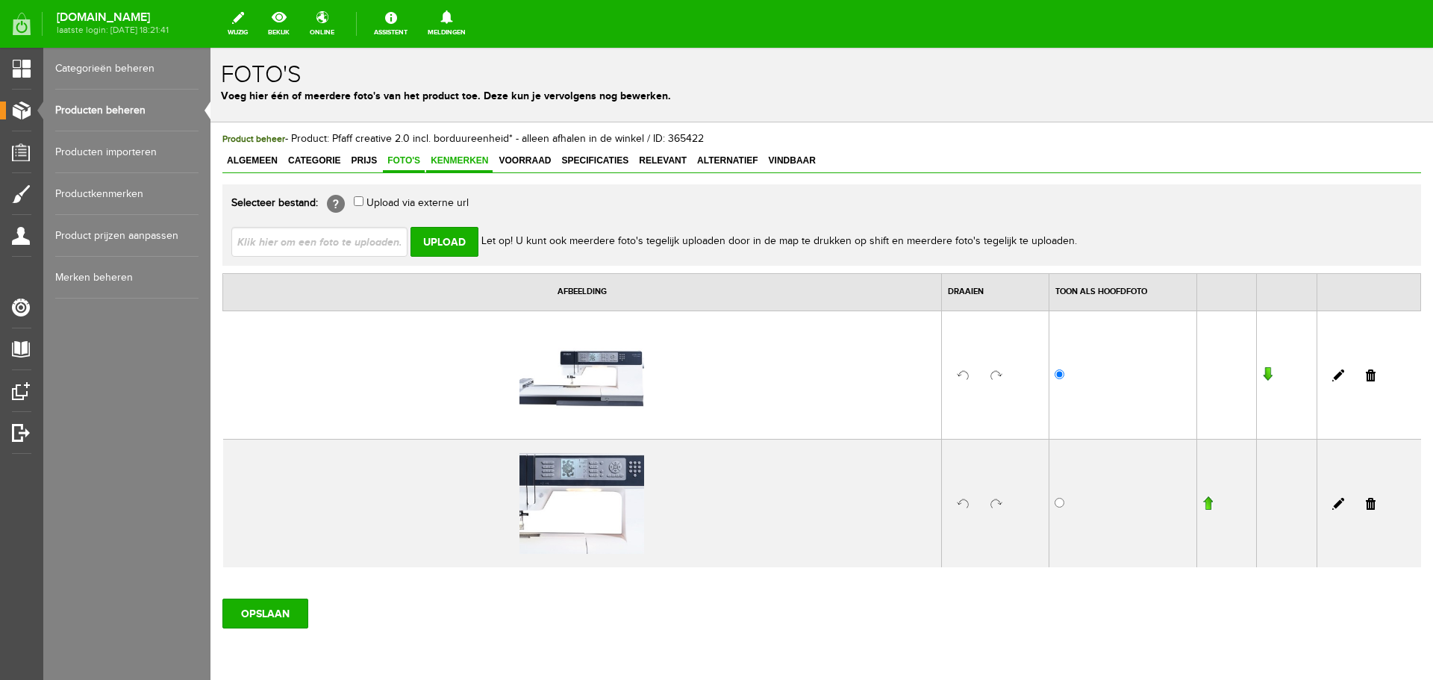
click at [456, 159] on span "Kenmerken" at bounding box center [459, 160] width 66 height 10
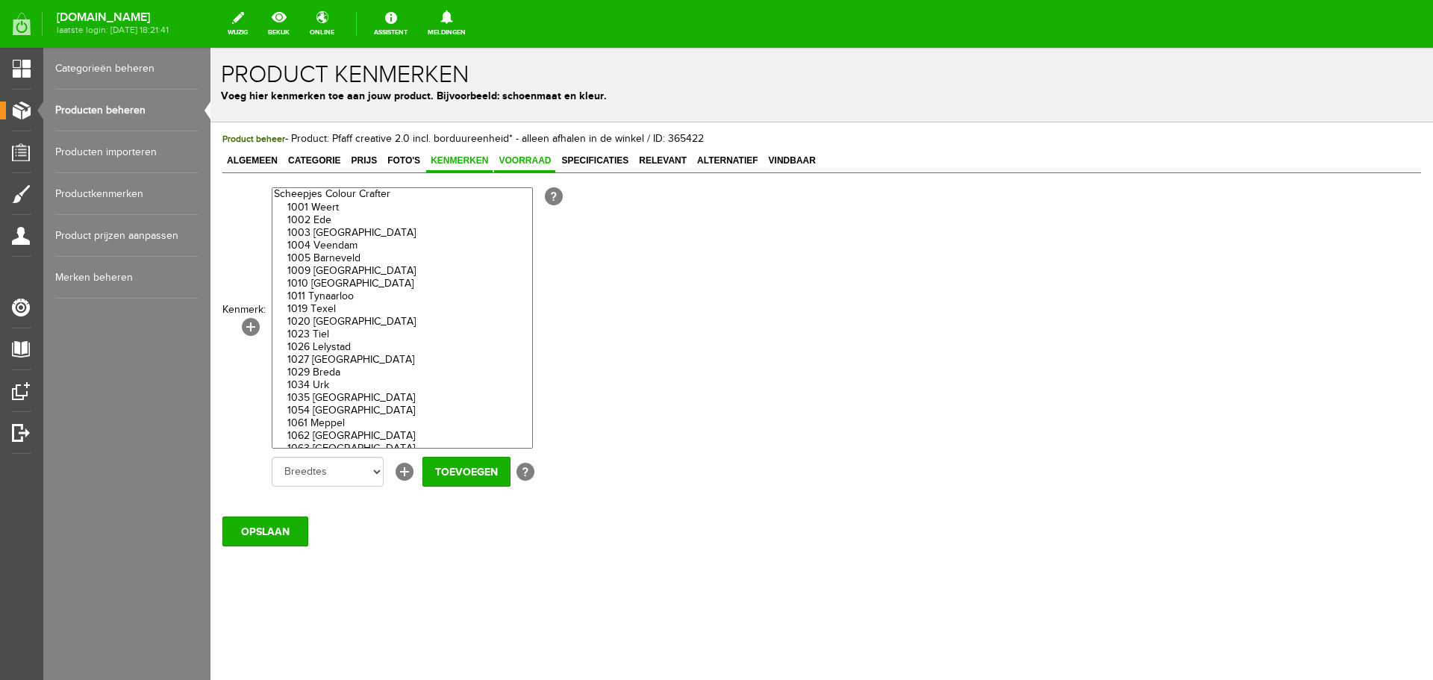
click at [528, 165] on span "Voorraad" at bounding box center [524, 160] width 61 height 10
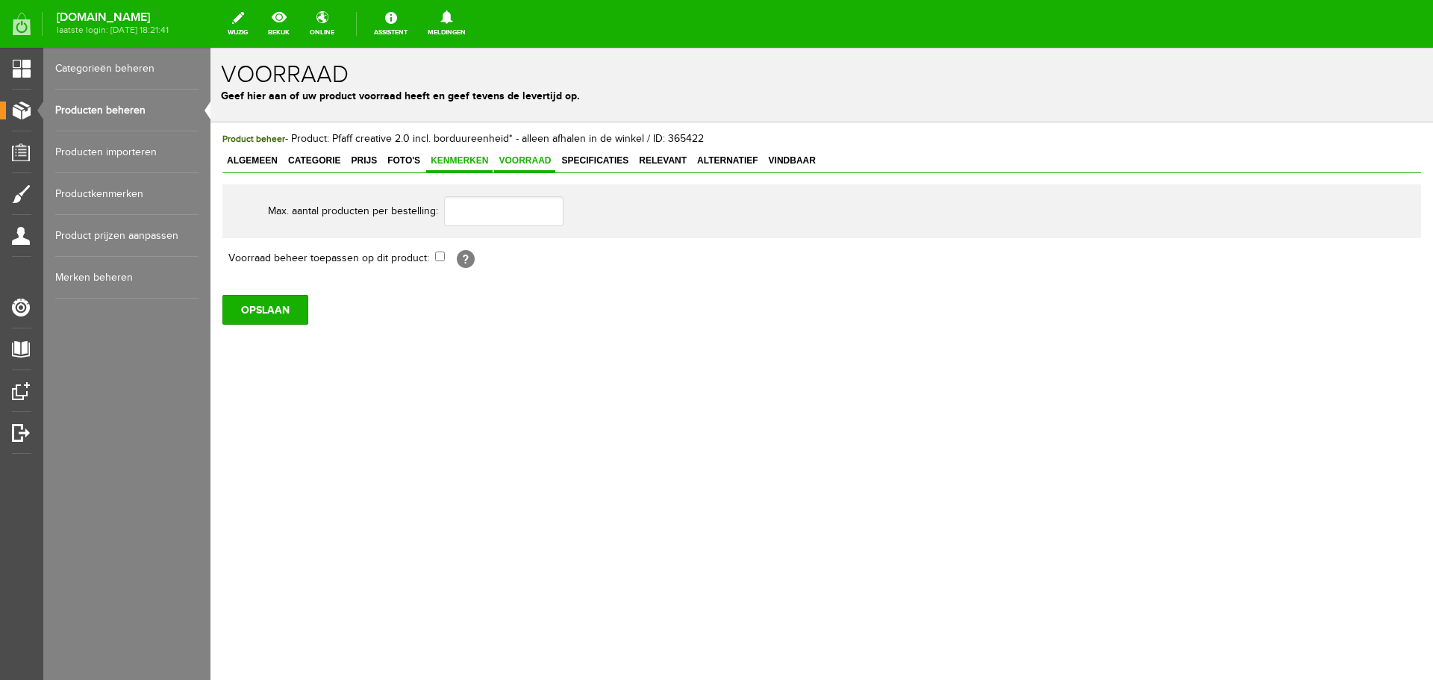
click at [460, 166] on link "Kenmerken" at bounding box center [459, 162] width 66 height 22
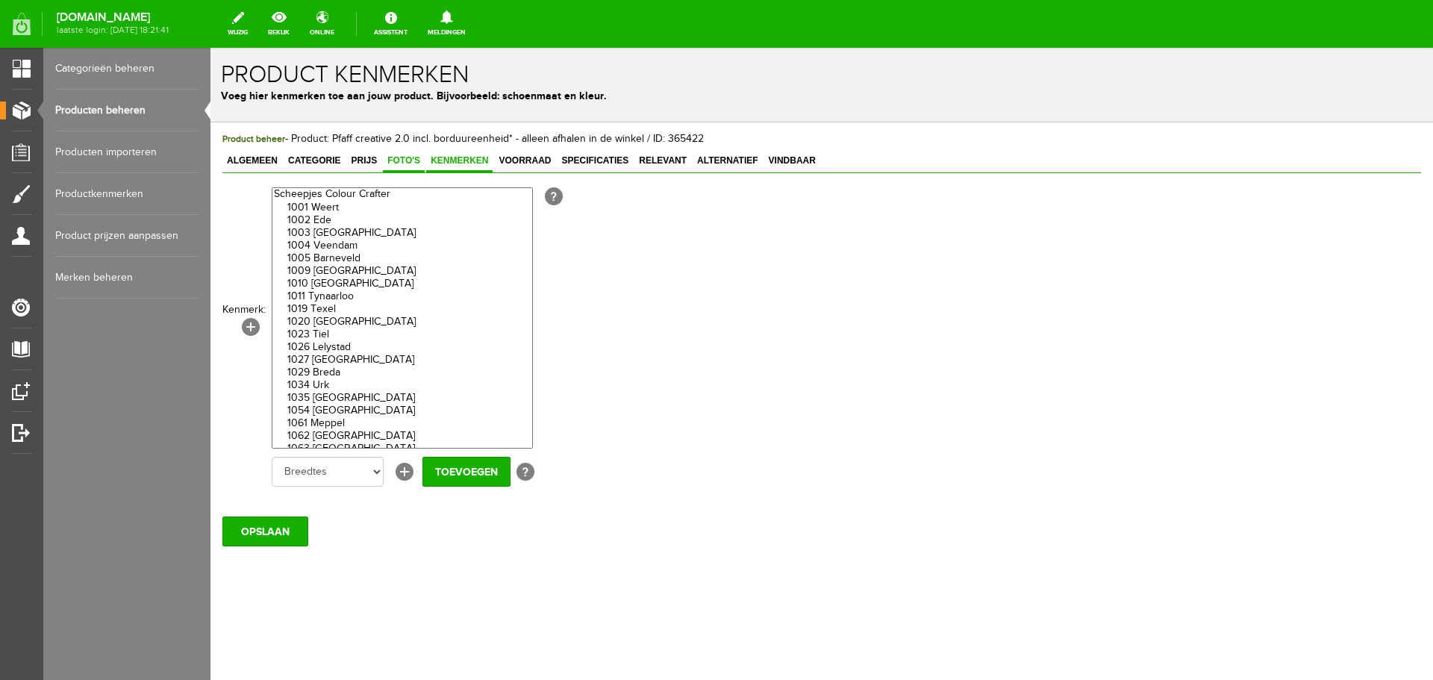
click at [407, 165] on span "Foto's" at bounding box center [404, 160] width 42 height 10
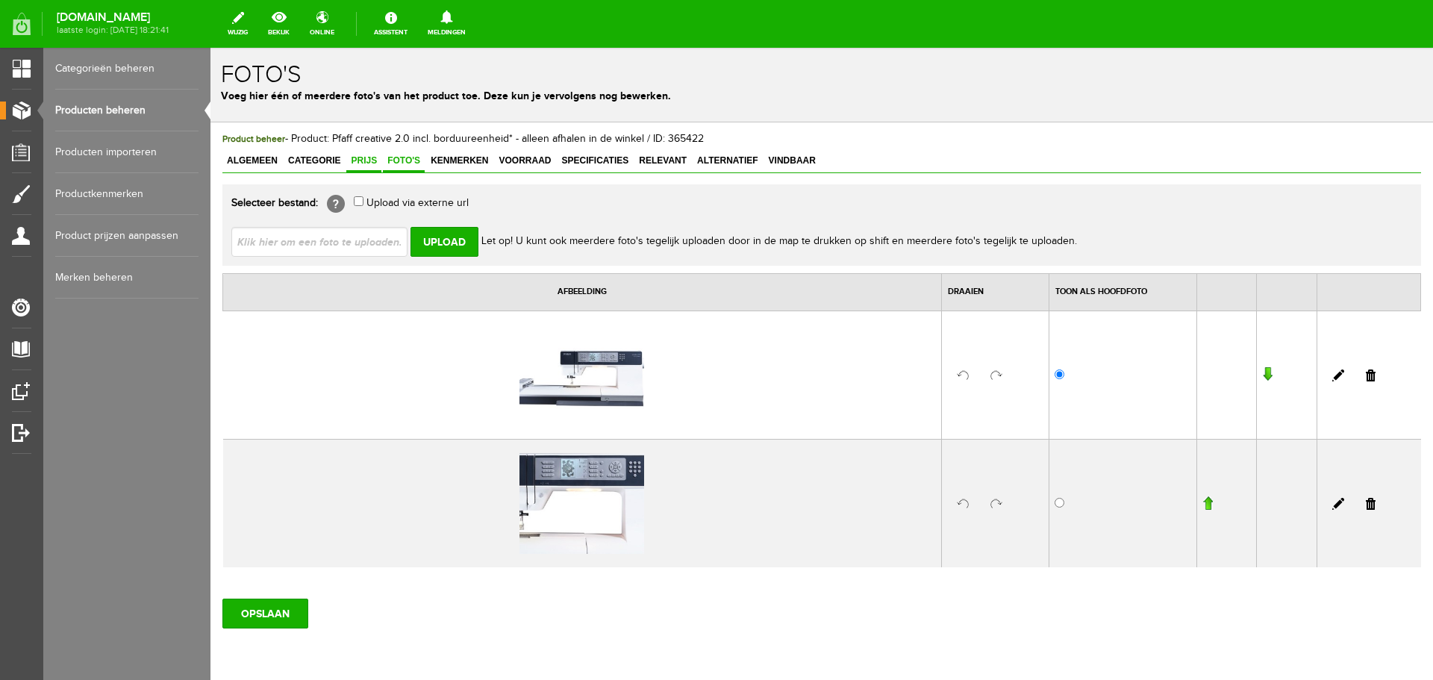
click at [371, 163] on span "Prijs" at bounding box center [363, 160] width 35 height 10
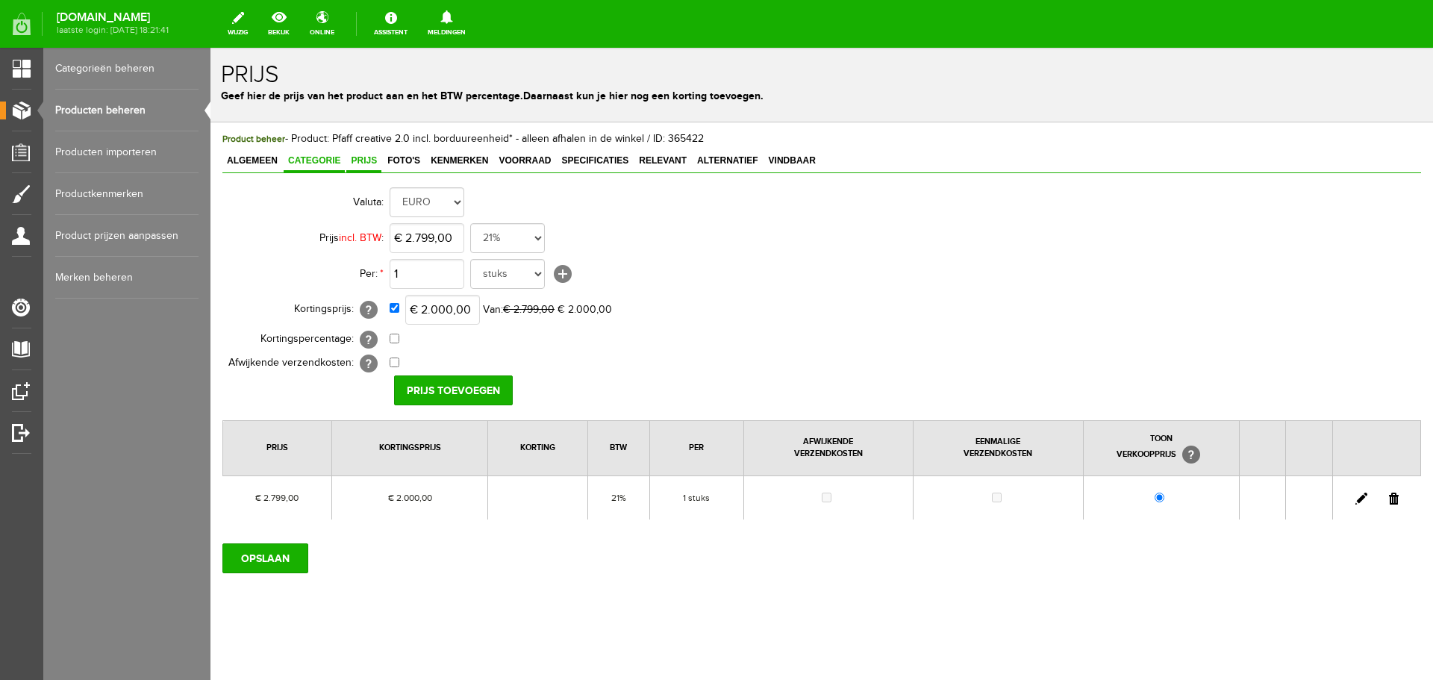
click at [322, 163] on span "Categorie" at bounding box center [314, 160] width 61 height 10
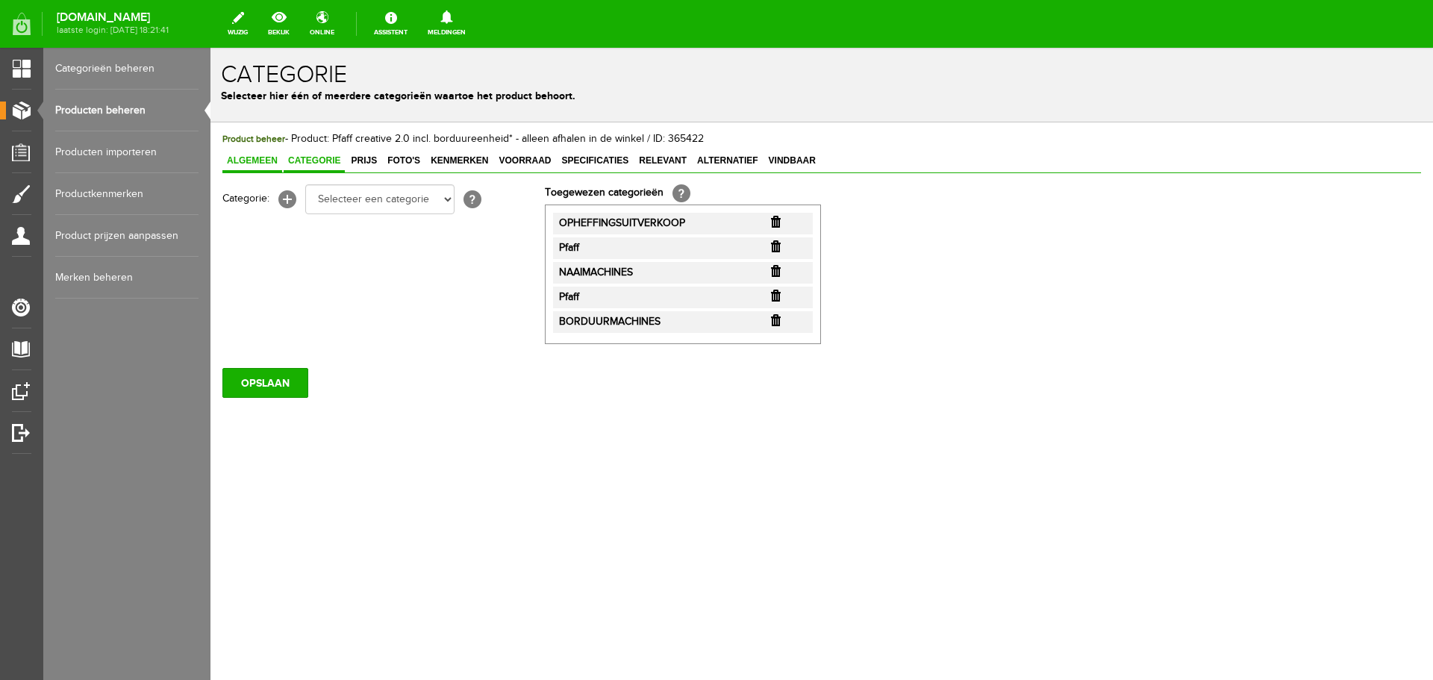
click at [257, 160] on span "Algemeen" at bounding box center [252, 160] width 60 height 10
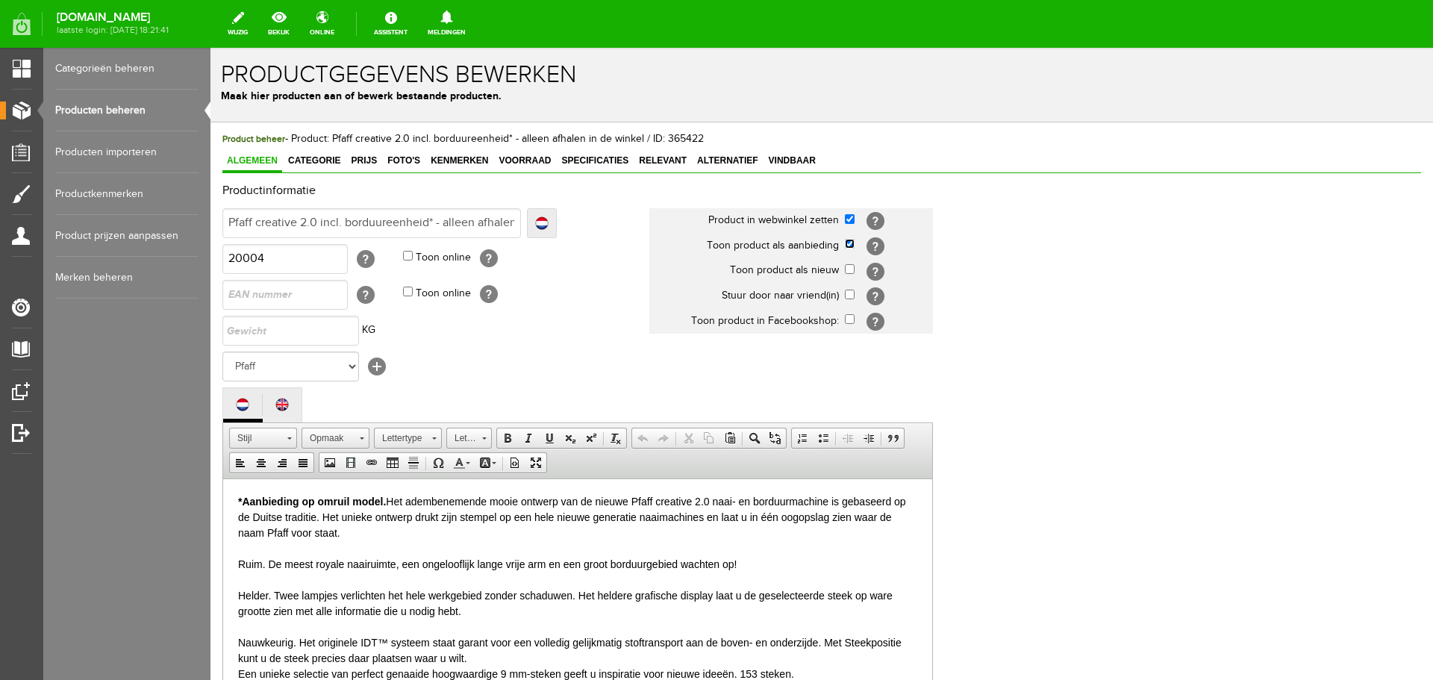
click at [848, 245] on input "checkbox" at bounding box center [850, 244] width 10 height 10
checkbox input "false"
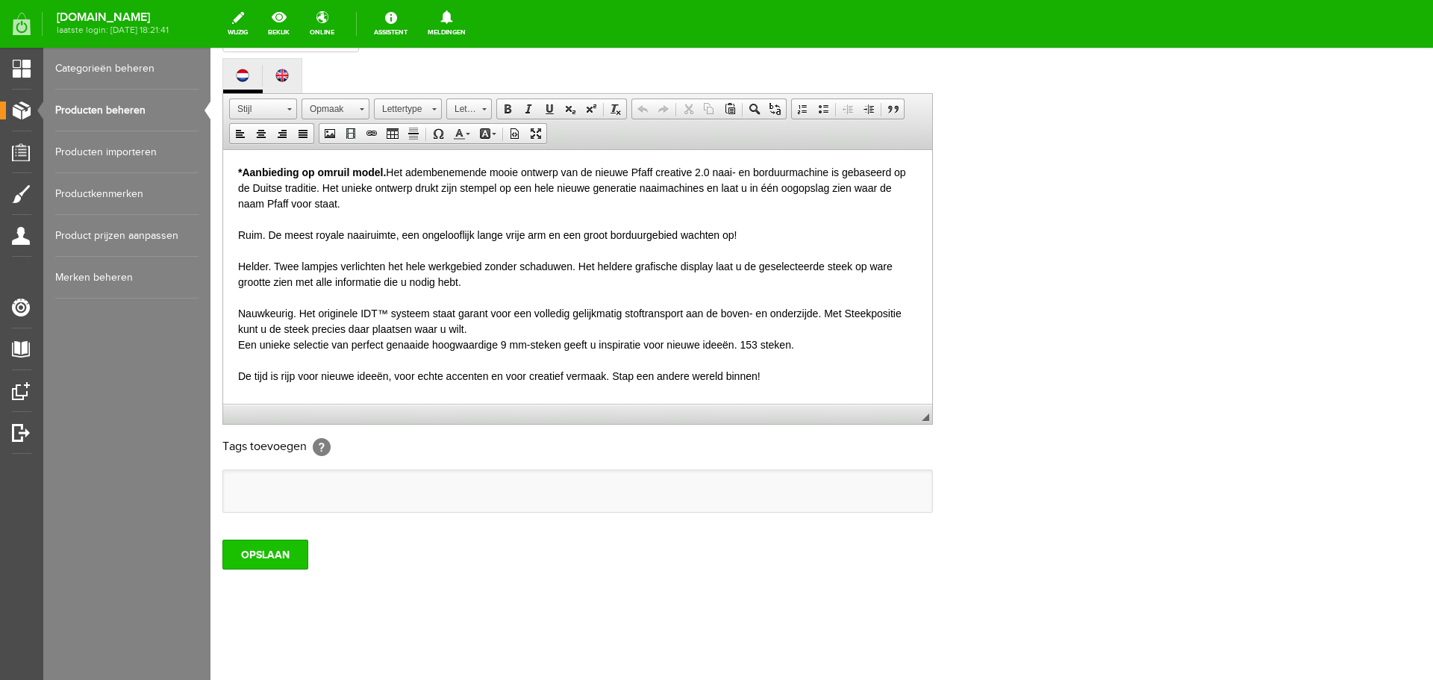
click at [279, 556] on input "OPSLAAN" at bounding box center [265, 554] width 86 height 30
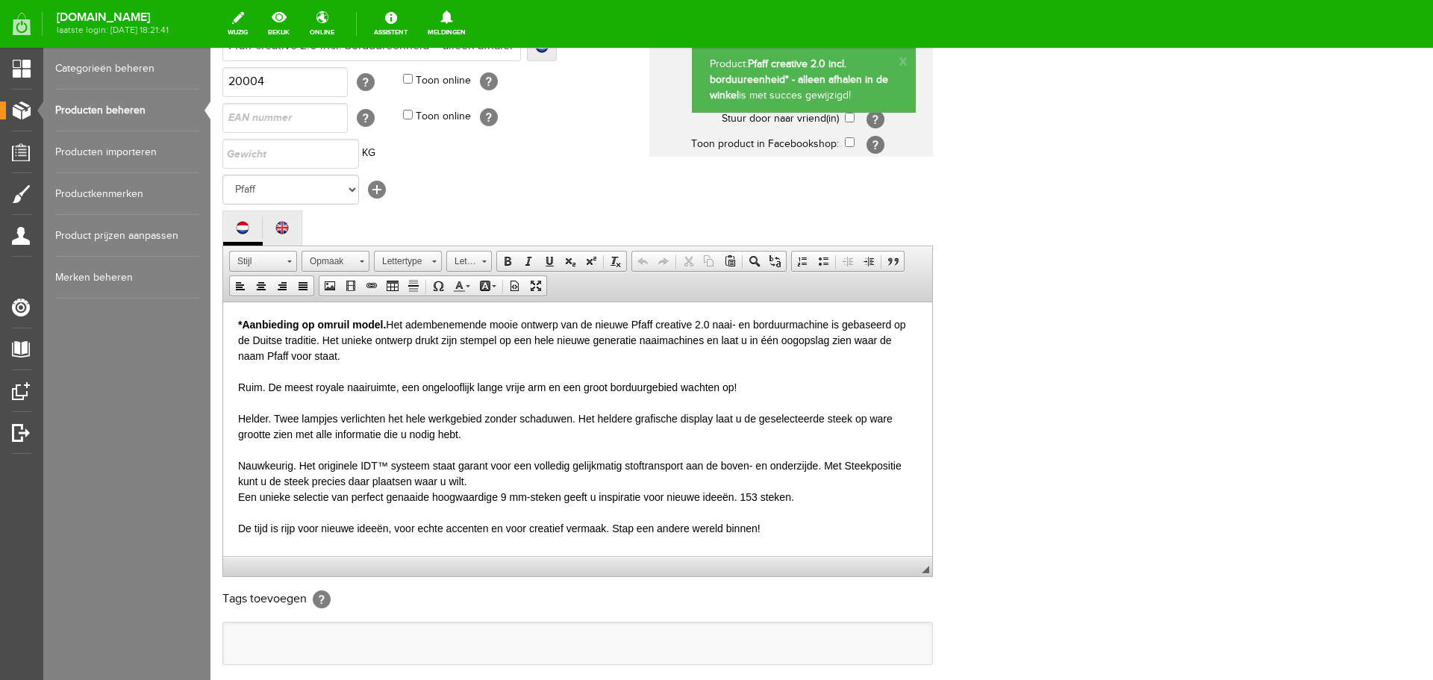
scroll to position [0, 0]
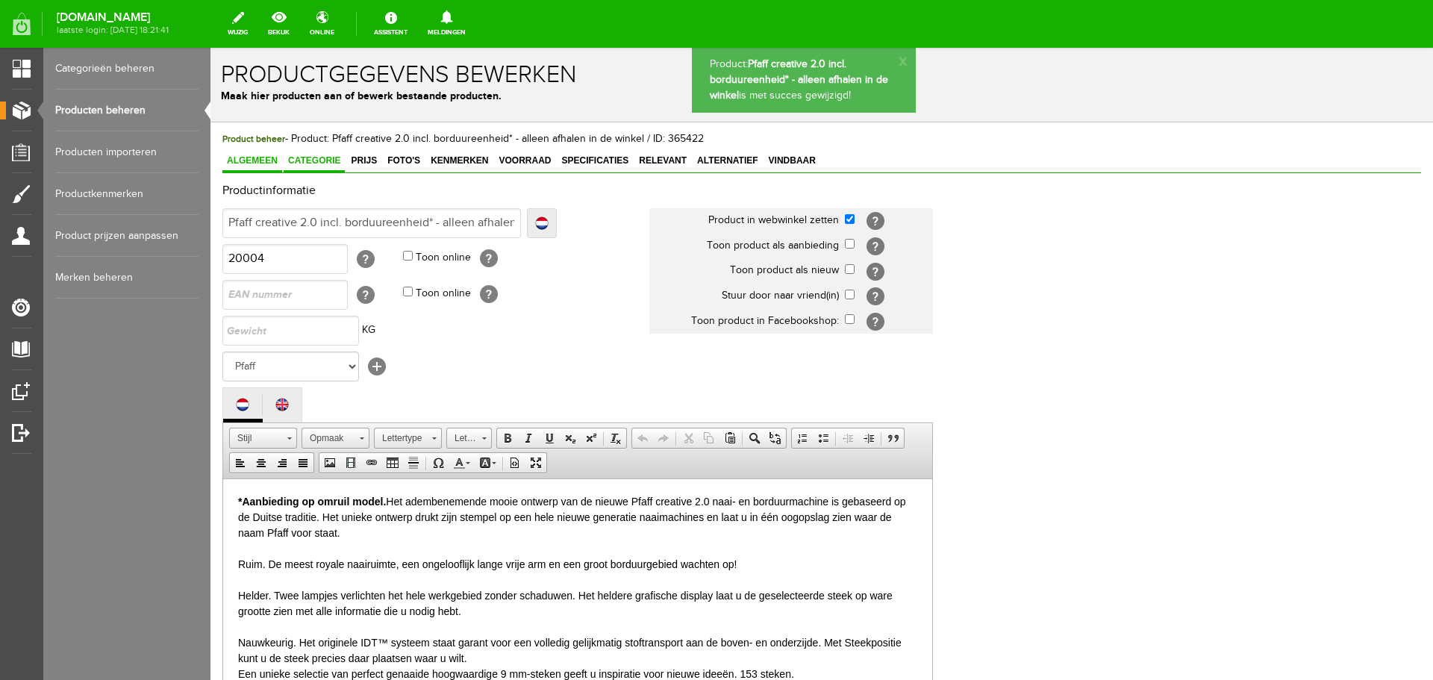
click at [317, 155] on link "Categorie" at bounding box center [314, 162] width 61 height 22
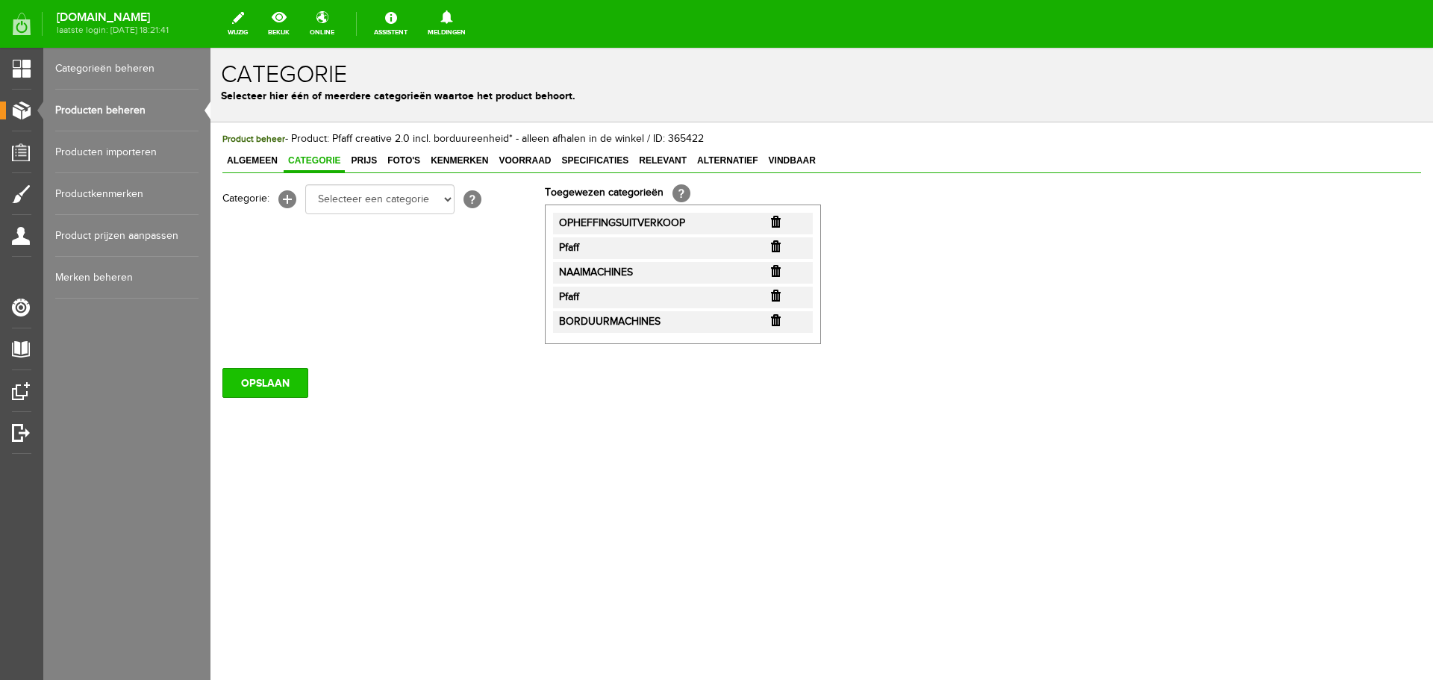
click at [277, 384] on input "OPSLAAN" at bounding box center [265, 383] width 86 height 30
click at [266, 379] on input "OPSLAAN" at bounding box center [265, 383] width 86 height 30
click at [251, 385] on input "OPSLAAN" at bounding box center [265, 383] width 86 height 30
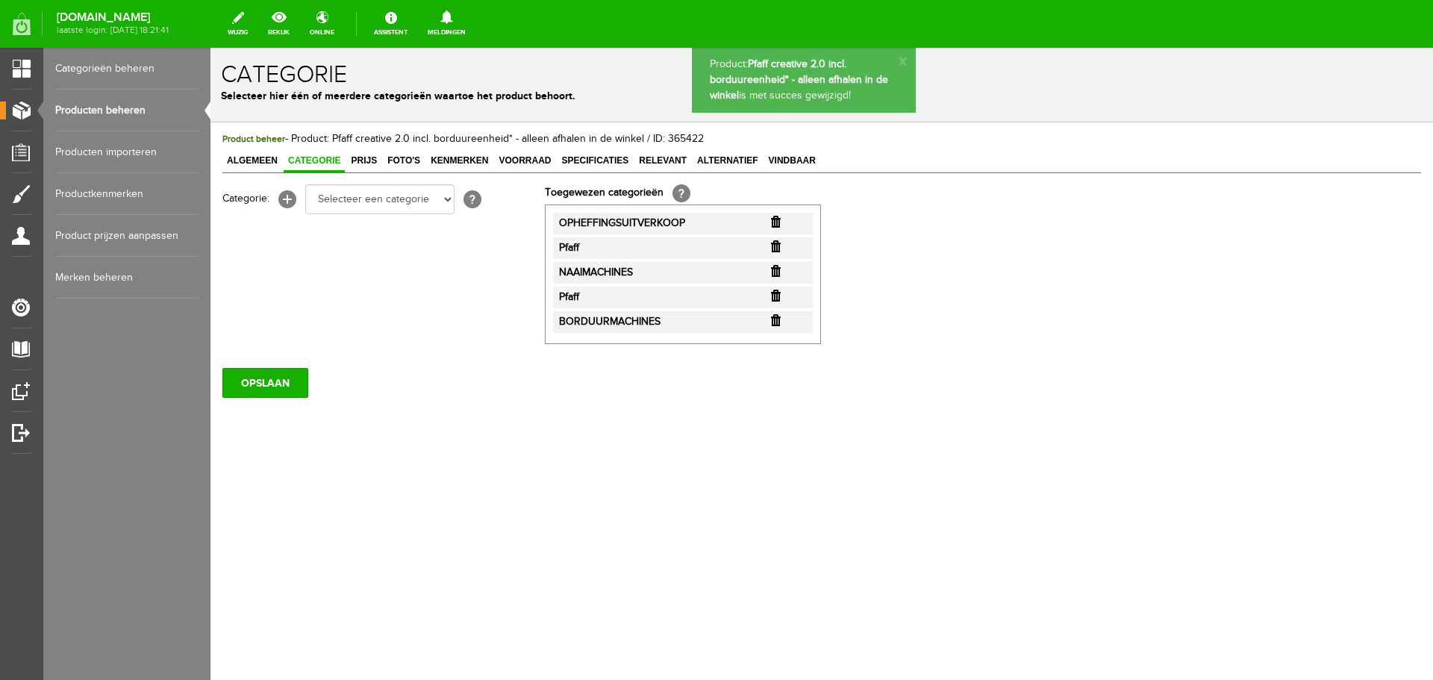
click at [116, 107] on link "Producten beheren" at bounding box center [126, 111] width 143 height 42
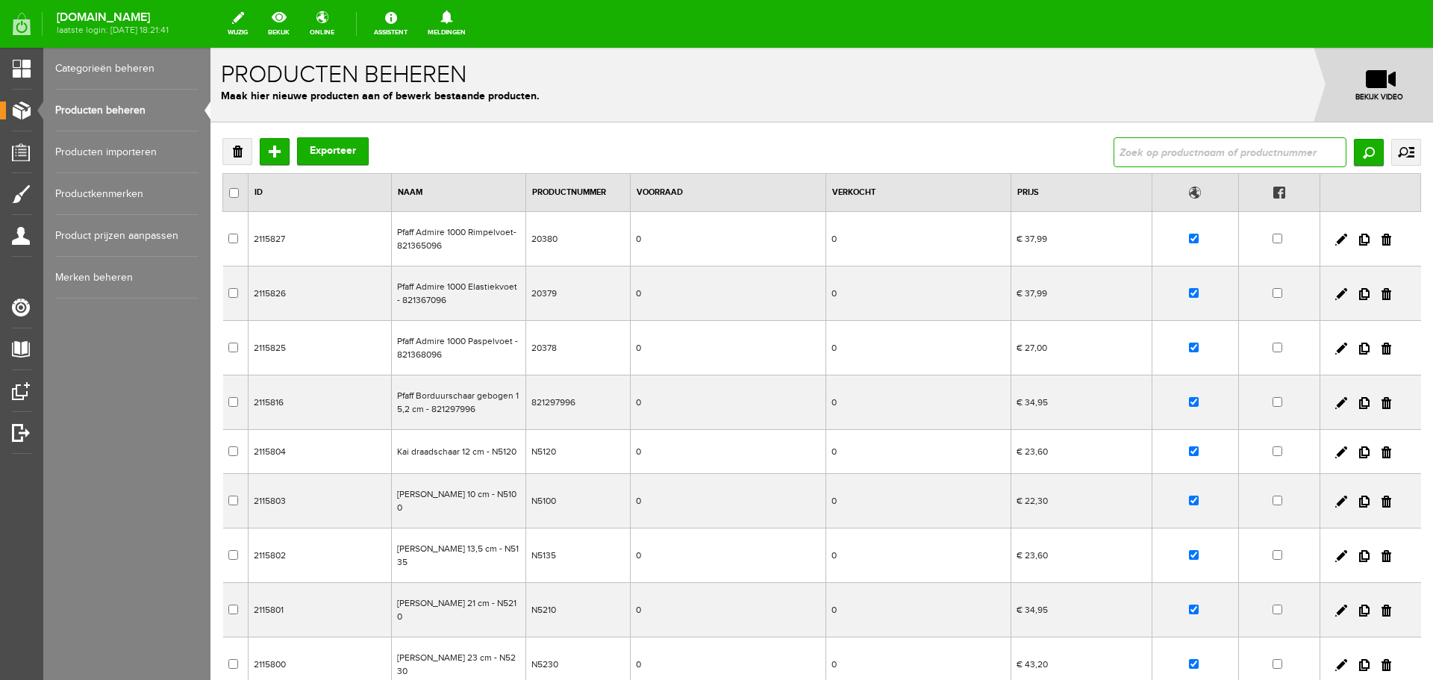
click at [1137, 148] on input "text" at bounding box center [1229, 152] width 233 height 30
type input "rty-2/dx"
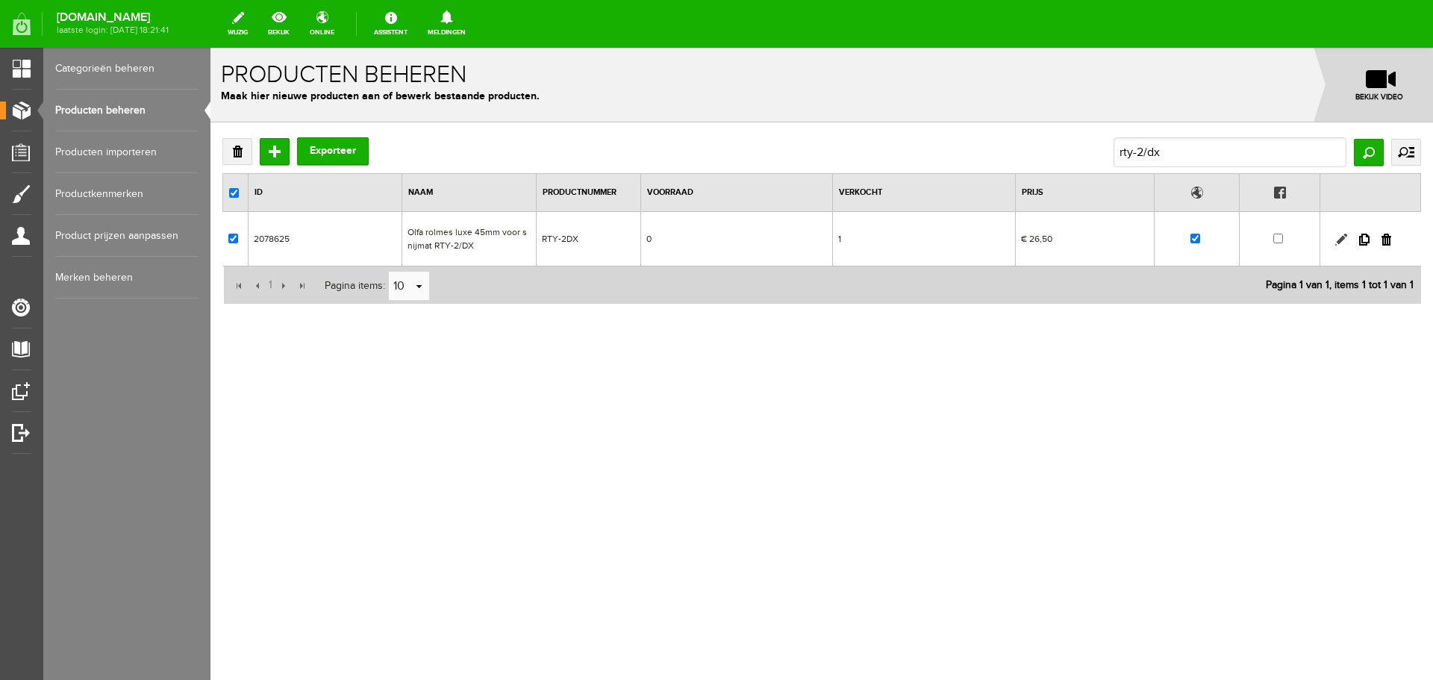
click at [1340, 240] on link at bounding box center [1341, 240] width 12 height 12
checkbox input "true"
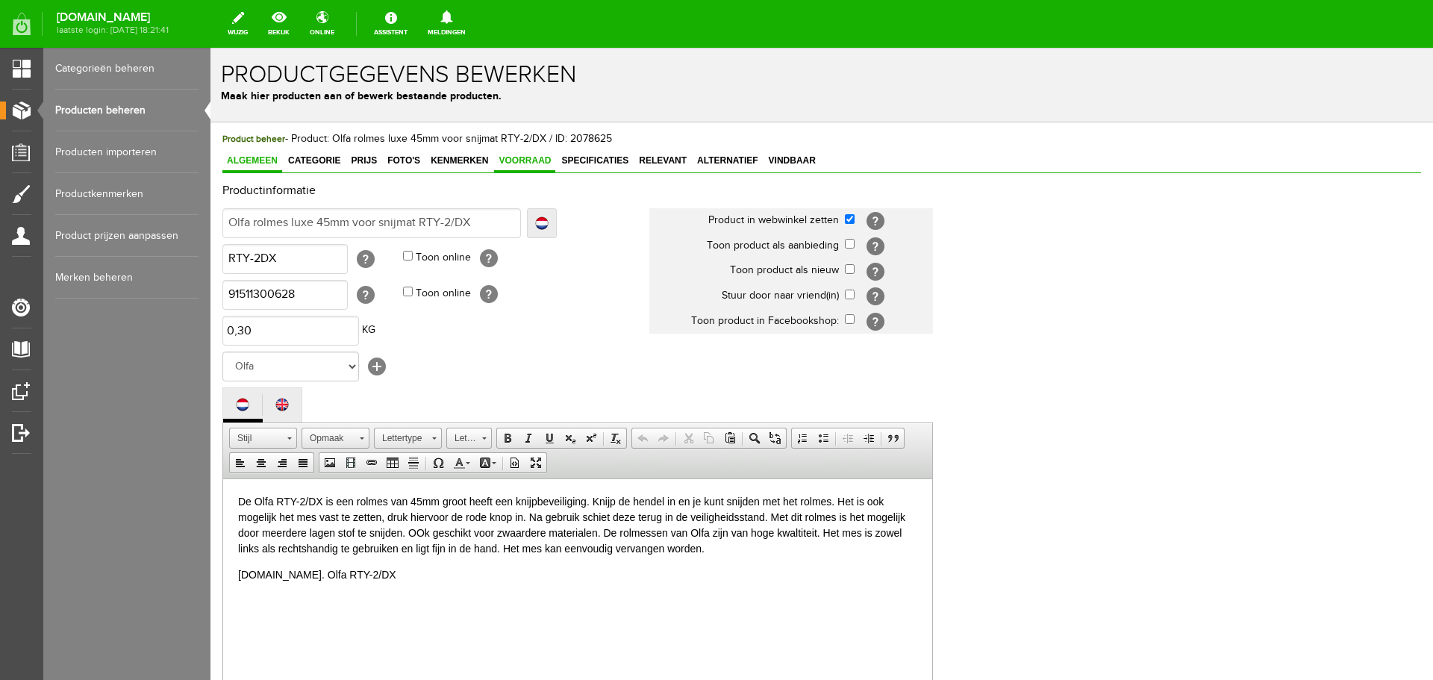
click at [516, 159] on span "Voorraad" at bounding box center [524, 160] width 61 height 10
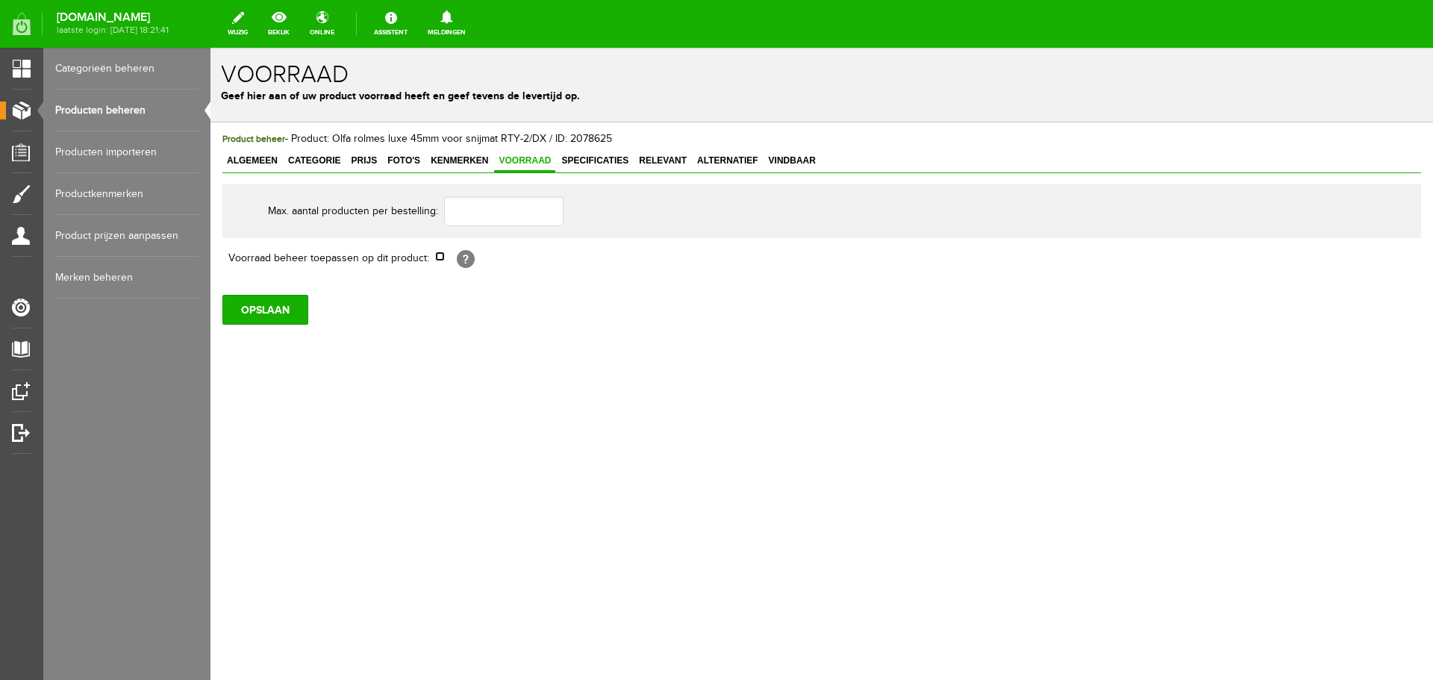
click at [442, 256] on input "checkbox" at bounding box center [440, 256] width 10 height 10
checkbox input "true"
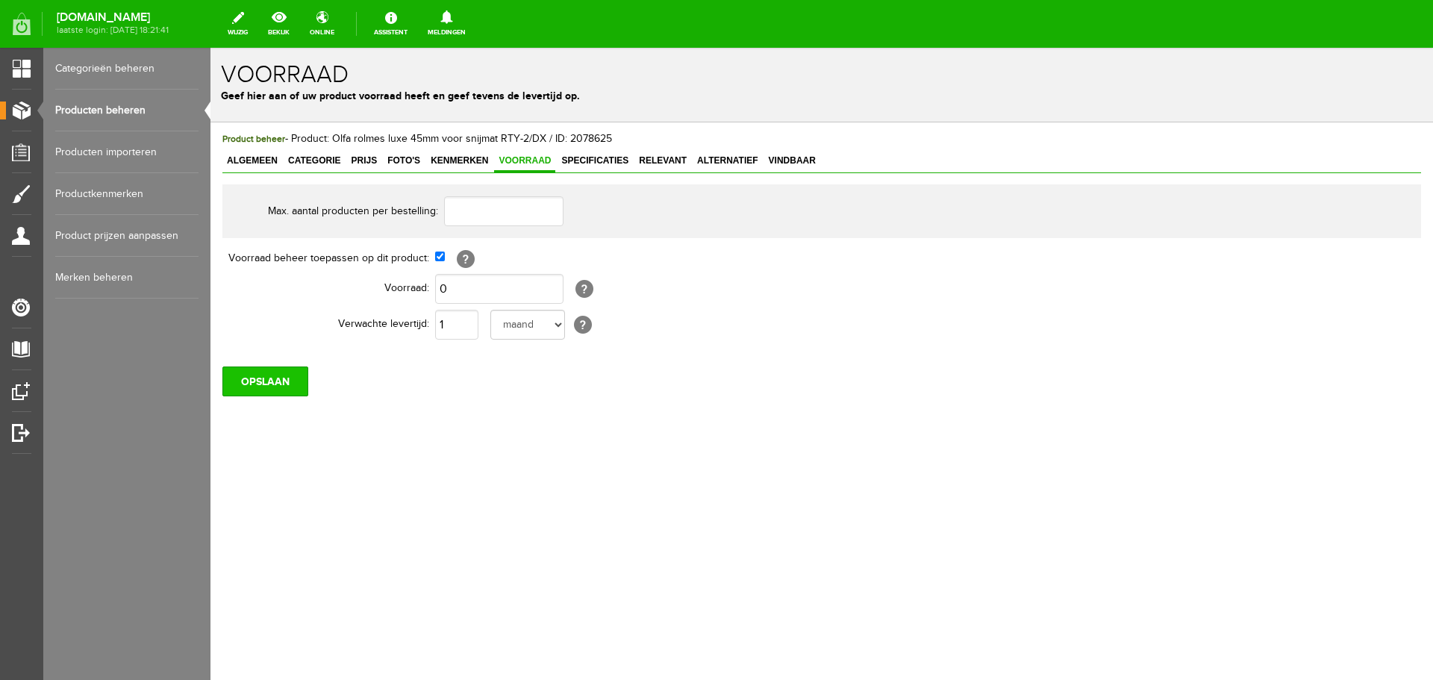
click at [273, 378] on input "OPSLAAN" at bounding box center [265, 381] width 86 height 30
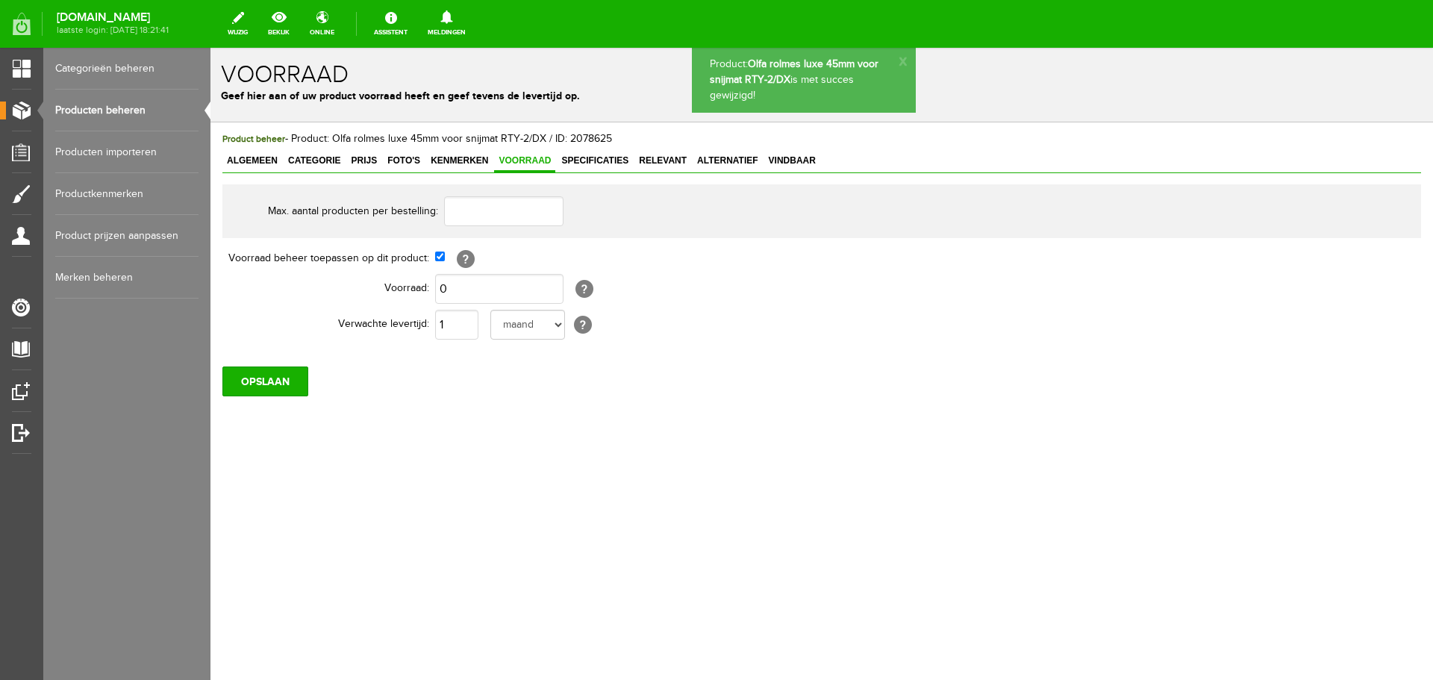
click at [407, 160] on span "Foto's" at bounding box center [404, 160] width 42 height 10
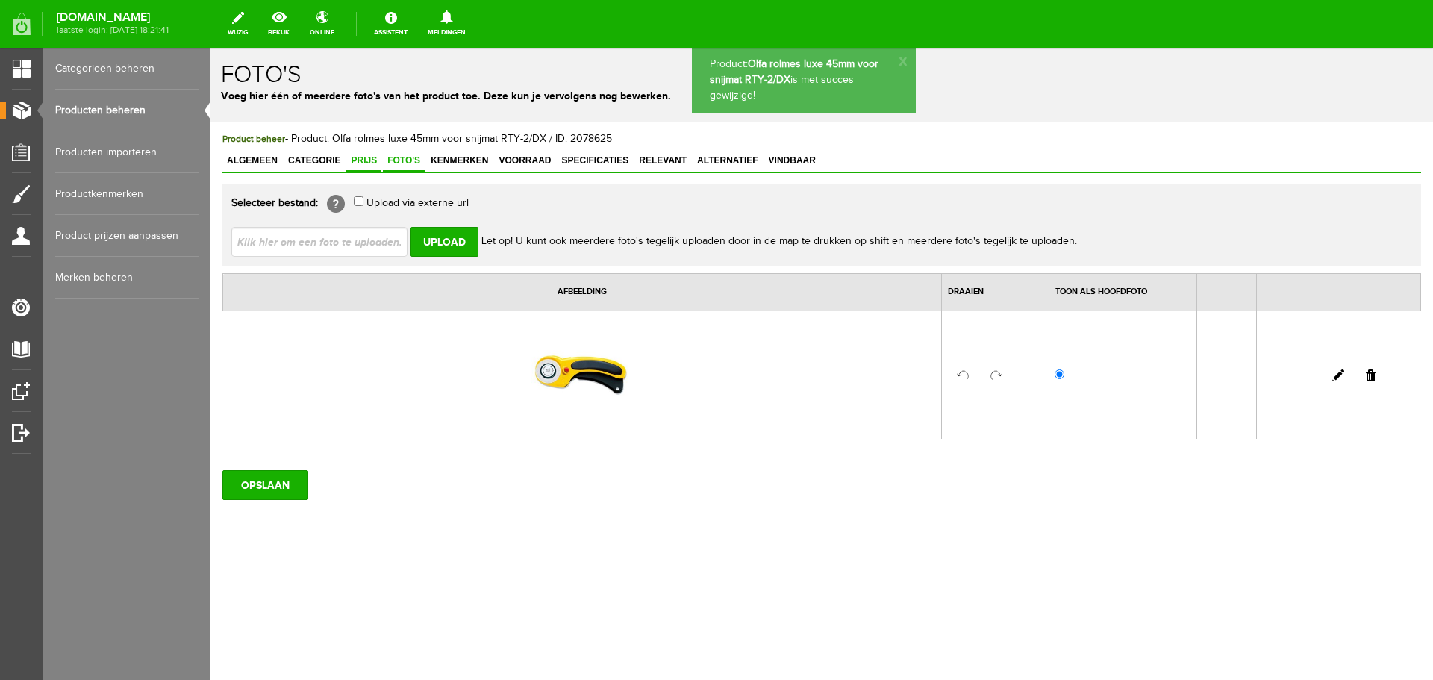
click at [366, 160] on span "Prijs" at bounding box center [363, 160] width 35 height 10
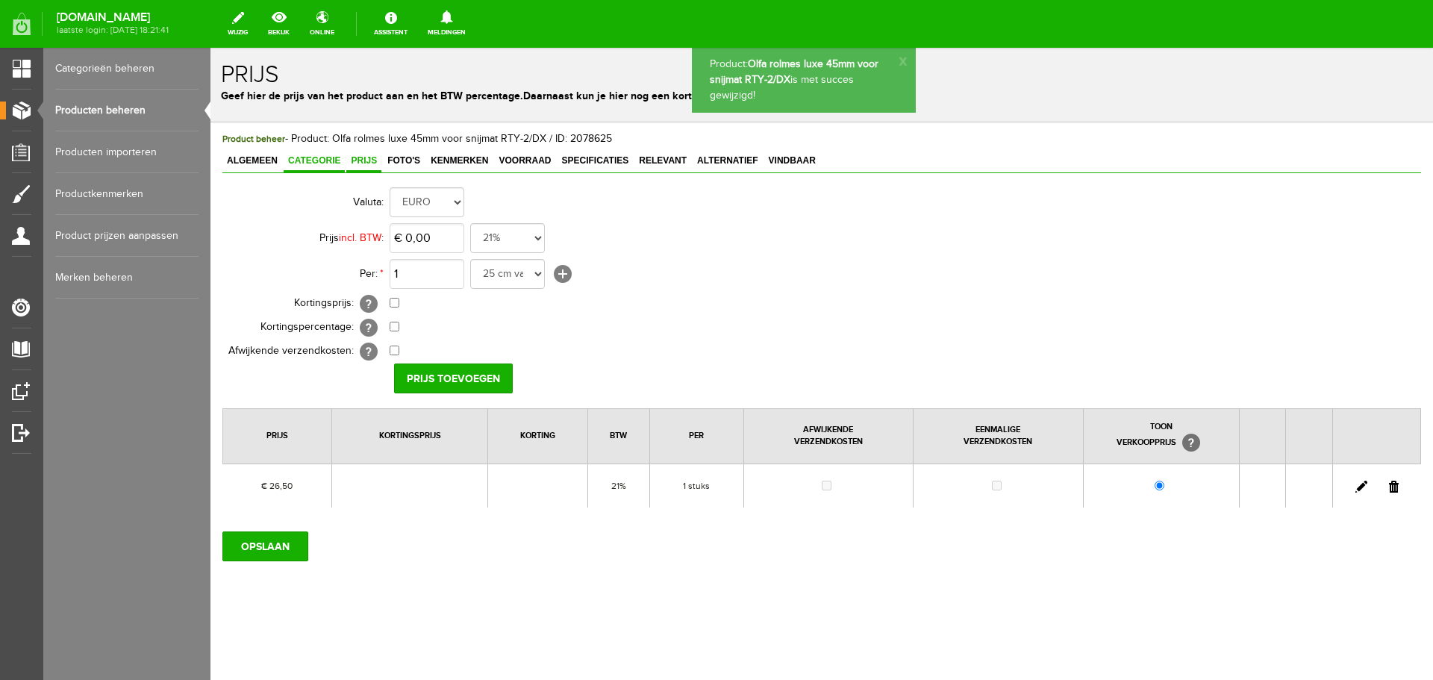
click at [314, 161] on span "Categorie" at bounding box center [314, 160] width 61 height 10
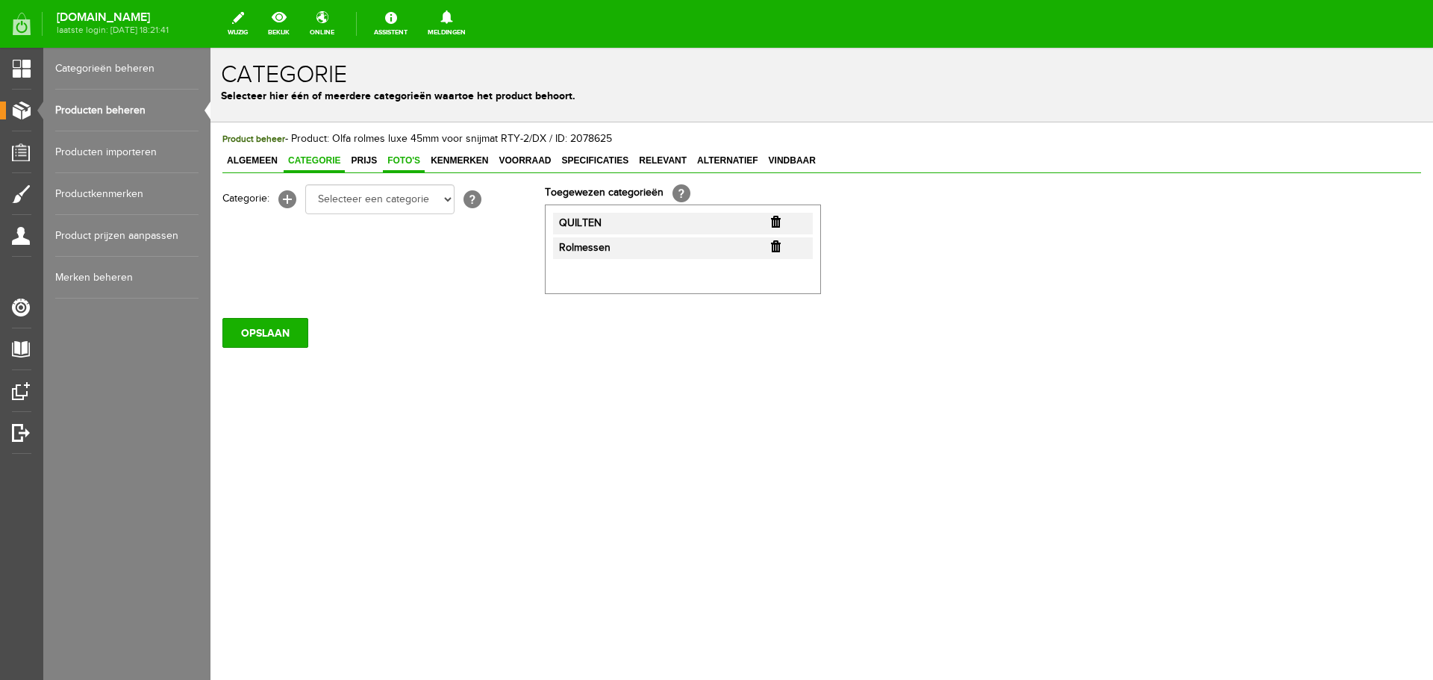
click at [396, 158] on span "Foto's" at bounding box center [404, 160] width 42 height 10
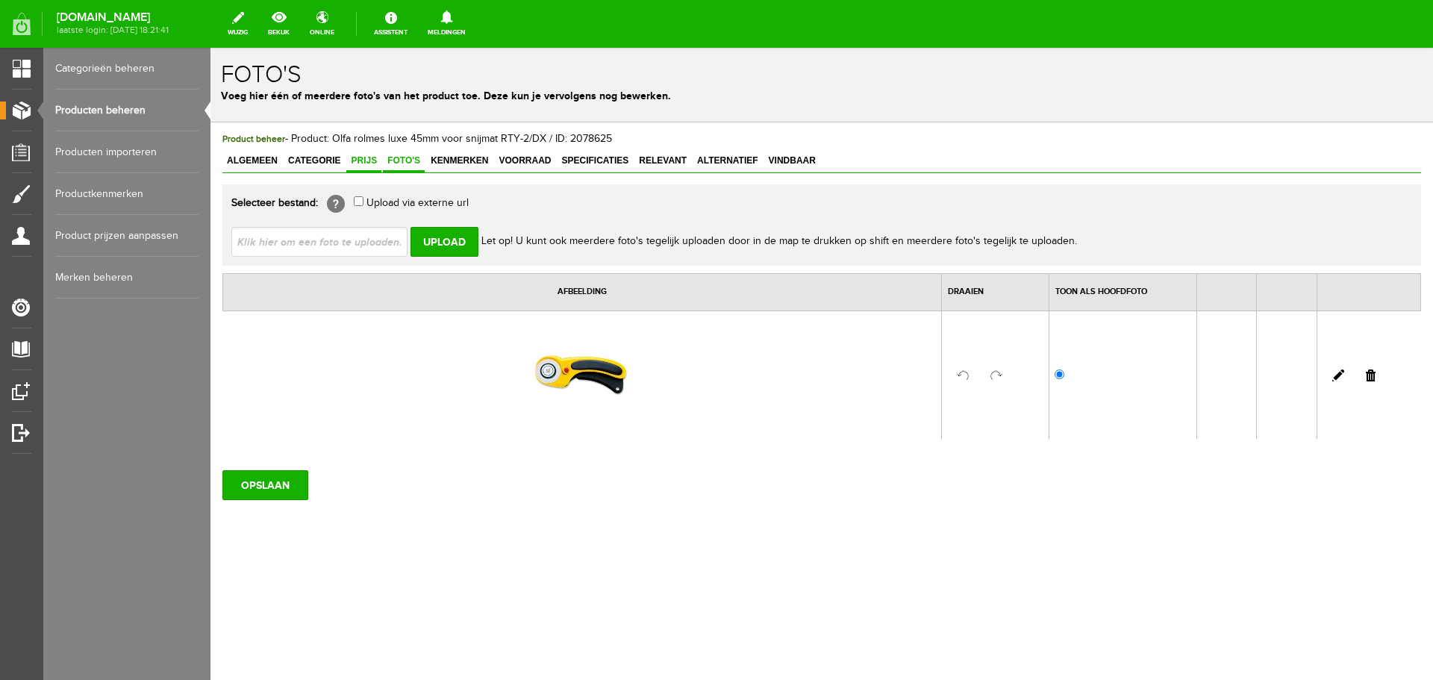
click at [357, 158] on span "Prijs" at bounding box center [363, 160] width 35 height 10
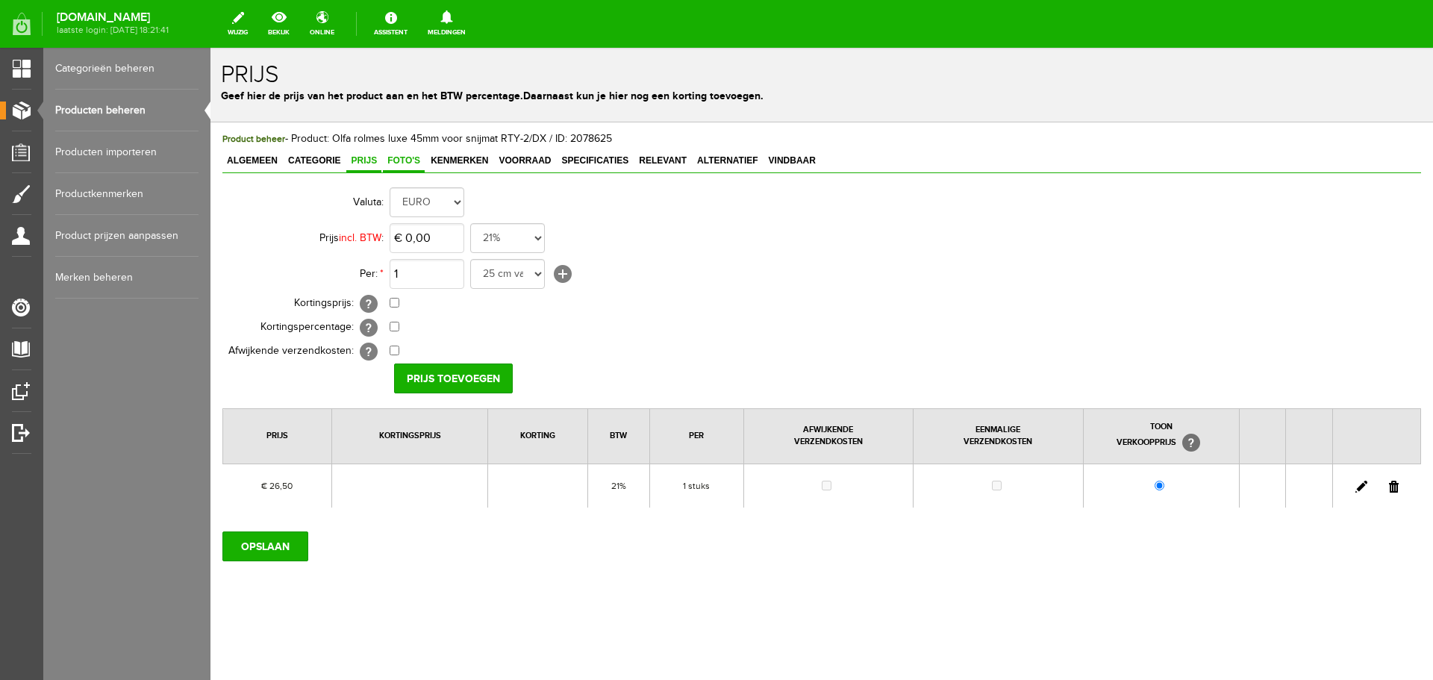
click at [407, 155] on span "Foto's" at bounding box center [404, 160] width 42 height 10
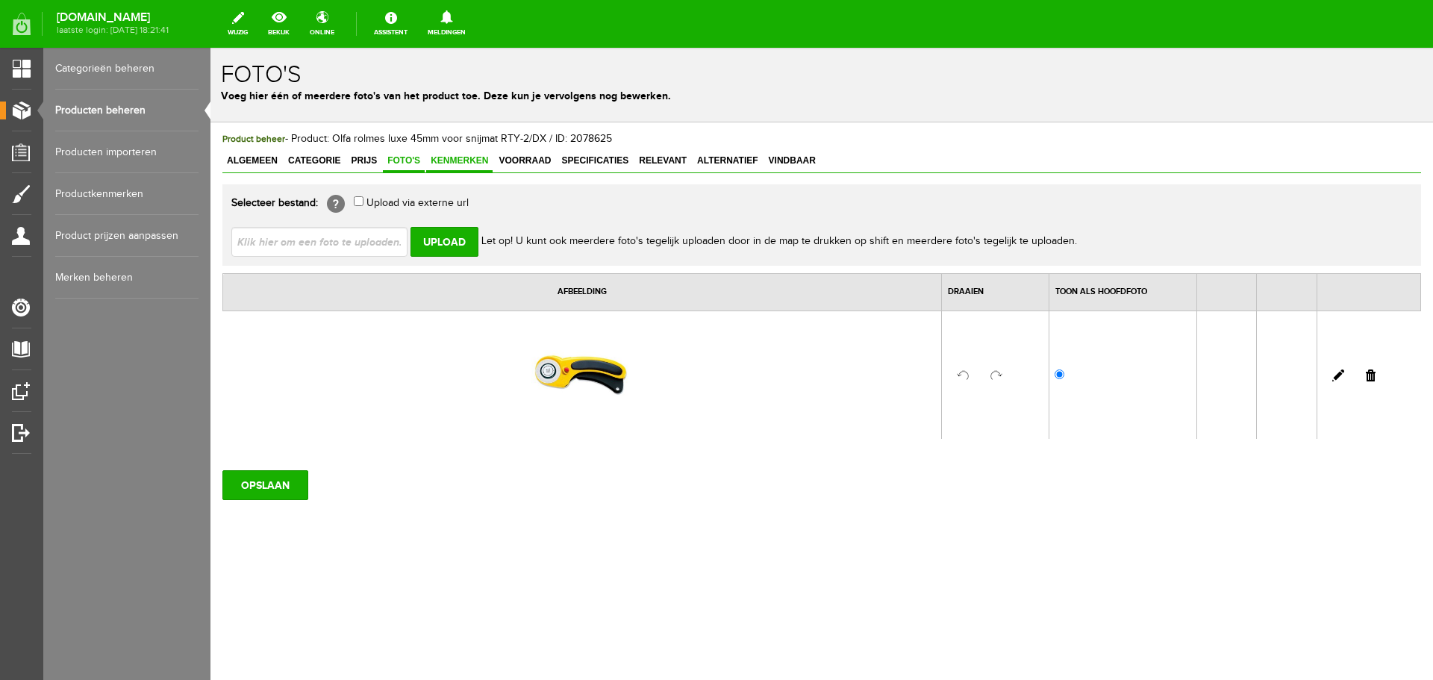
click at [465, 157] on span "Kenmerken" at bounding box center [459, 160] width 66 height 10
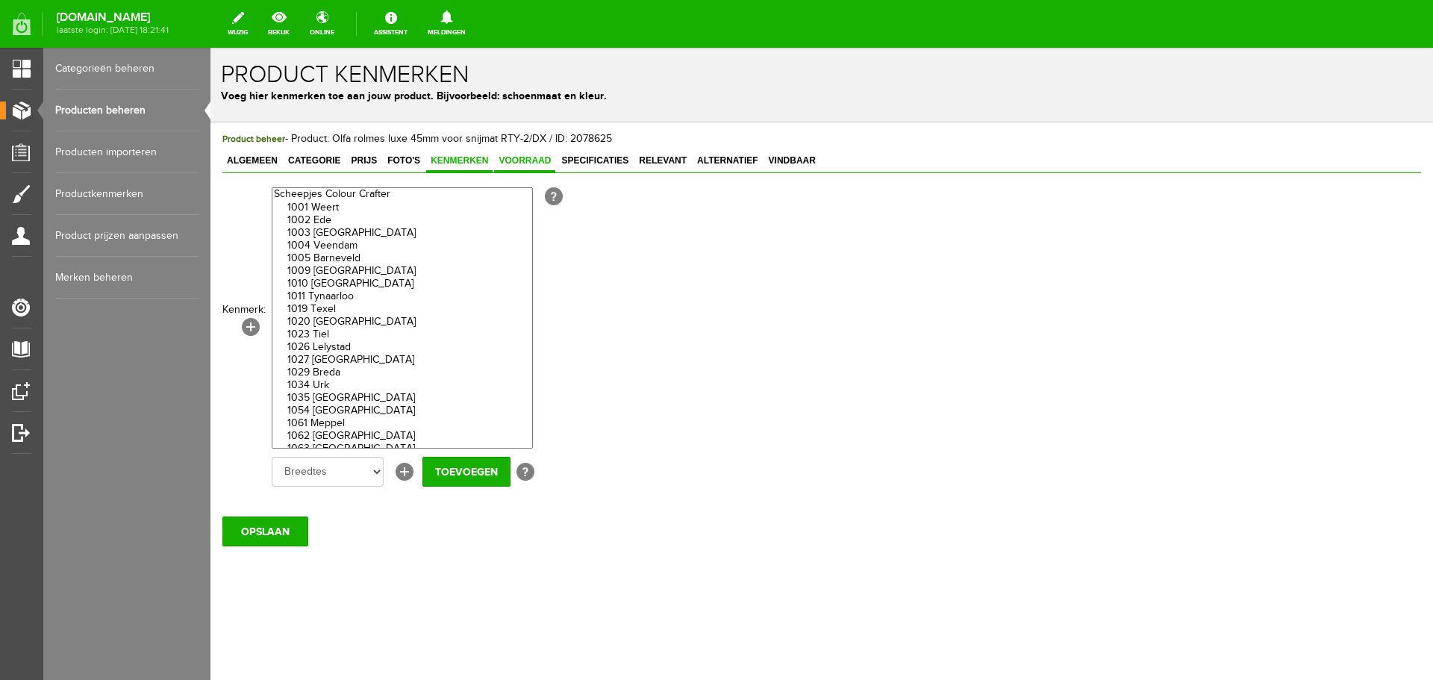
click at [514, 159] on span "Voorraad" at bounding box center [524, 160] width 61 height 10
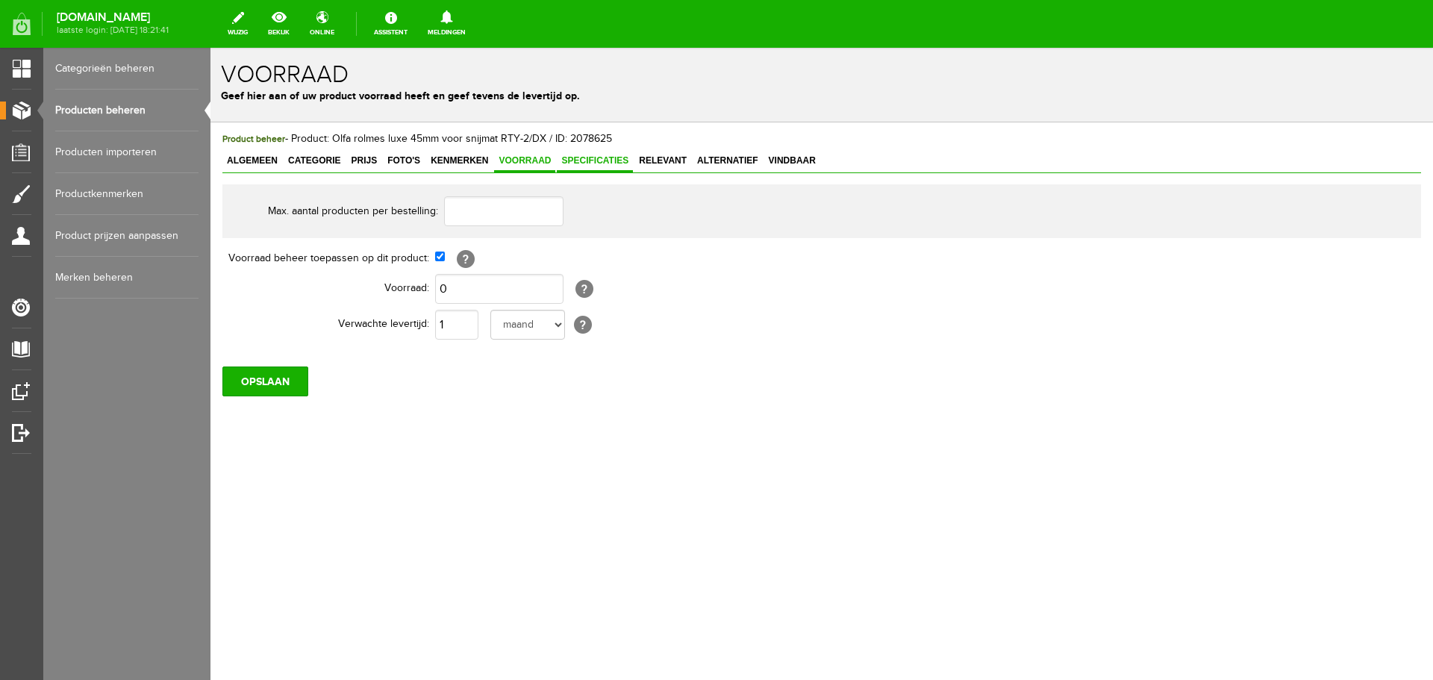
click at [581, 160] on span "Specificaties" at bounding box center [595, 160] width 76 height 10
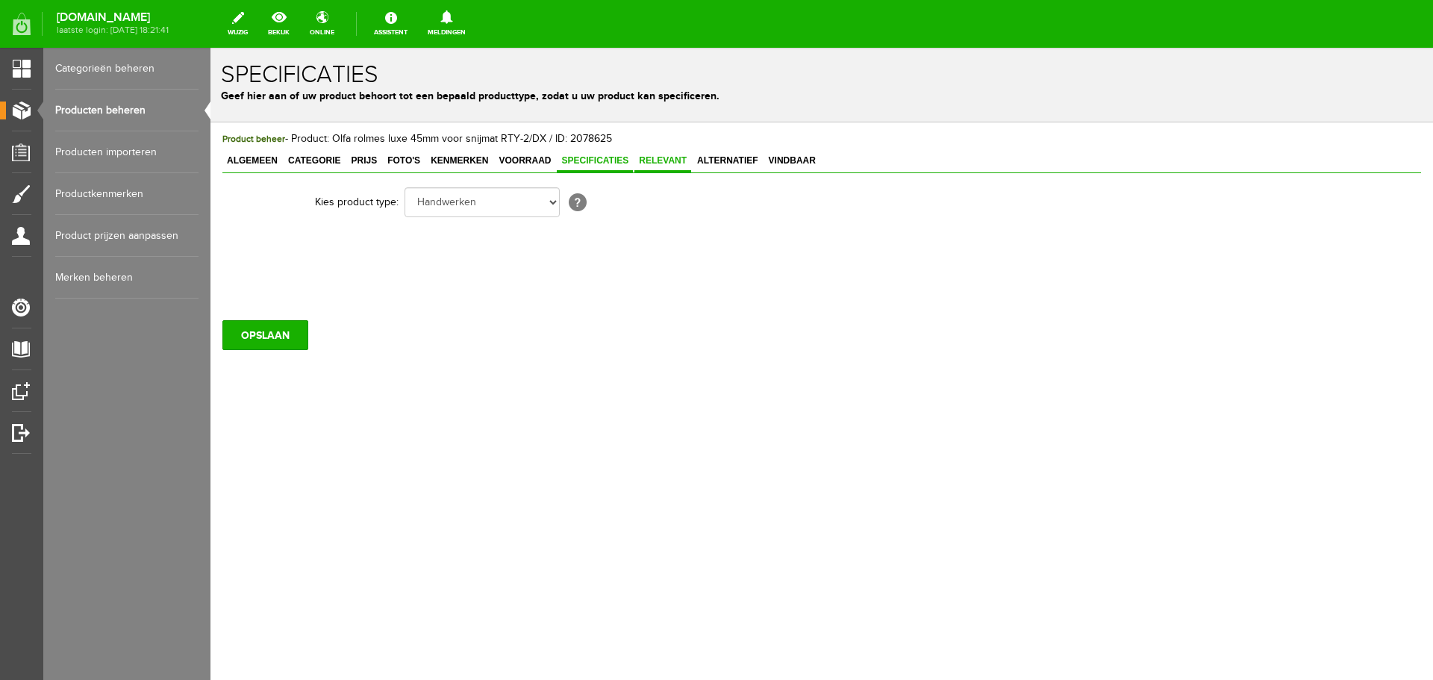
click at [665, 160] on span "Relevant" at bounding box center [662, 160] width 57 height 10
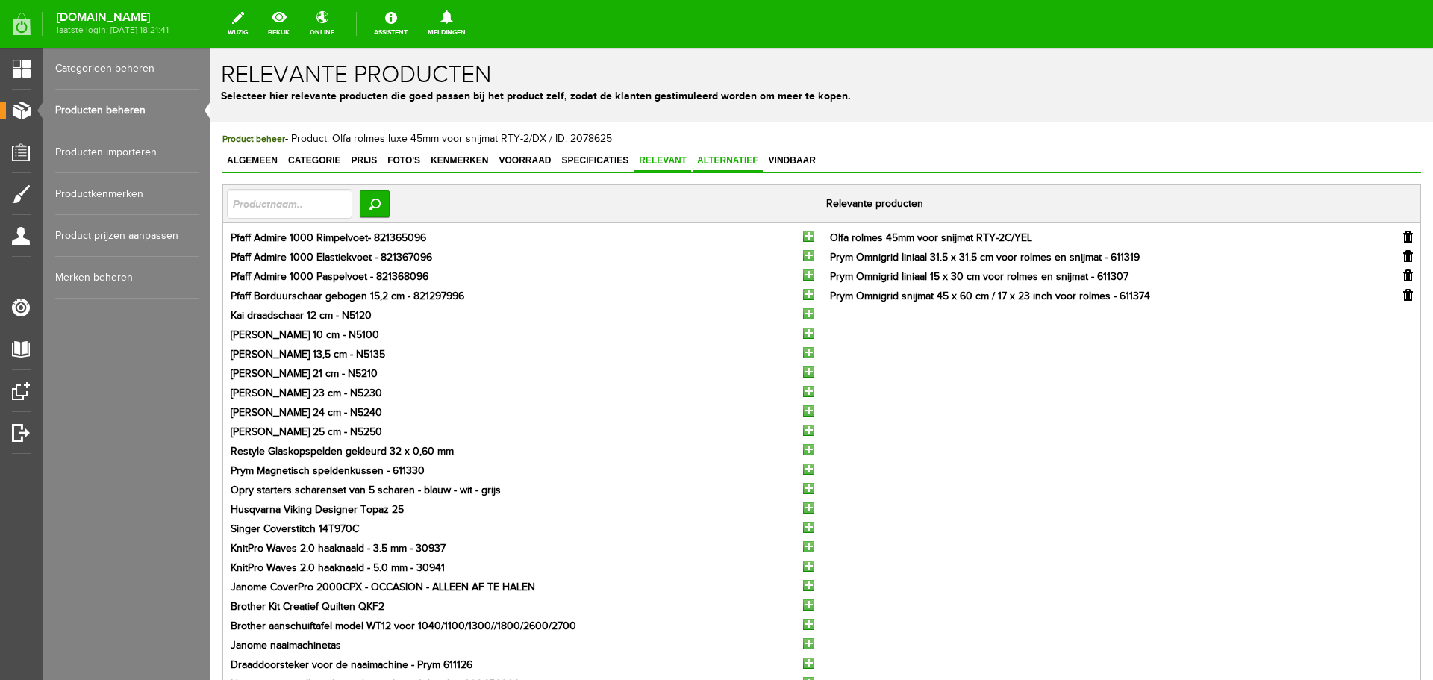
click at [717, 156] on span "Alternatief" at bounding box center [727, 160] width 70 height 10
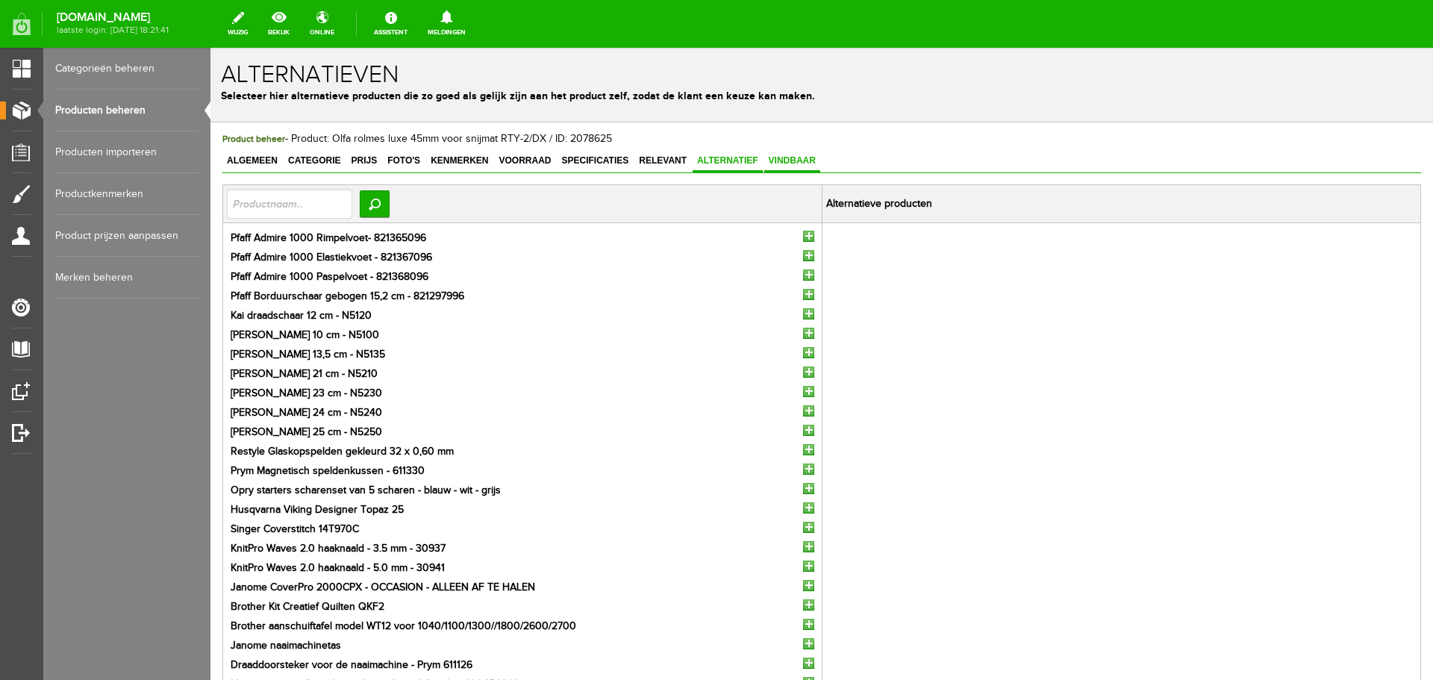
click at [781, 158] on span "Vindbaar" at bounding box center [792, 160] width 56 height 10
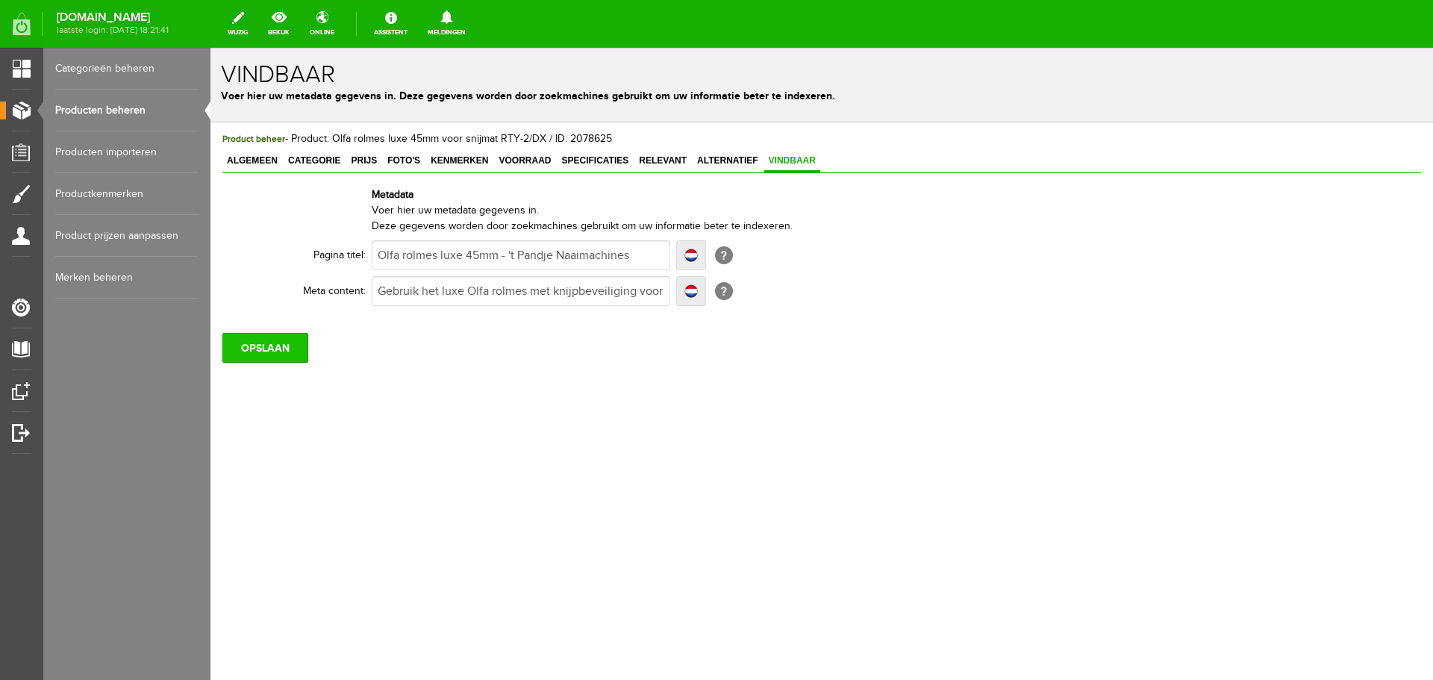
click at [255, 352] on input "OPSLAAN" at bounding box center [265, 348] width 86 height 30
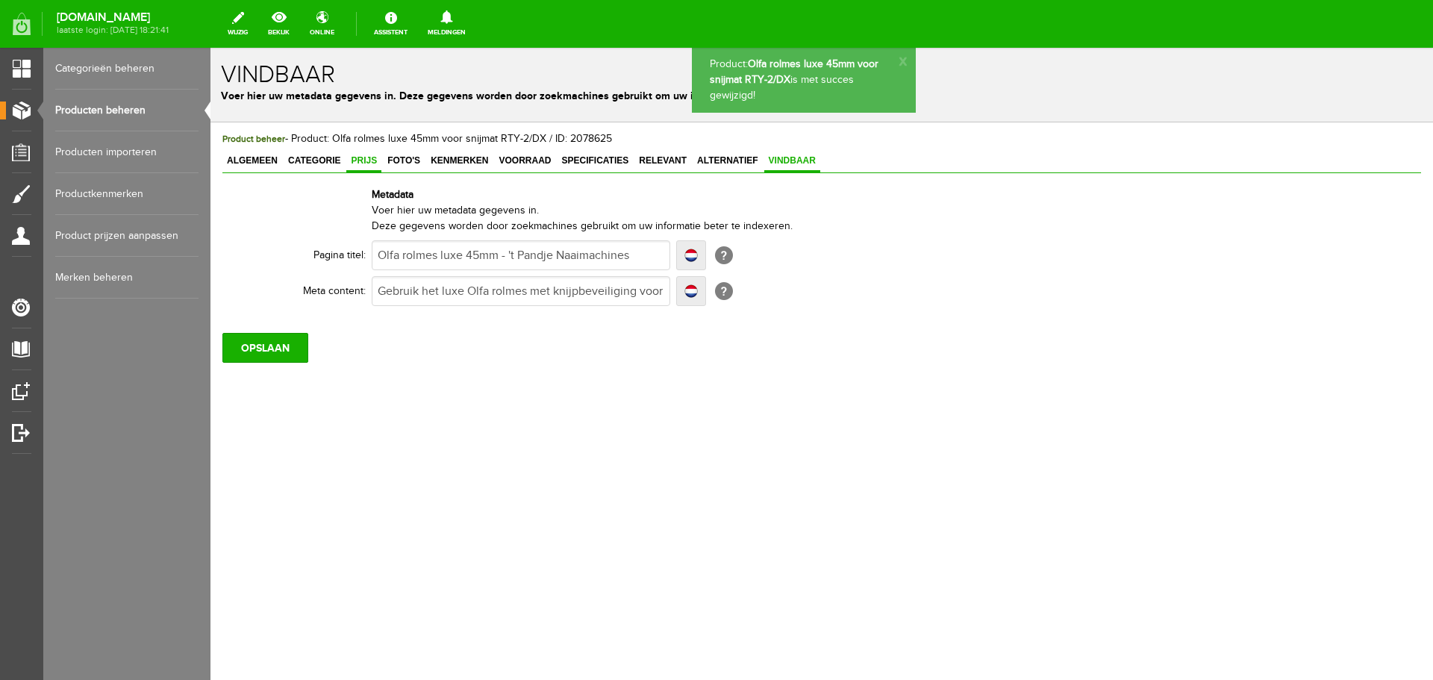
click at [363, 157] on span "Prijs" at bounding box center [363, 160] width 35 height 10
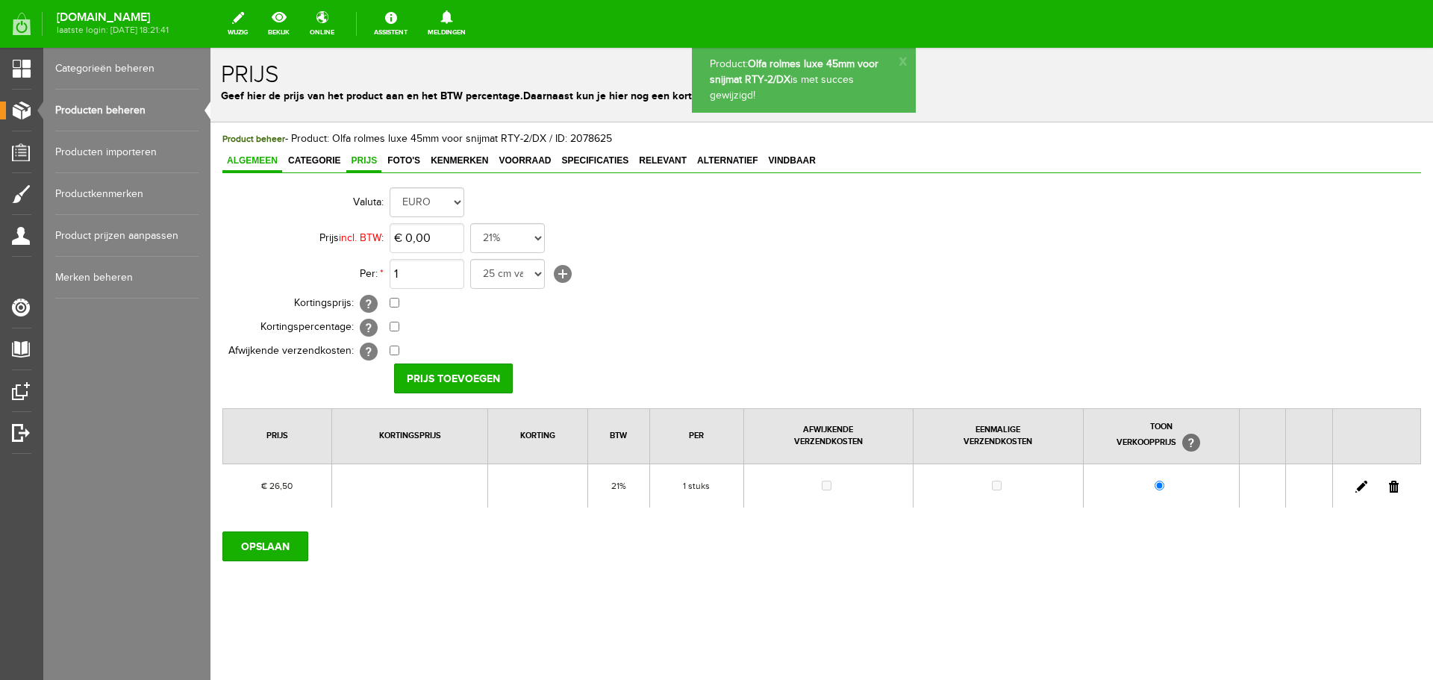
click at [258, 160] on span "Algemeen" at bounding box center [252, 160] width 60 height 10
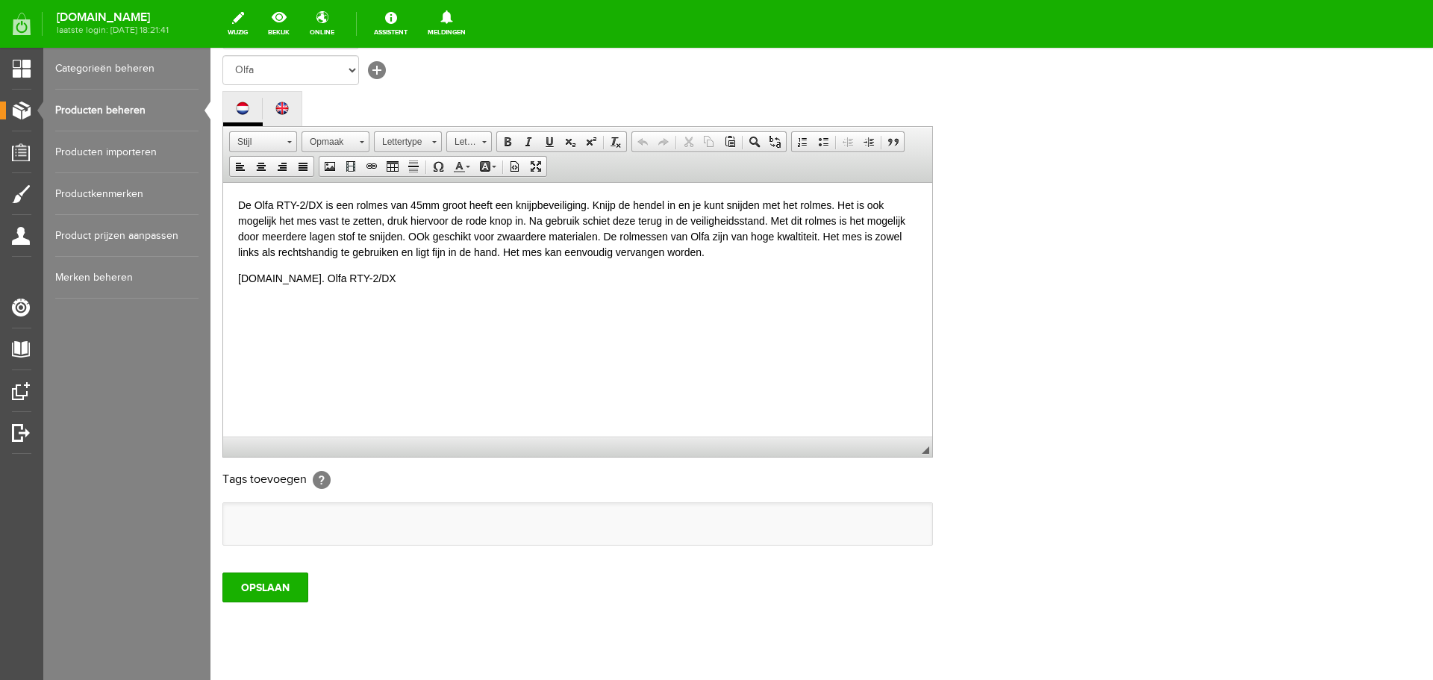
scroll to position [329, 0]
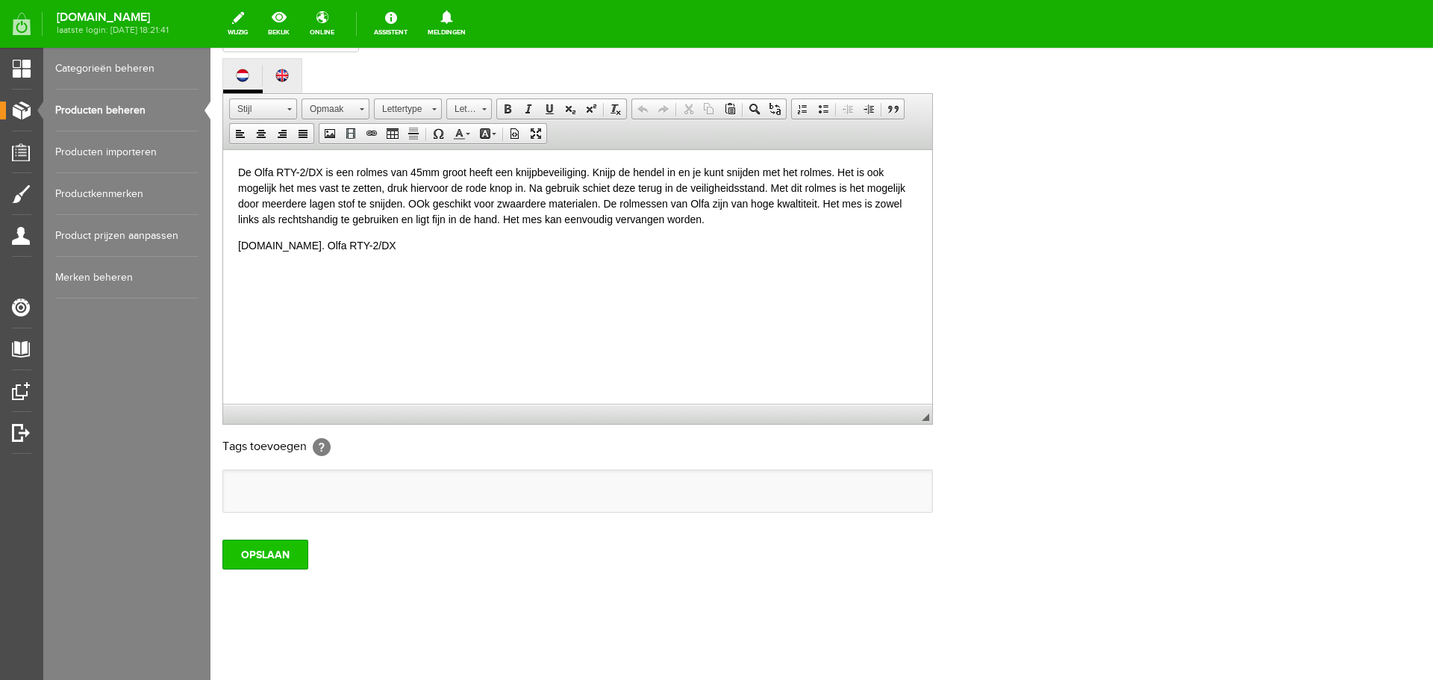
click at [277, 548] on input "OPSLAAN" at bounding box center [265, 554] width 86 height 30
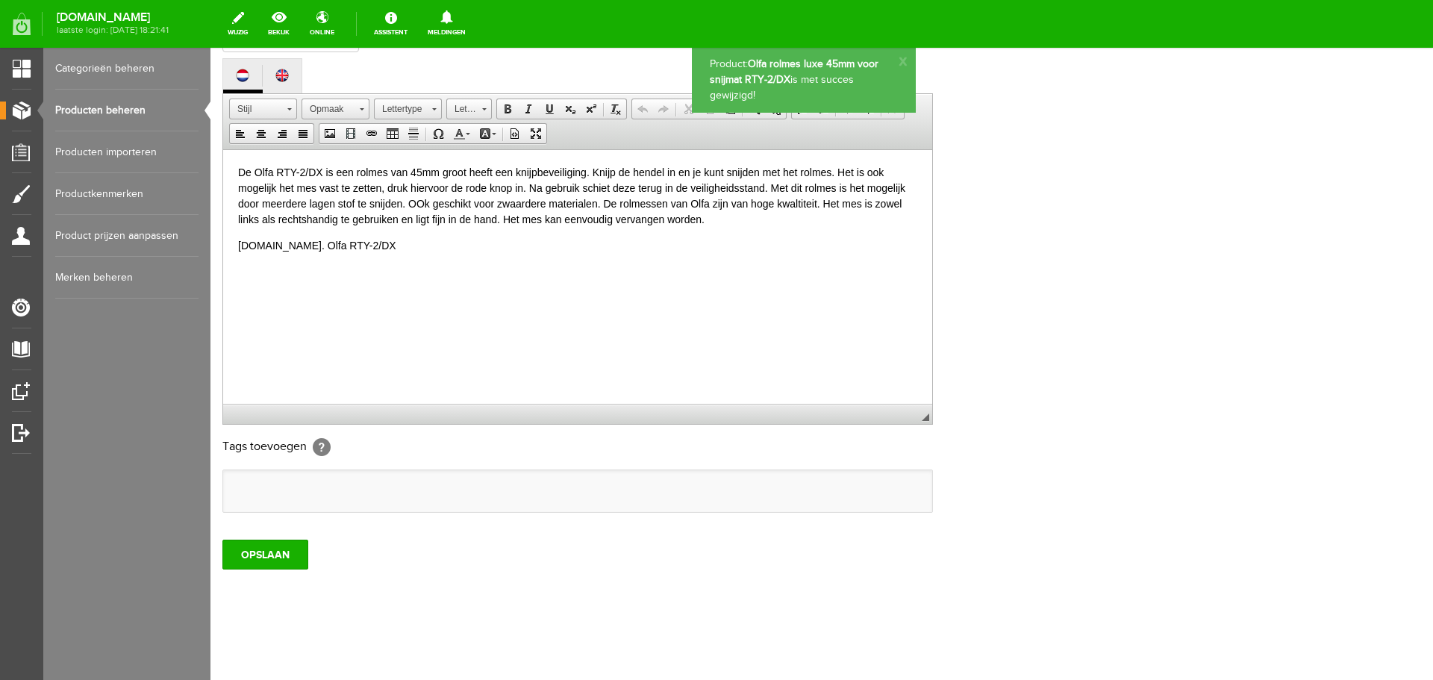
scroll to position [0, 0]
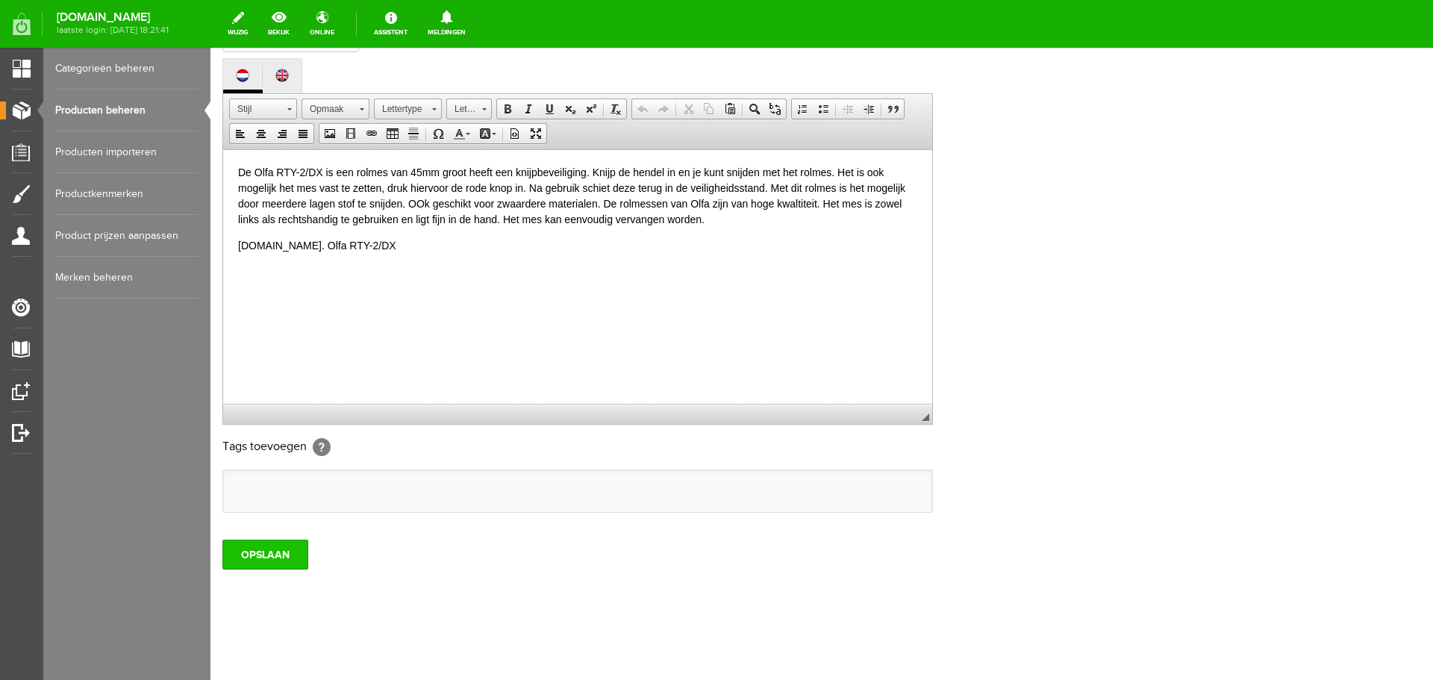
click at [264, 552] on input "OPSLAAN" at bounding box center [265, 554] width 86 height 30
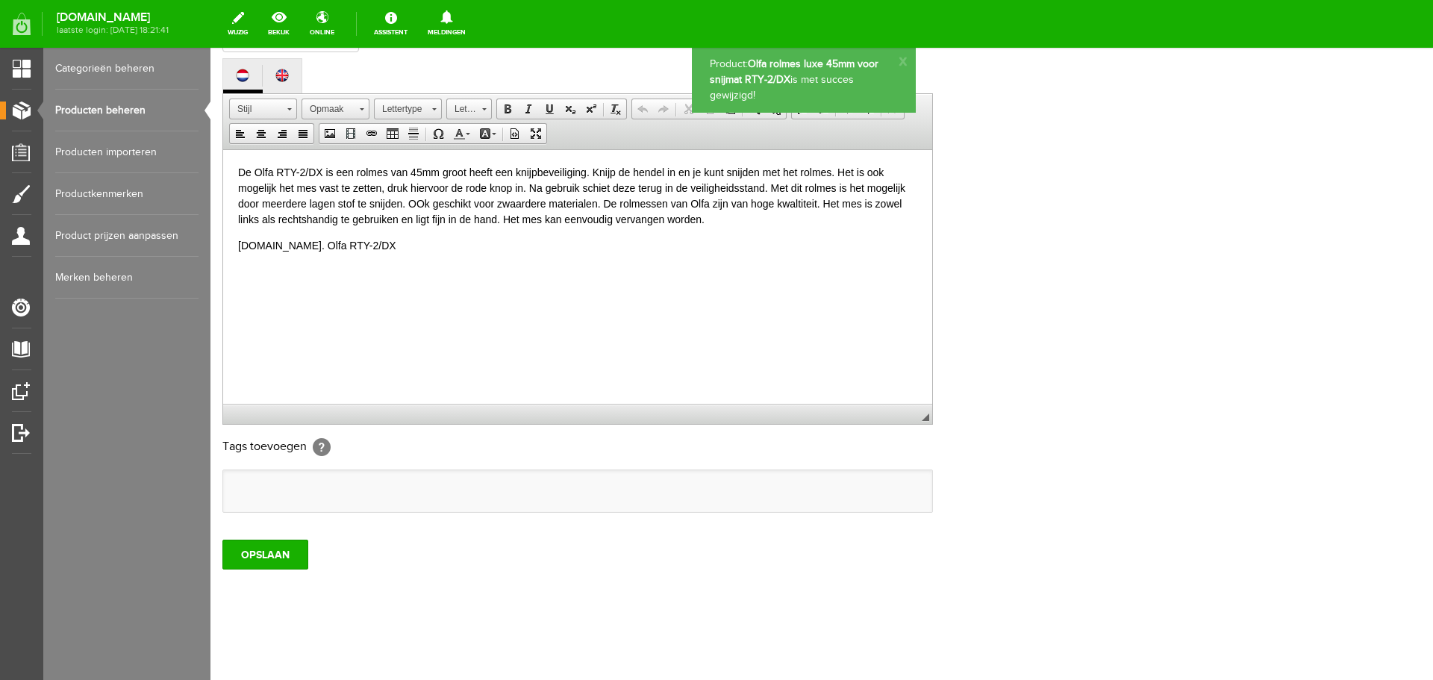
click at [104, 107] on link "Producten beheren" at bounding box center [126, 111] width 143 height 42
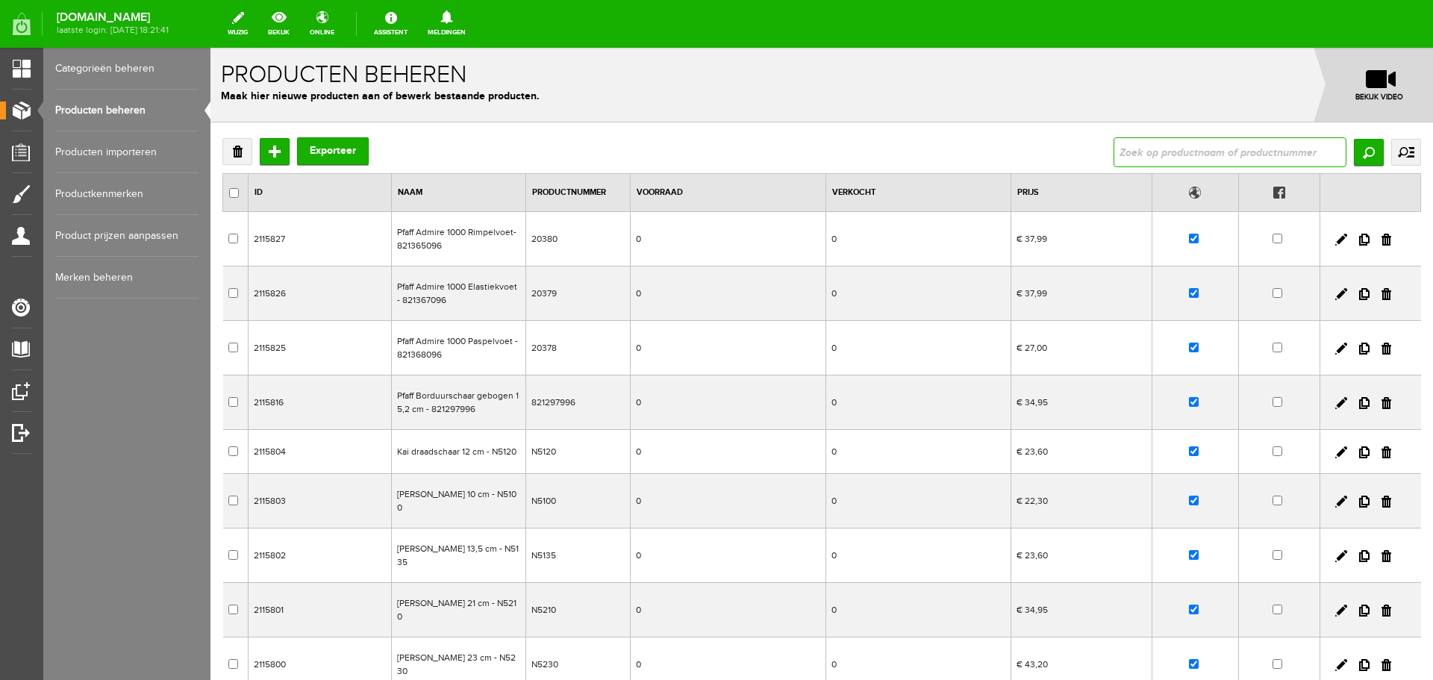
click at [1151, 151] on input "text" at bounding box center [1229, 152] width 233 height 30
type input "341261"
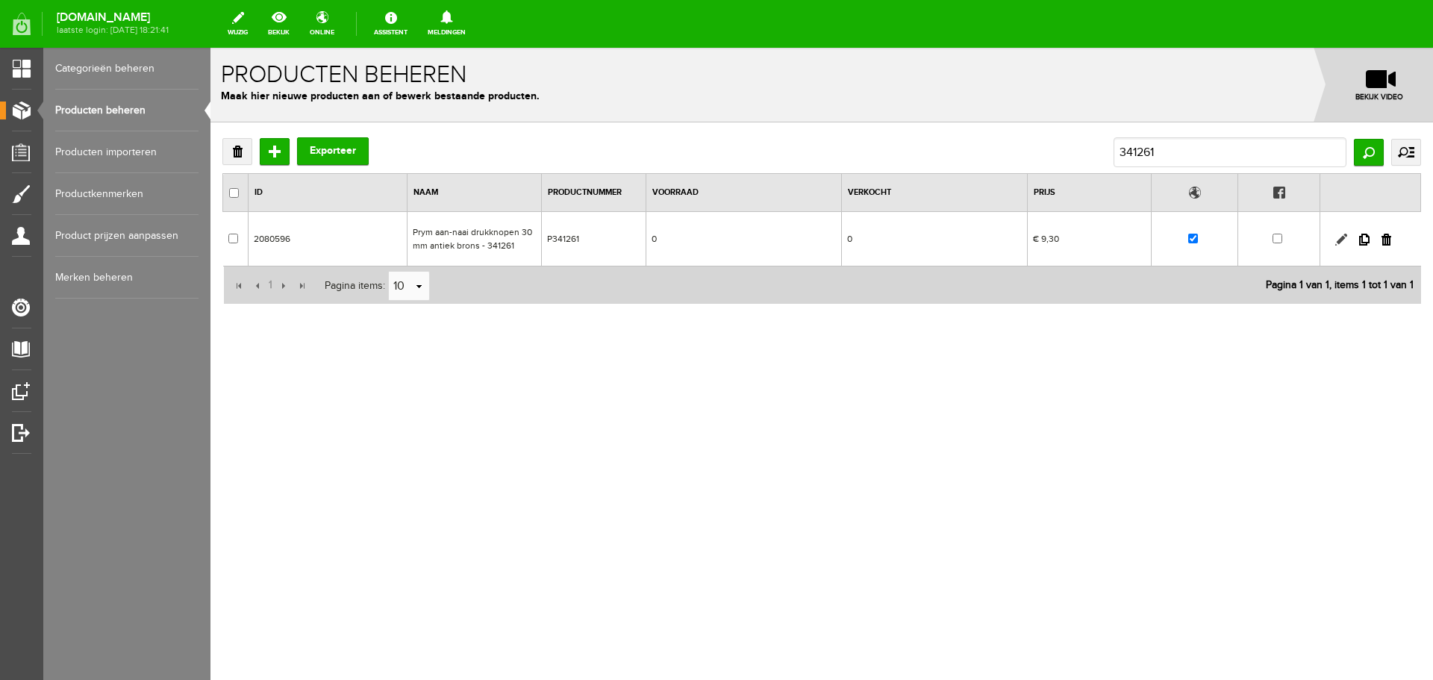
click at [1339, 239] on link at bounding box center [1341, 240] width 12 height 12
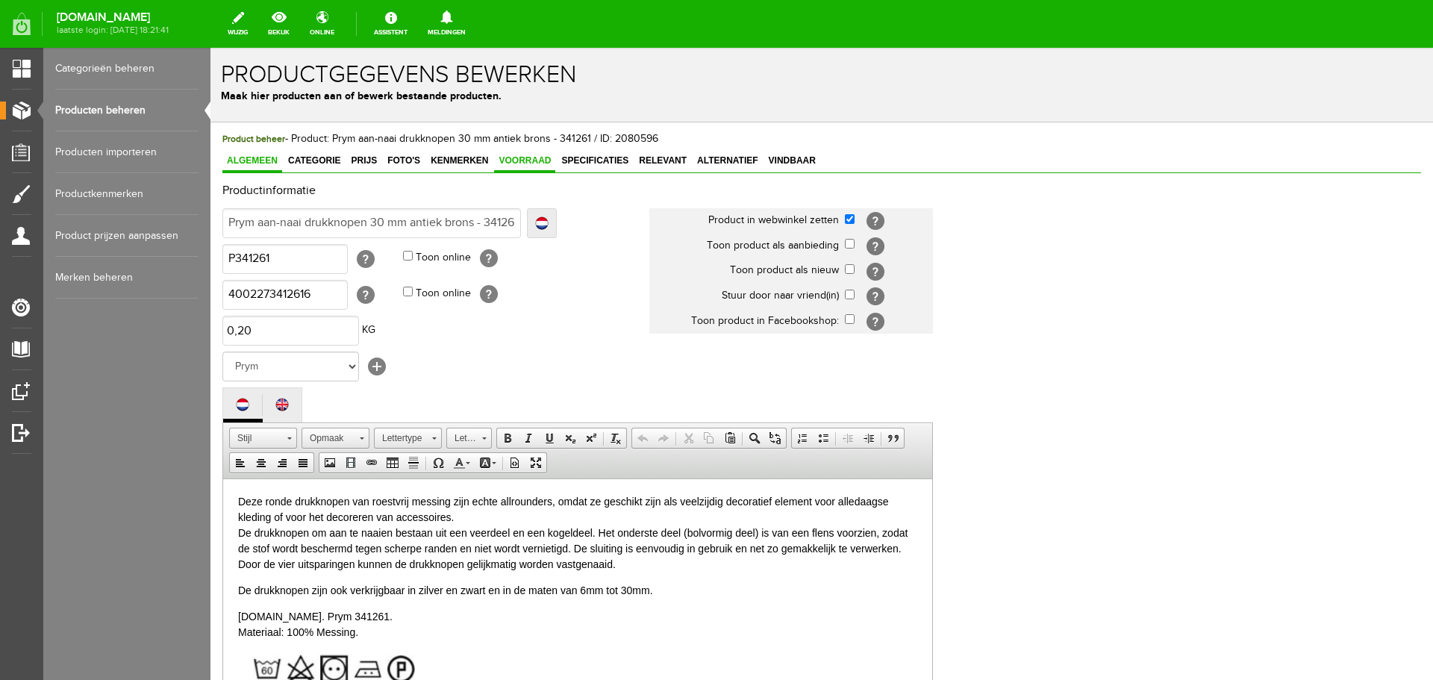
click at [528, 160] on span "Voorraad" at bounding box center [524, 160] width 61 height 10
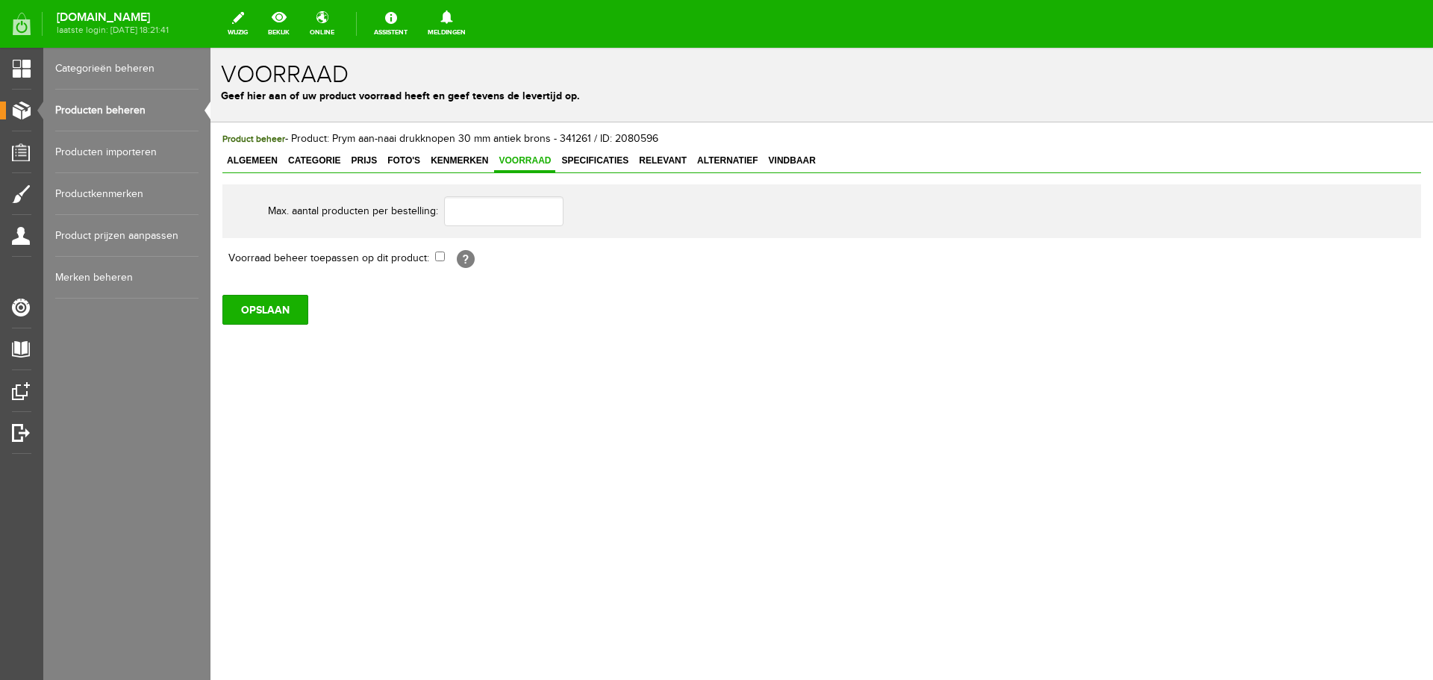
click at [434, 257] on th "Voorraad beheer toepassen op dit product:" at bounding box center [328, 257] width 213 height 25
click at [438, 257] on input "checkbox" at bounding box center [440, 256] width 10 height 10
checkbox input "true"
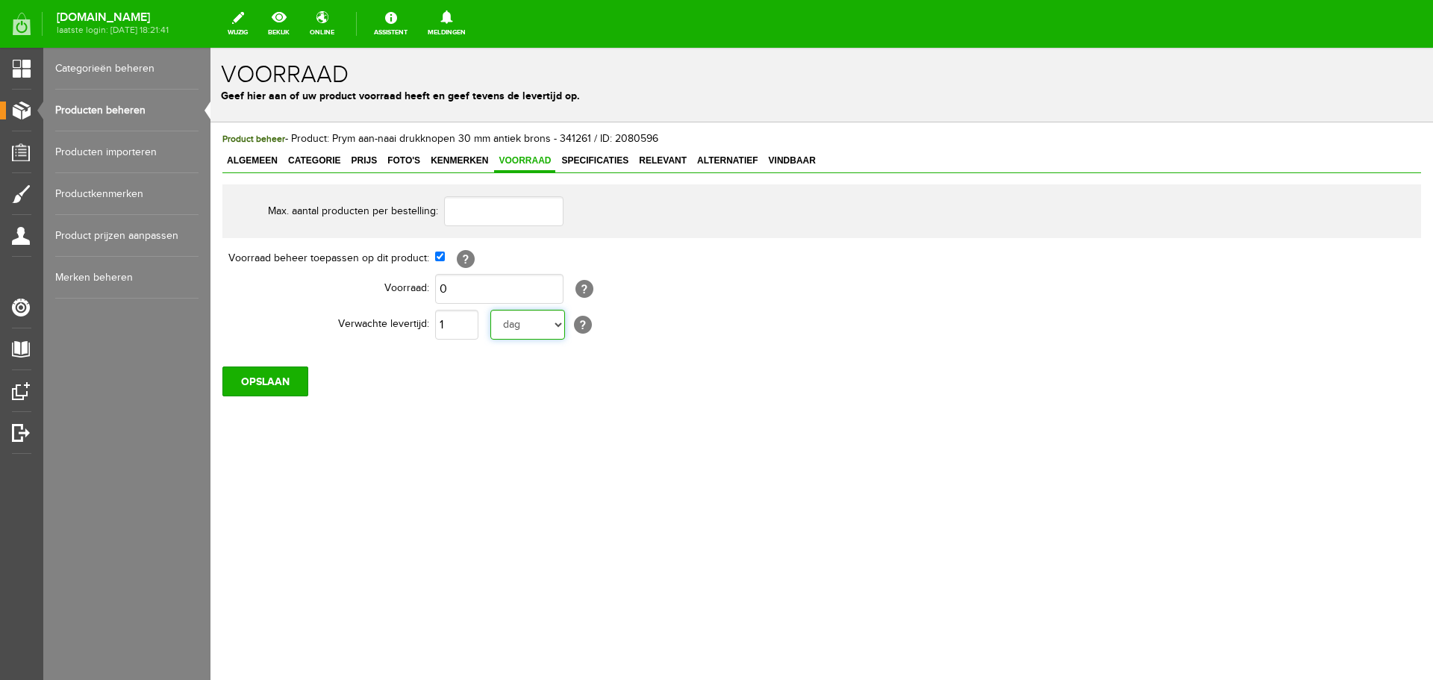
click at [557, 327] on select "dag dagen week weken maand maanden jaar jaren werkdagen" at bounding box center [527, 325] width 75 height 30
select select "year"
click at [490, 310] on select "dag dagen week weken maand maanden jaar jaren werkdagen" at bounding box center [527, 325] width 75 height 30
click at [287, 376] on input "OPSLAAN" at bounding box center [265, 381] width 86 height 30
click at [272, 381] on input "OPSLAAN" at bounding box center [265, 381] width 86 height 30
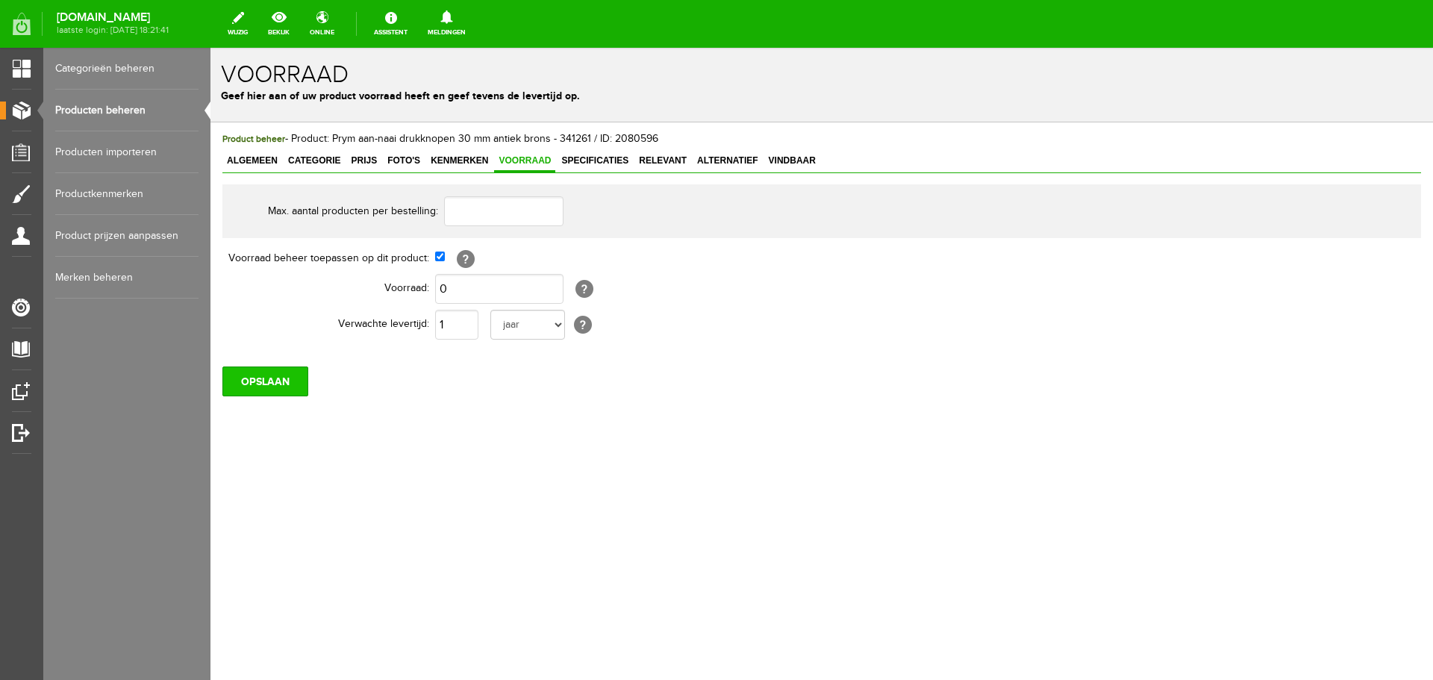
click at [282, 381] on input "OPSLAAN" at bounding box center [265, 381] width 86 height 30
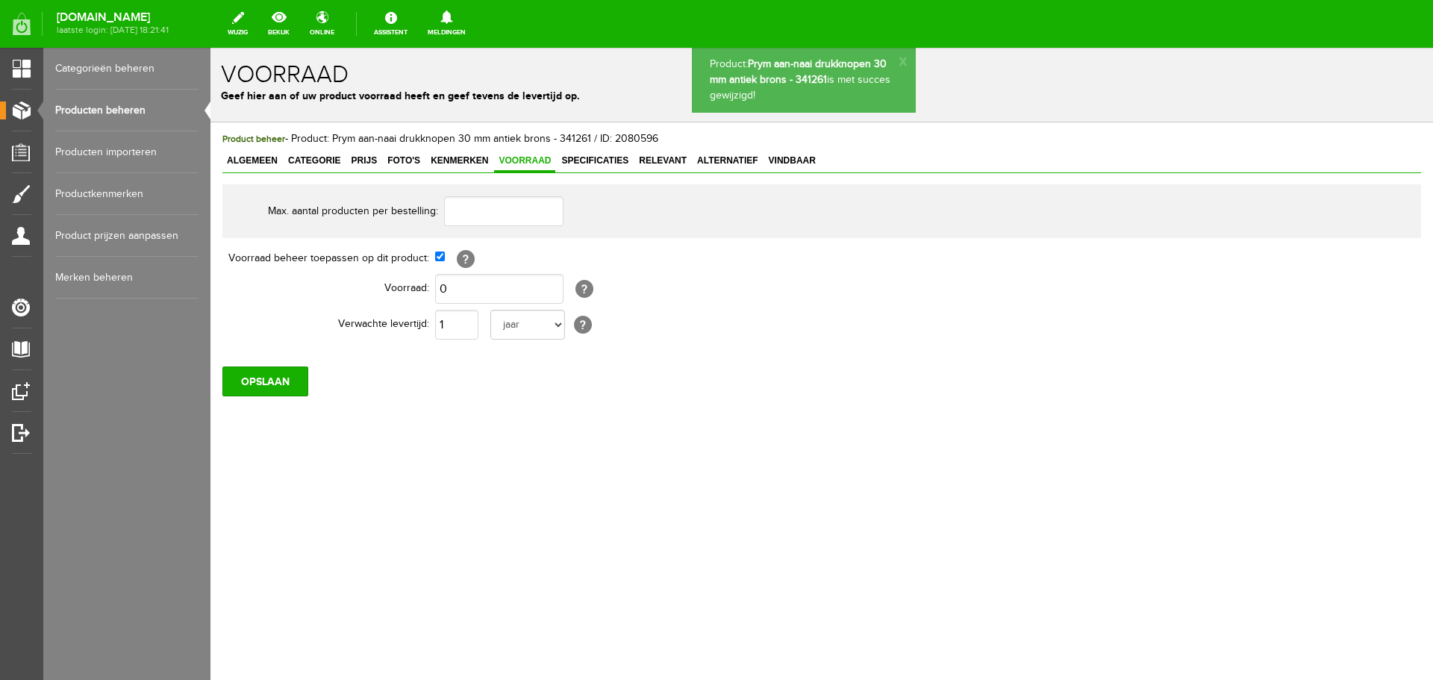
click at [126, 104] on link "Producten beheren" at bounding box center [126, 111] width 143 height 42
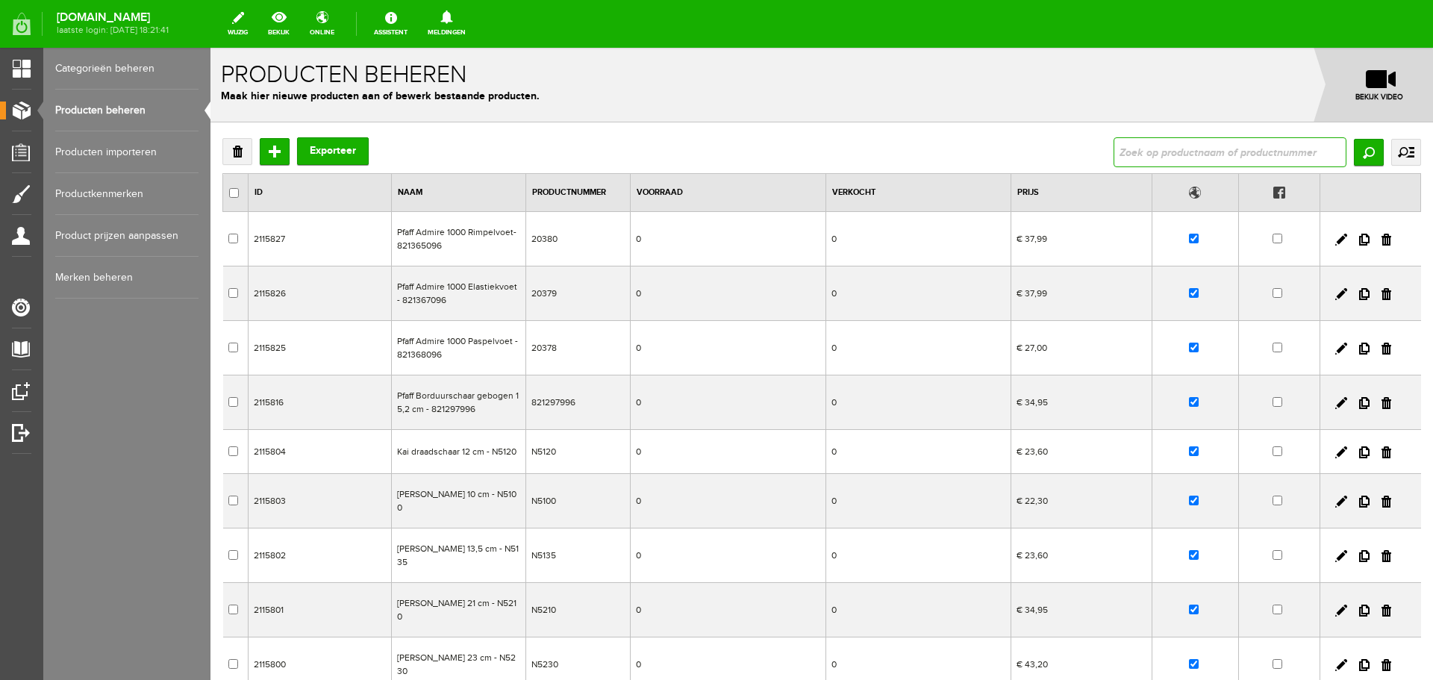
click at [1134, 148] on input "text" at bounding box center [1229, 152] width 233 height 30
type input "021230"
click at [1361, 146] on input "Zoeken" at bounding box center [1369, 152] width 30 height 27
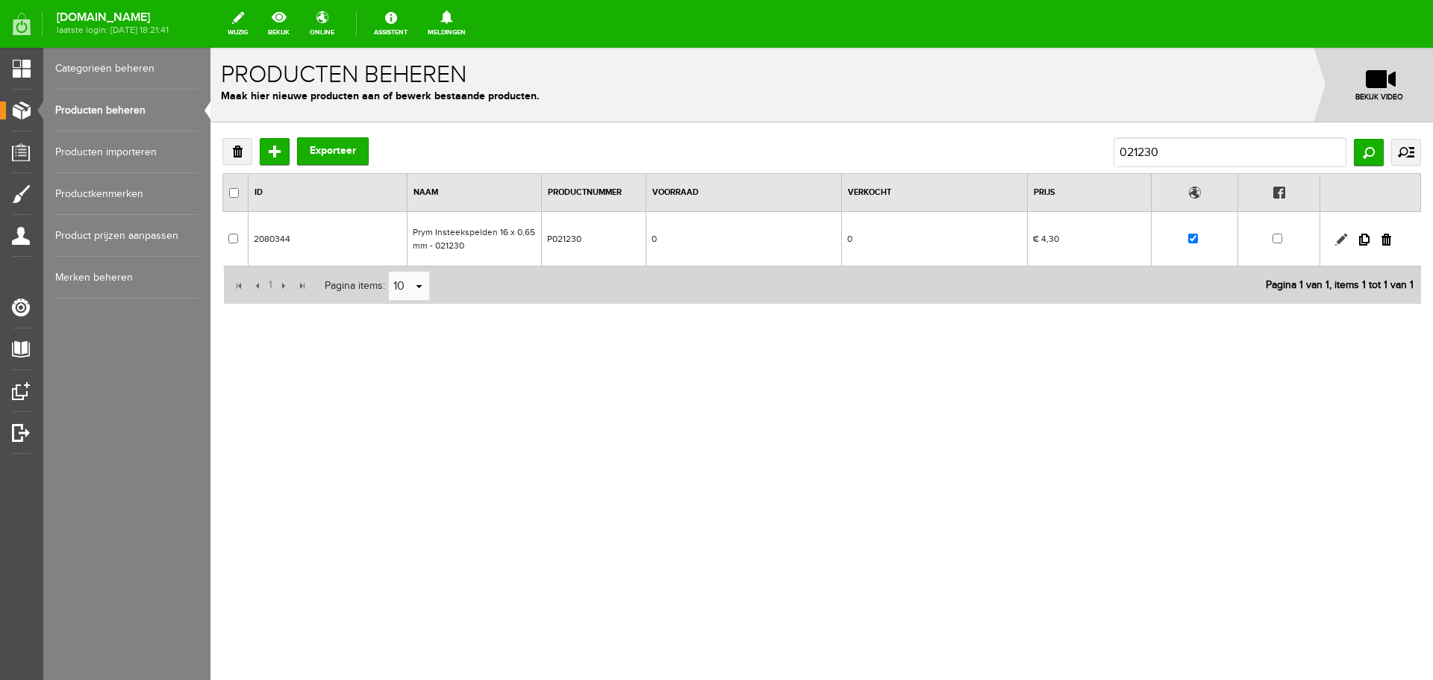
click at [1337, 237] on link at bounding box center [1341, 240] width 12 height 12
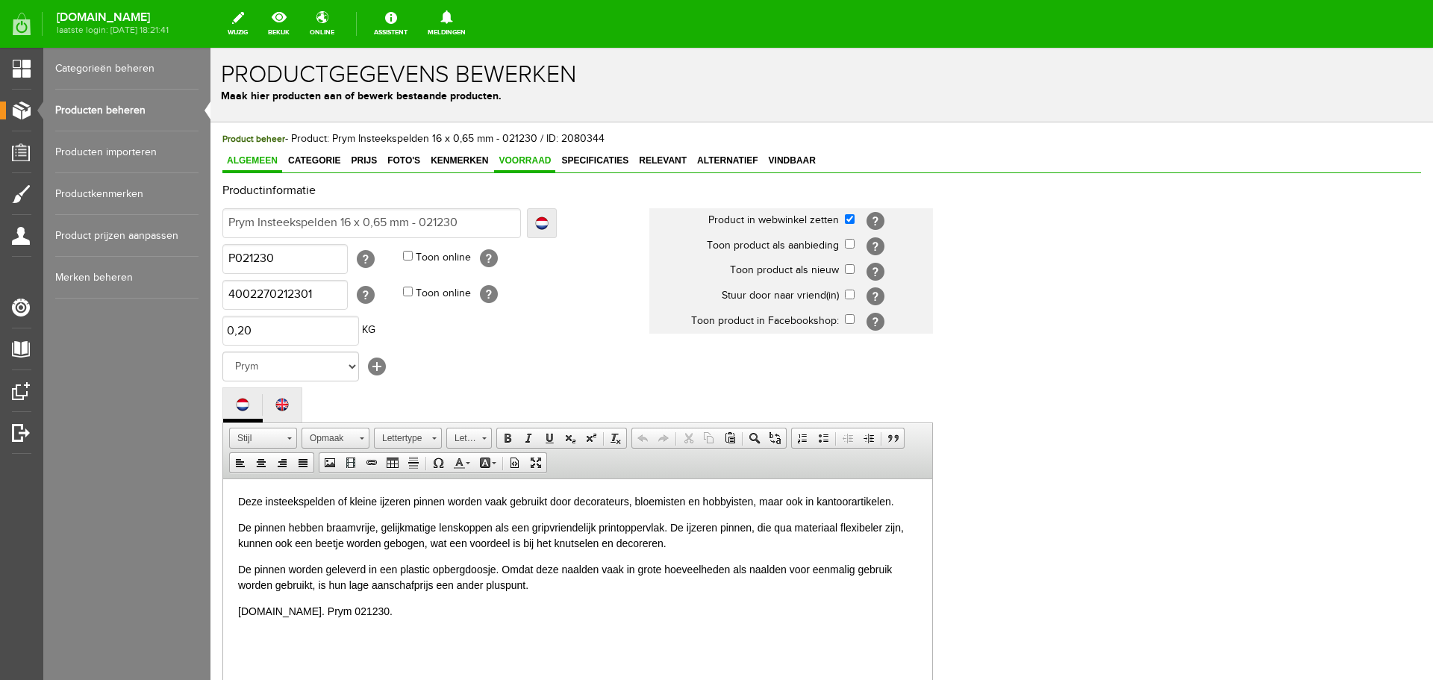
click at [522, 159] on span "Voorraad" at bounding box center [524, 160] width 61 height 10
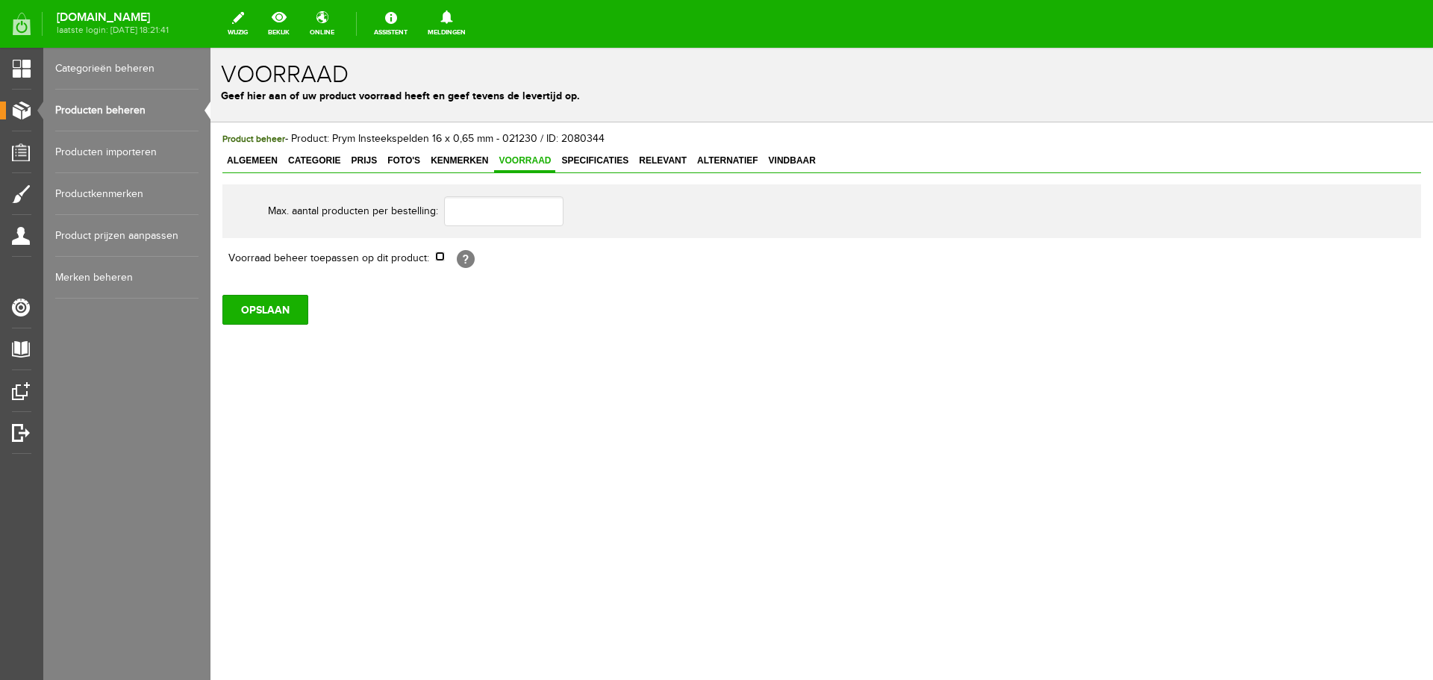
click at [440, 257] on input "checkbox" at bounding box center [440, 256] width 10 height 10
checkbox input "true"
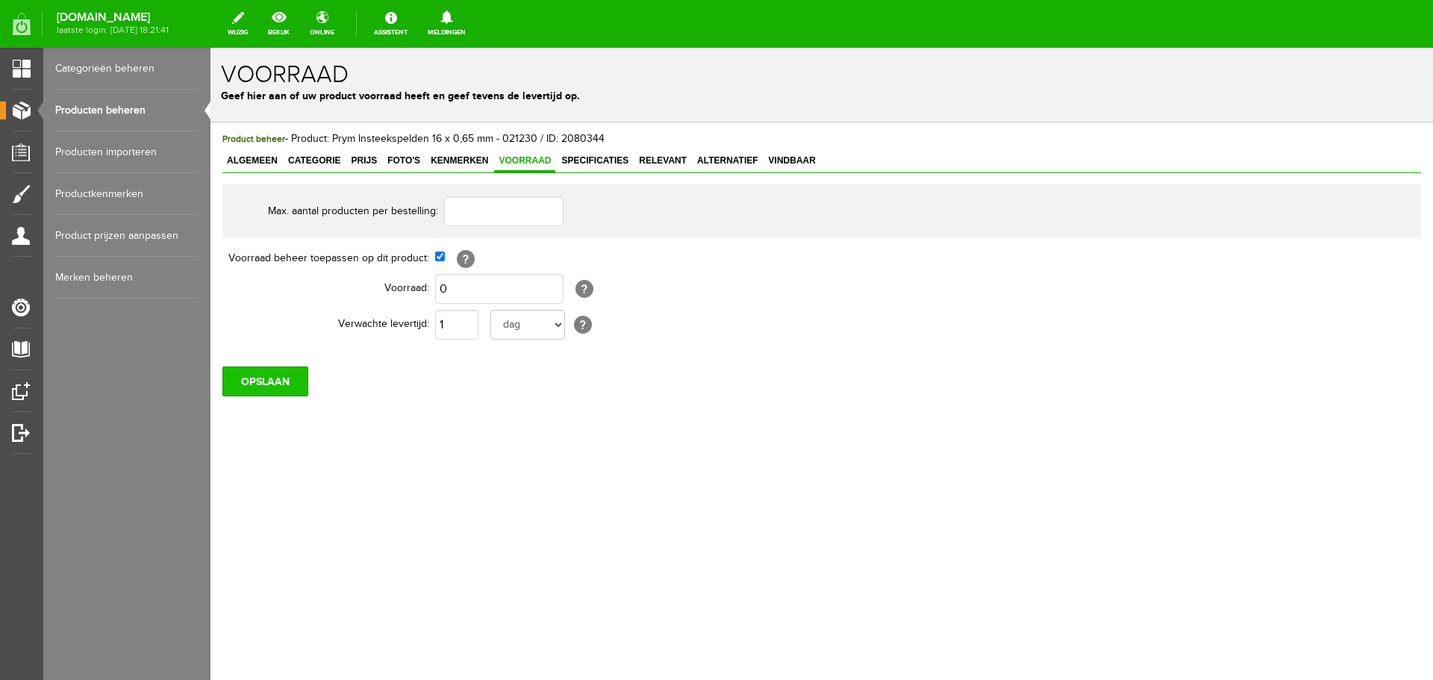
click at [277, 378] on input "OPSLAAN" at bounding box center [265, 381] width 86 height 30
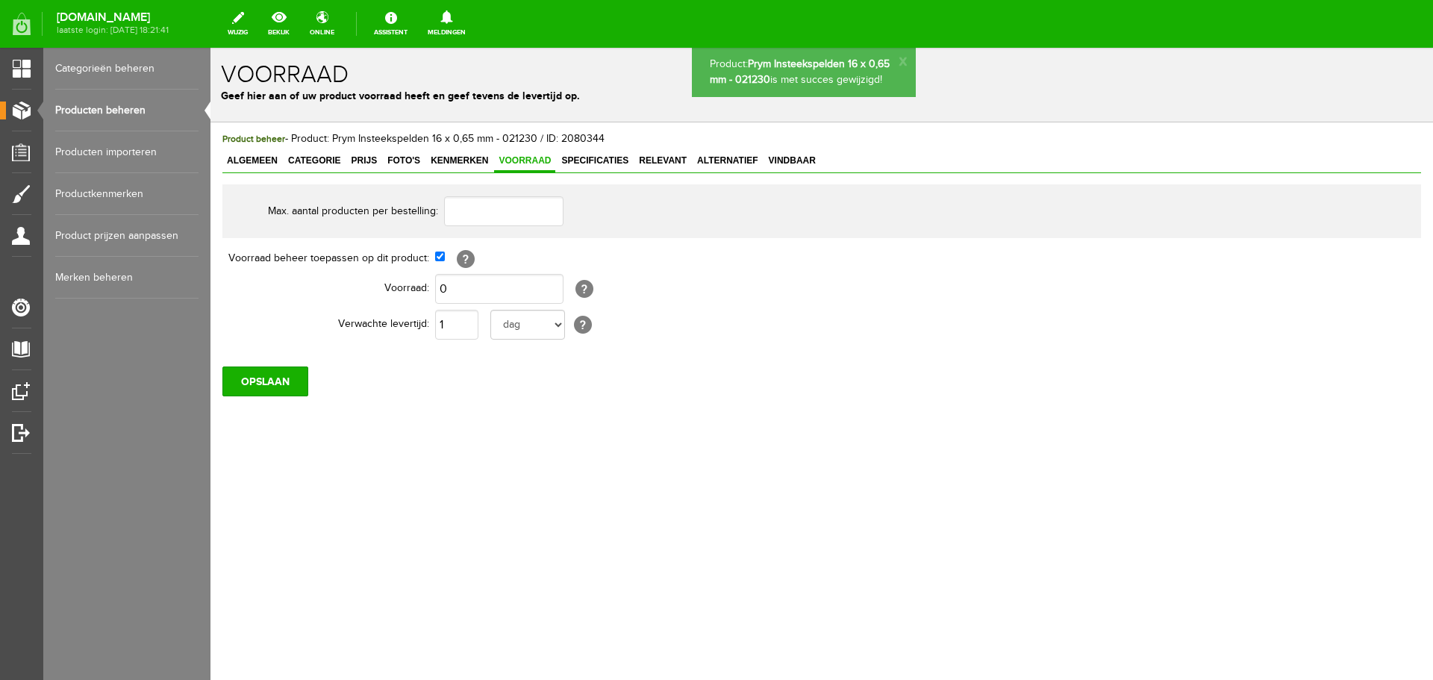
click at [255, 159] on span "Algemeen" at bounding box center [252, 160] width 60 height 10
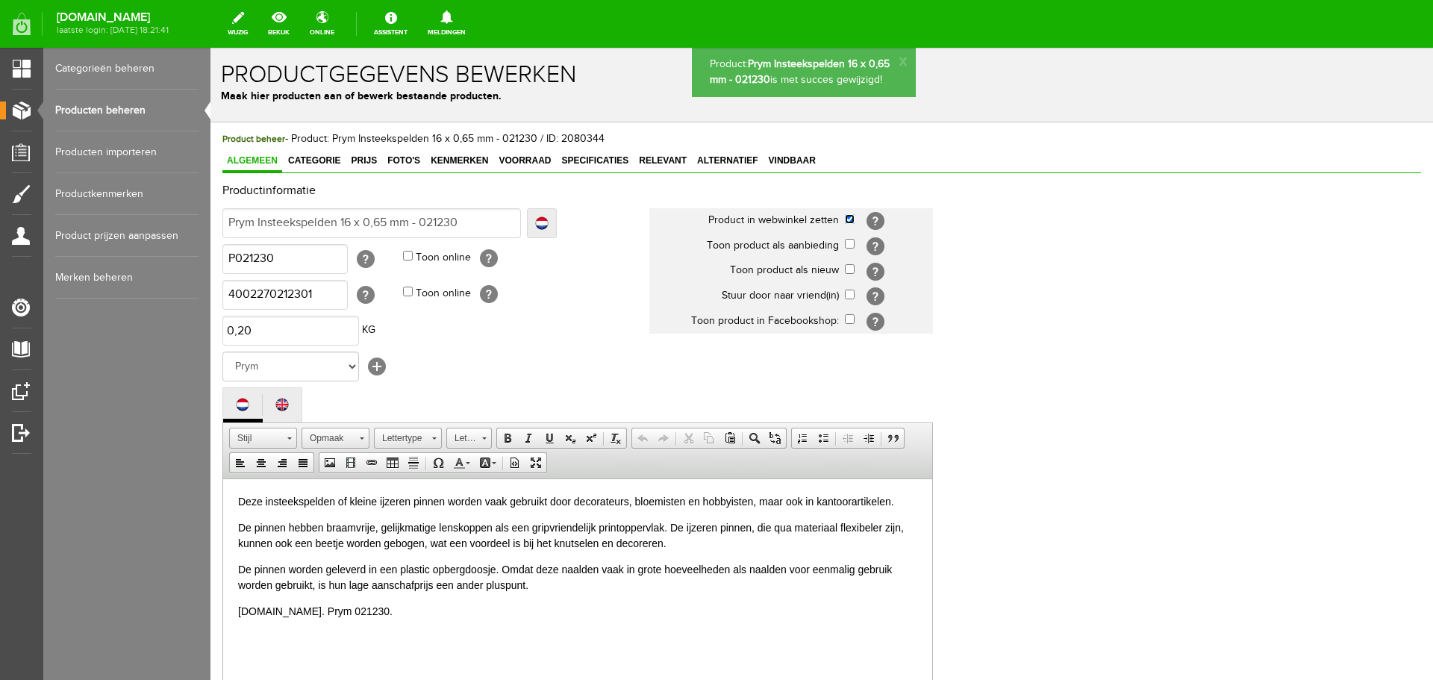
click at [849, 217] on input "checkbox" at bounding box center [850, 219] width 10 height 10
checkbox input "false"
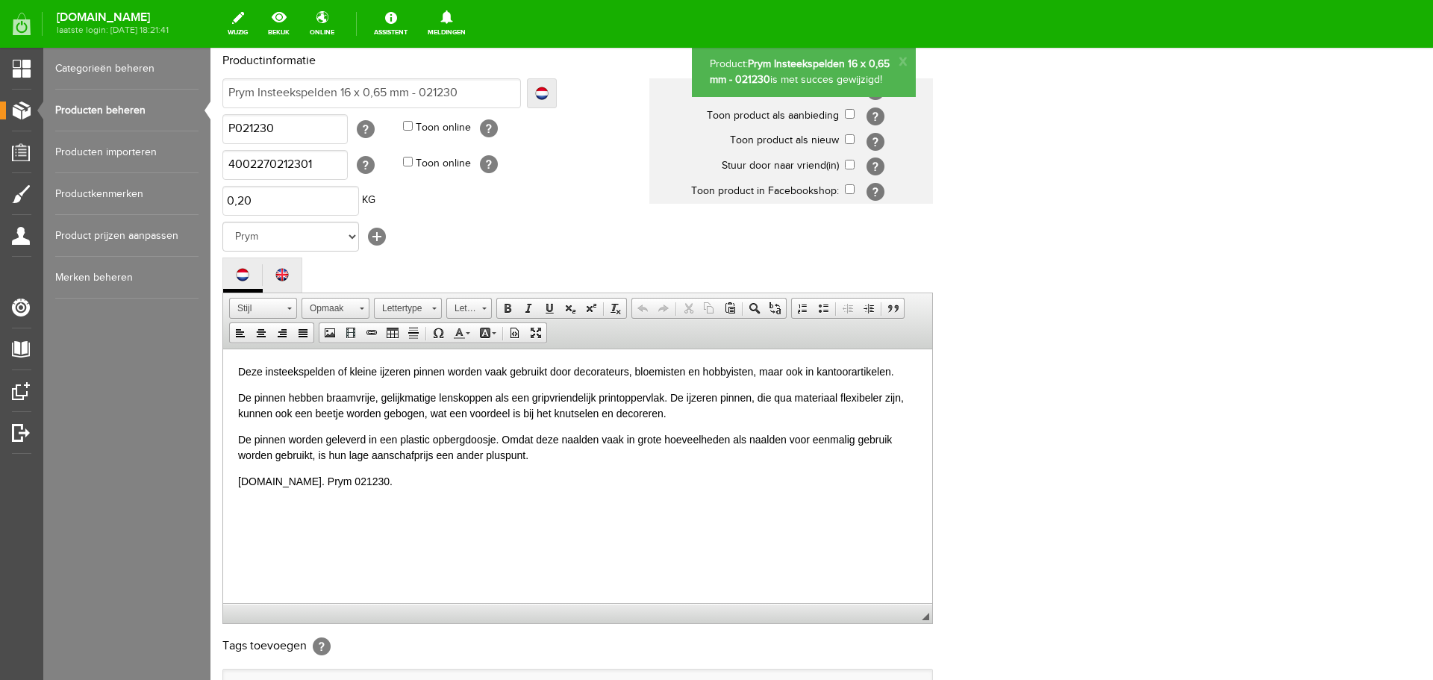
scroll to position [329, 0]
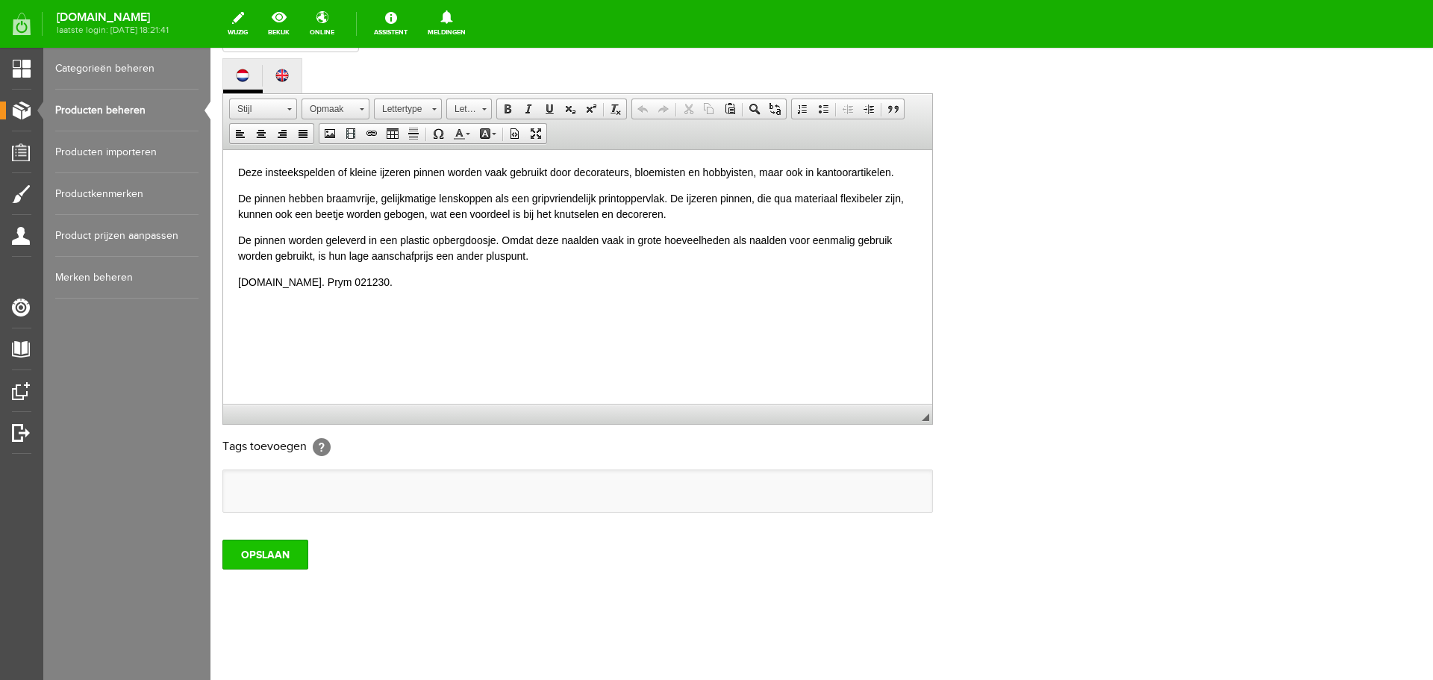
click at [278, 554] on input "OPSLAAN" at bounding box center [265, 554] width 86 height 30
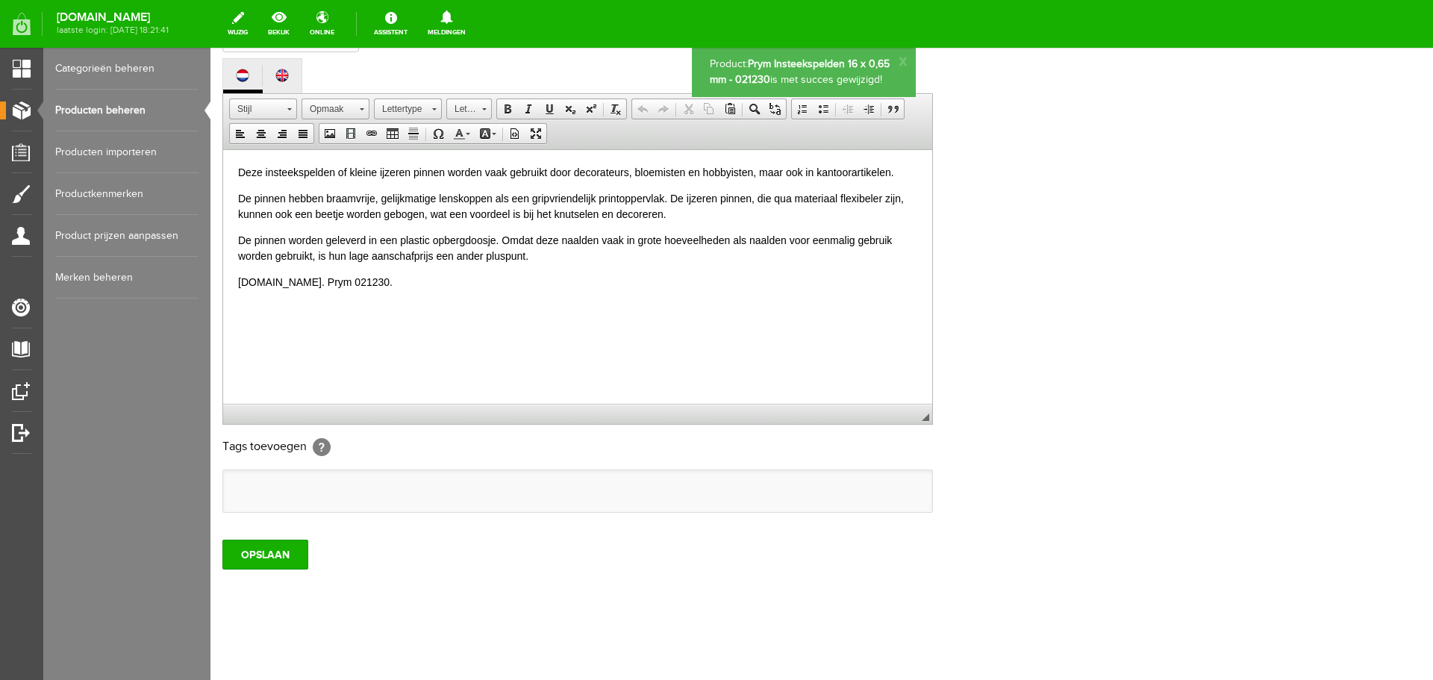
scroll to position [0, 0]
click at [138, 109] on link "Producten beheren" at bounding box center [126, 111] width 143 height 42
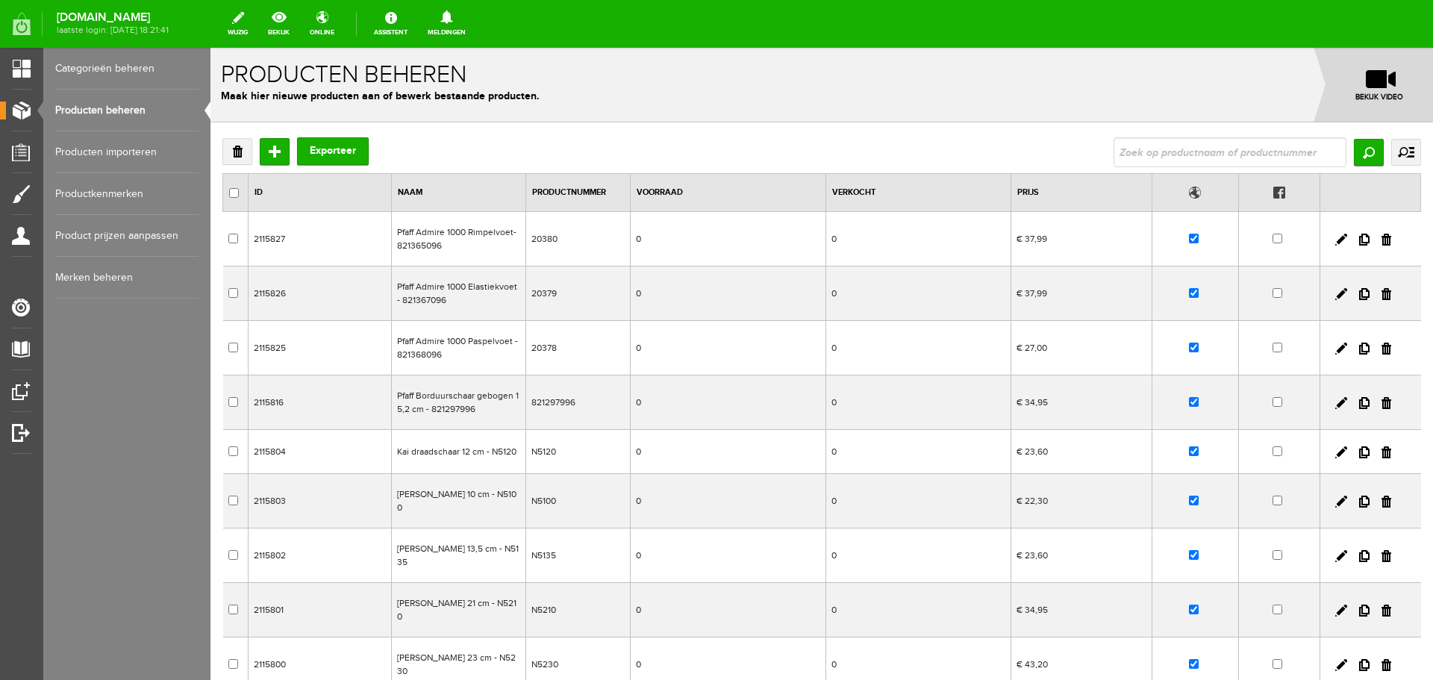
click at [93, 110] on link "Producten beheren" at bounding box center [126, 111] width 143 height 42
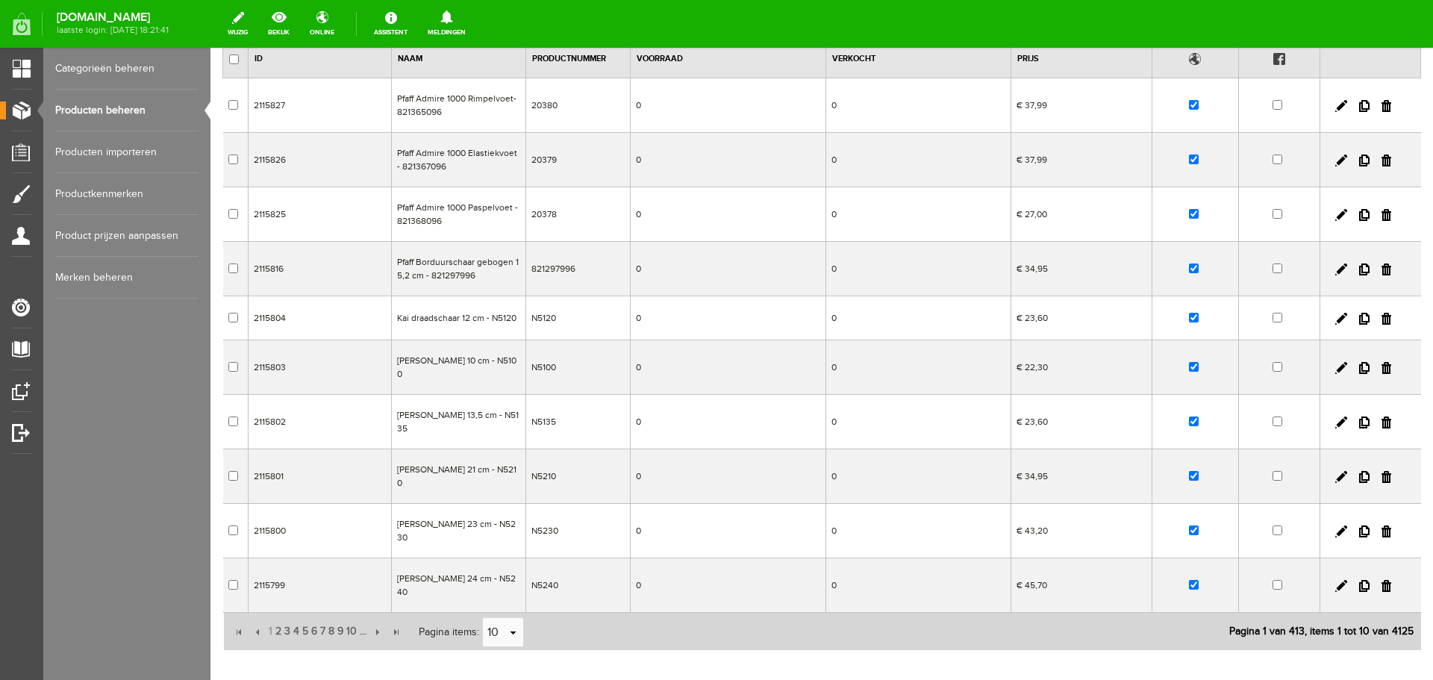
scroll to position [216, 0]
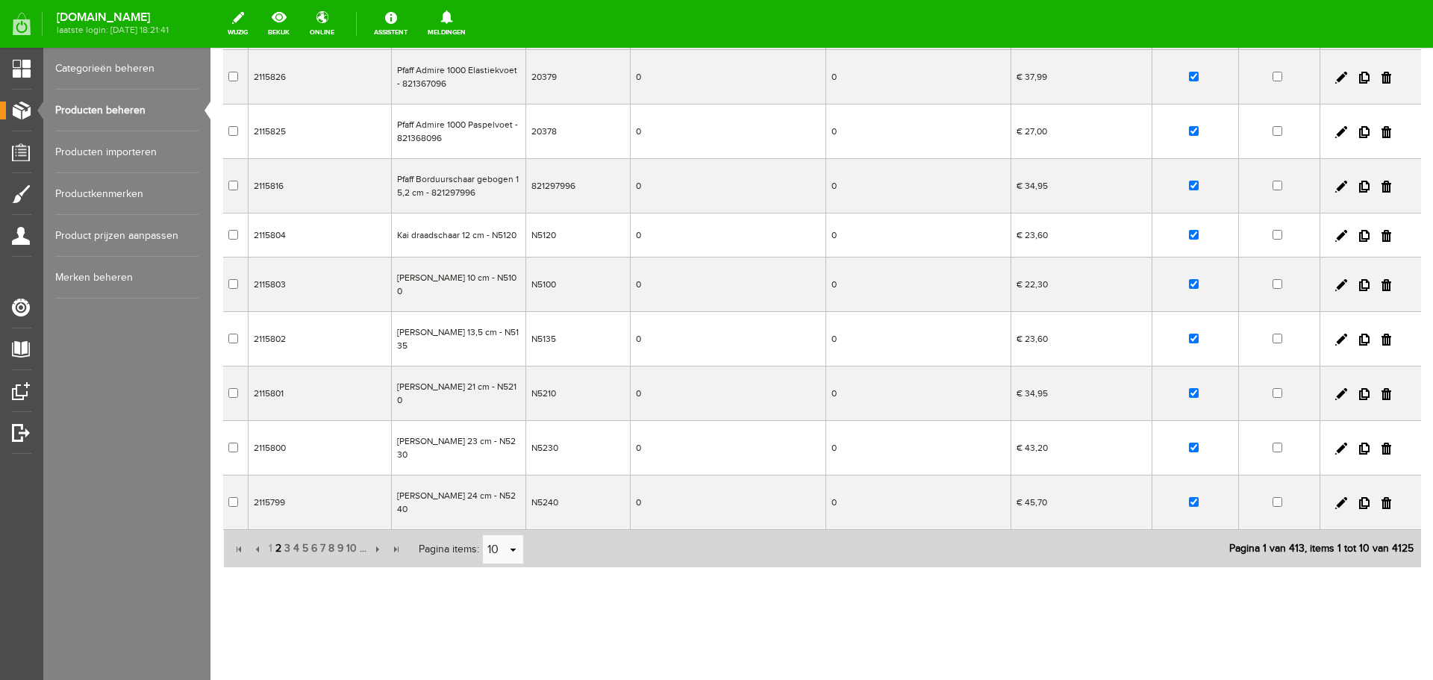
click at [274, 548] on span "2" at bounding box center [278, 549] width 9 height 30
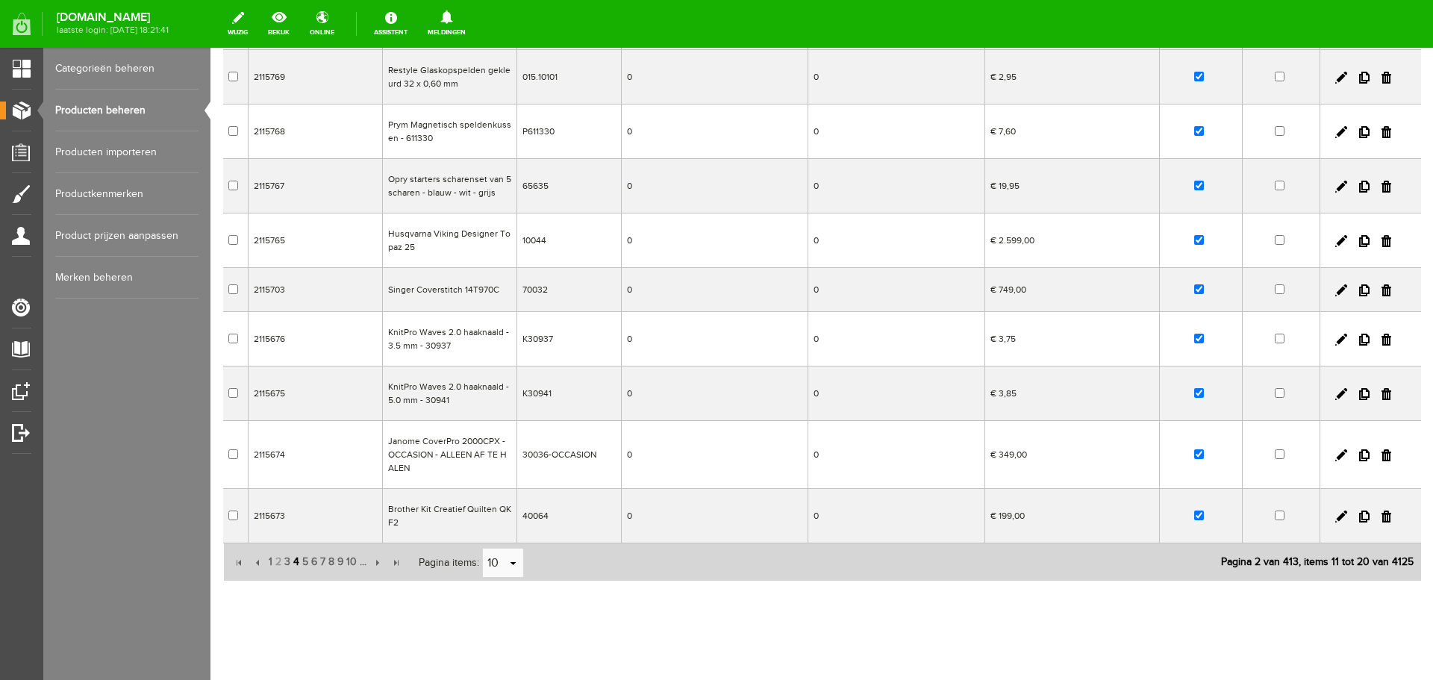
click at [295, 562] on span "4" at bounding box center [296, 562] width 9 height 30
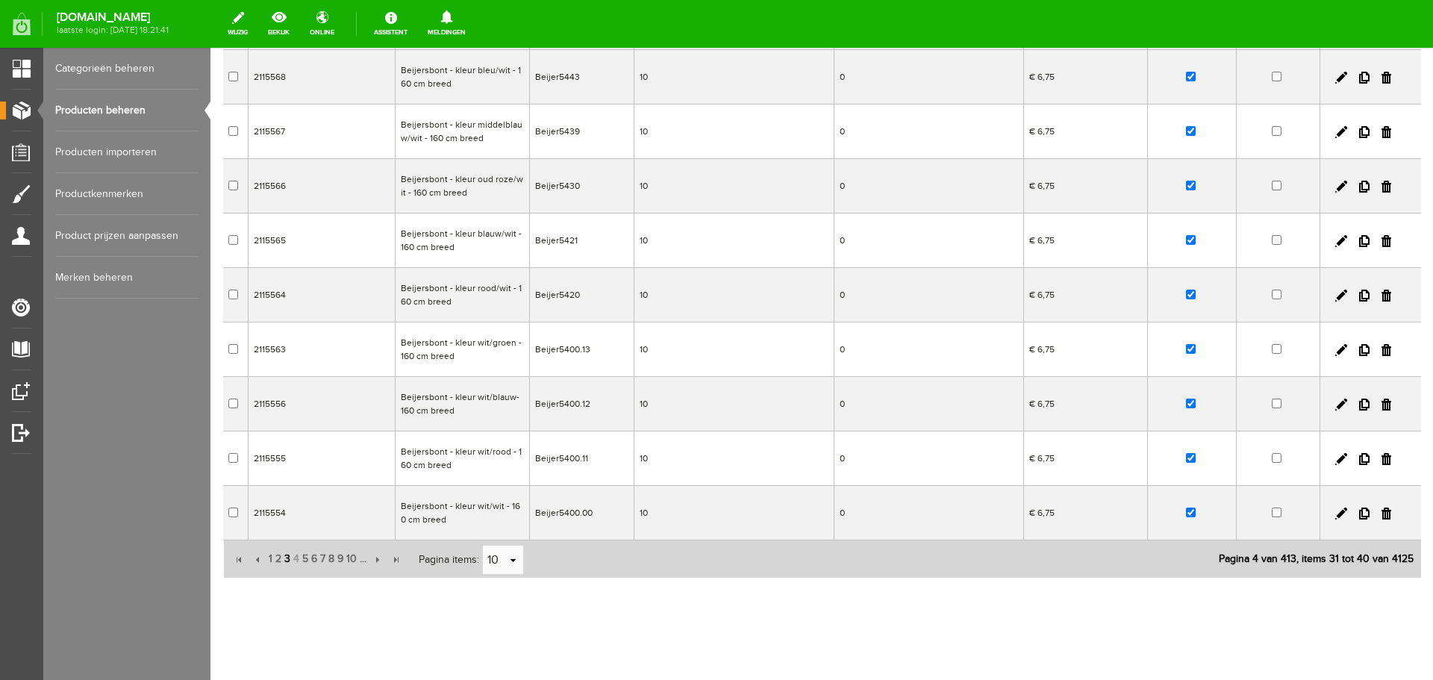
click at [283, 560] on span "3" at bounding box center [287, 559] width 9 height 30
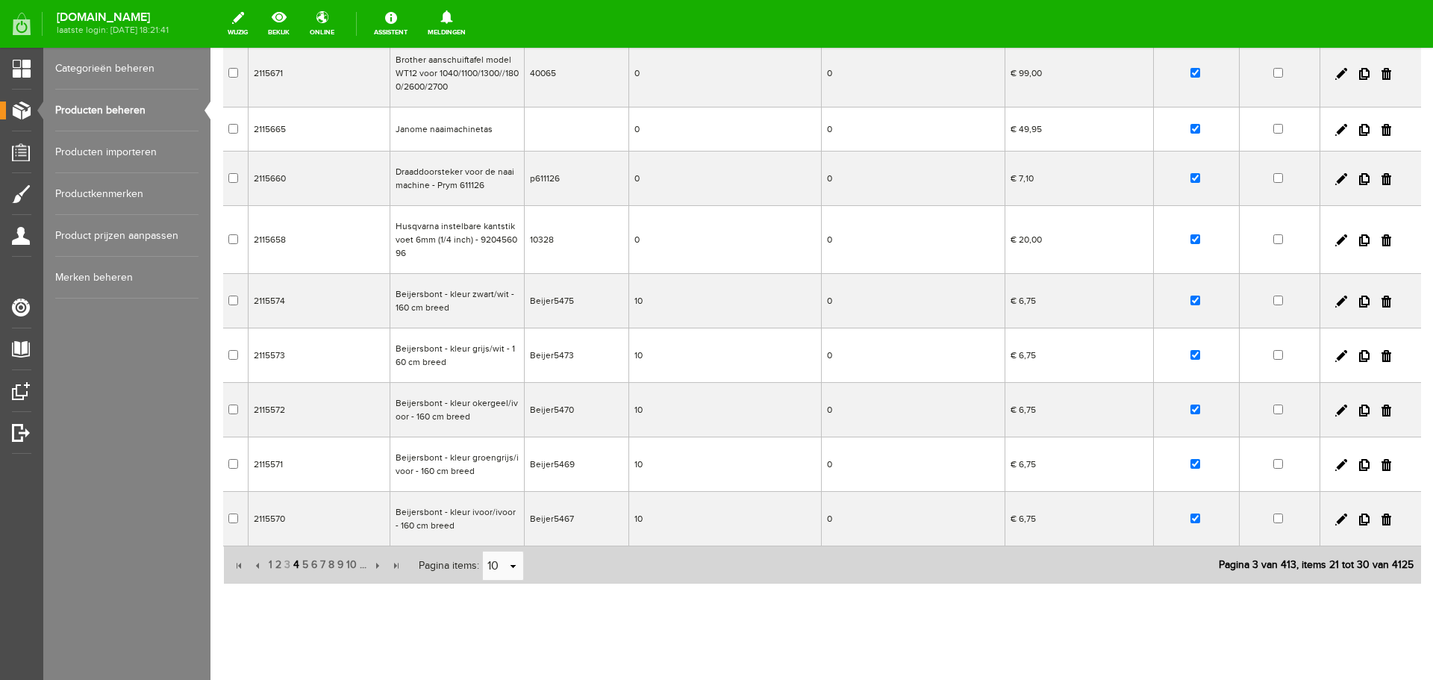
click at [293, 564] on span "4" at bounding box center [296, 565] width 9 height 30
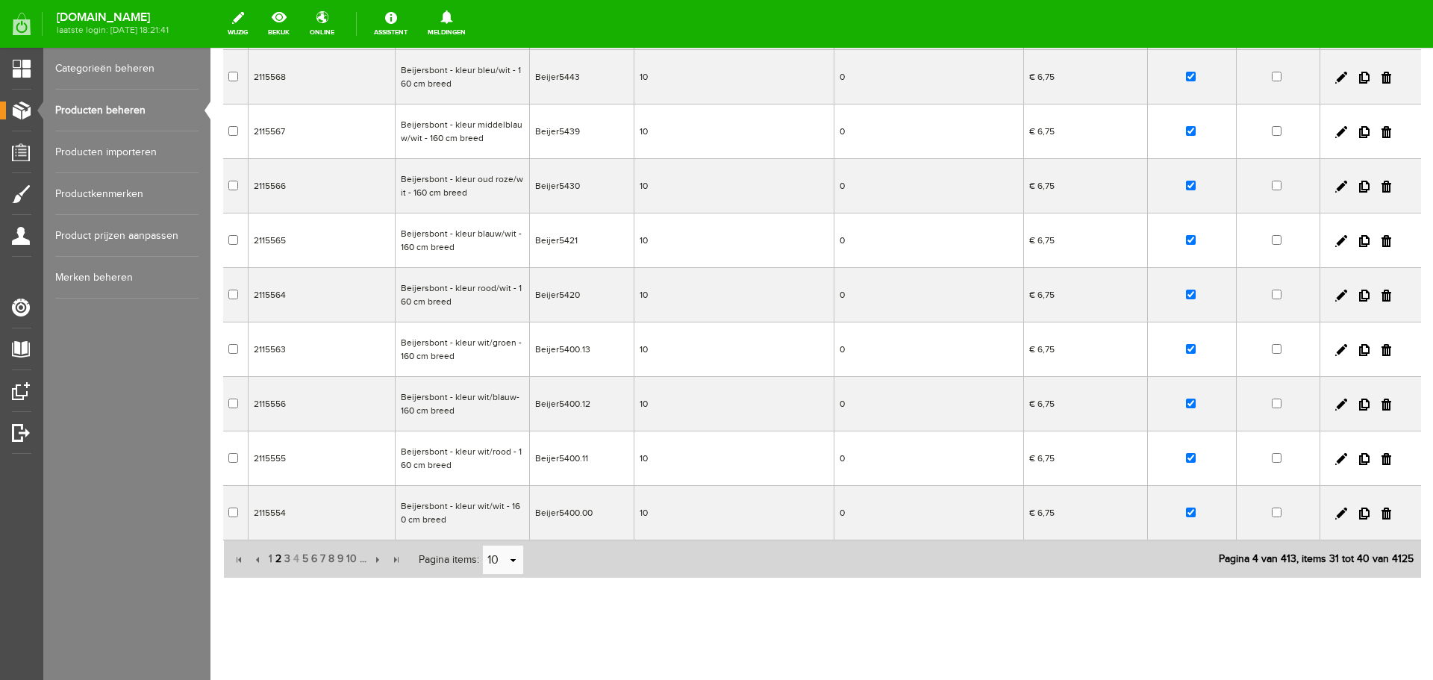
click at [275, 558] on span "2" at bounding box center [278, 559] width 9 height 30
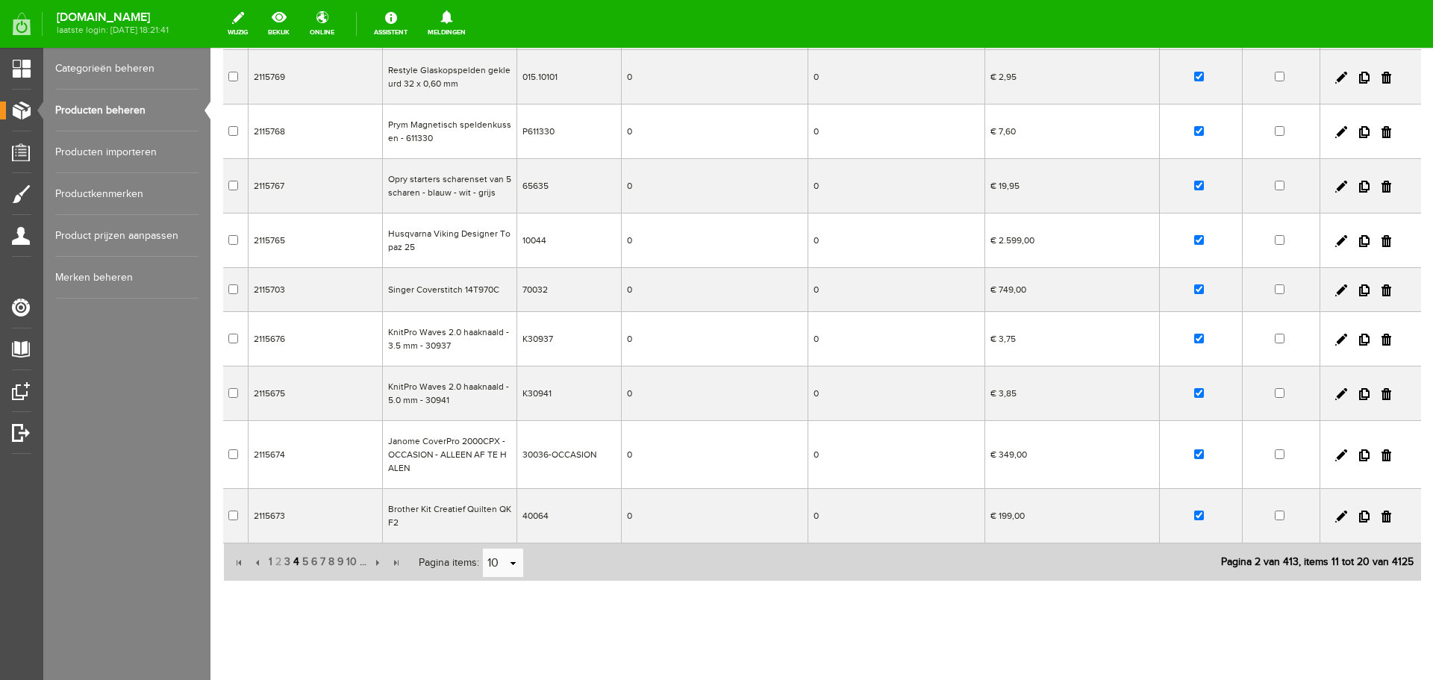
click at [294, 560] on span "4" at bounding box center [296, 562] width 9 height 30
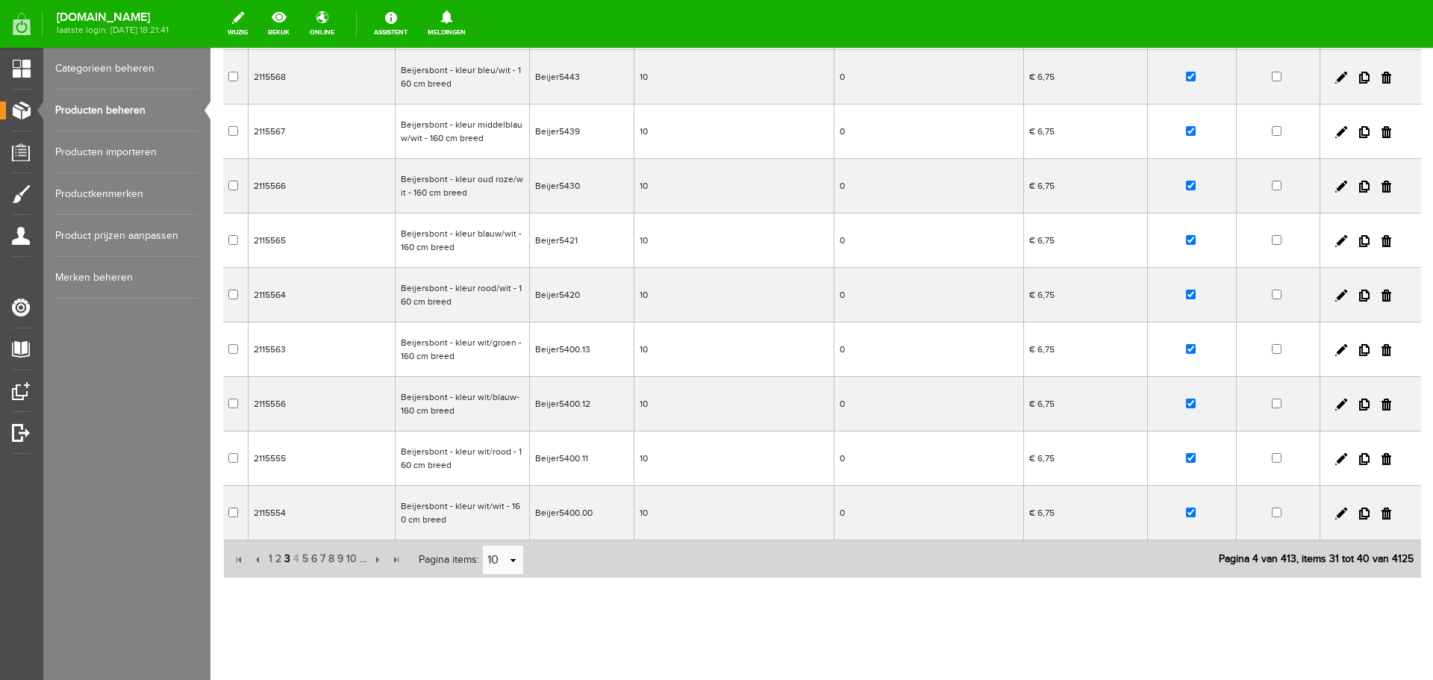
click at [284, 558] on span "3" at bounding box center [287, 559] width 9 height 30
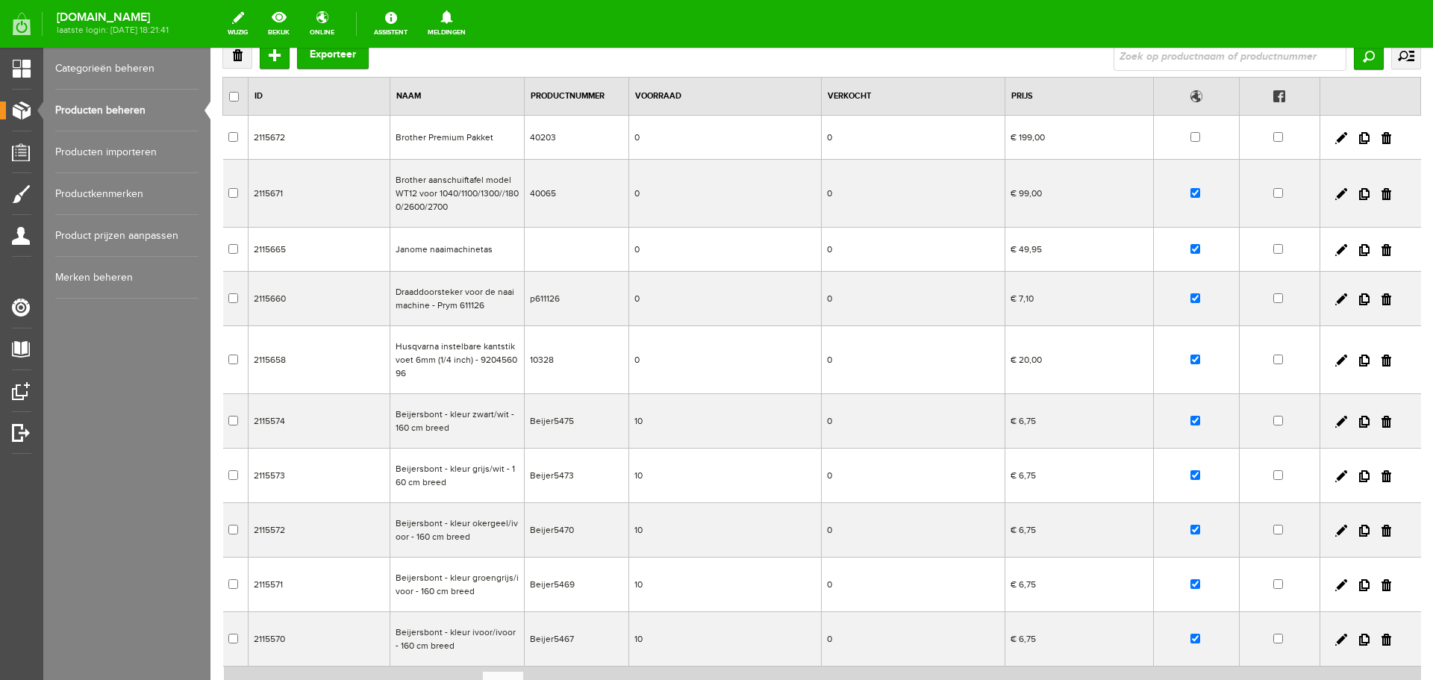
scroll to position [0, 0]
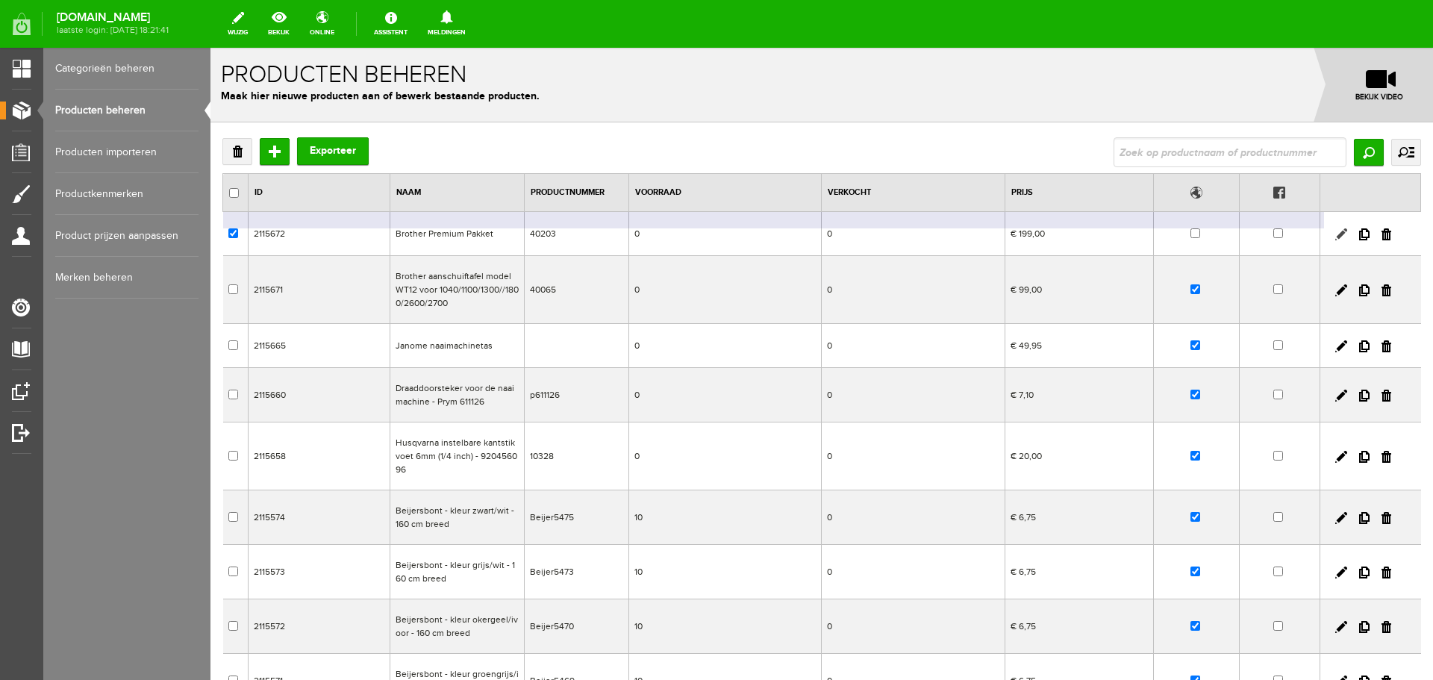
click at [1335, 232] on link at bounding box center [1341, 234] width 12 height 12
checkbox input "true"
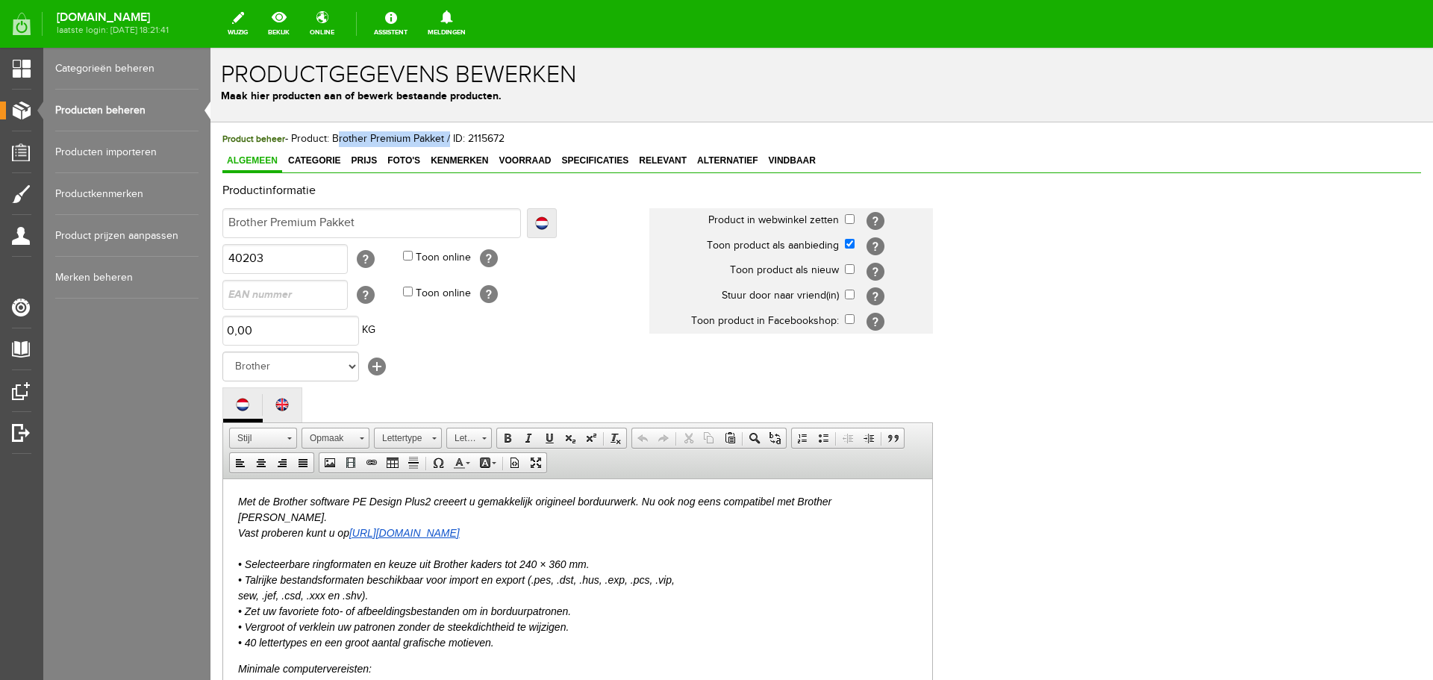
drag, startPoint x: 332, startPoint y: 137, endPoint x: 446, endPoint y: 135, distance: 114.2
click at [446, 135] on span "Product beheer - Product: Brother Premium Pakket / ID: 2115672" at bounding box center [363, 139] width 282 height 12
copy span "Brother Premium Pakket"
click at [110, 104] on link "Producten beheren" at bounding box center [126, 111] width 143 height 42
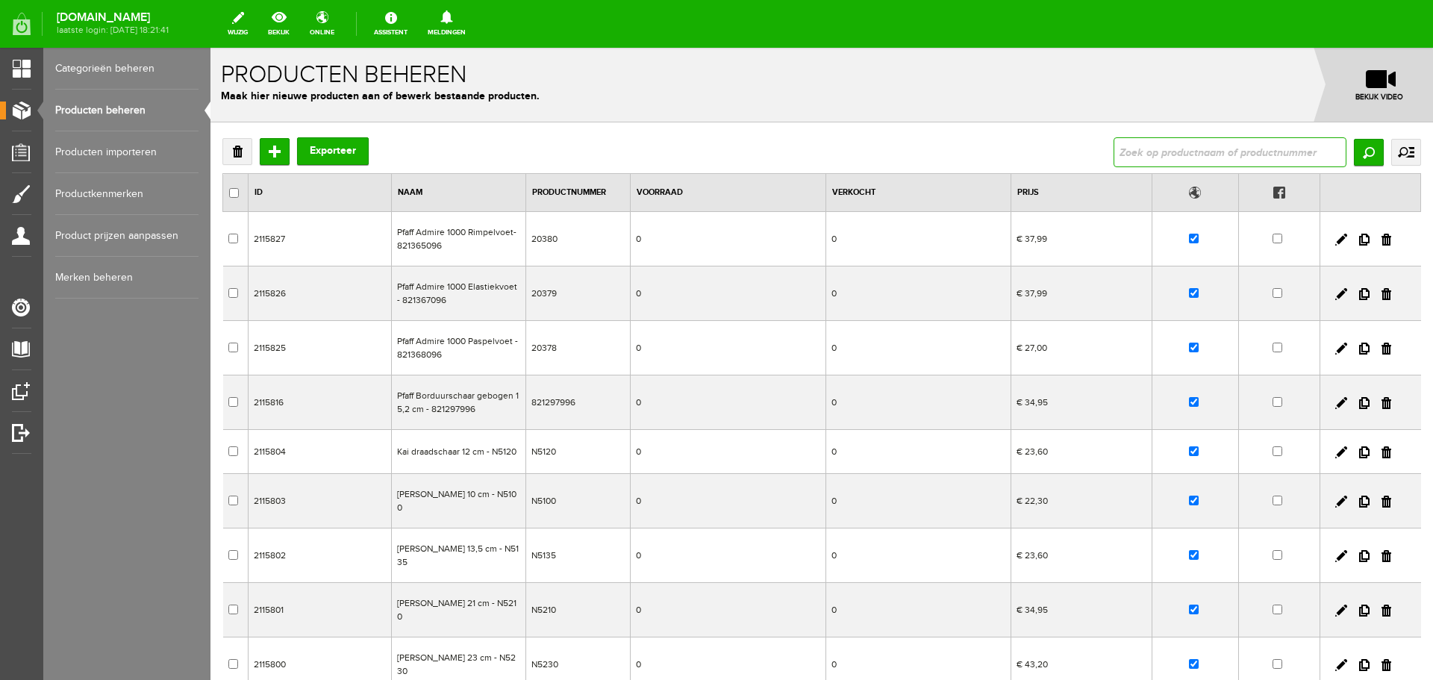
click at [1116, 143] on input "text" at bounding box center [1229, 152] width 233 height 30
type input "798"
click at [1365, 151] on input "Zoeken" at bounding box center [1369, 152] width 30 height 27
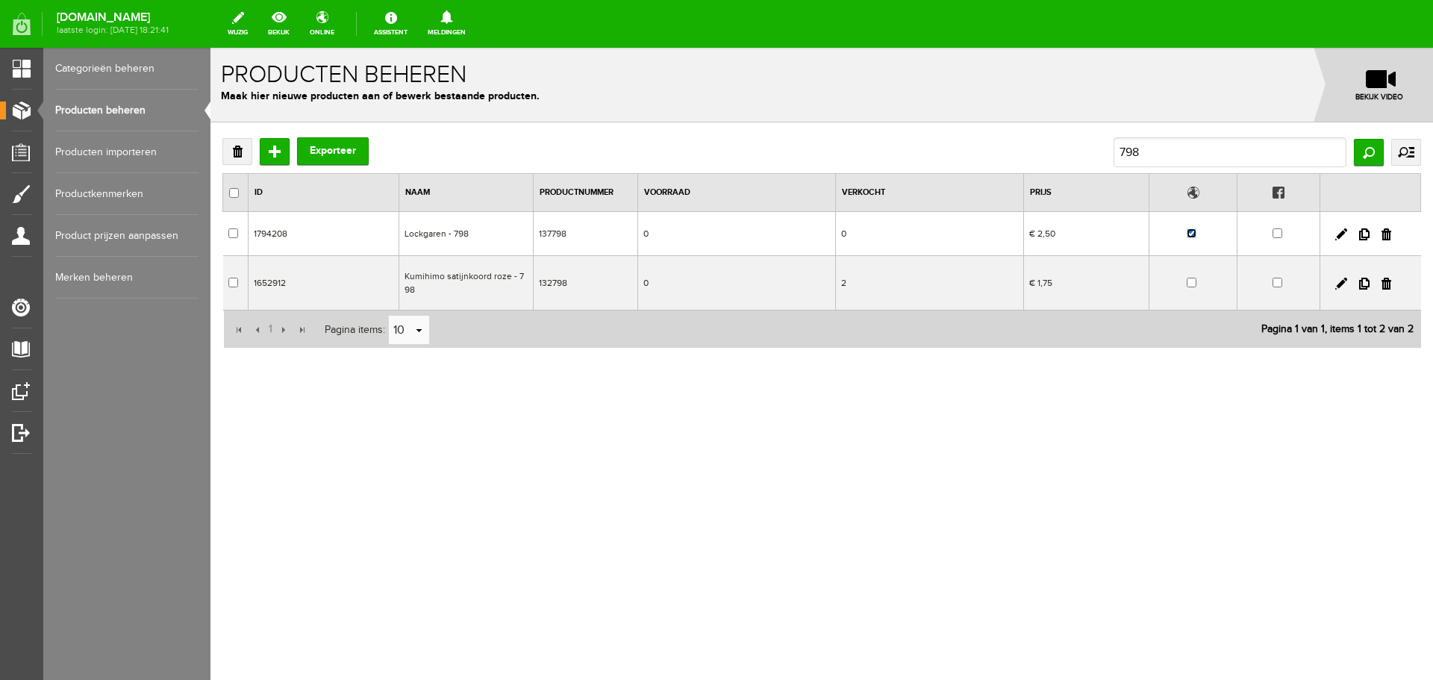
click at [1194, 232] on input "checkbox" at bounding box center [1191, 233] width 10 height 10
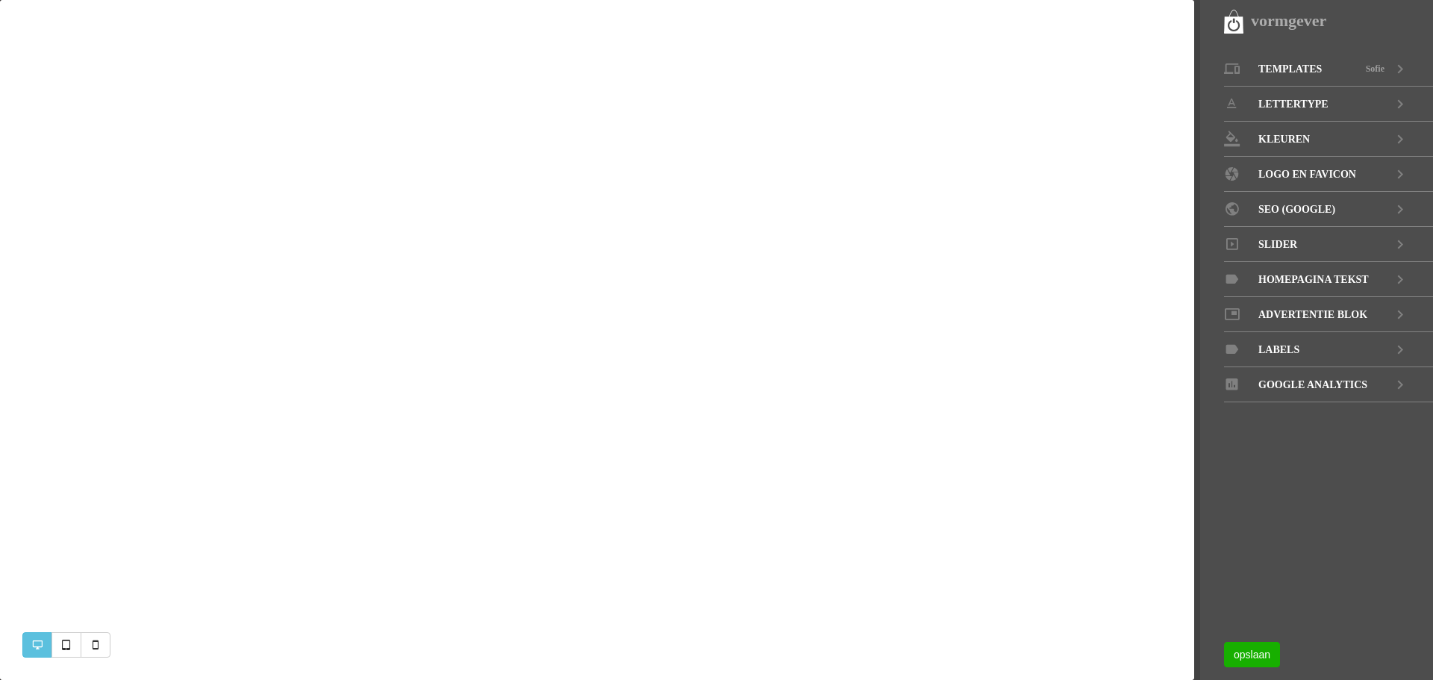
select select "5000"
click at [1403, 243] on icon at bounding box center [1400, 244] width 18 height 35
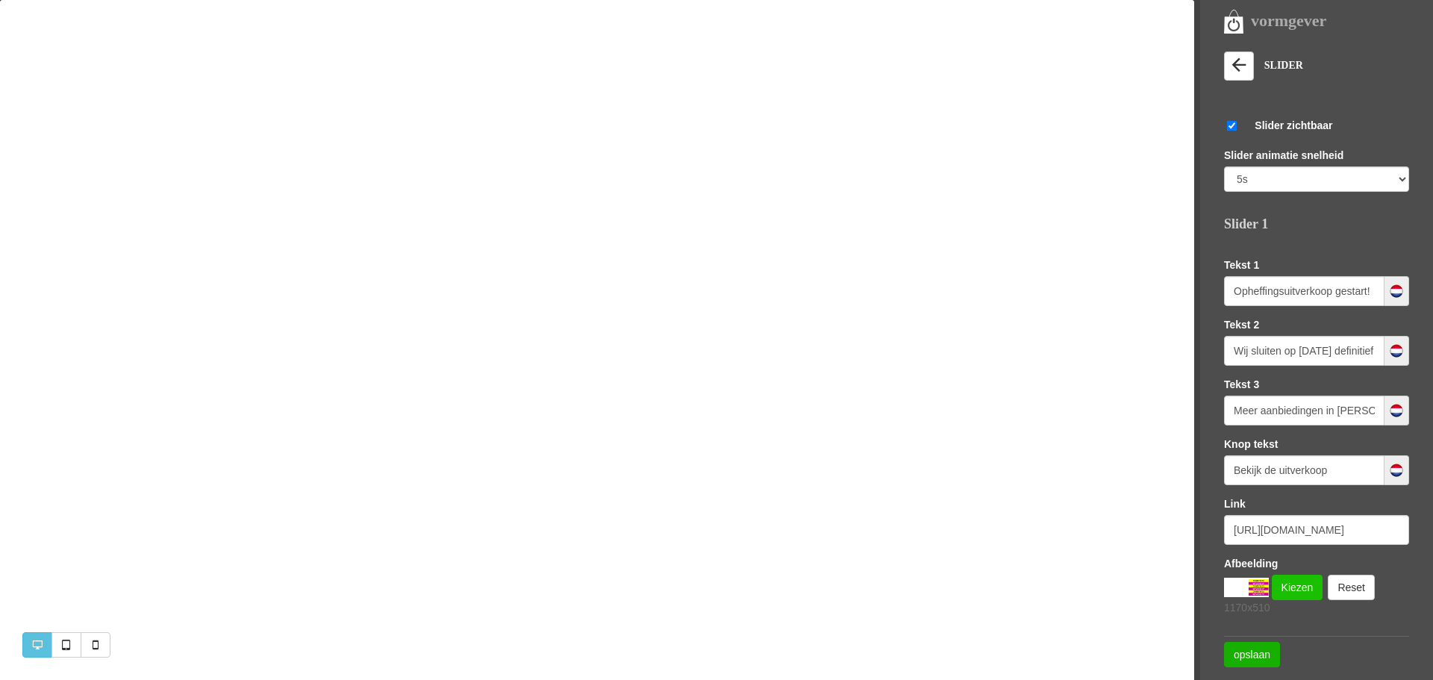
click at [1304, 588] on link "Kiezen" at bounding box center [1296, 587] width 51 height 25
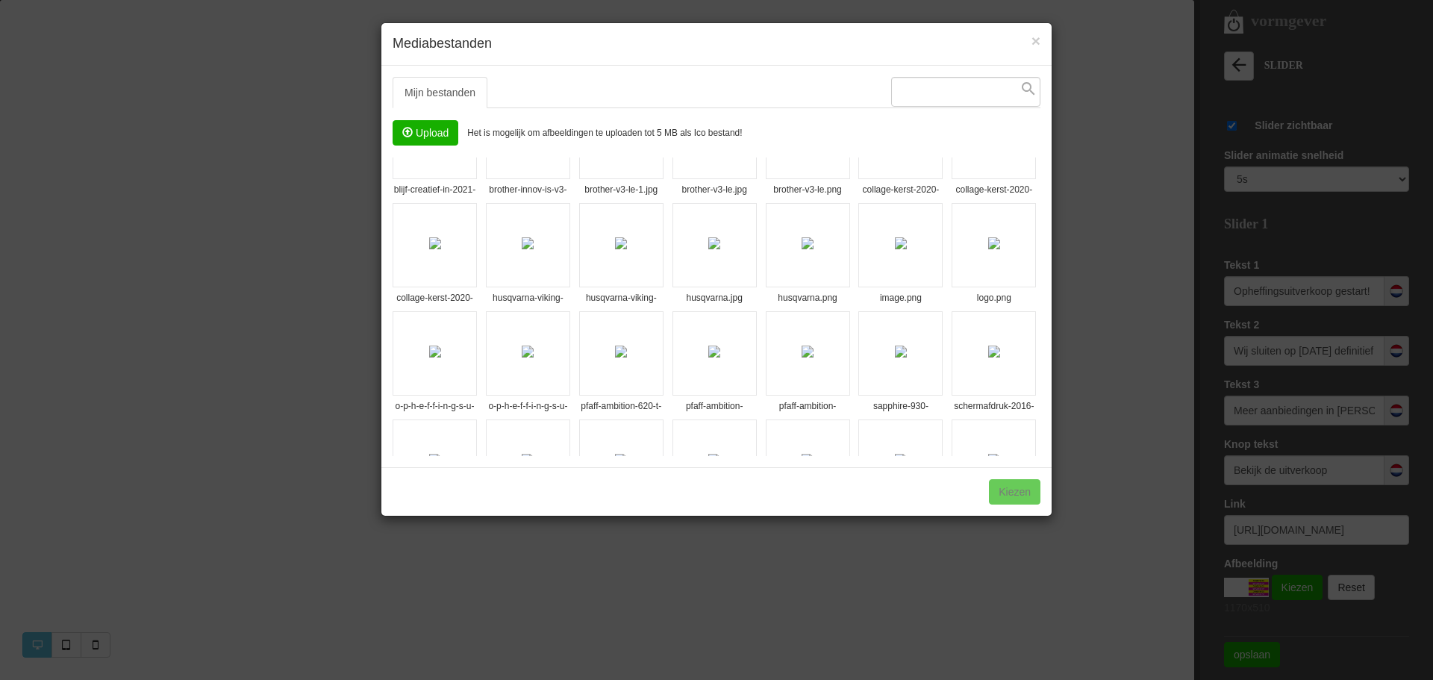
scroll to position [172, 0]
click at [441, 362] on img at bounding box center [435, 356] width 12 height 12
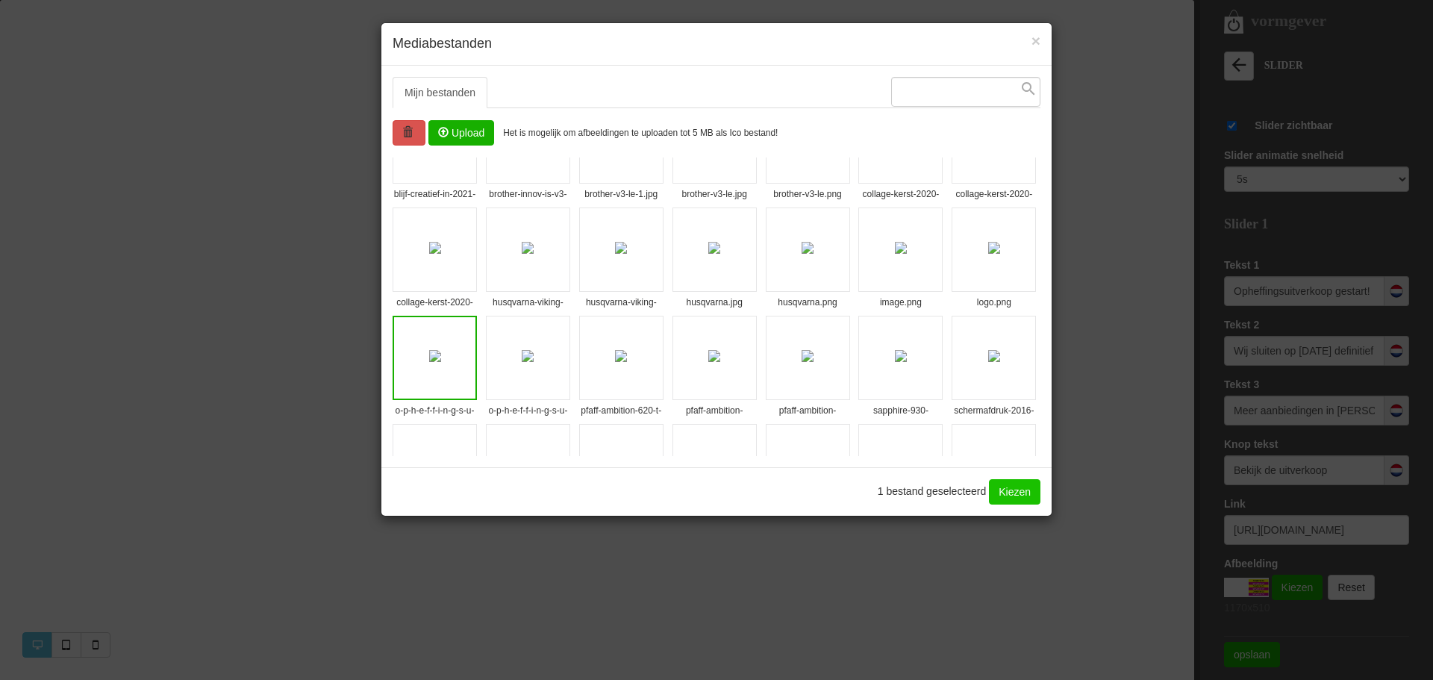
click at [1022, 493] on link "Kiezen" at bounding box center [1014, 491] width 51 height 25
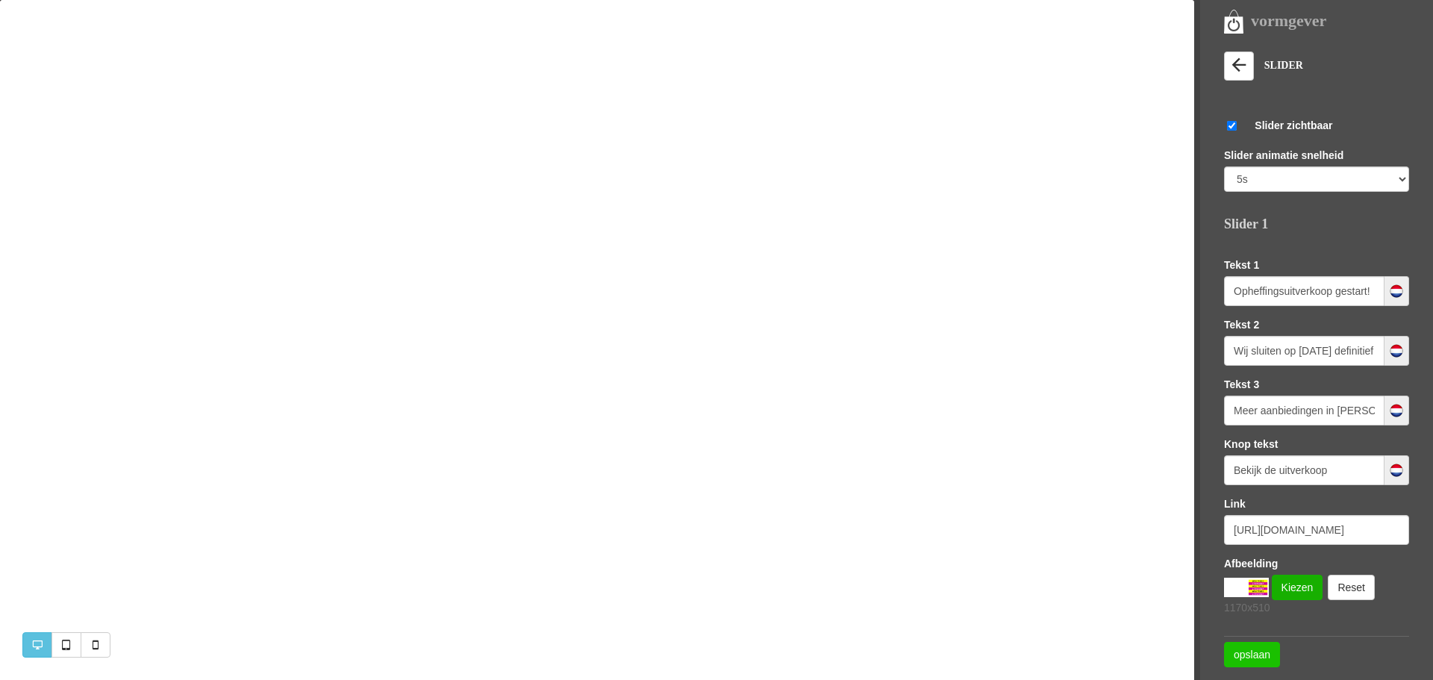
click at [1261, 656] on link "opslaan" at bounding box center [1252, 654] width 56 height 25
click at [1287, 586] on link "Kiezen" at bounding box center [1296, 587] width 51 height 25
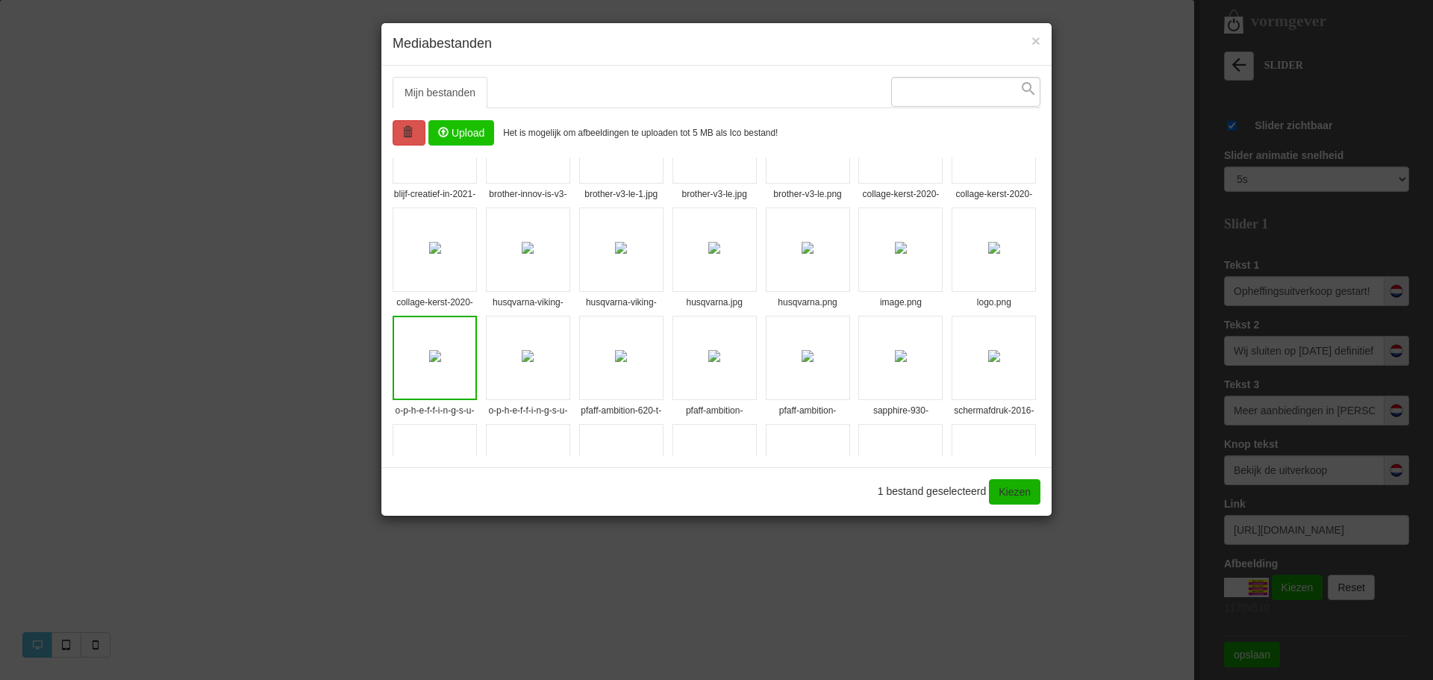
click at [467, 128] on input "file" at bounding box center [461, 133] width 64 height 24
click at [534, 362] on img at bounding box center [528, 356] width 12 height 12
click at [441, 362] on img at bounding box center [435, 356] width 12 height 12
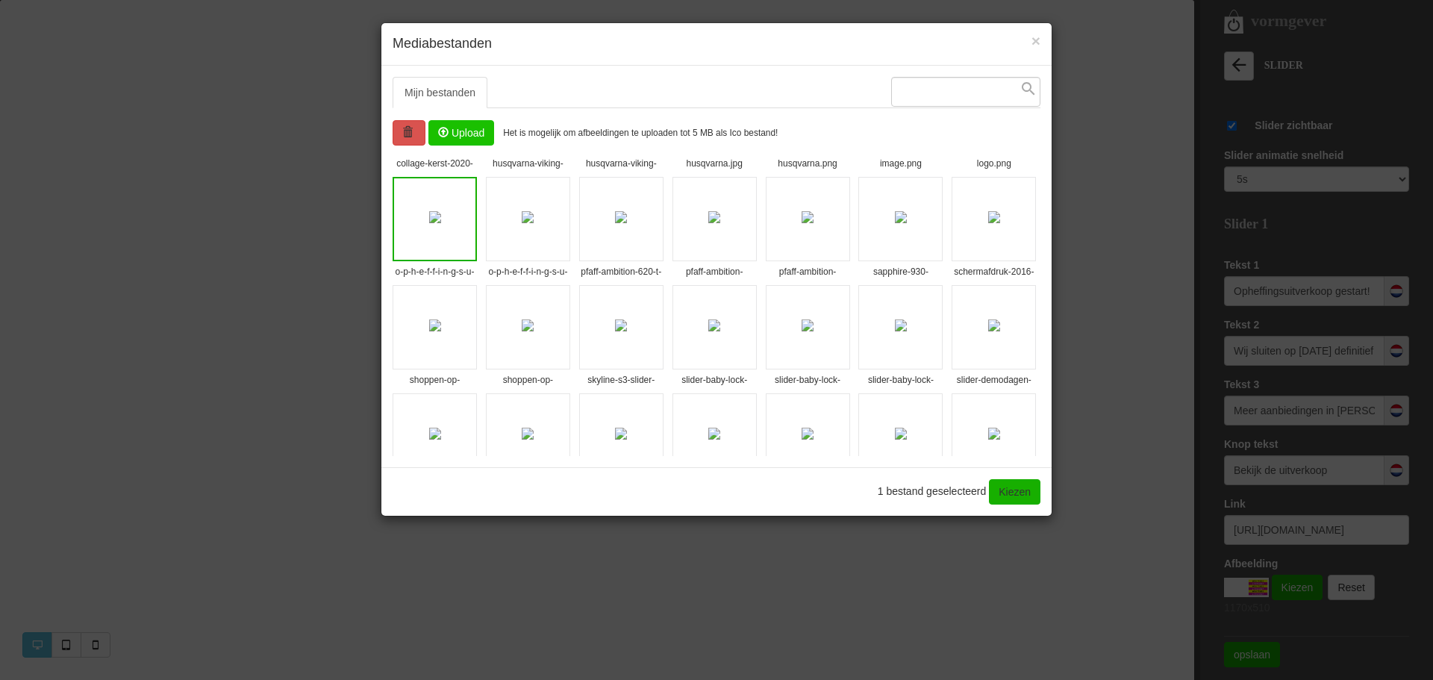
scroll to position [292, 0]
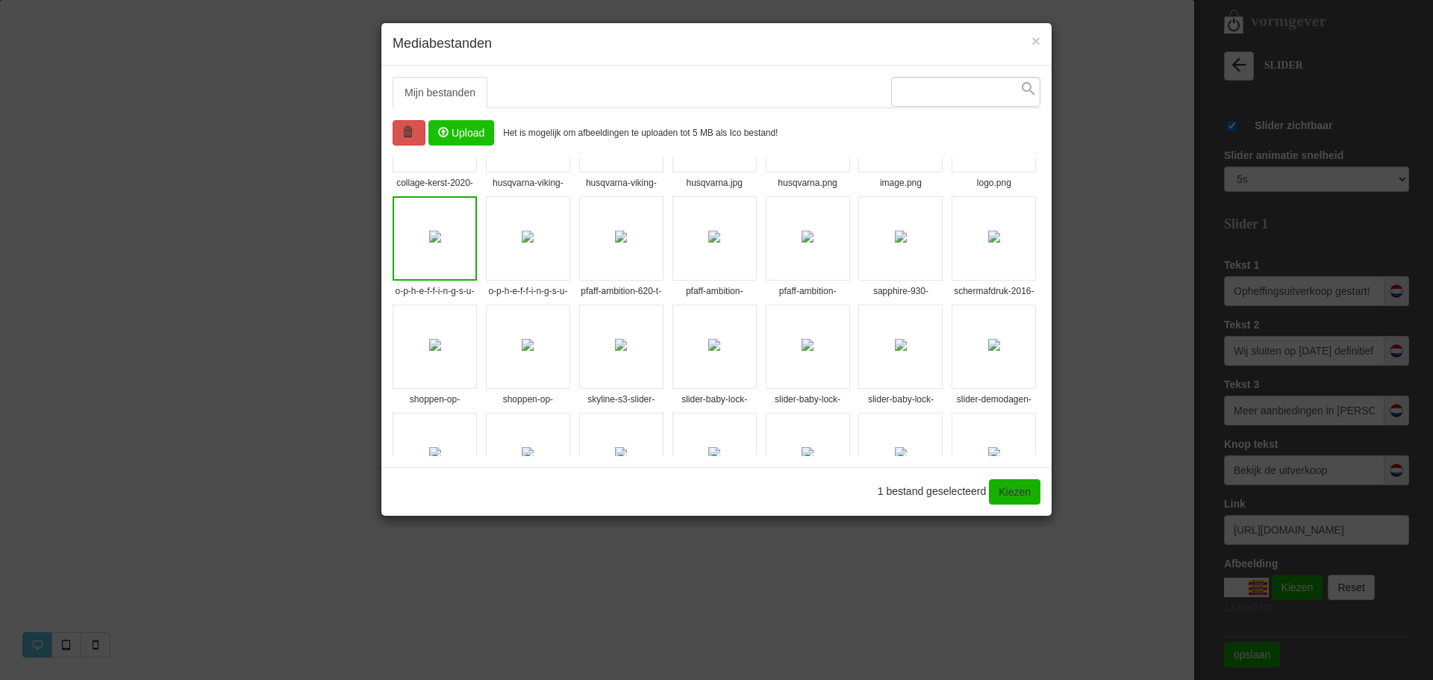
click at [441, 243] on img at bounding box center [435, 237] width 12 height 12
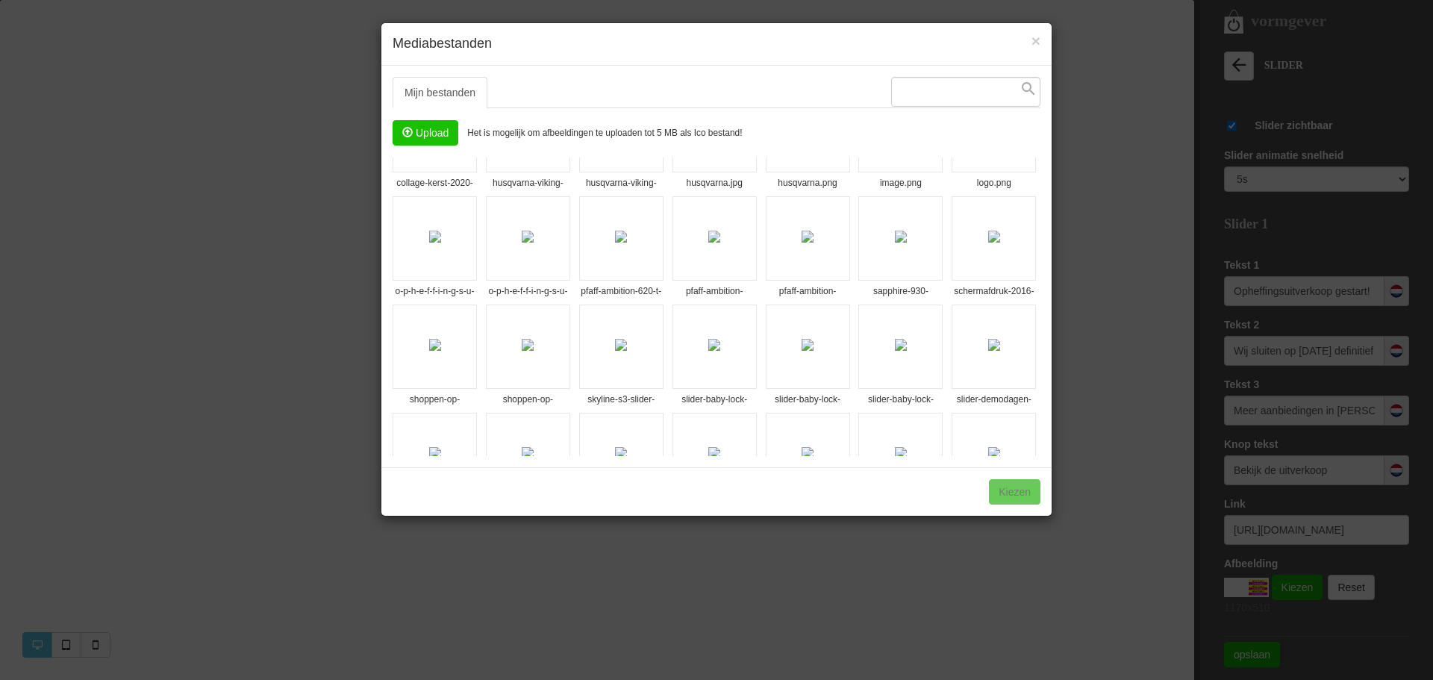
click at [441, 243] on img at bounding box center [435, 237] width 12 height 12
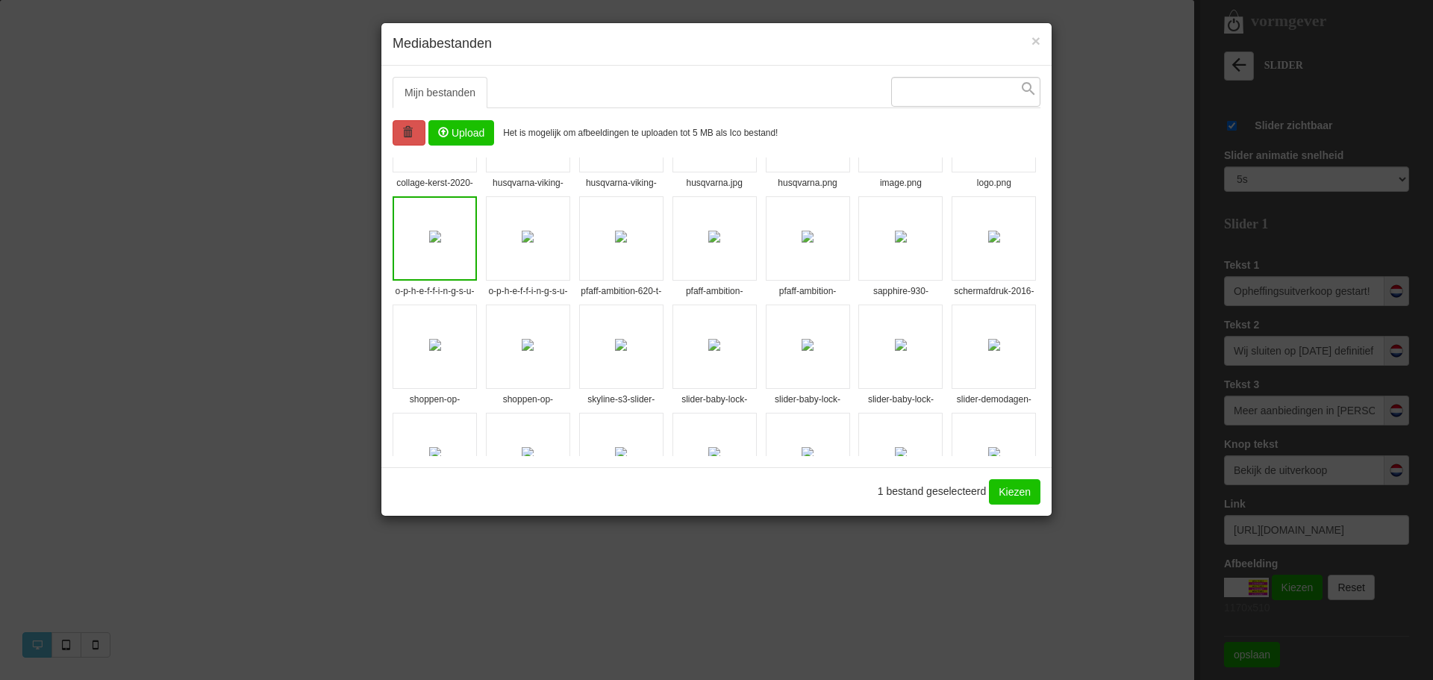
click at [1033, 497] on link "Kiezen" at bounding box center [1014, 491] width 51 height 25
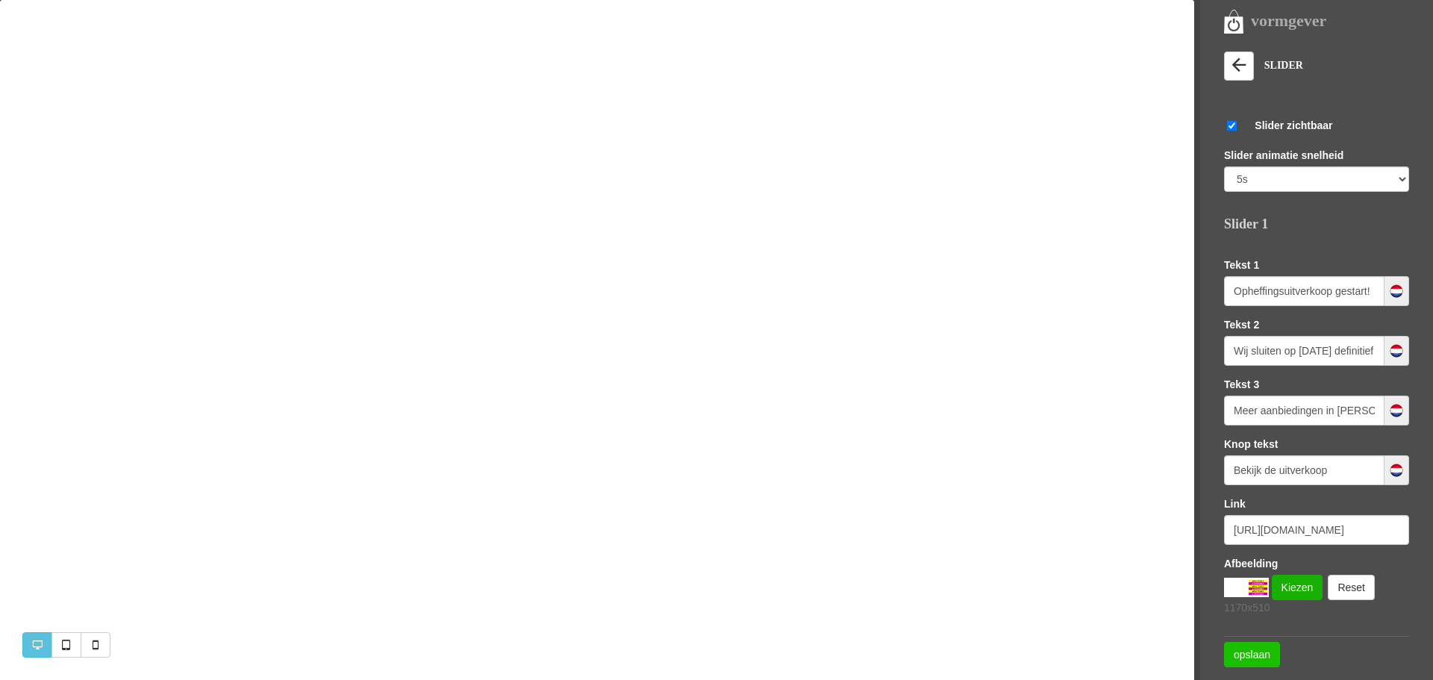
click at [1260, 653] on link "opslaan" at bounding box center [1252, 654] width 56 height 25
click at [1298, 591] on link "Kiezen" at bounding box center [1296, 587] width 51 height 25
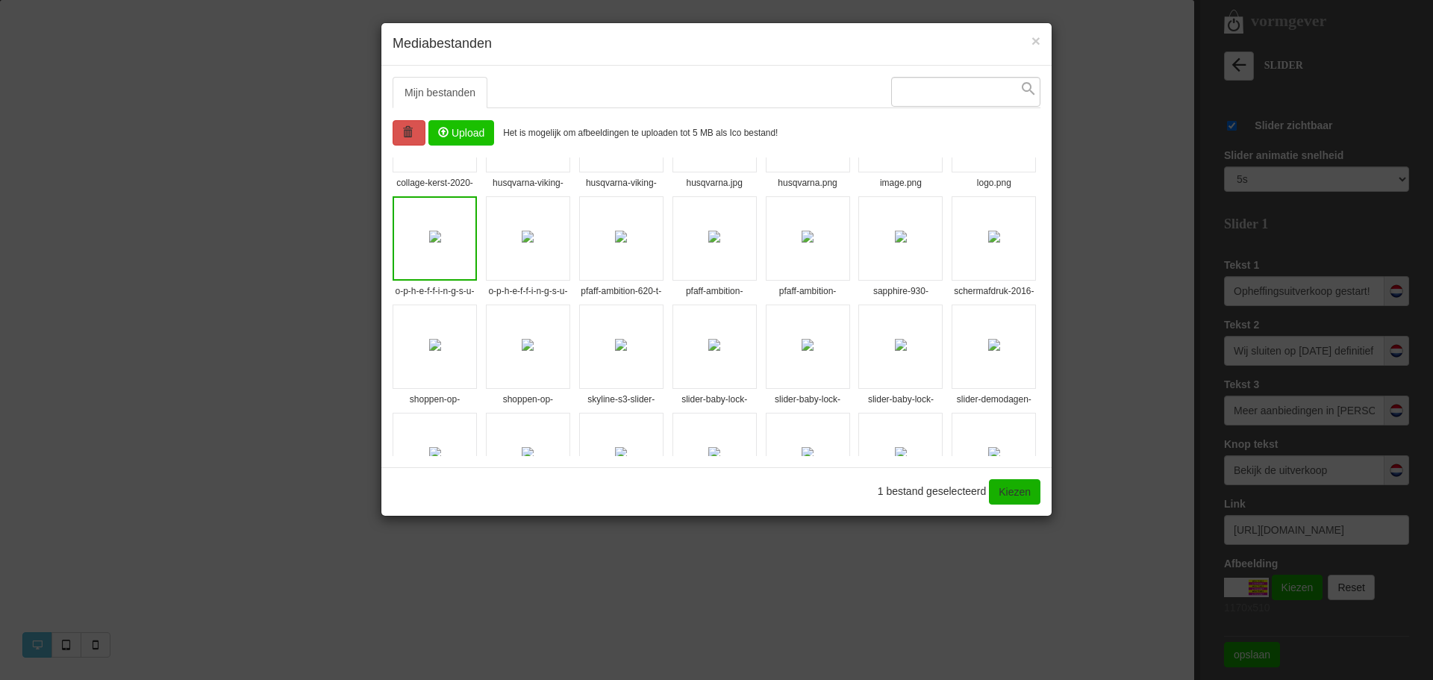
click at [463, 128] on input "file" at bounding box center [461, 133] width 64 height 24
click at [1024, 492] on link "Kiezen" at bounding box center [1014, 491] width 51 height 25
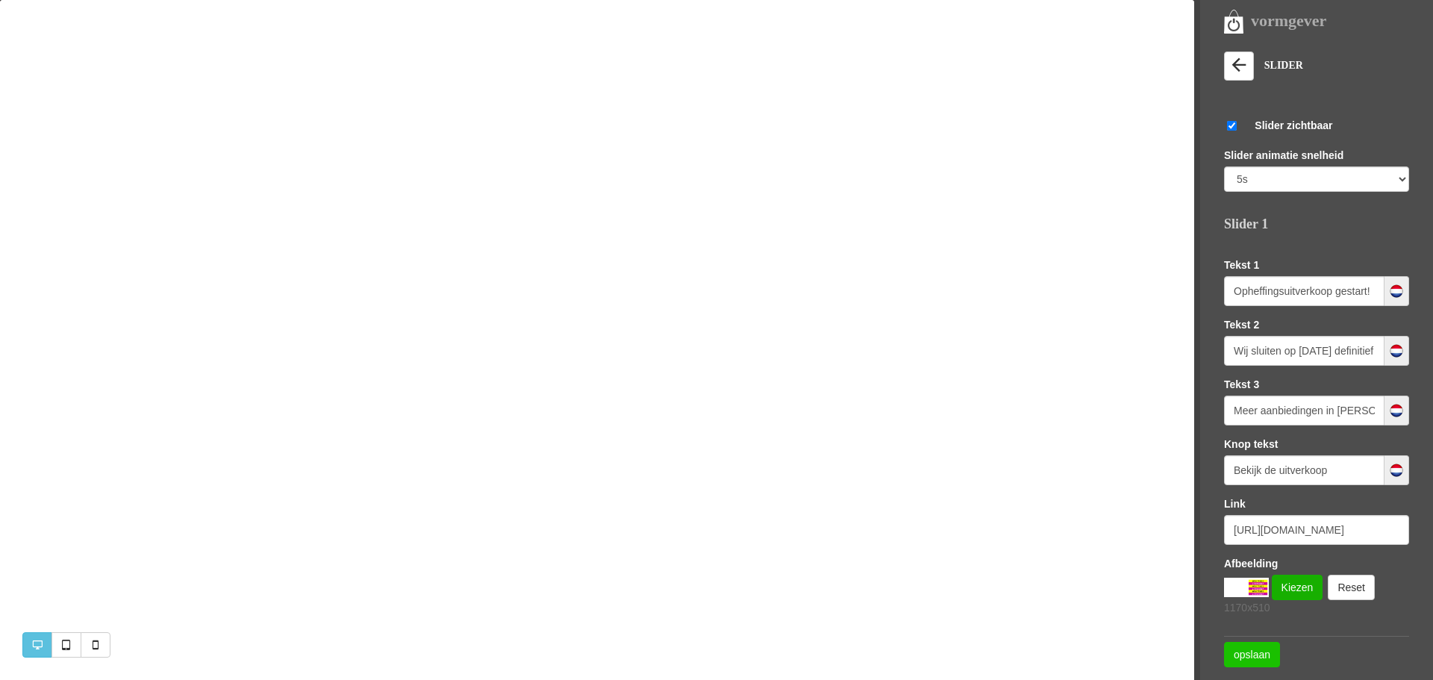
click at [1243, 654] on link "opslaan" at bounding box center [1252, 654] width 56 height 25
click at [1286, 586] on link "Kiezen" at bounding box center [1296, 587] width 51 height 25
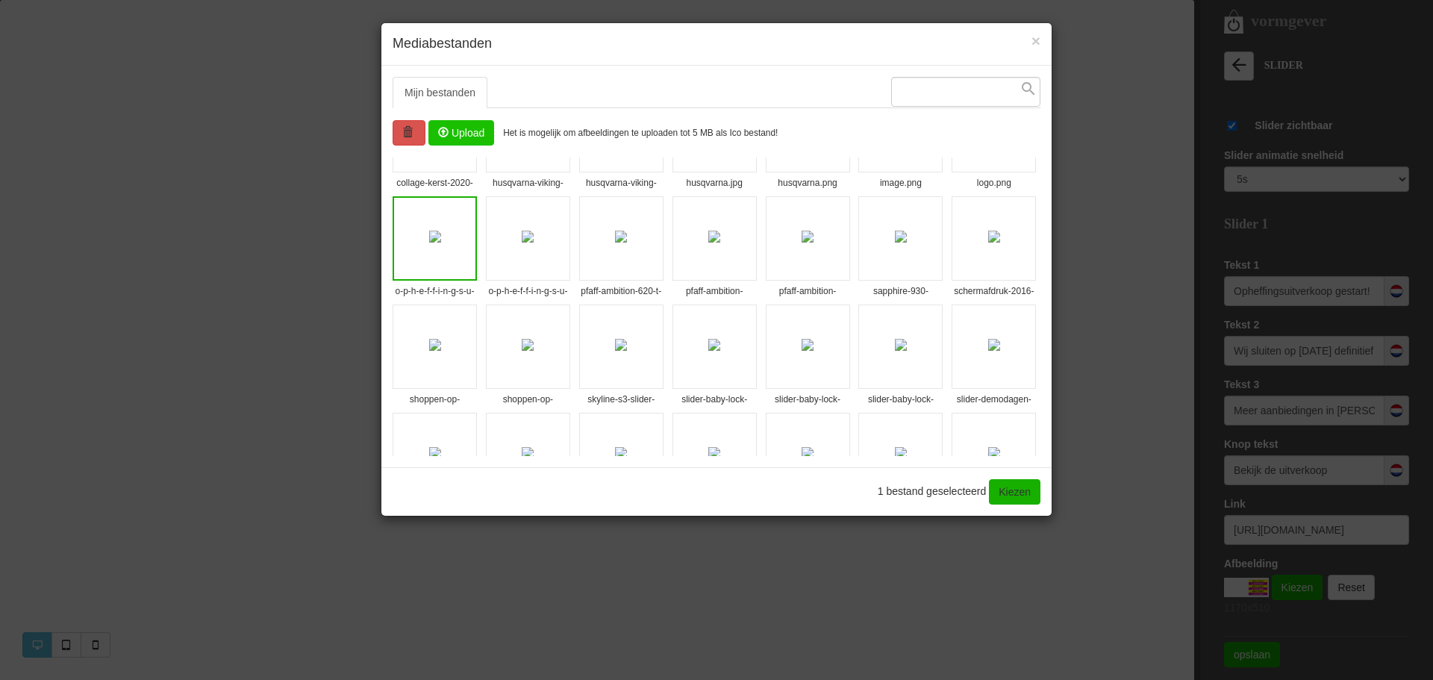
click at [465, 131] on input "file" at bounding box center [461, 133] width 64 height 24
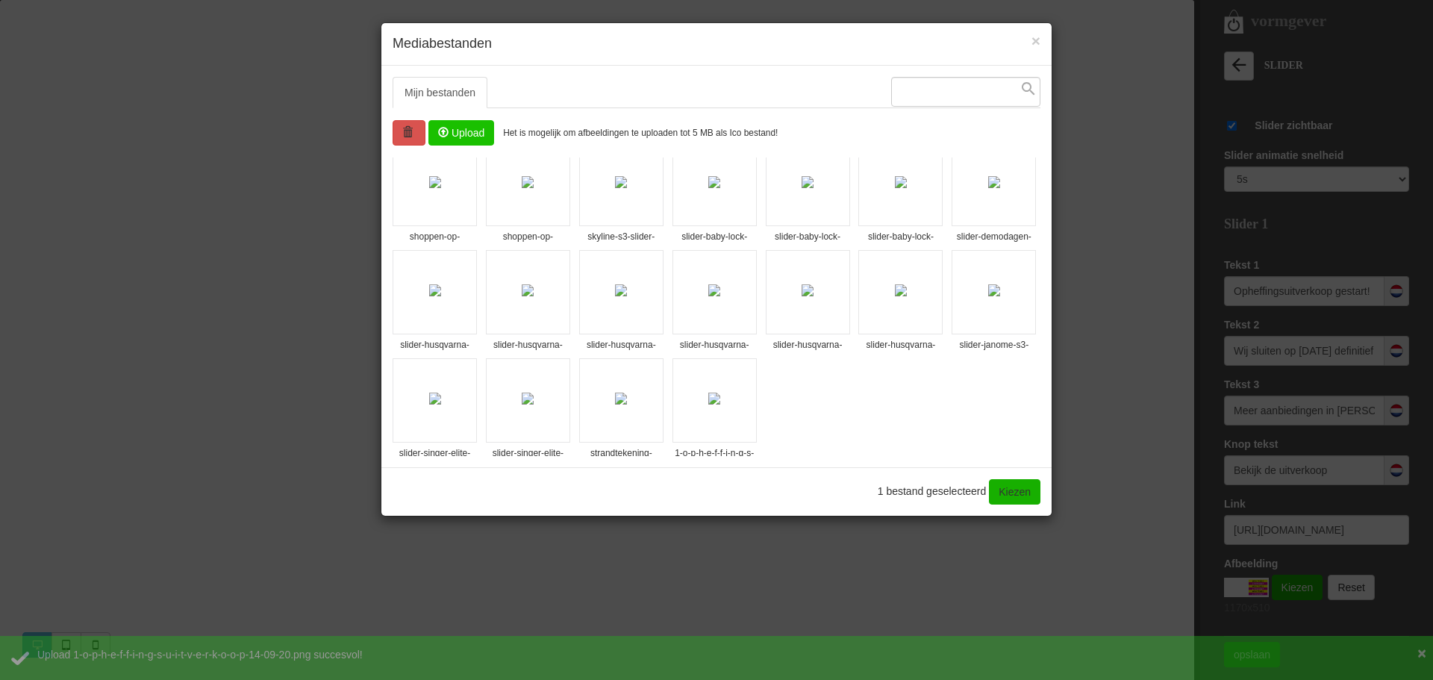
scroll to position [575, 0]
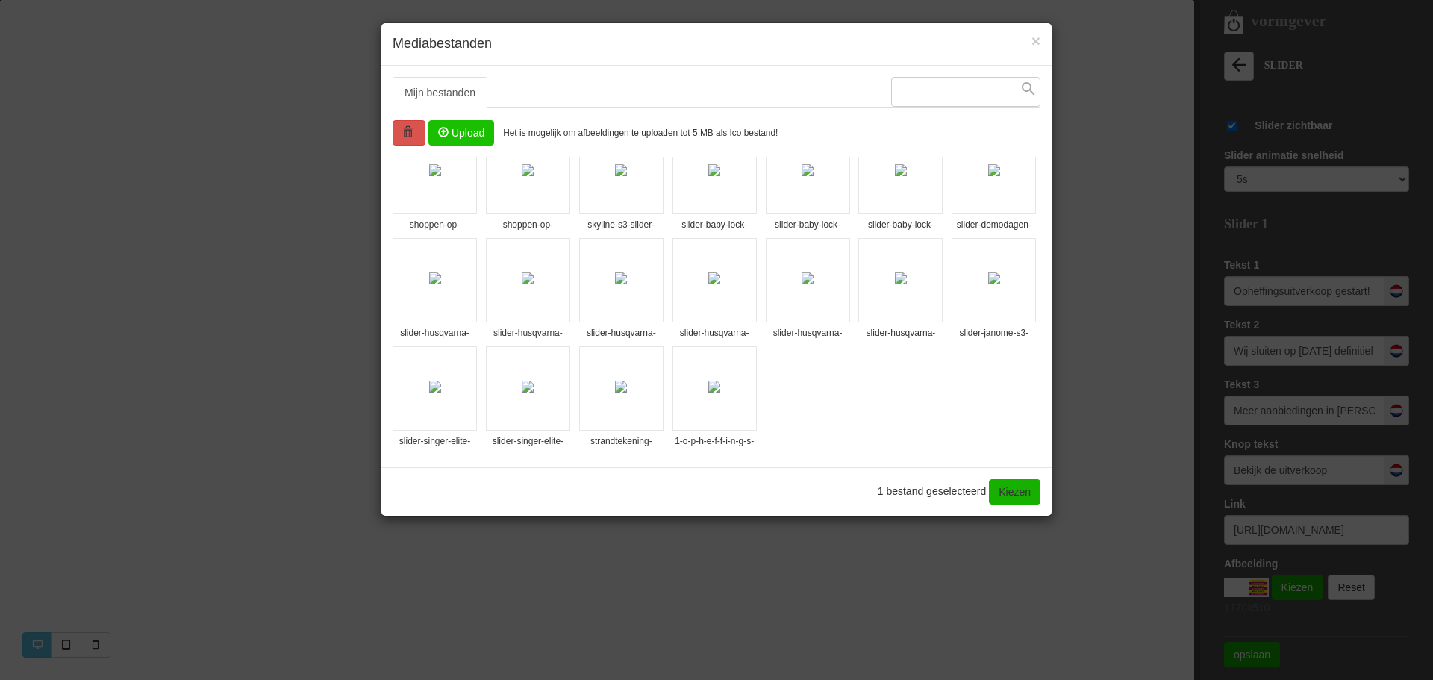
click at [746, 404] on li "1-o-p-h-e-f-f-i-n-g-s-u-i-t-v-e-r-k-o-o-p-14-09-20.png" at bounding box center [714, 388] width 84 height 84
click at [1019, 502] on link "Kiezen" at bounding box center [1014, 491] width 51 height 25
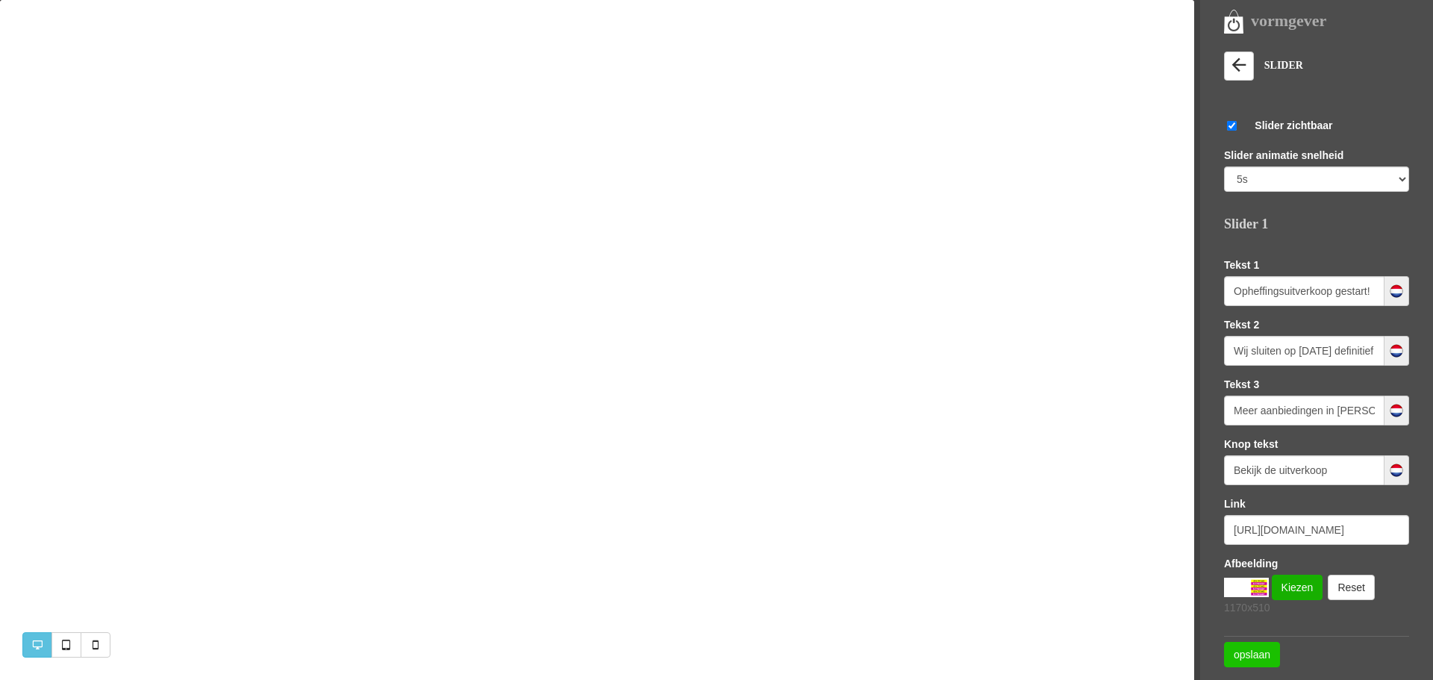
click at [1245, 653] on link "opslaan" at bounding box center [1252, 654] width 56 height 25
select select "5000"
click at [1248, 652] on link "opslaan" at bounding box center [1252, 654] width 56 height 25
